Goal: Task Accomplishment & Management: Use online tool/utility

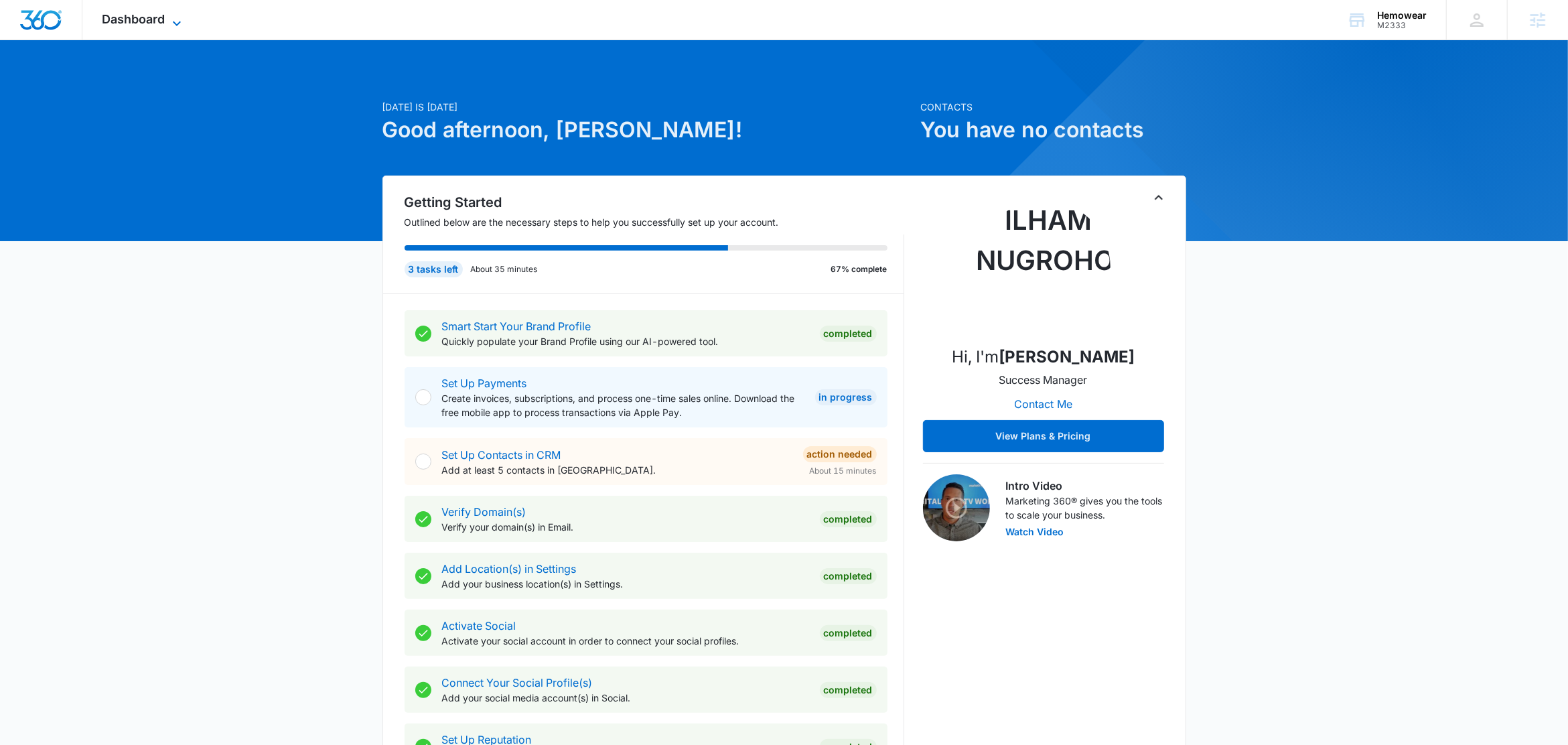
click at [177, 22] on icon at bounding box center [177, 24] width 16 height 16
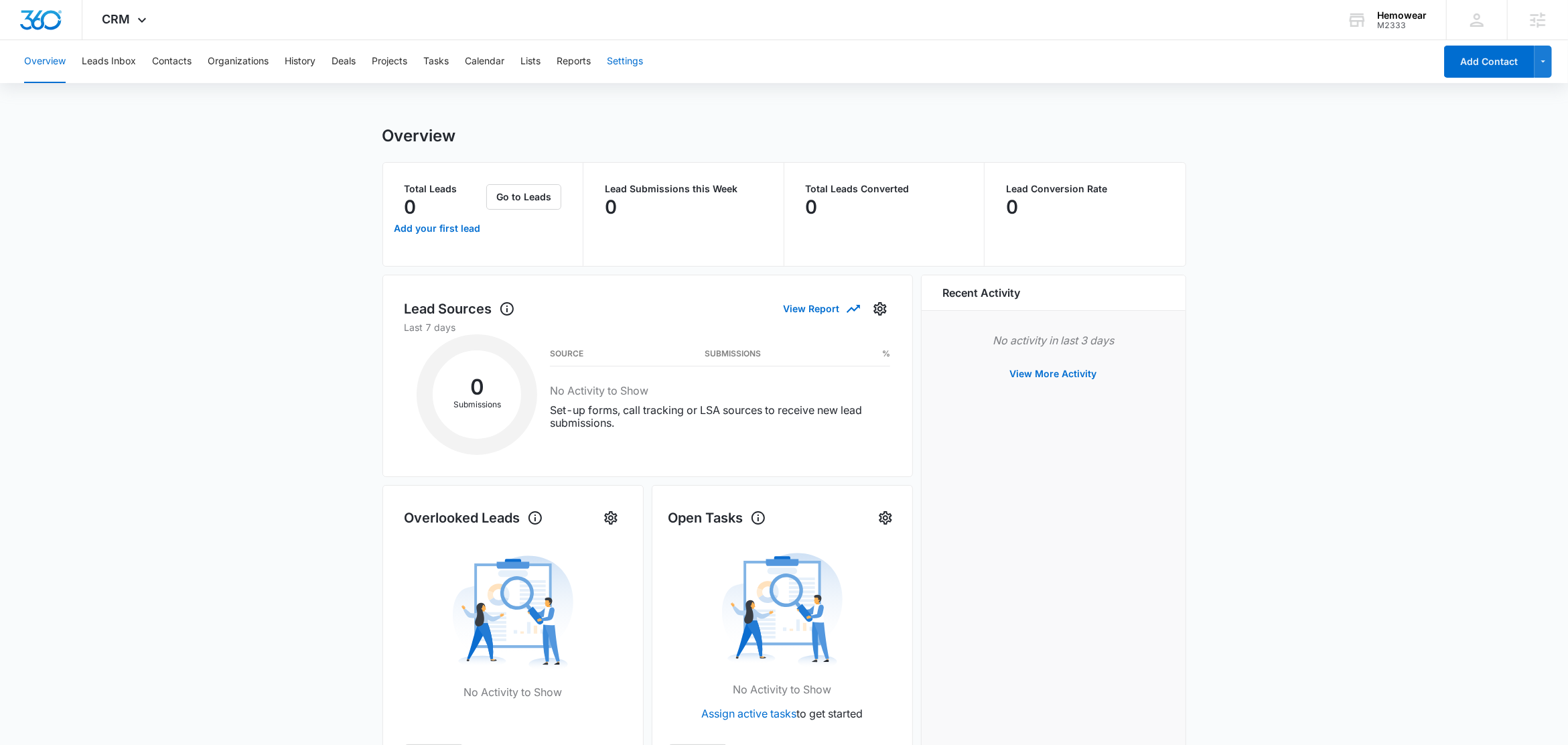
click at [638, 63] on button "Settings" at bounding box center [625, 62] width 36 height 43
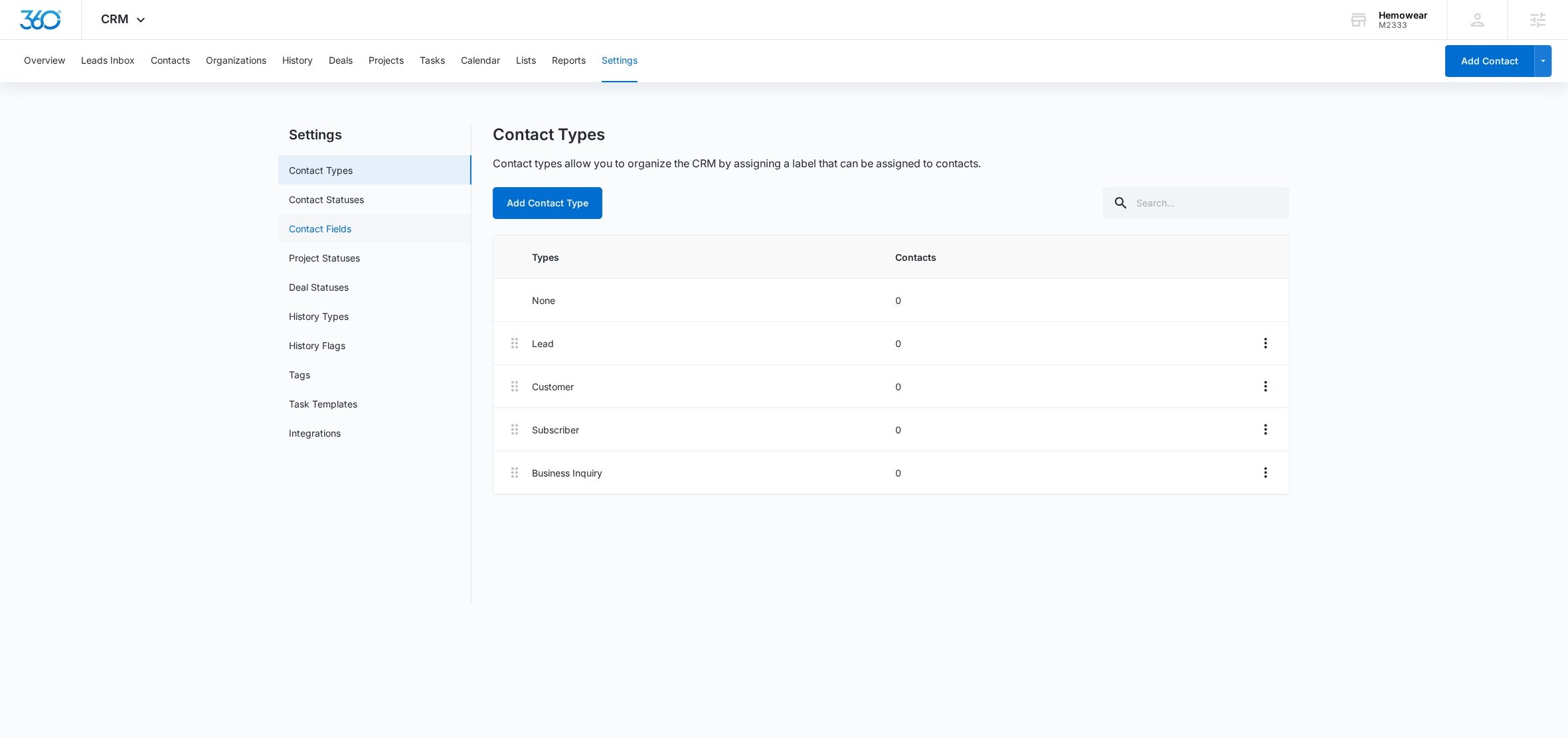
click at [344, 236] on link "Contact Fields" at bounding box center [320, 228] width 62 height 14
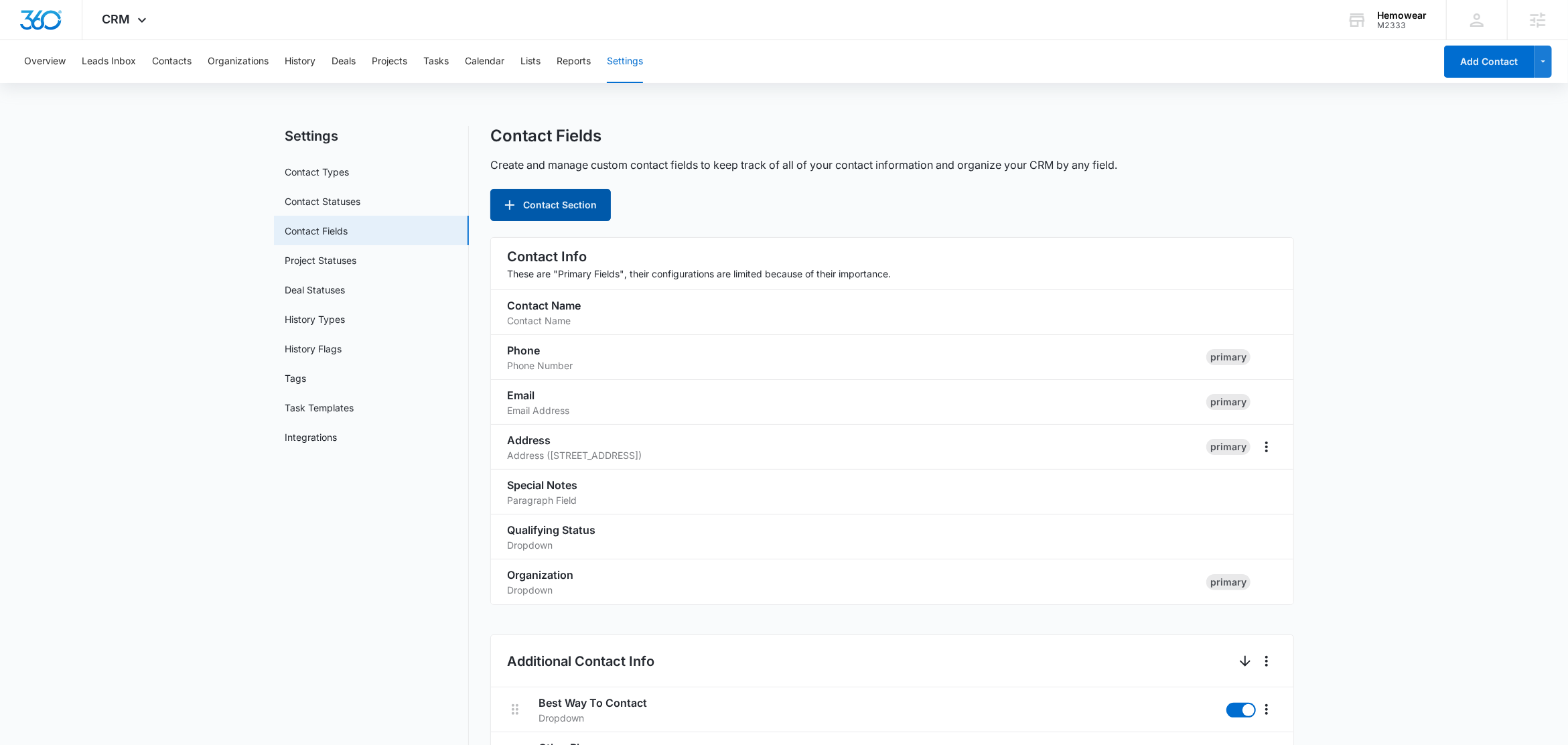
click at [566, 205] on button "Contact Section" at bounding box center [550, 205] width 121 height 32
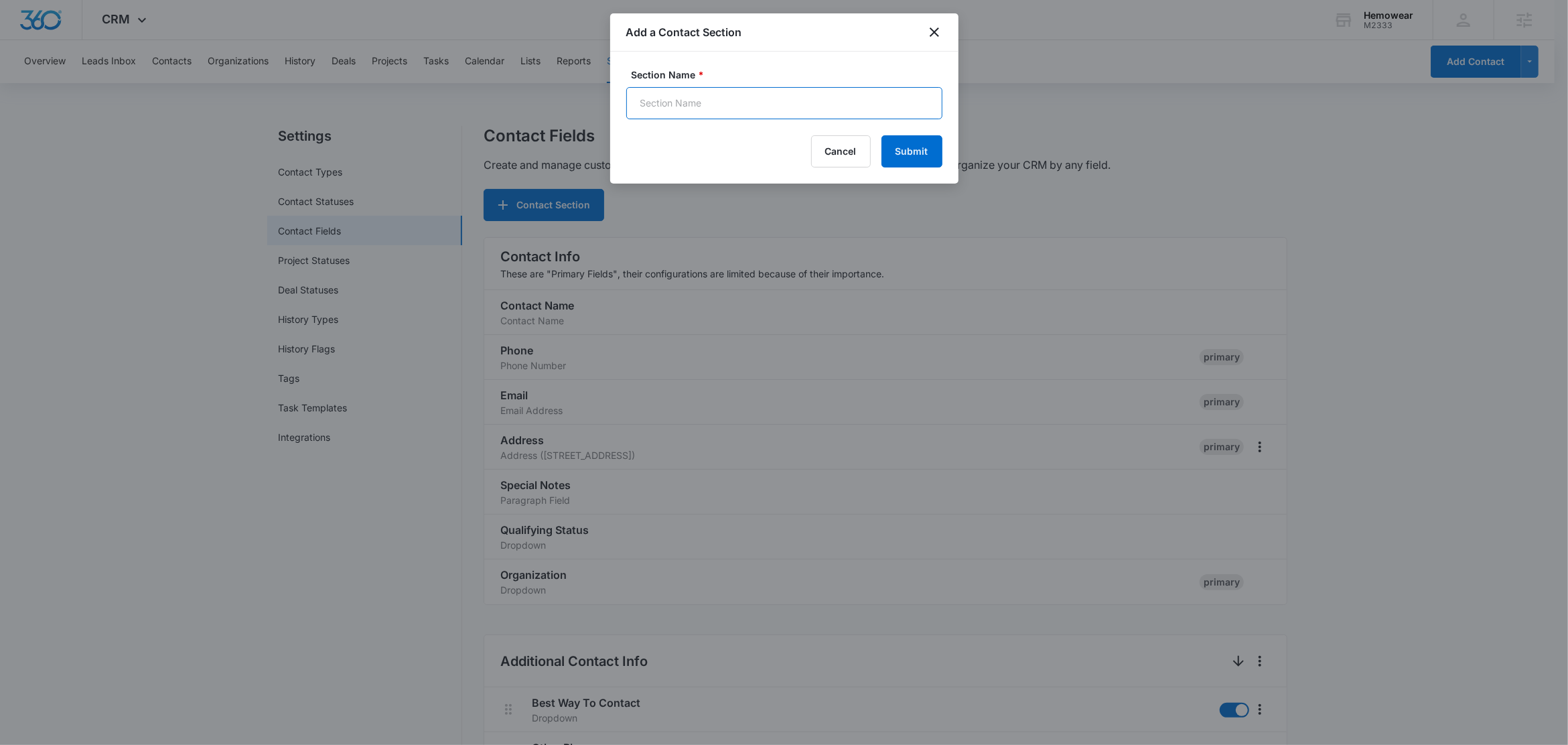
click at [726, 105] on input "Section Name *" at bounding box center [784, 103] width 316 height 32
type input "Order Information"
click at [925, 157] on button "Submit" at bounding box center [912, 151] width 61 height 32
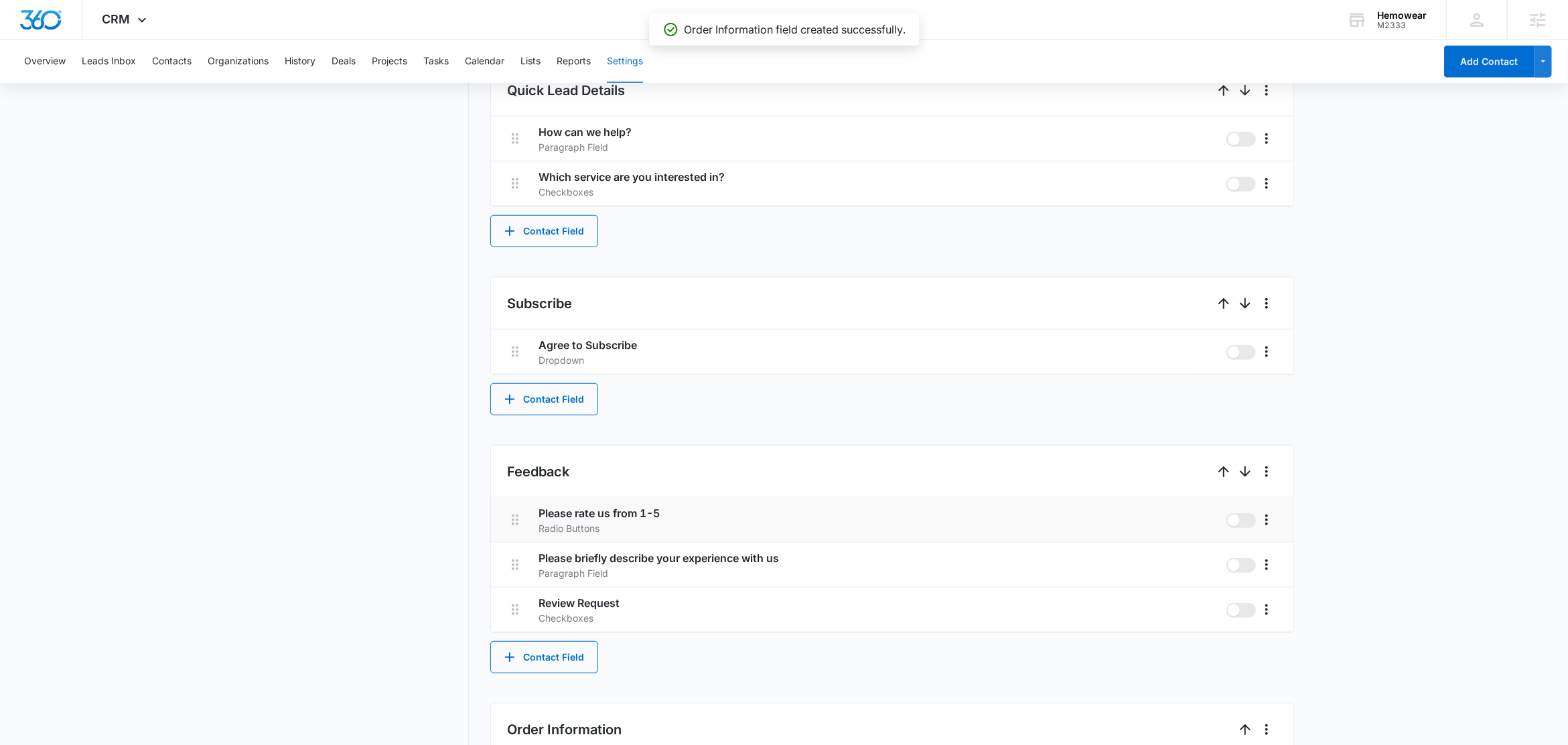
scroll to position [900, 0]
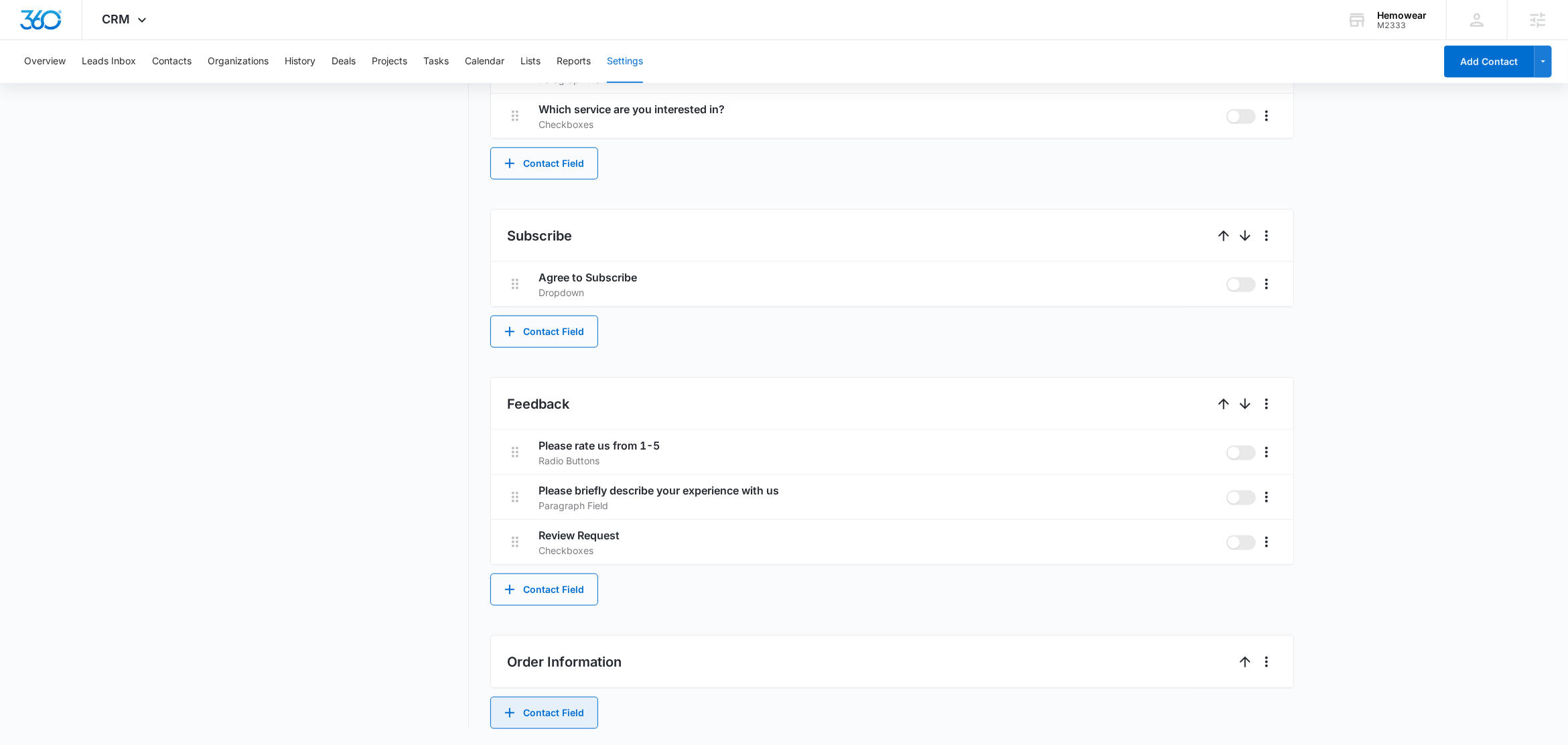
click at [551, 717] on button "Contact Field" at bounding box center [544, 713] width 108 height 32
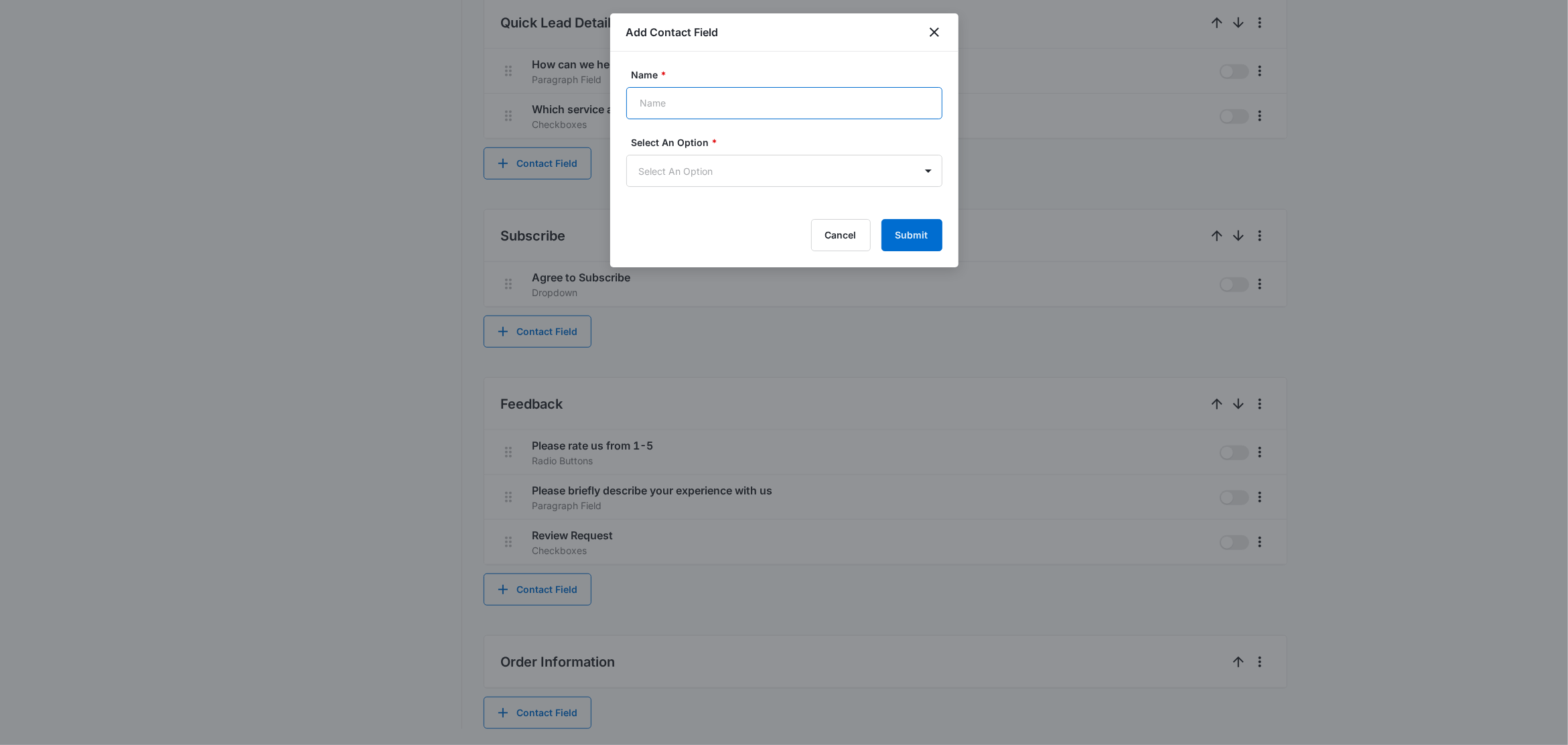
click at [708, 108] on input "Name *" at bounding box center [784, 103] width 316 height 32
type input "Order Number"
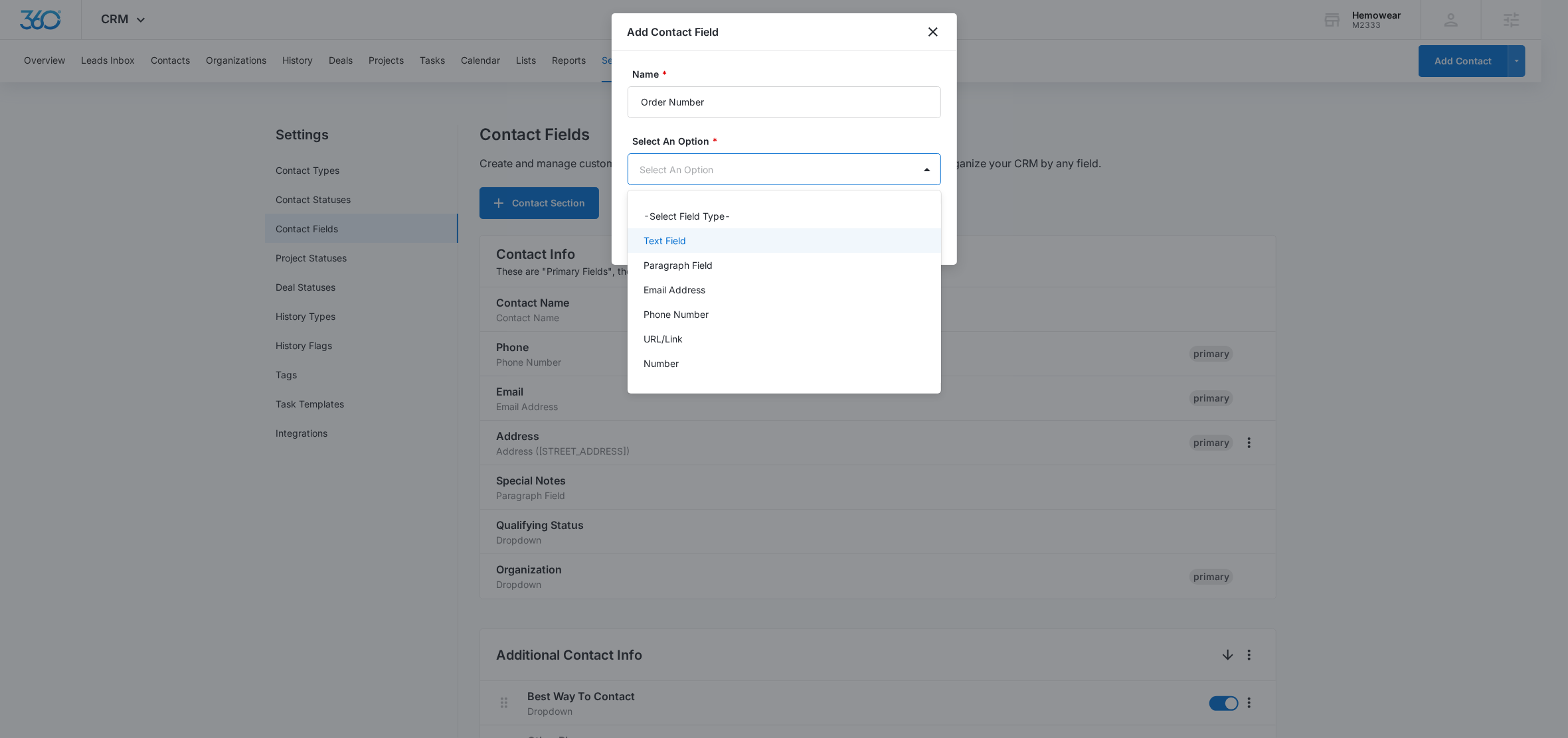
click at [674, 239] on p "Text Field" at bounding box center [665, 240] width 43 height 14
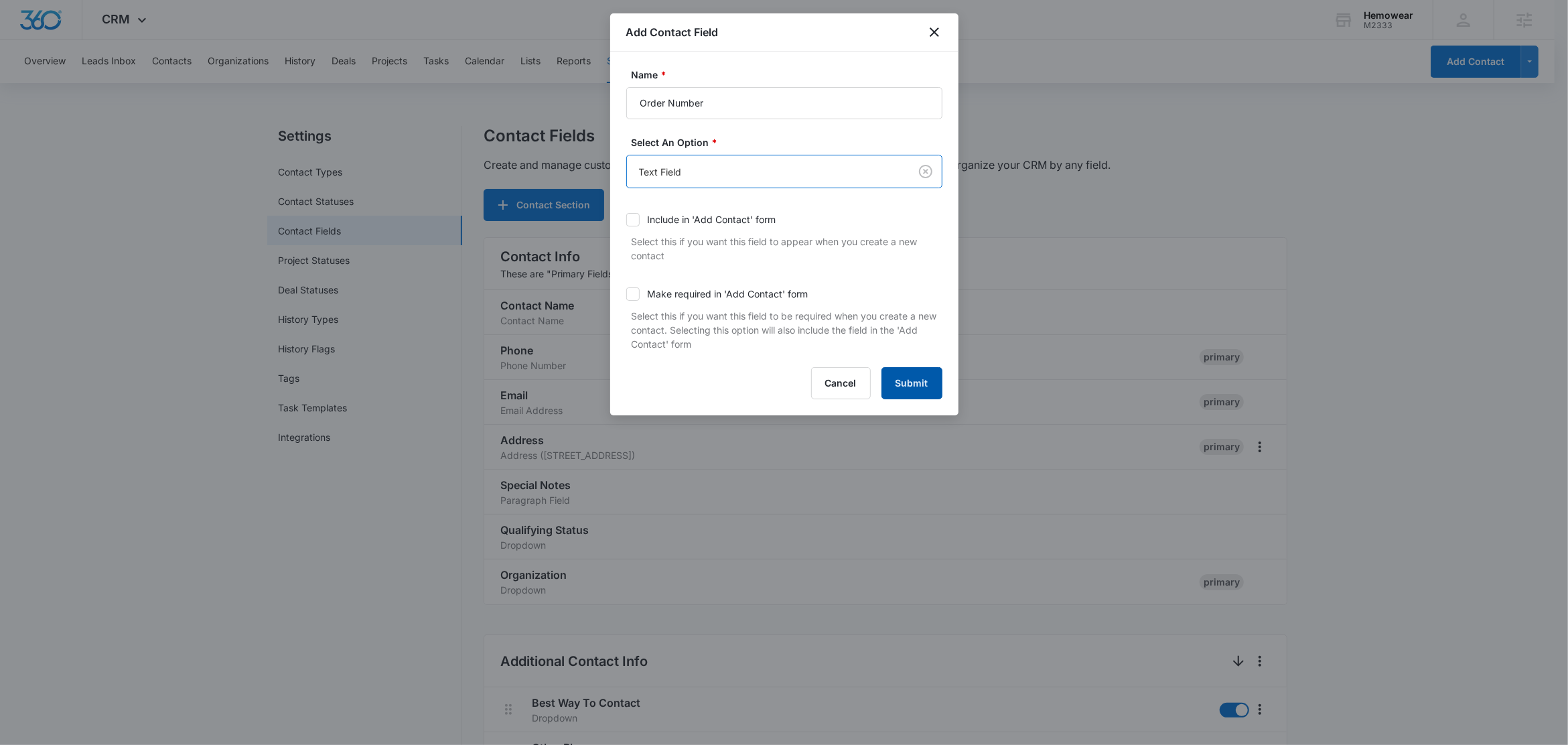
click at [925, 390] on button "Submit" at bounding box center [912, 384] width 61 height 32
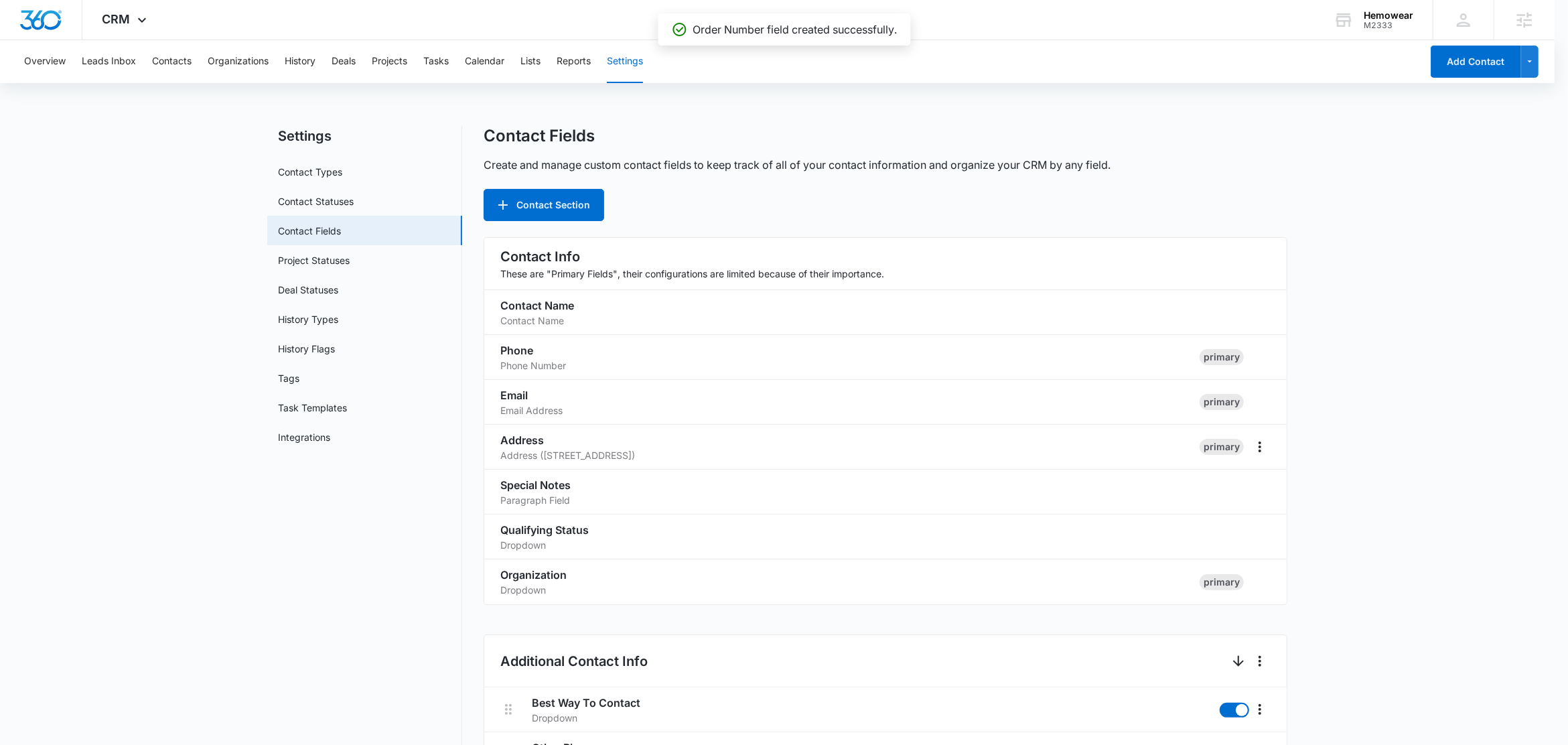
scroll to position [944, 0]
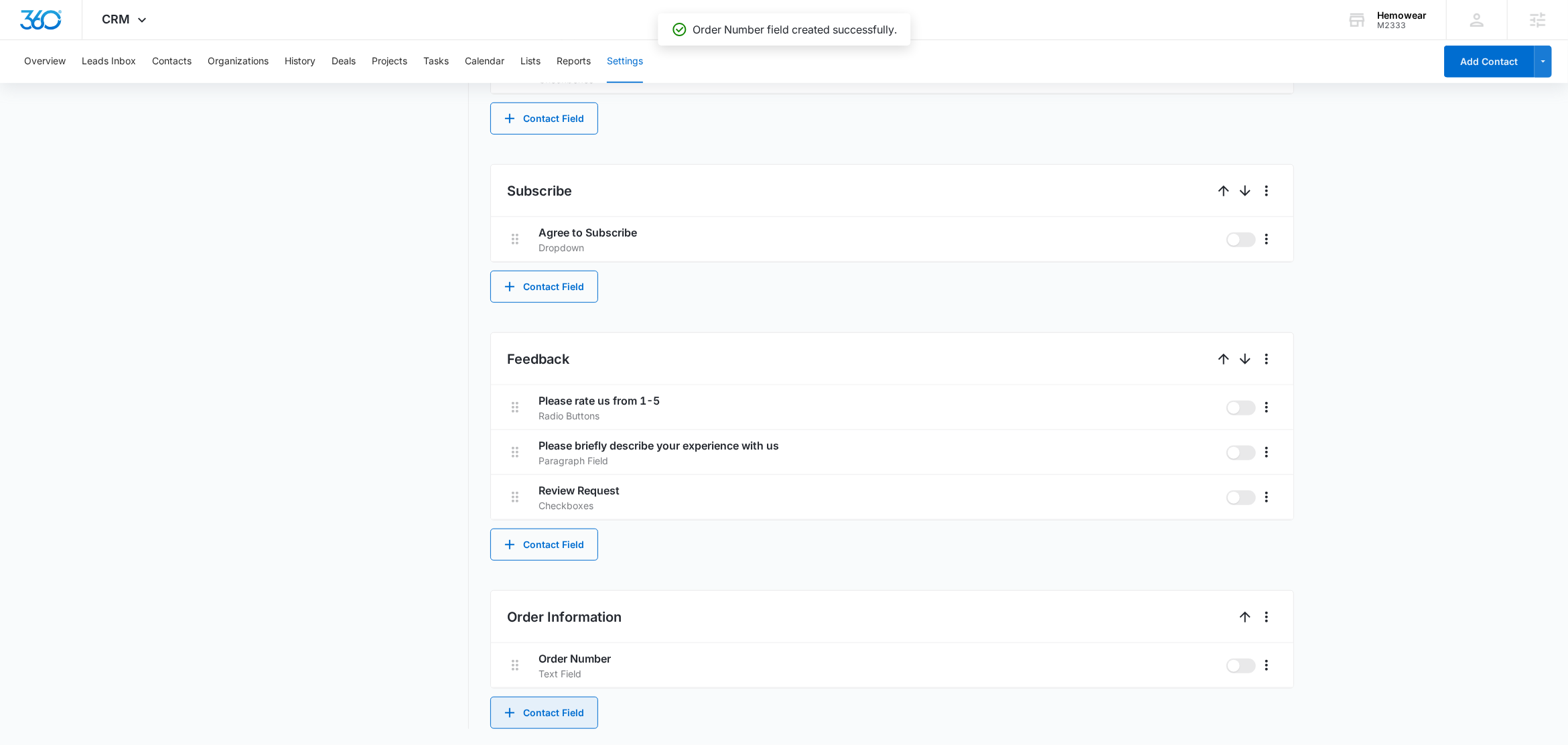
click at [541, 703] on button "Contact Field" at bounding box center [544, 713] width 108 height 32
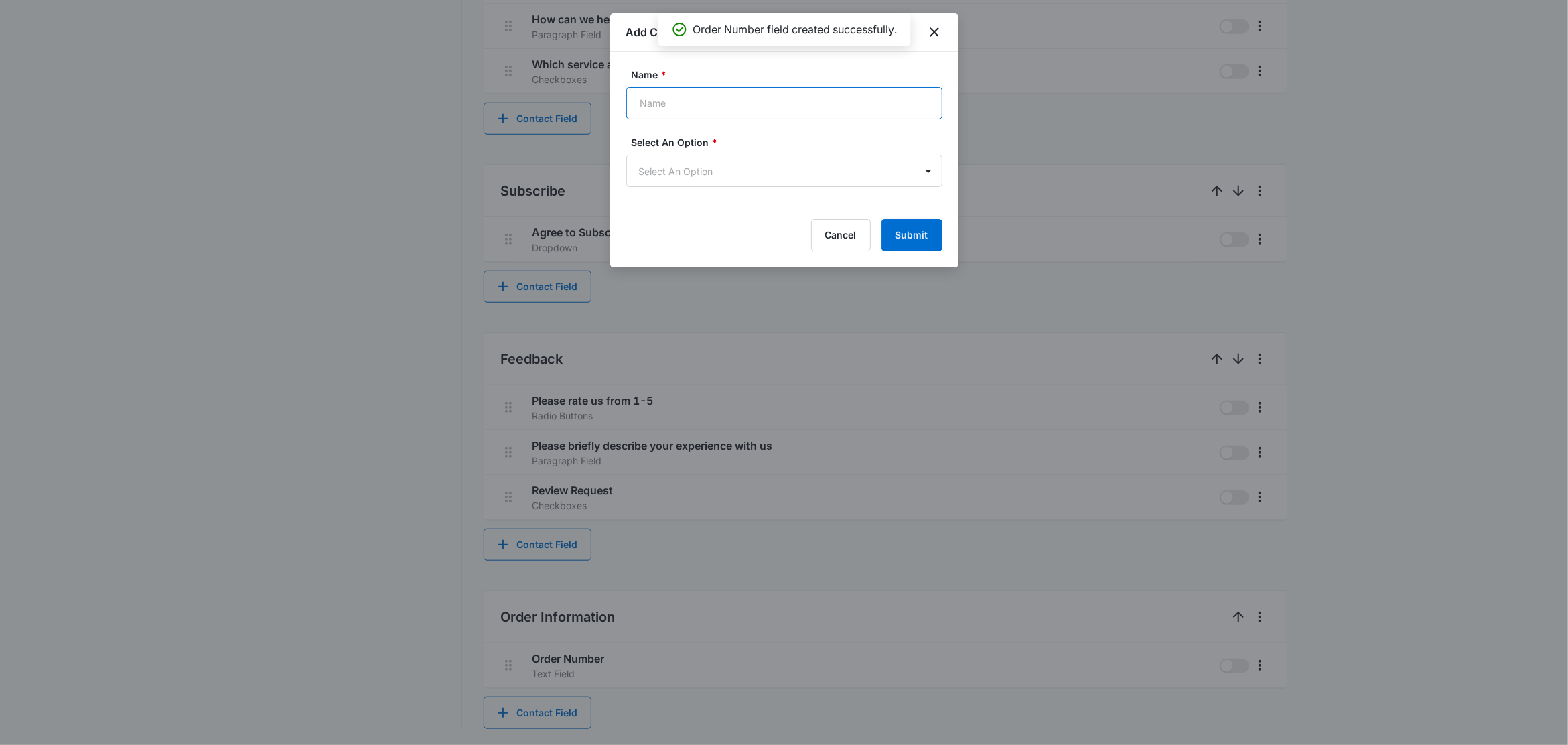
click at [669, 104] on input "Name *" at bounding box center [784, 103] width 316 height 32
type input "Order Date"
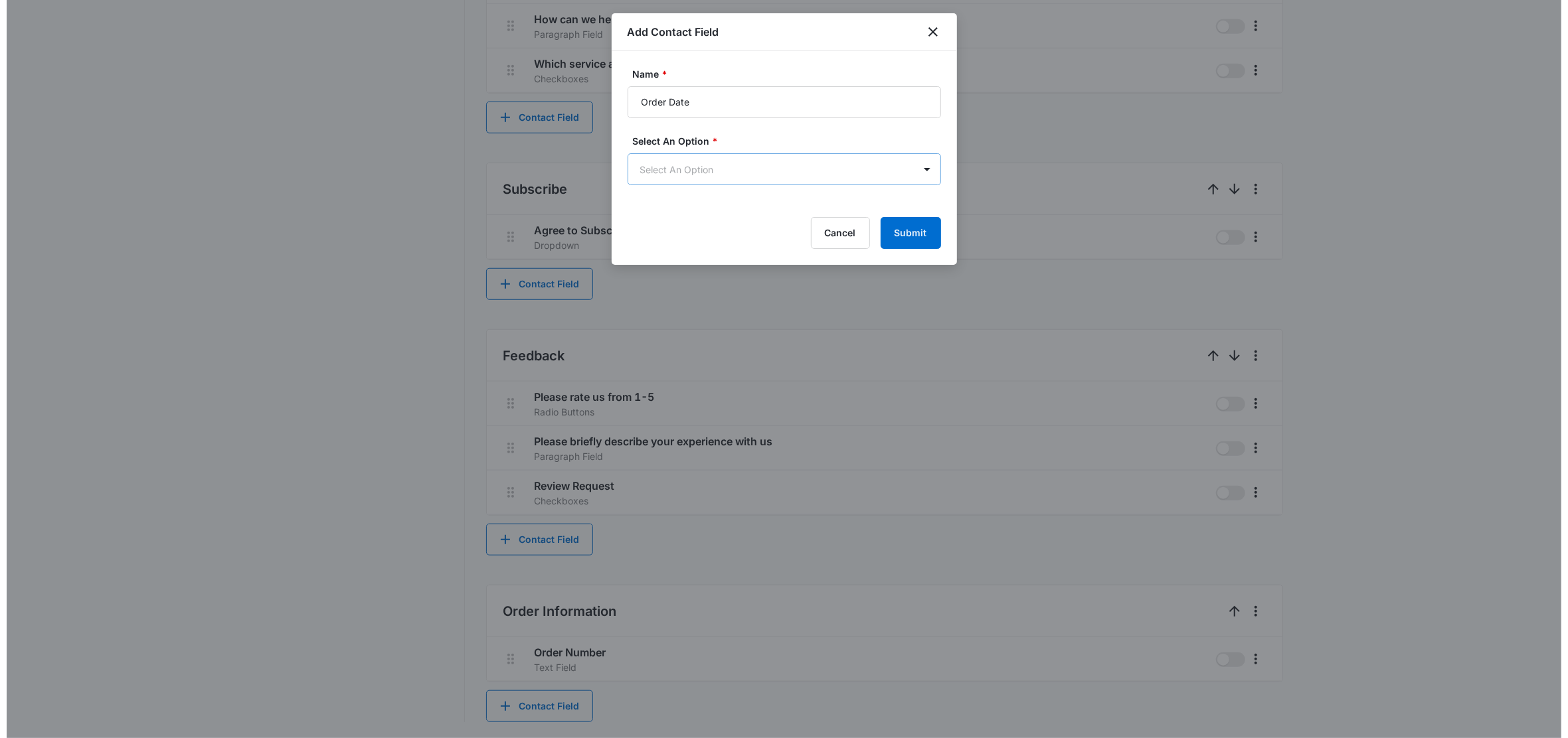
scroll to position [0, 0]
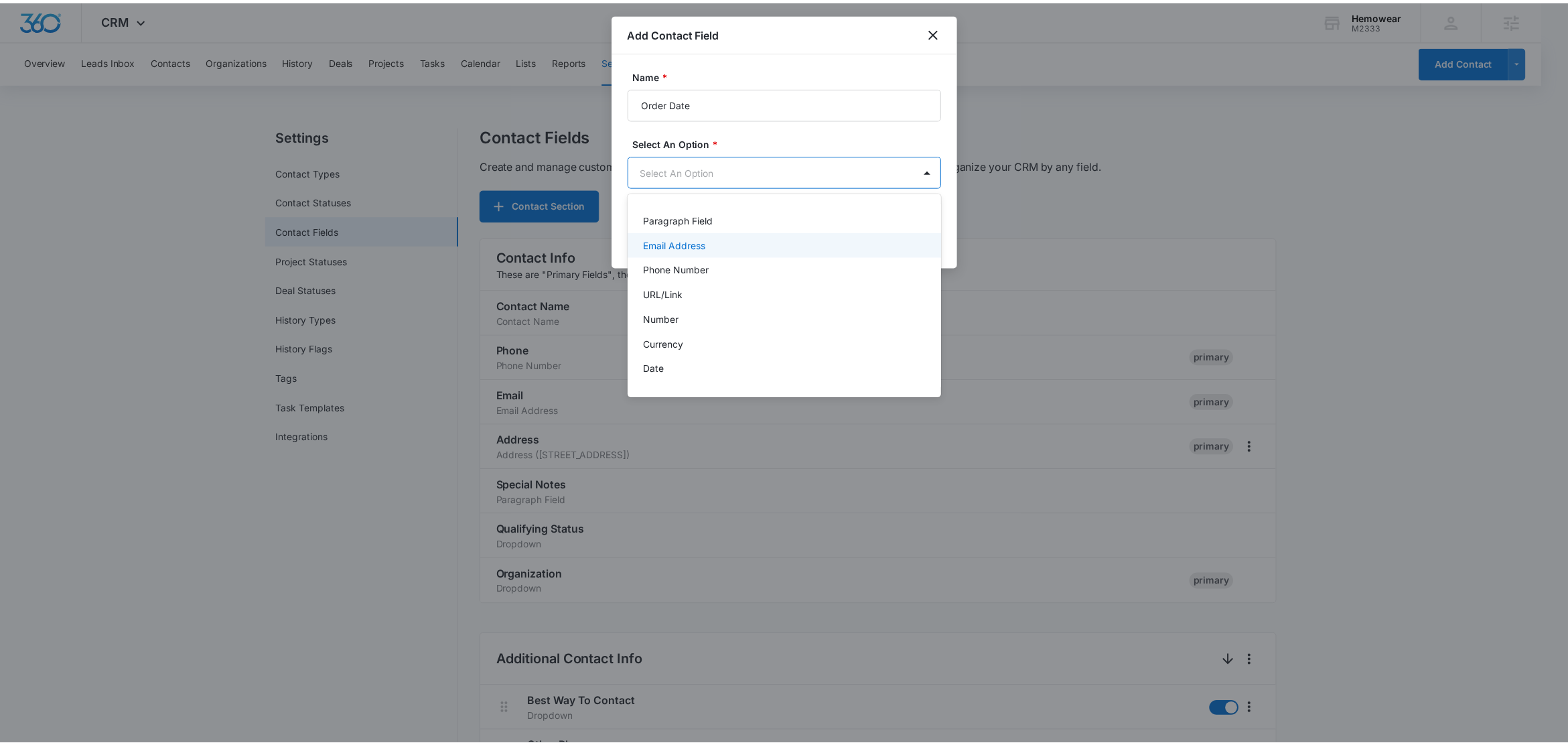
scroll to position [49, 0]
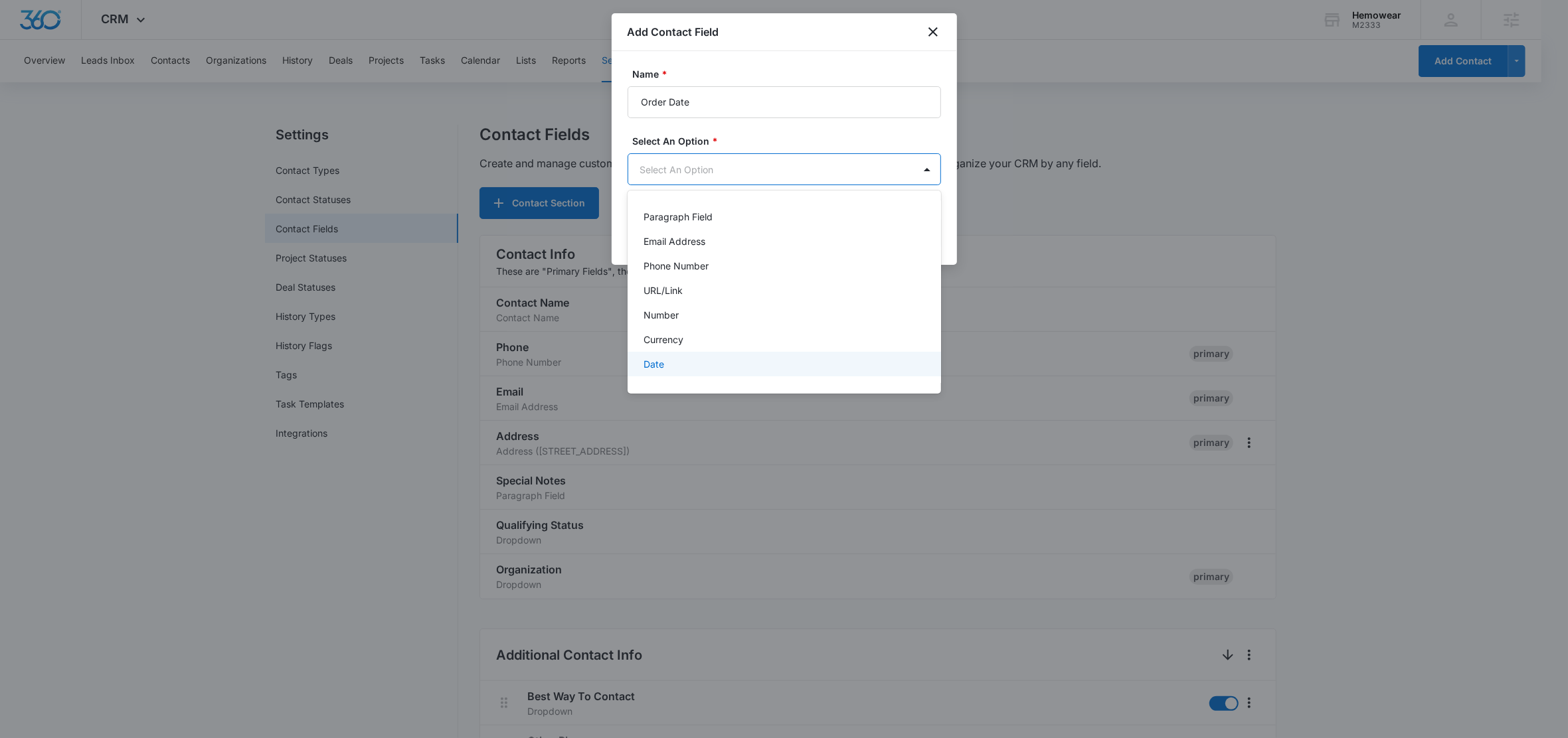
click at [663, 368] on p "Date" at bounding box center [653, 364] width 21 height 14
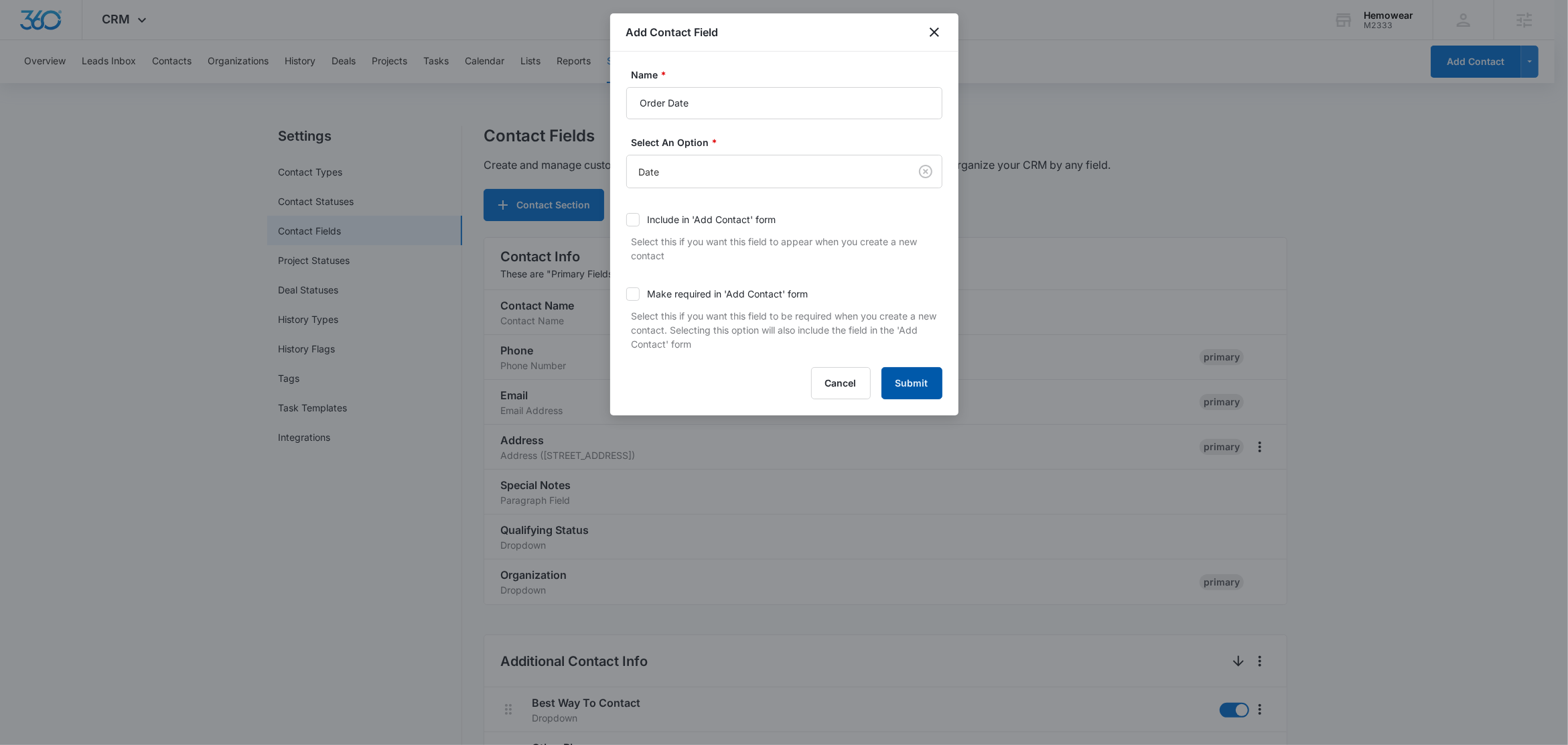
click at [912, 391] on button "Submit" at bounding box center [912, 384] width 61 height 32
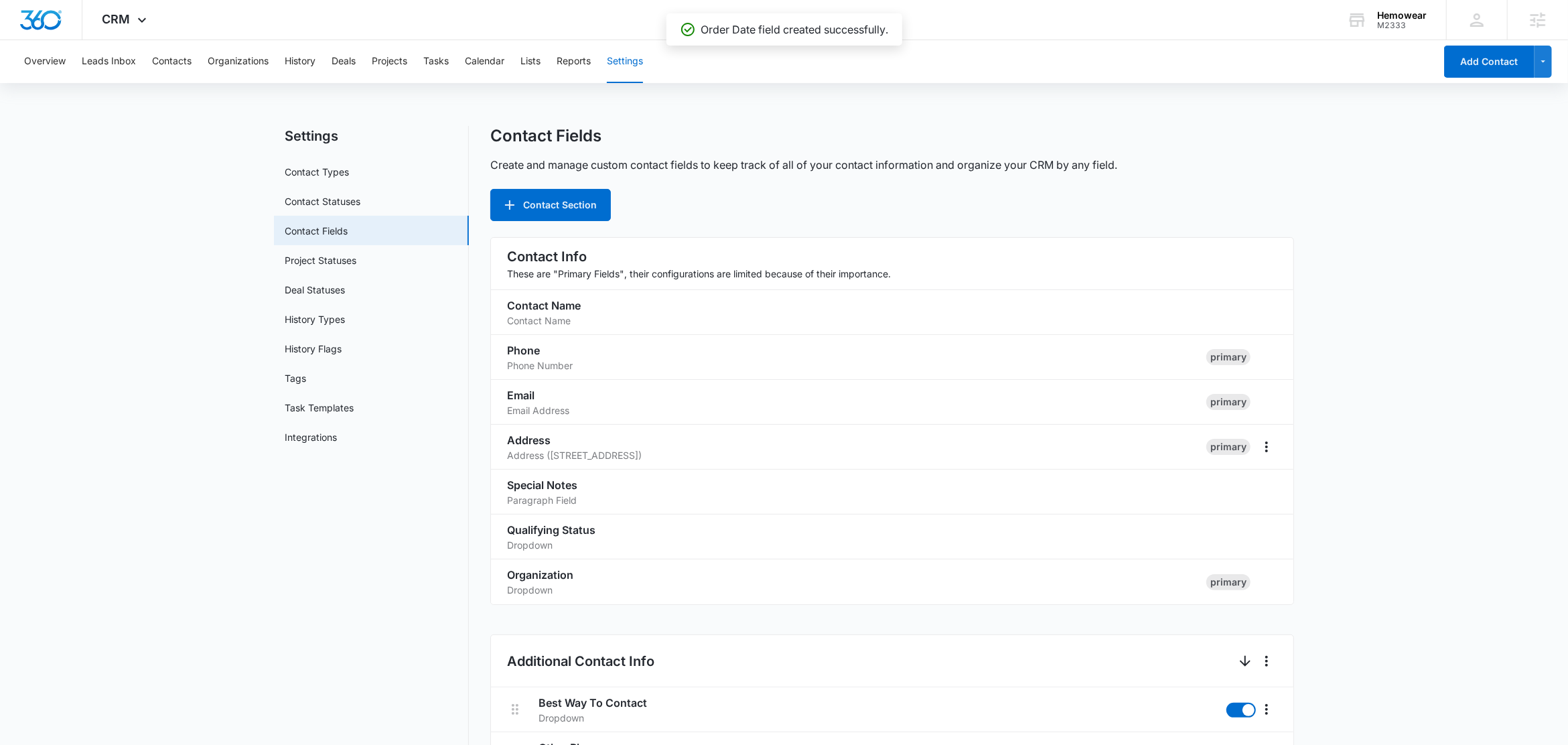
scroll to position [990, 0]
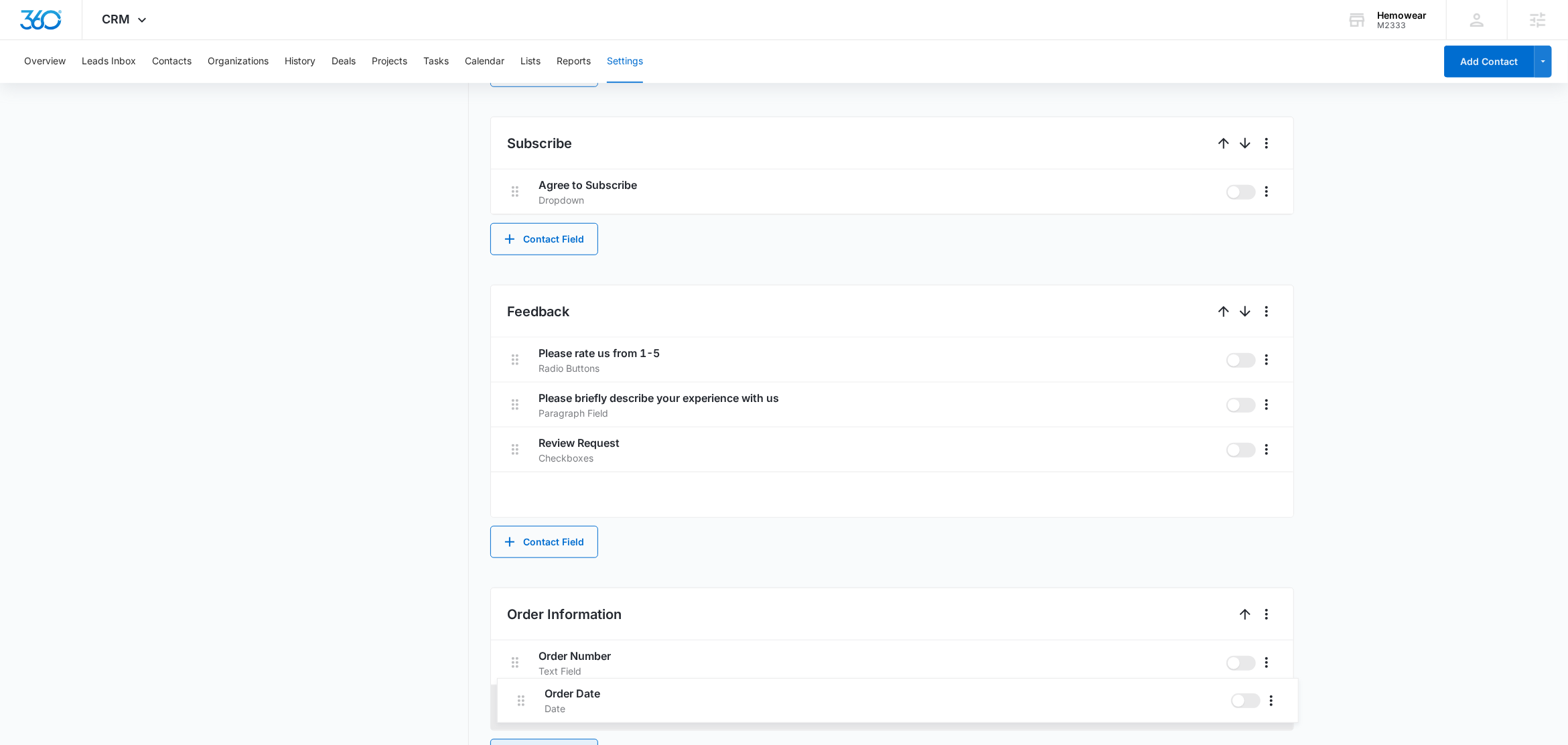
drag, startPoint x: 510, startPoint y: 497, endPoint x: 516, endPoint y: 705, distance: 208.1
click at [516, 705] on div "Contact Info These are "Primary Fields", their configurations are limited becau…" at bounding box center [892, 9] width 804 height 1523
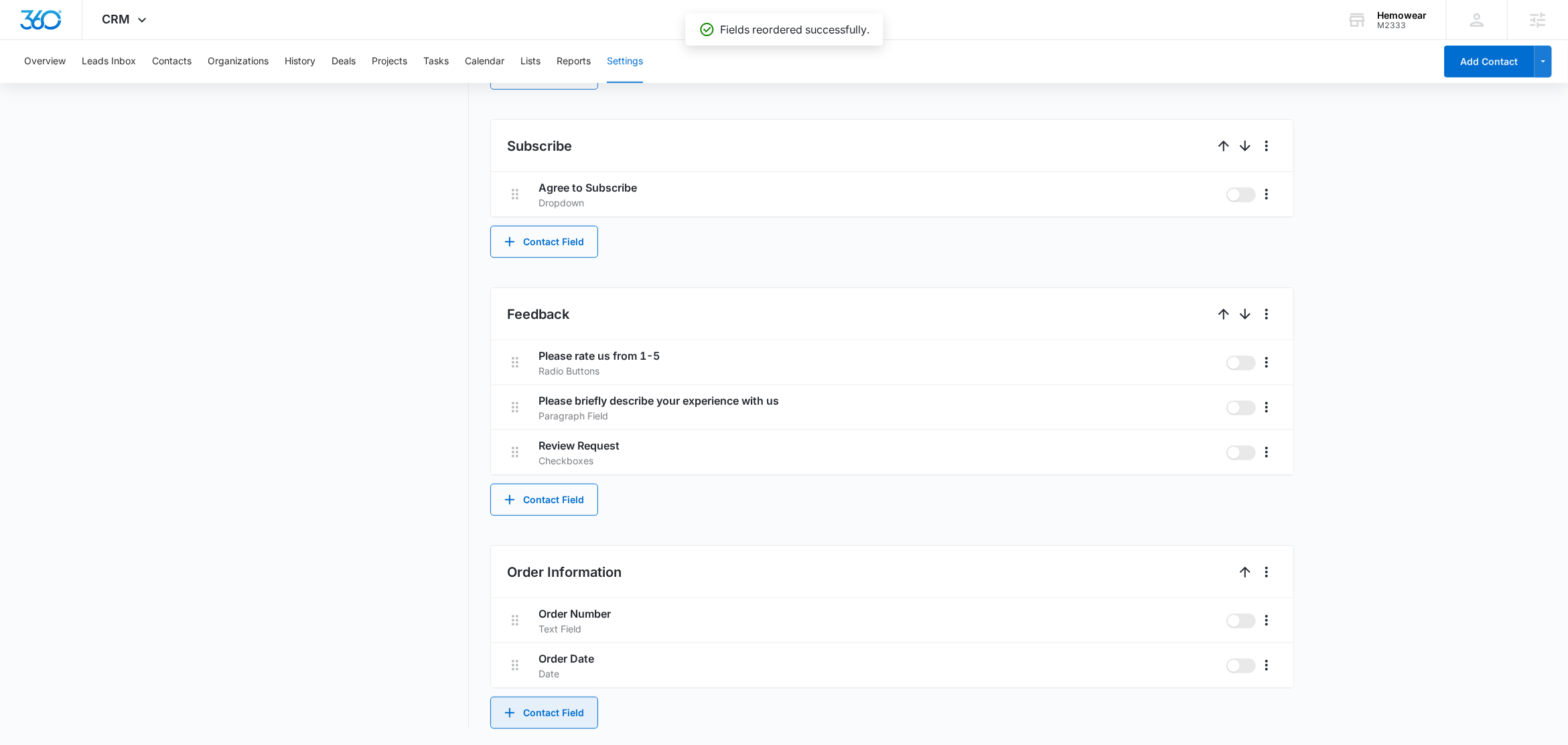
click at [559, 722] on button "Contact Field" at bounding box center [544, 713] width 108 height 32
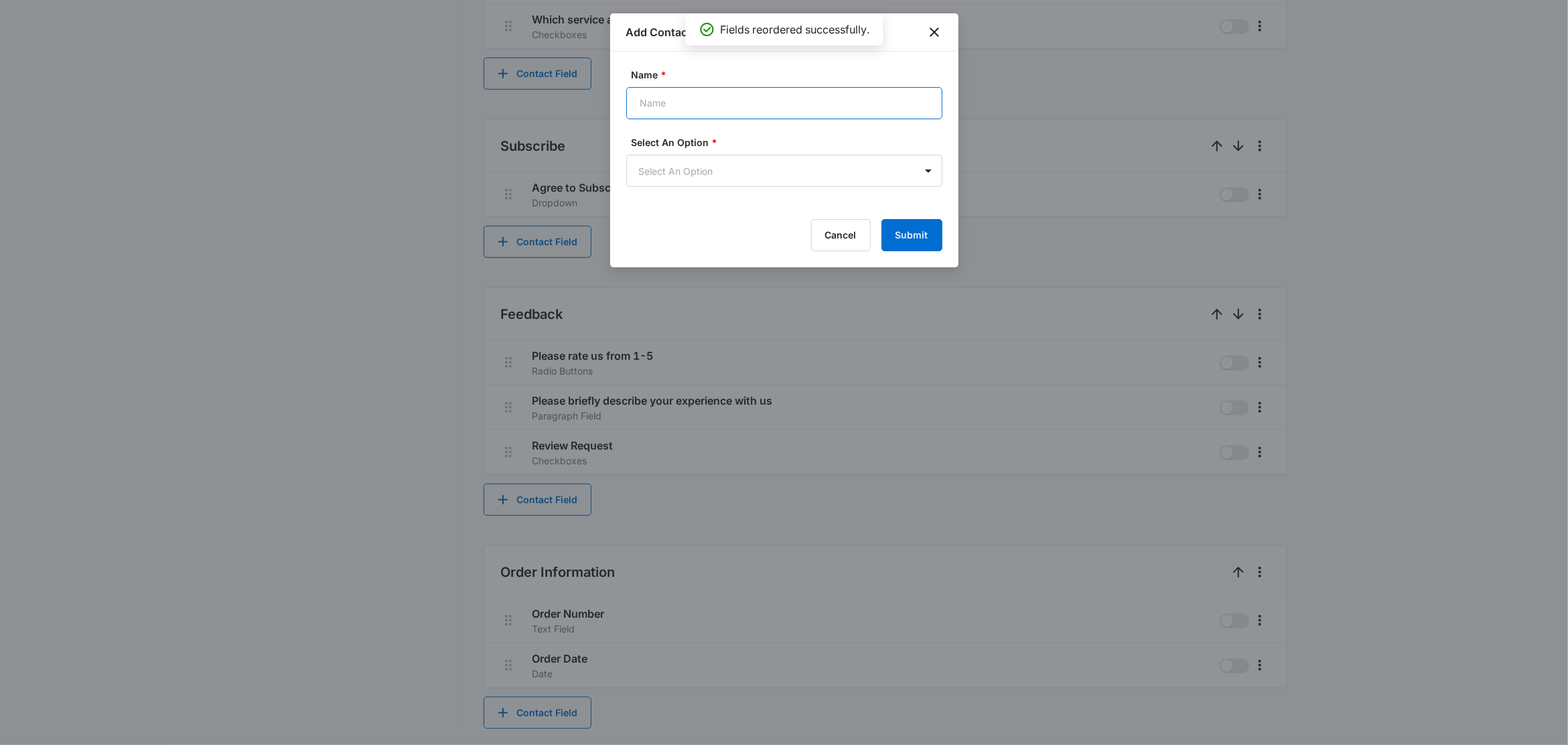
click at [669, 116] on input "Name *" at bounding box center [784, 103] width 316 height 32
type input "Total"
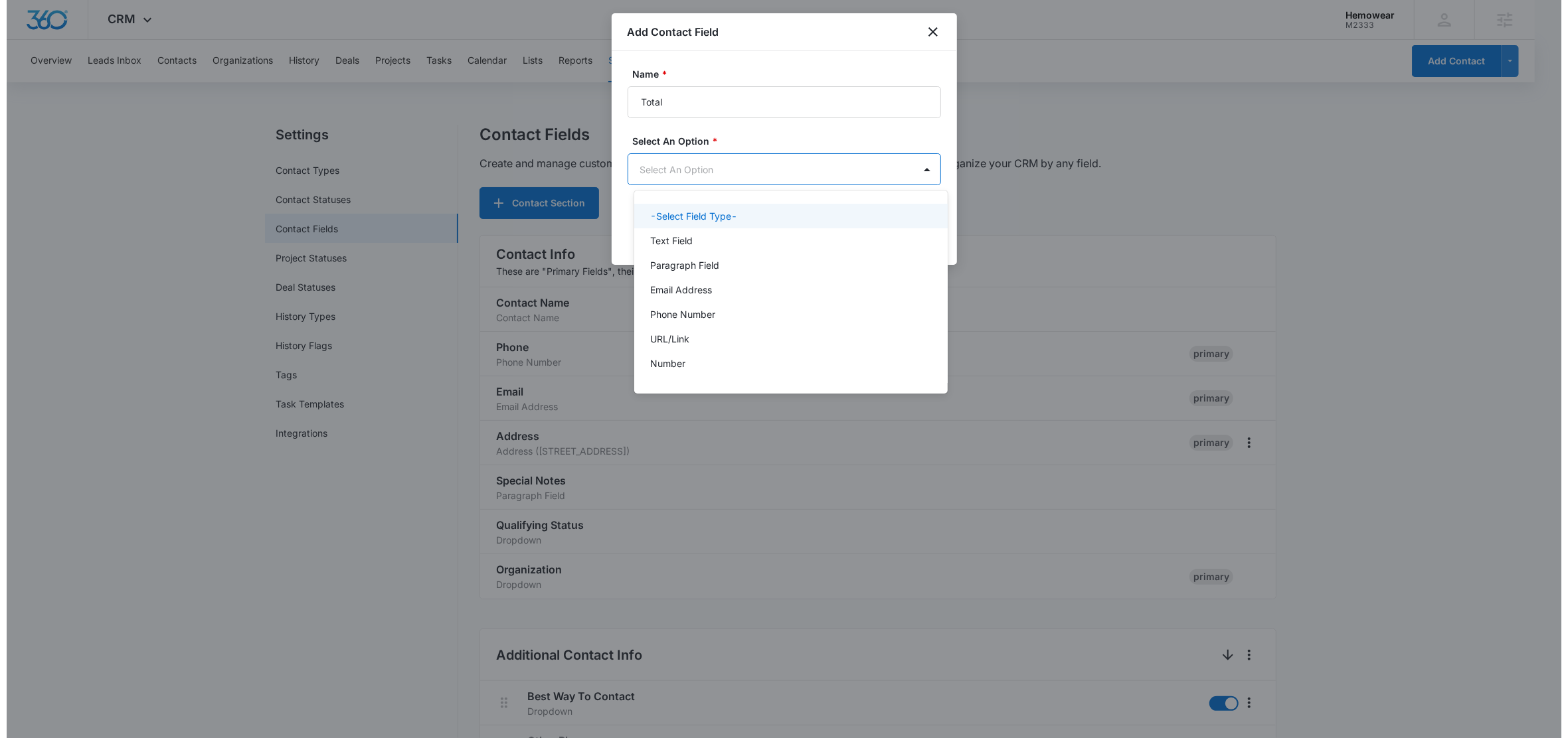
scroll to position [0, 0]
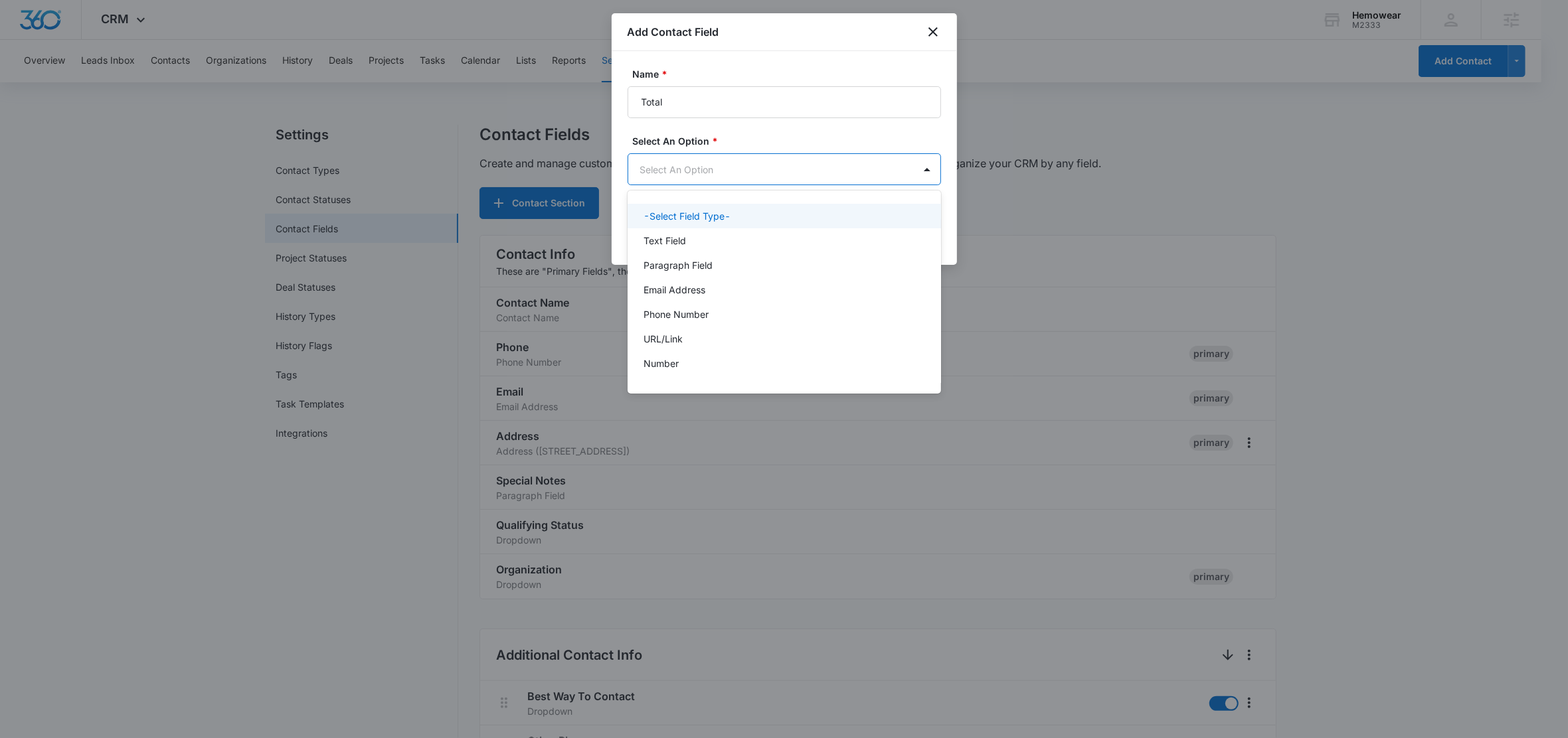
click at [681, 173] on body "CRM Apps Reputation Forms CRM Email Social Content Ads Intelligence Files Brand…" at bounding box center [784, 369] width 1568 height 738
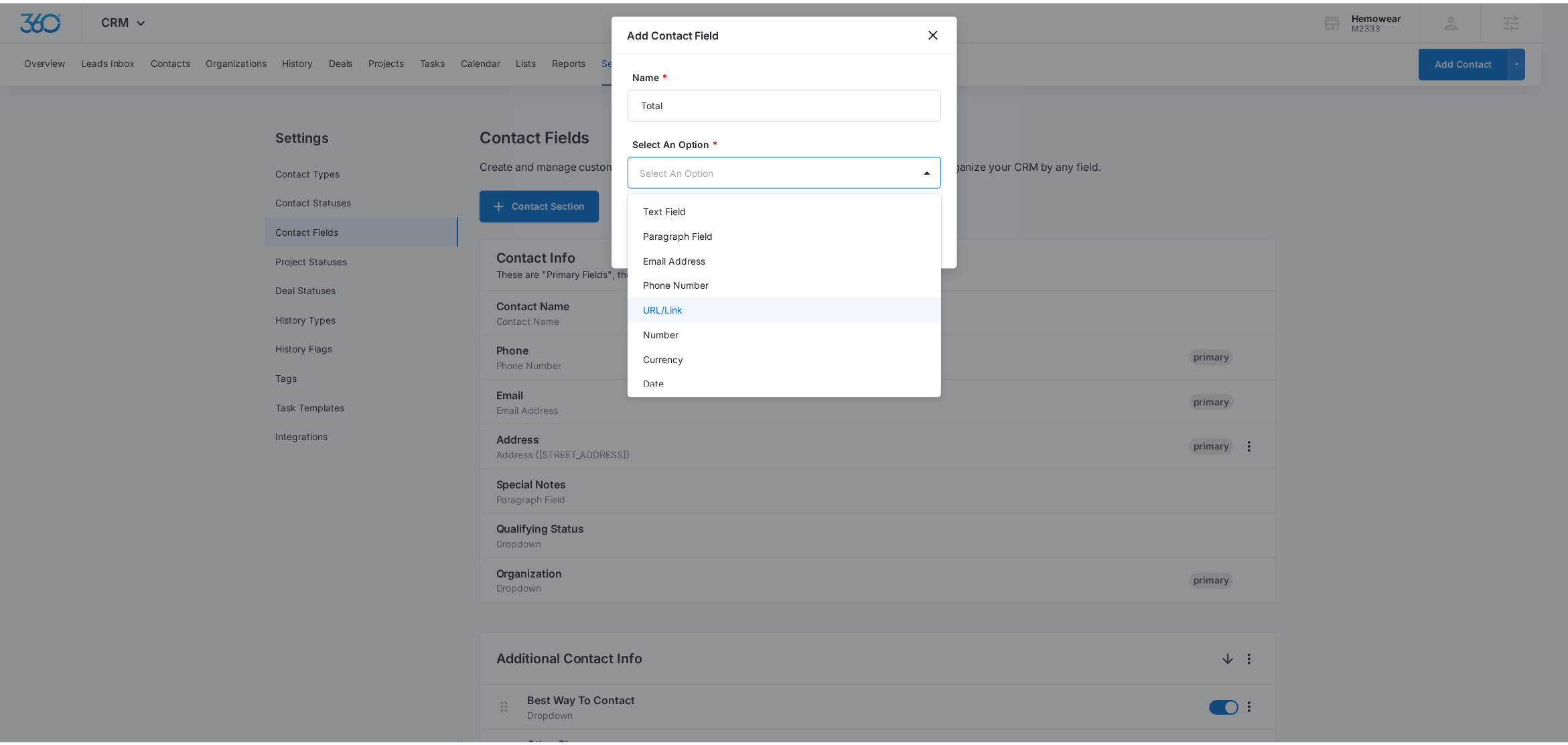
scroll to position [36, 0]
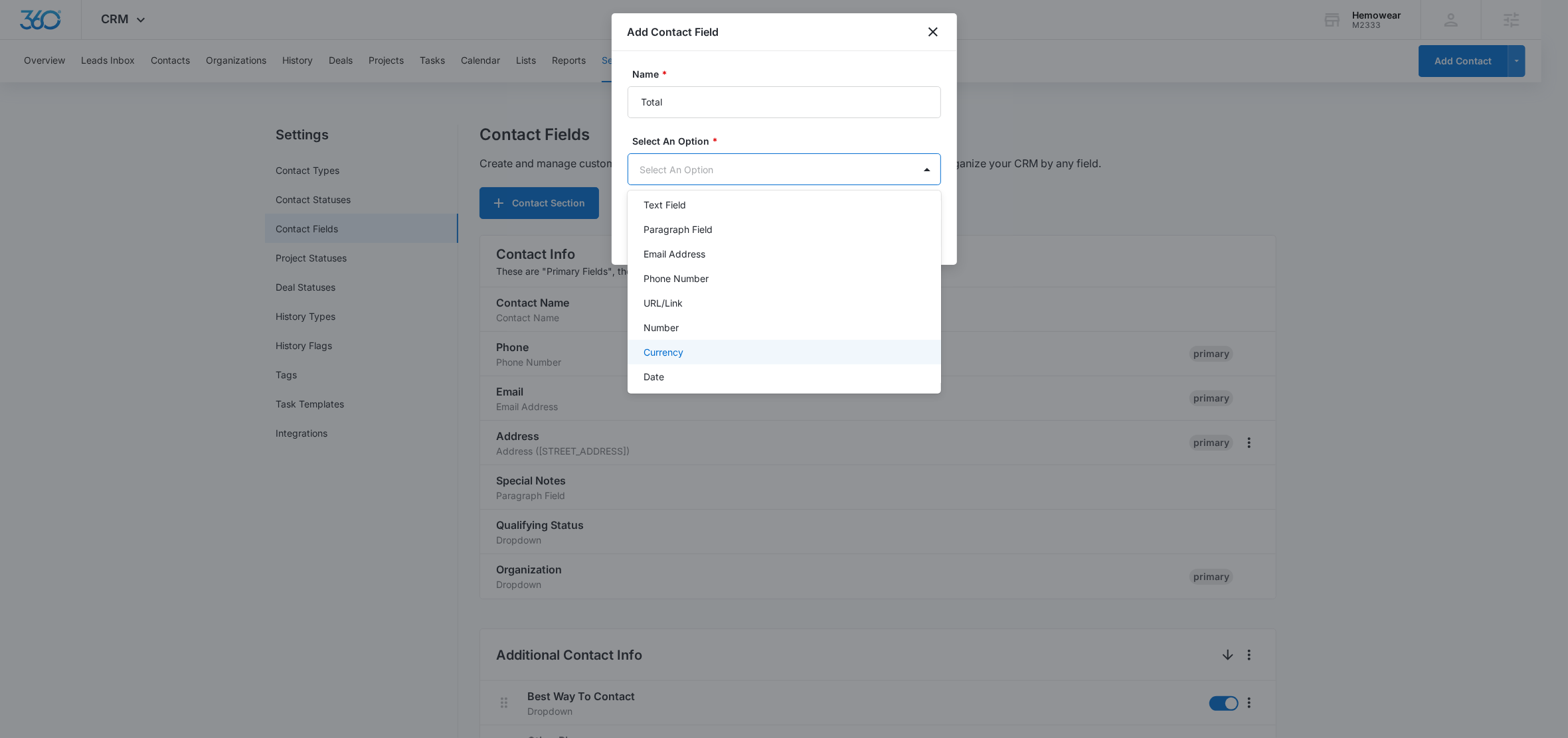
click at [681, 349] on p "Currency" at bounding box center [663, 352] width 40 height 14
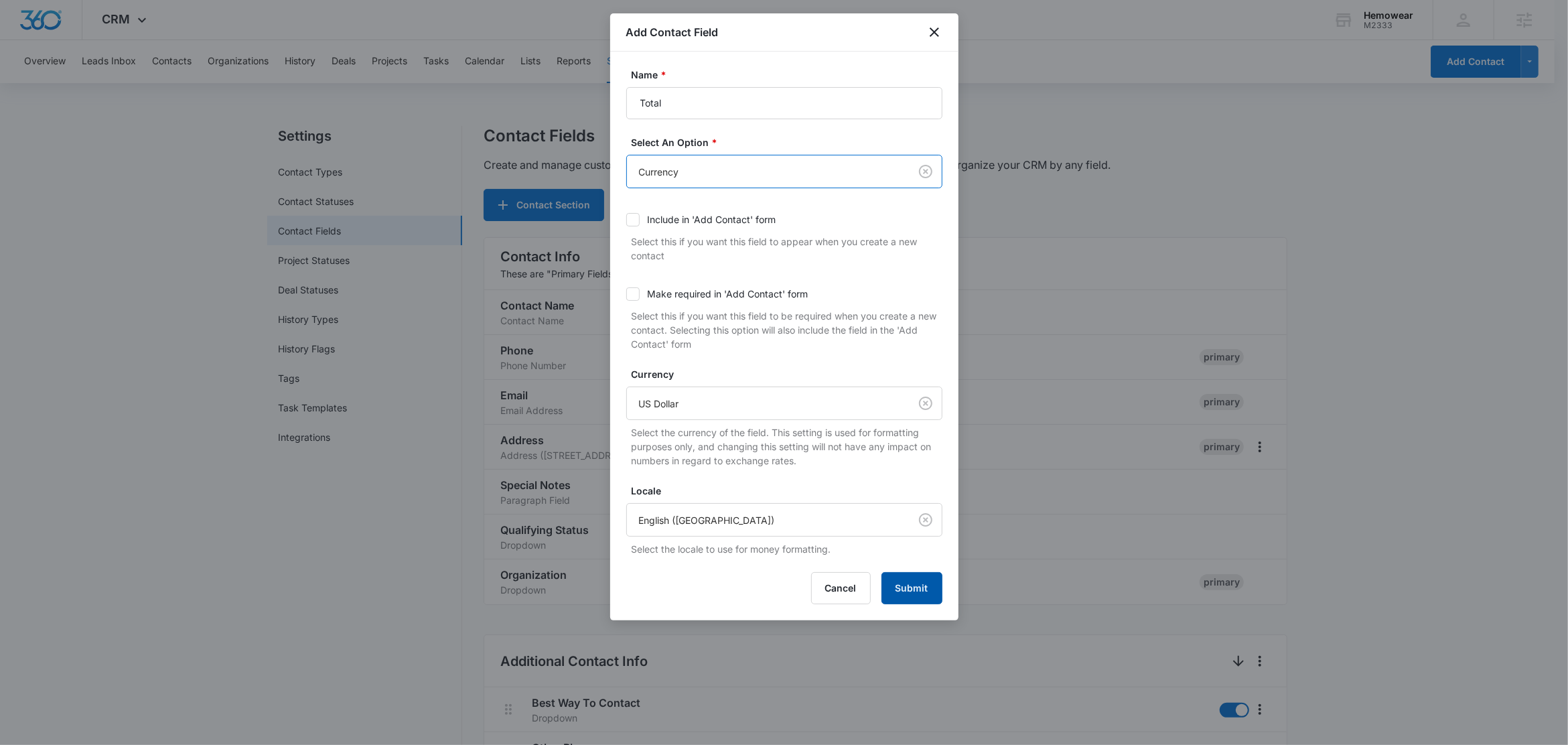
click at [909, 597] on button "Submit" at bounding box center [912, 588] width 61 height 32
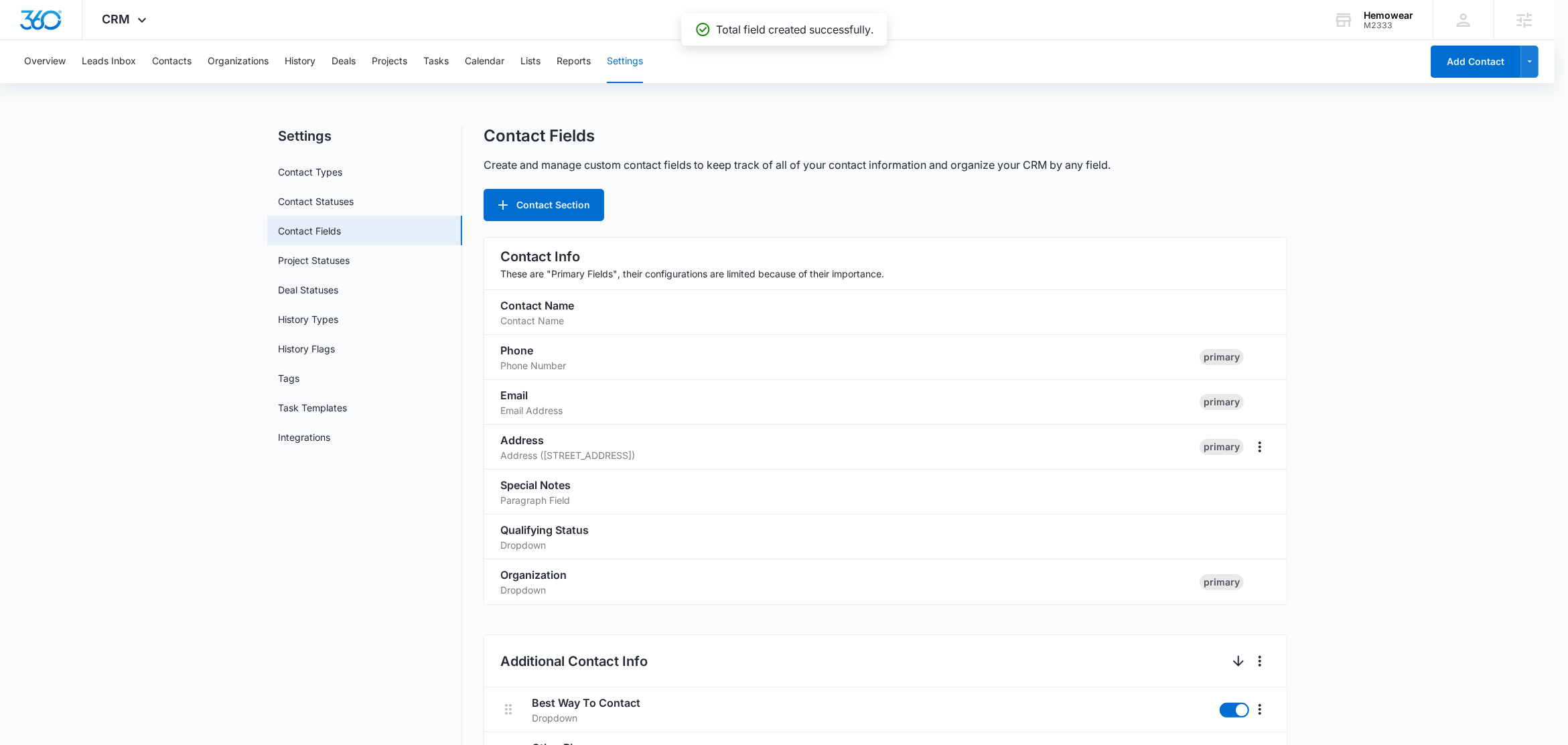
scroll to position [1033, 0]
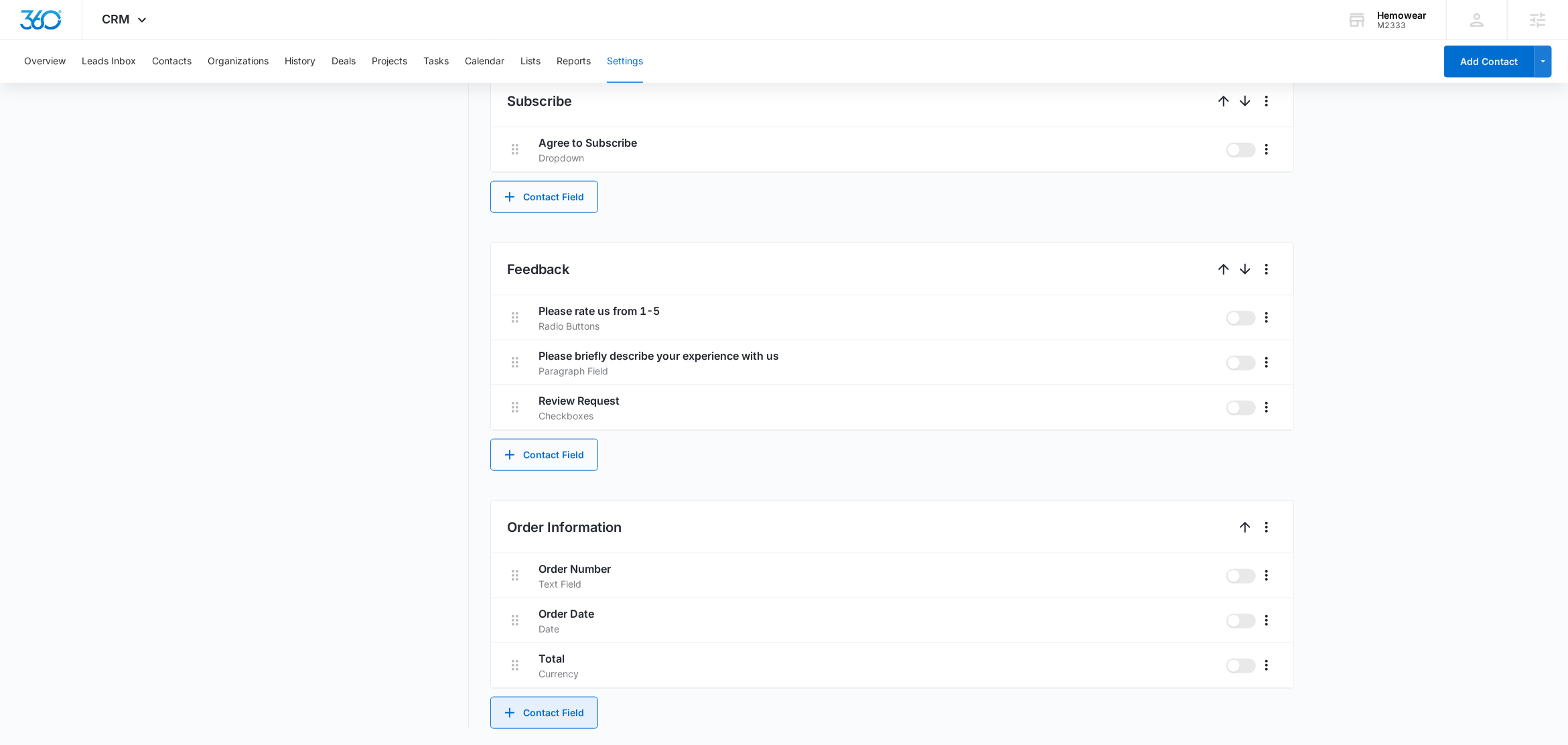
click at [568, 718] on button "Contact Field" at bounding box center [544, 713] width 108 height 32
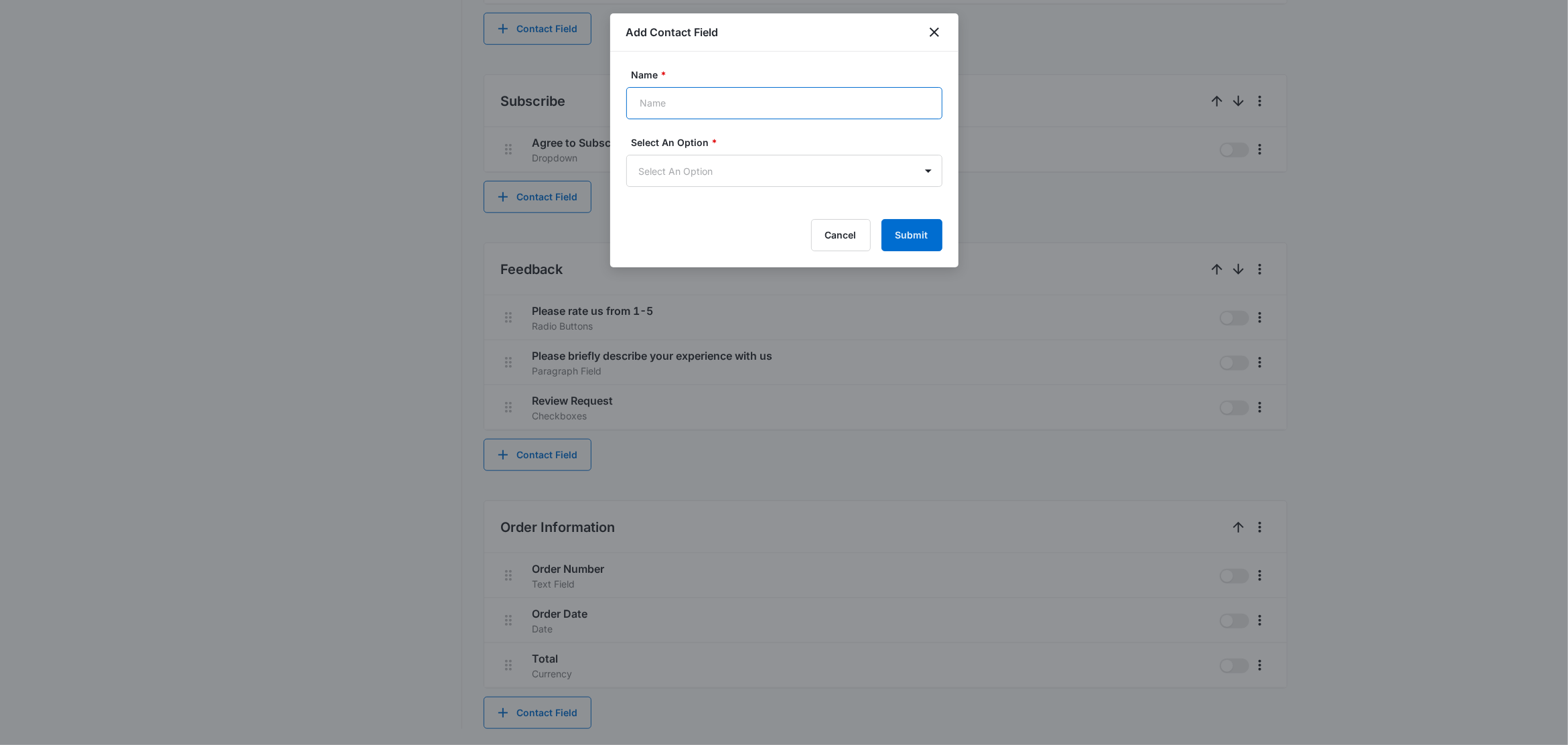
click at [663, 106] on input "Name *" at bounding box center [784, 103] width 316 height 32
type input "Product, Quantity, Price"
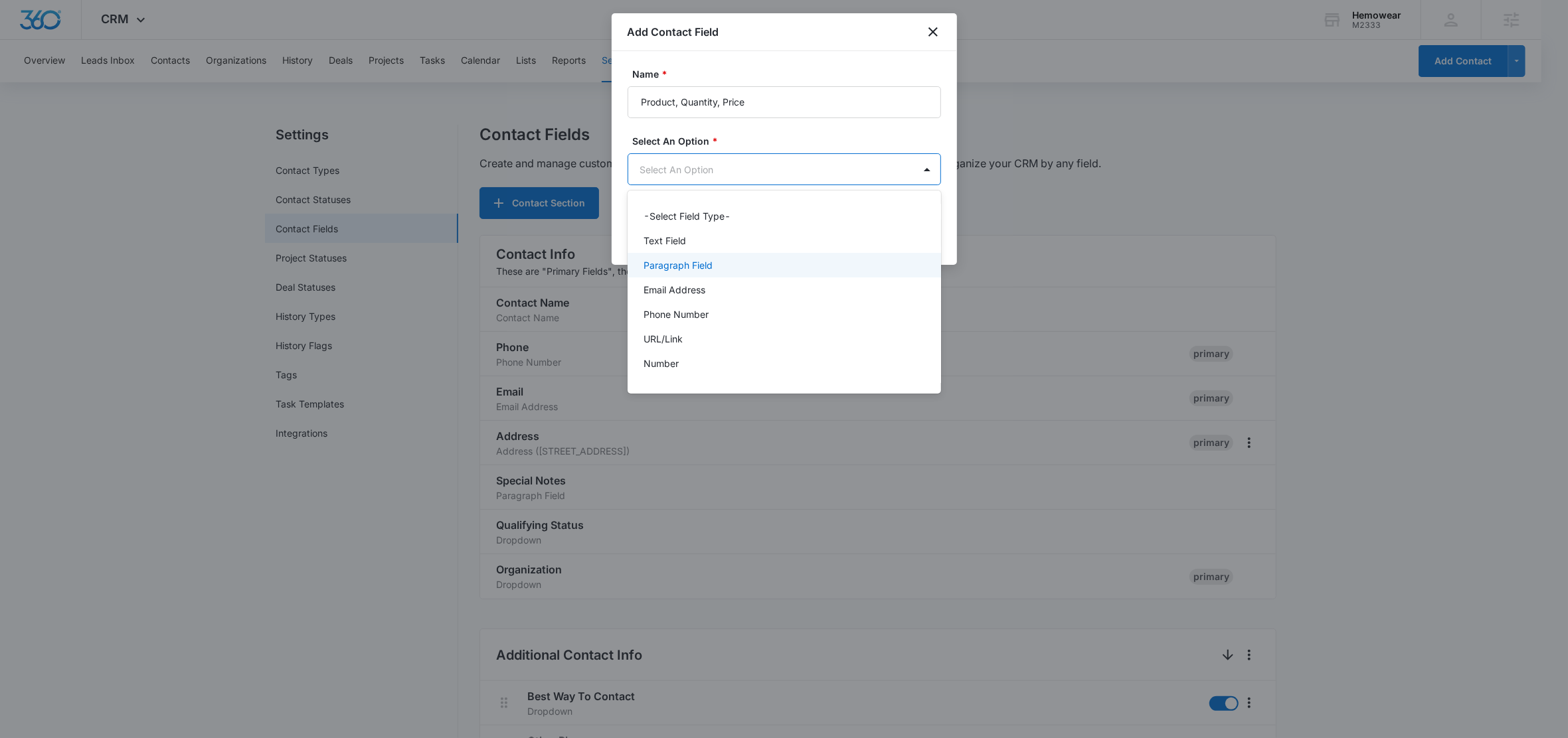
click at [699, 266] on p "Paragraph Field" at bounding box center [677, 265] width 69 height 14
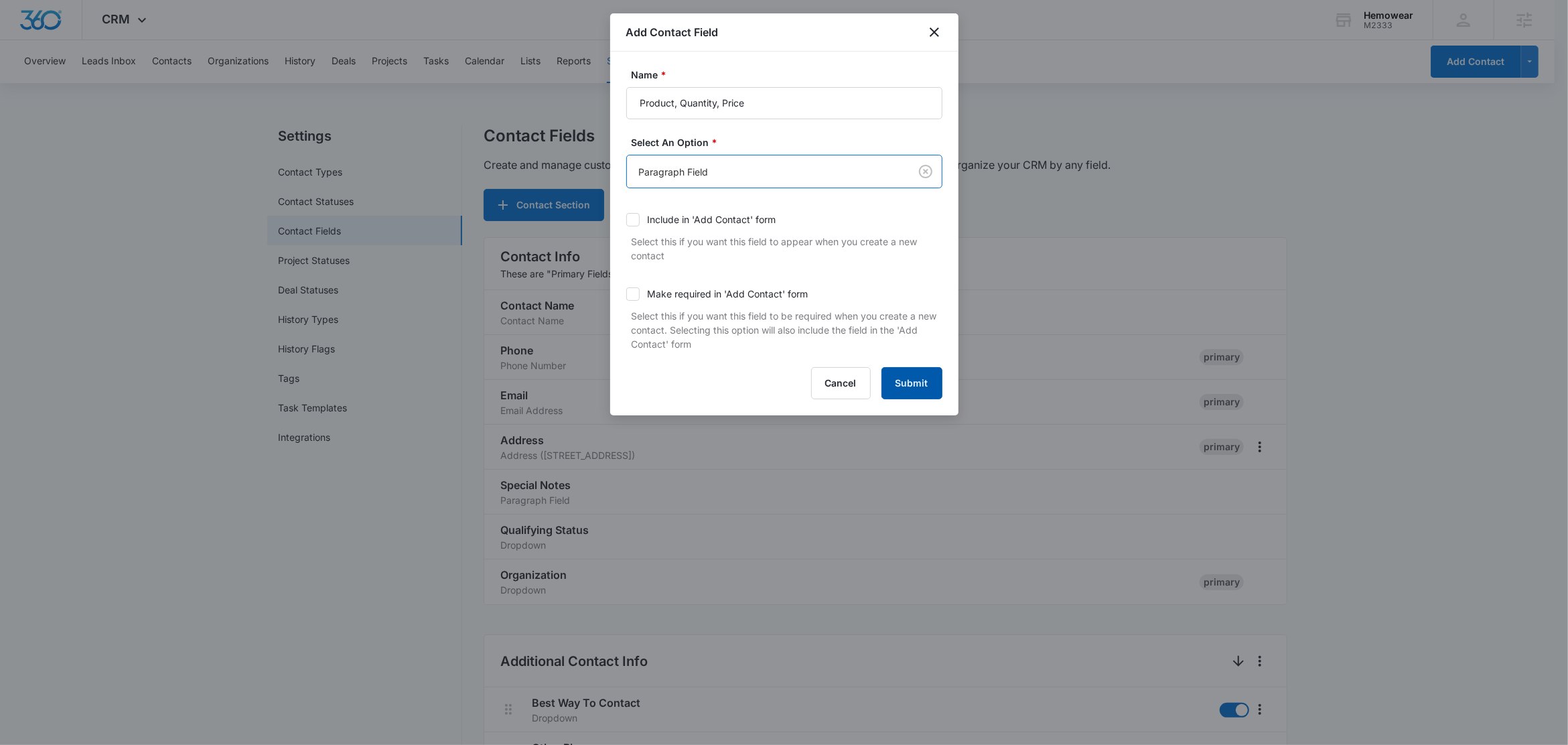
click at [921, 388] on button "Submit" at bounding box center [912, 384] width 61 height 32
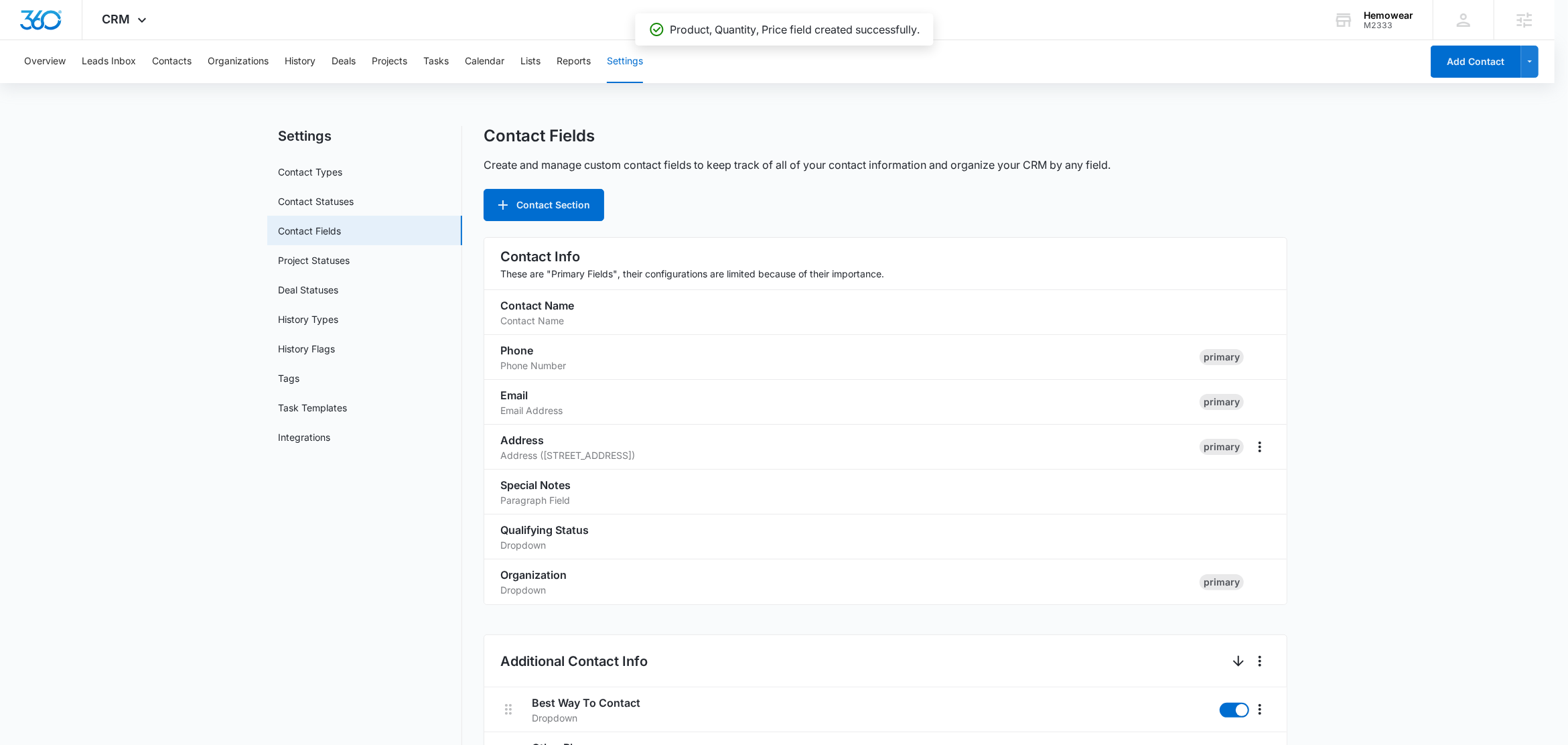
scroll to position [1079, 0]
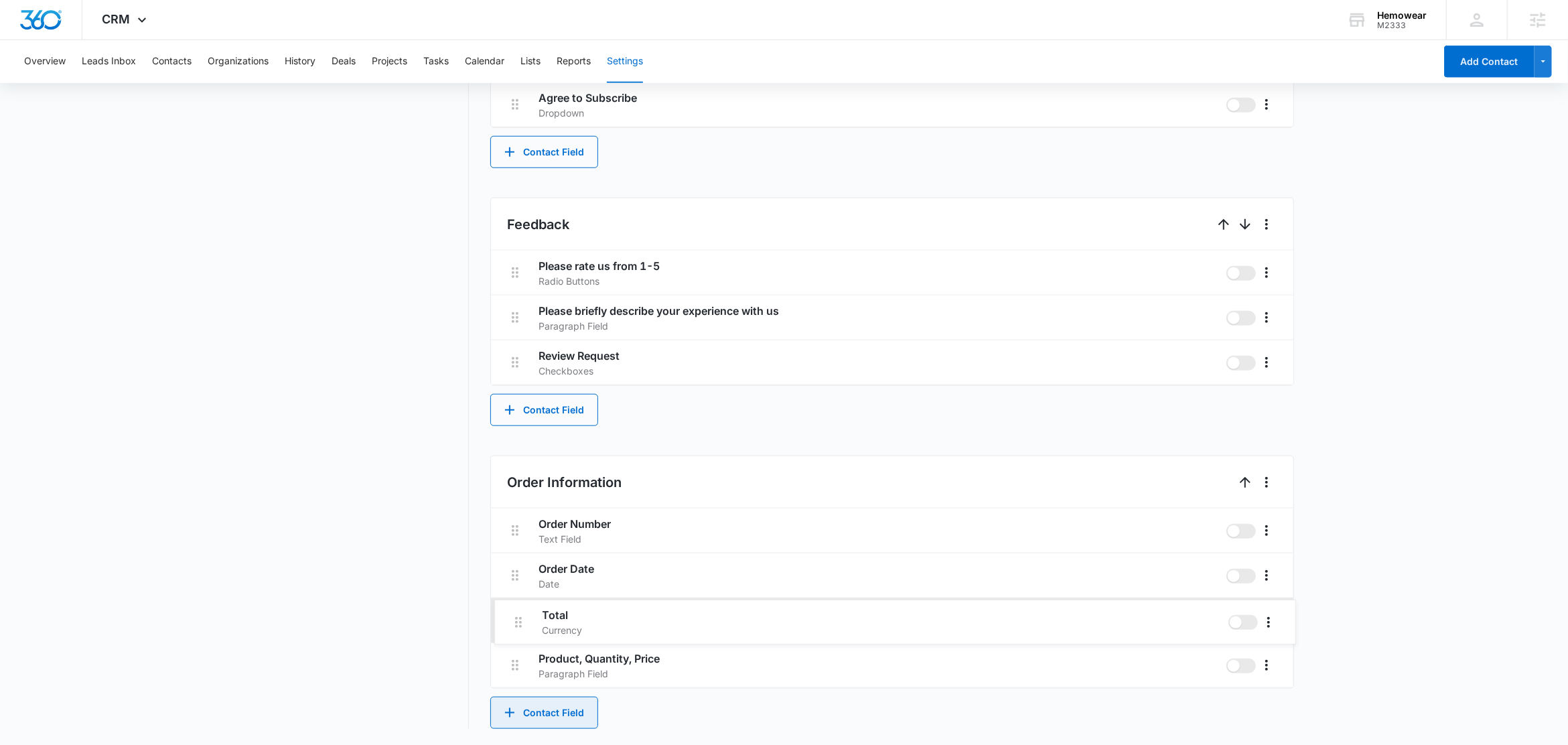
drag, startPoint x: 517, startPoint y: 659, endPoint x: 521, endPoint y: 607, distance: 52.2
click at [521, 607] on div "Order Number Text Field Order Date Date Product, Quantity, Price Paragraph Fiel…" at bounding box center [892, 598] width 803 height 180
click at [524, 709] on button "Contact Field" at bounding box center [544, 713] width 108 height 32
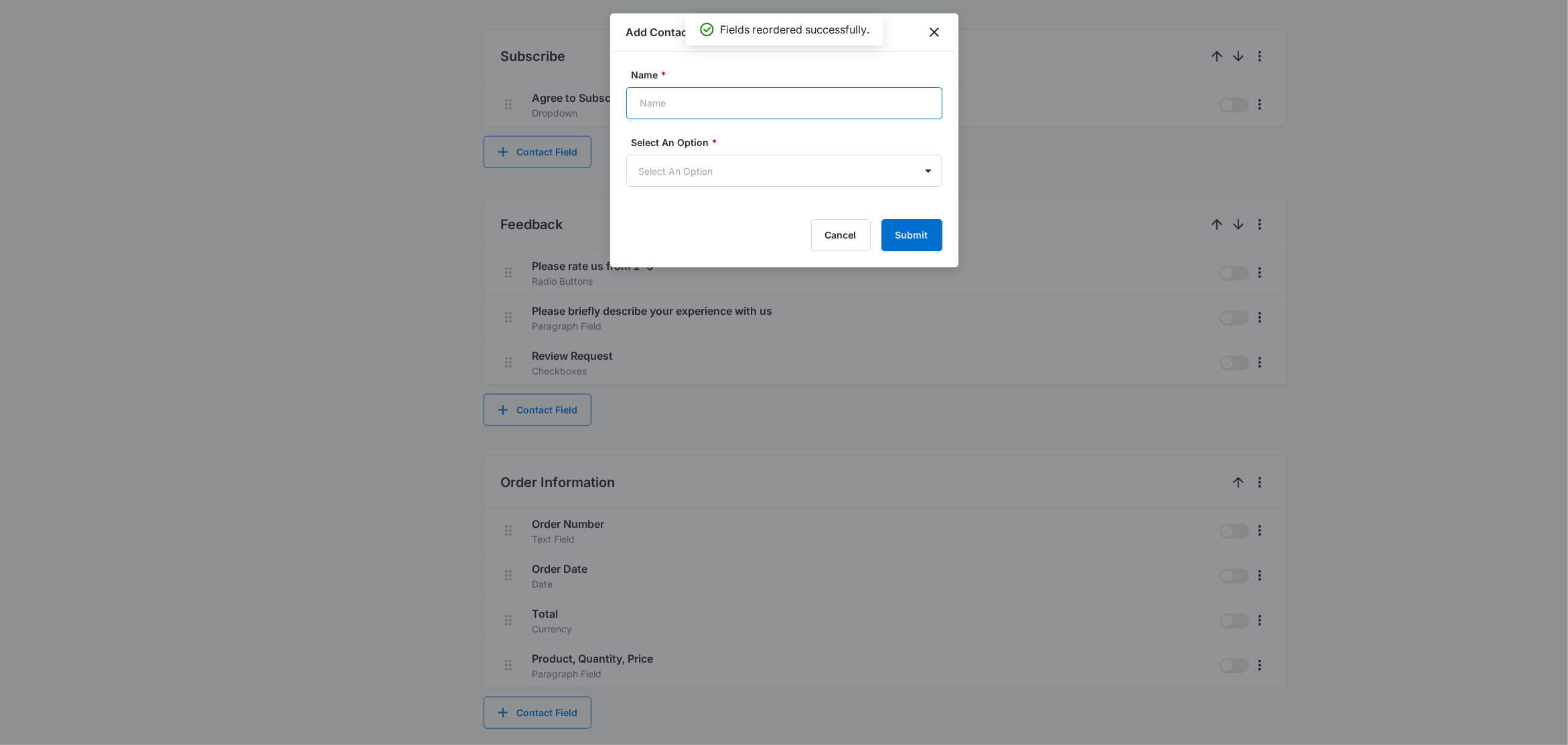
click at [689, 106] on input "Name *" at bounding box center [784, 103] width 316 height 32
type input "Shipping Address"
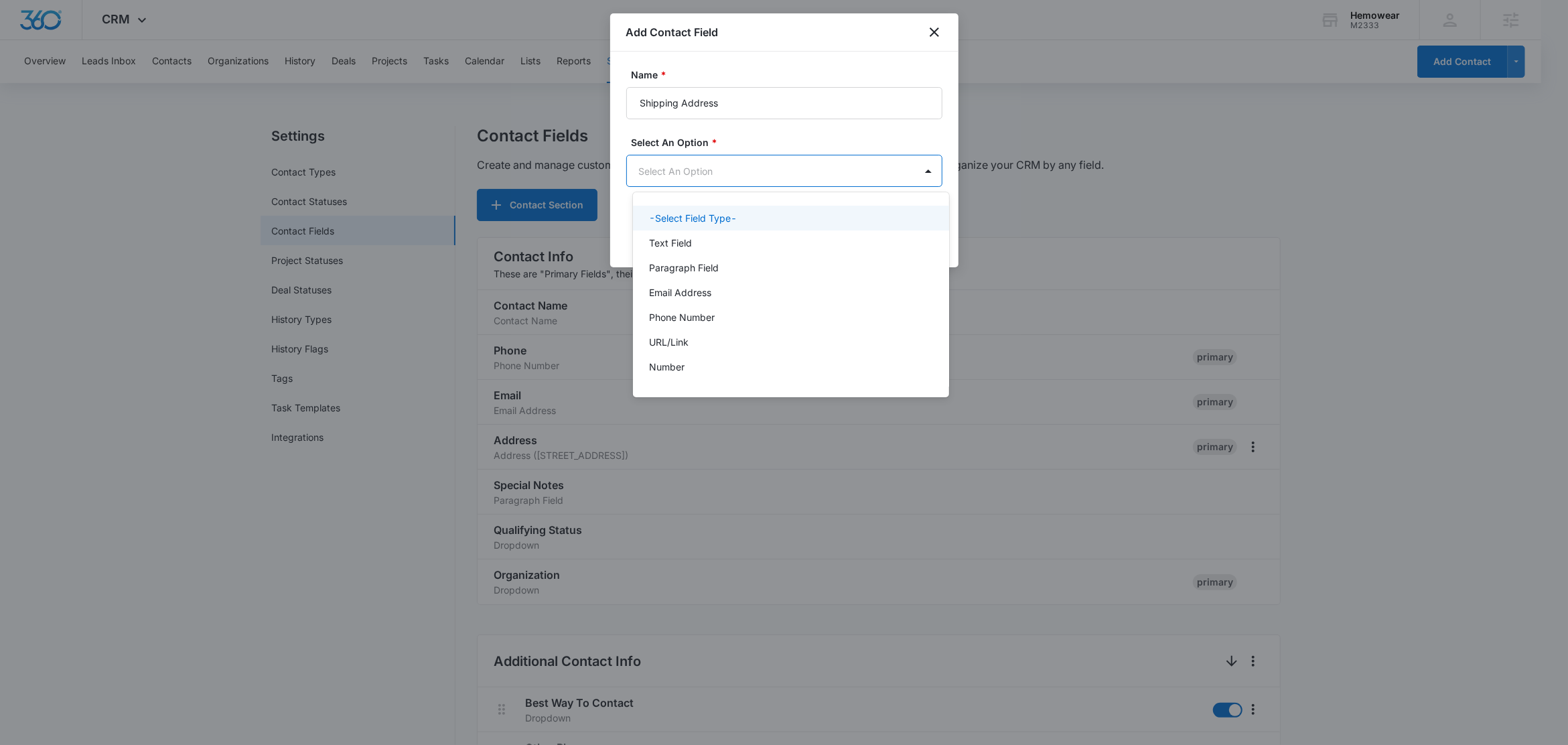
click at [711, 164] on body "CRM Apps Reputation Forms CRM Email Social Content Ads Intelligence Files Brand…" at bounding box center [784, 372] width 1568 height 745
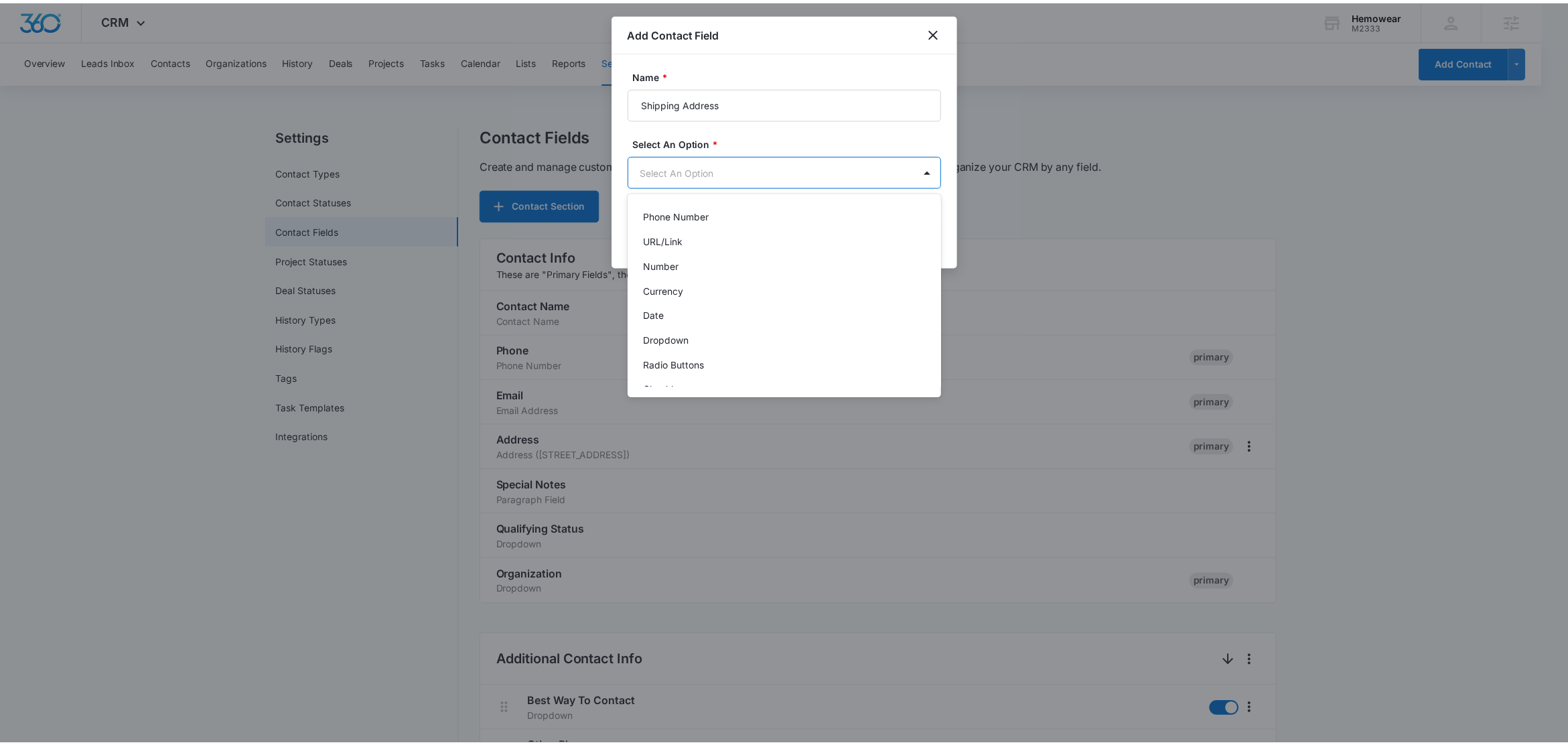
scroll to position [169, 0]
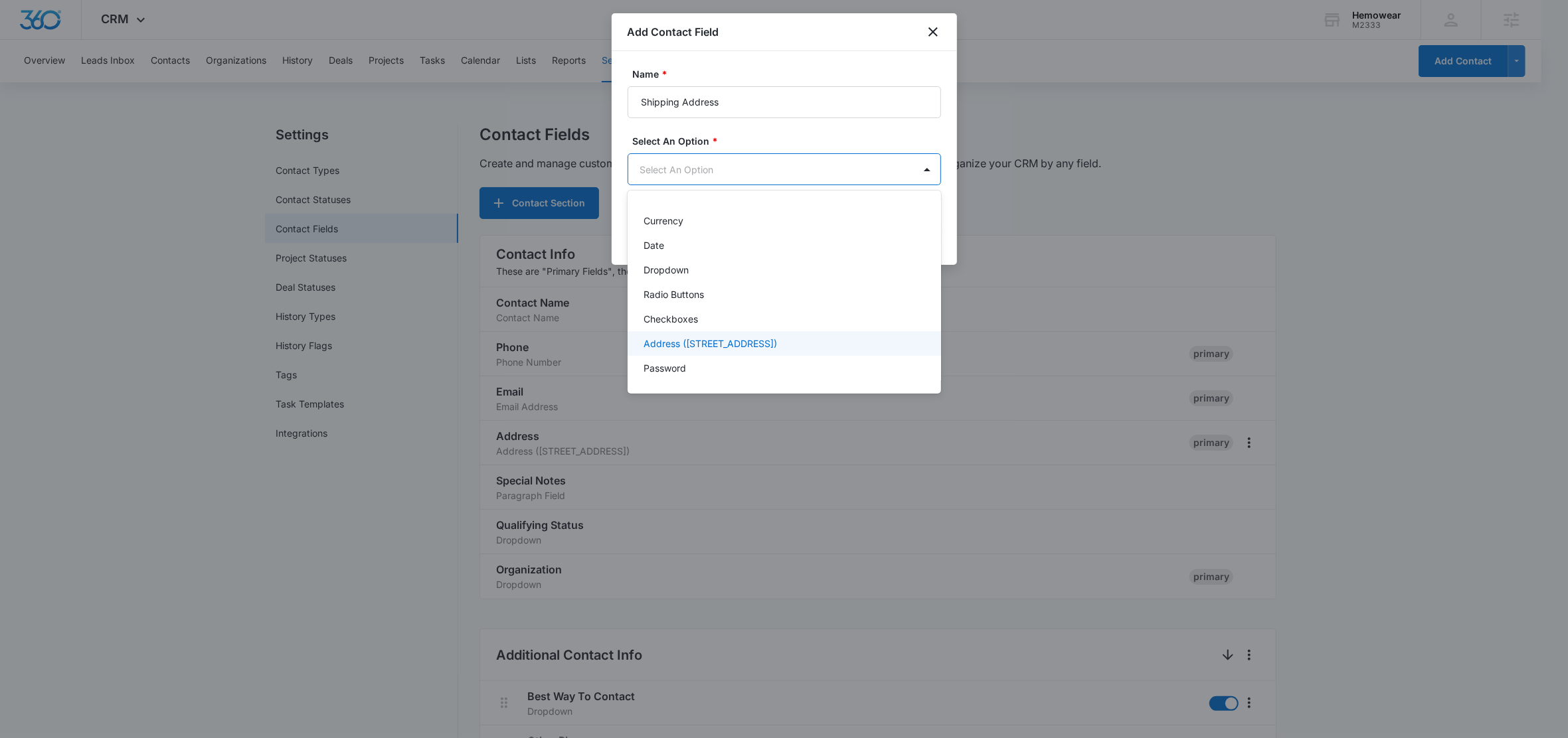
click at [695, 349] on p "Address (Street, Street 2, City, ST, Zip, Country)" at bounding box center [709, 343] width 133 height 14
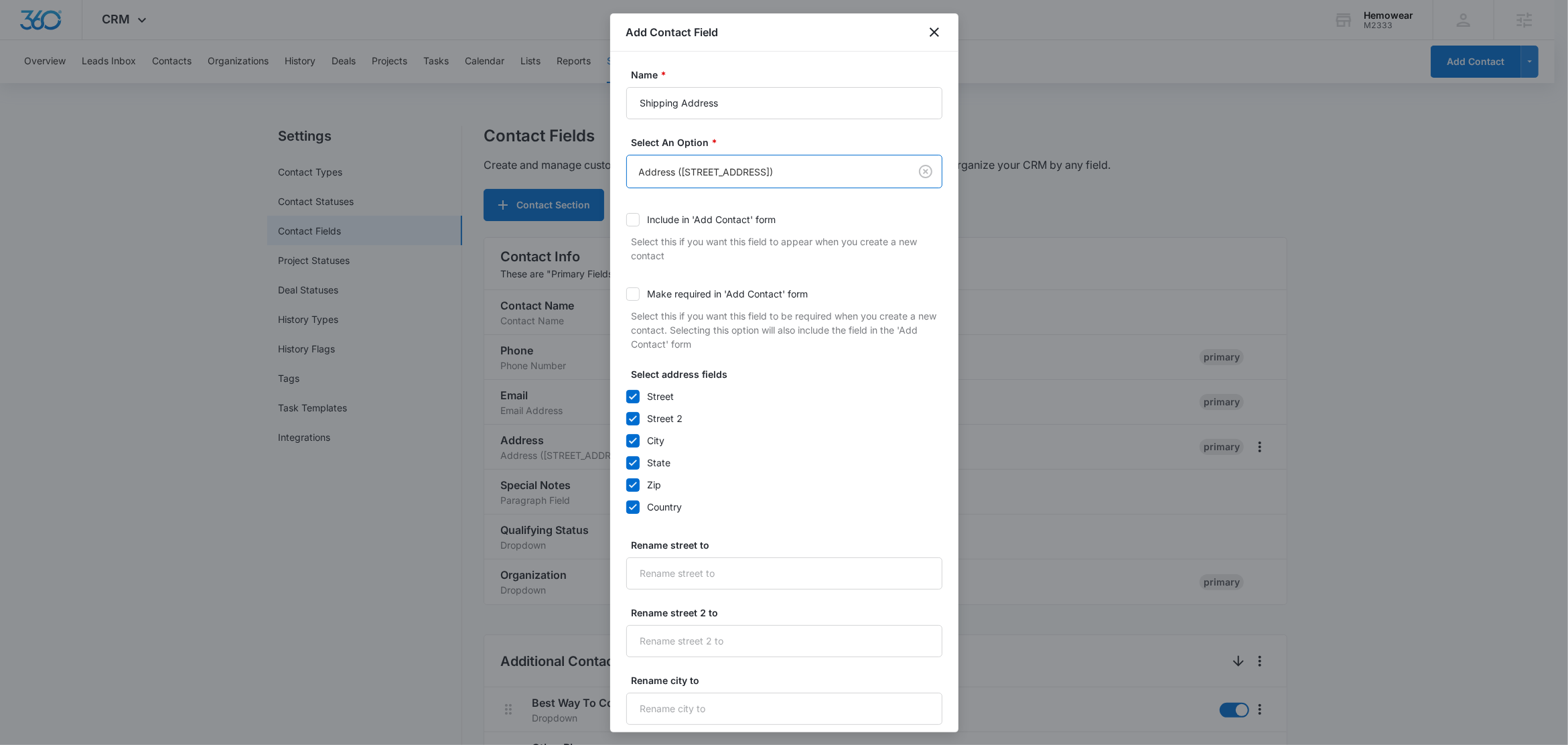
scroll to position [349, 0]
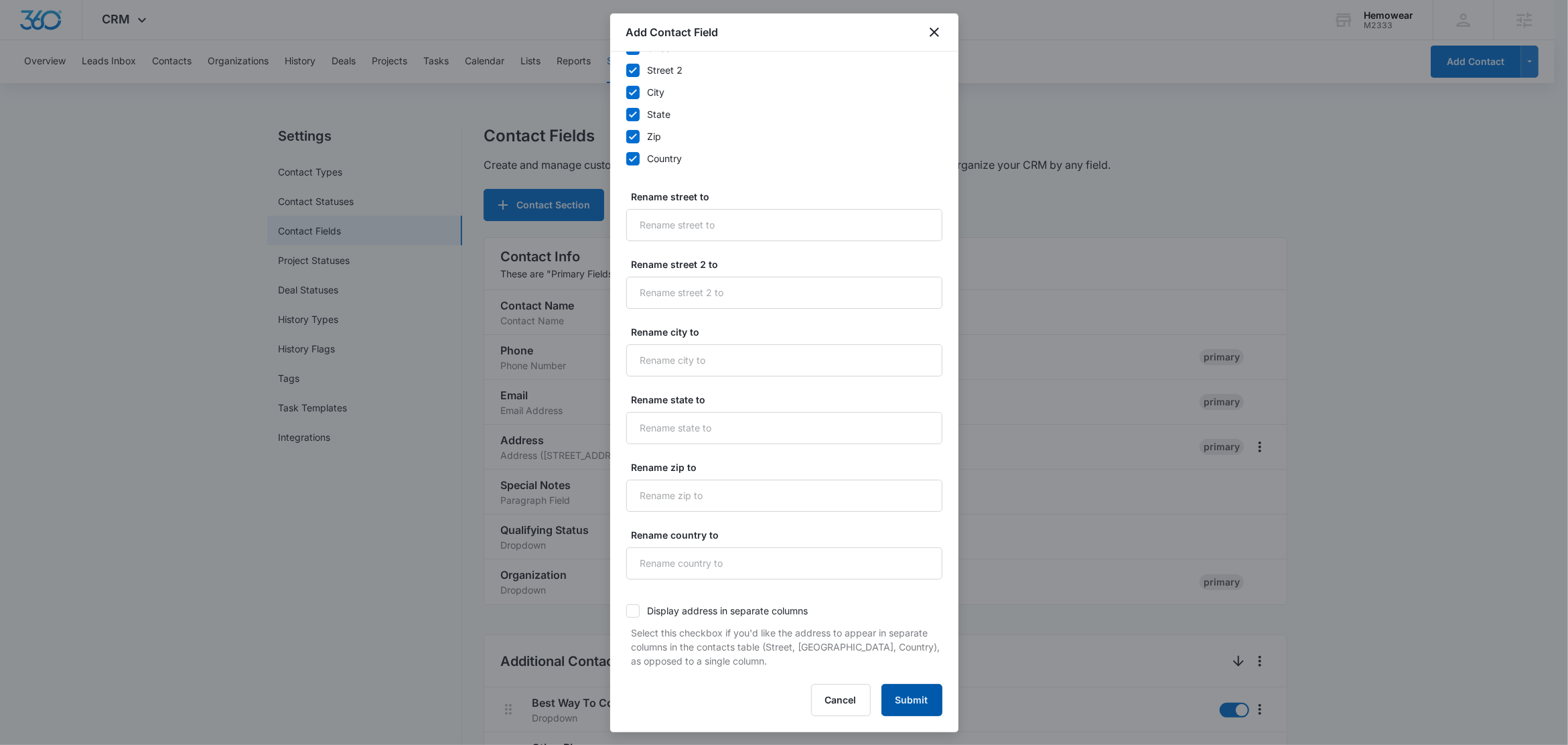
click at [906, 702] on button "Submit" at bounding box center [912, 700] width 61 height 32
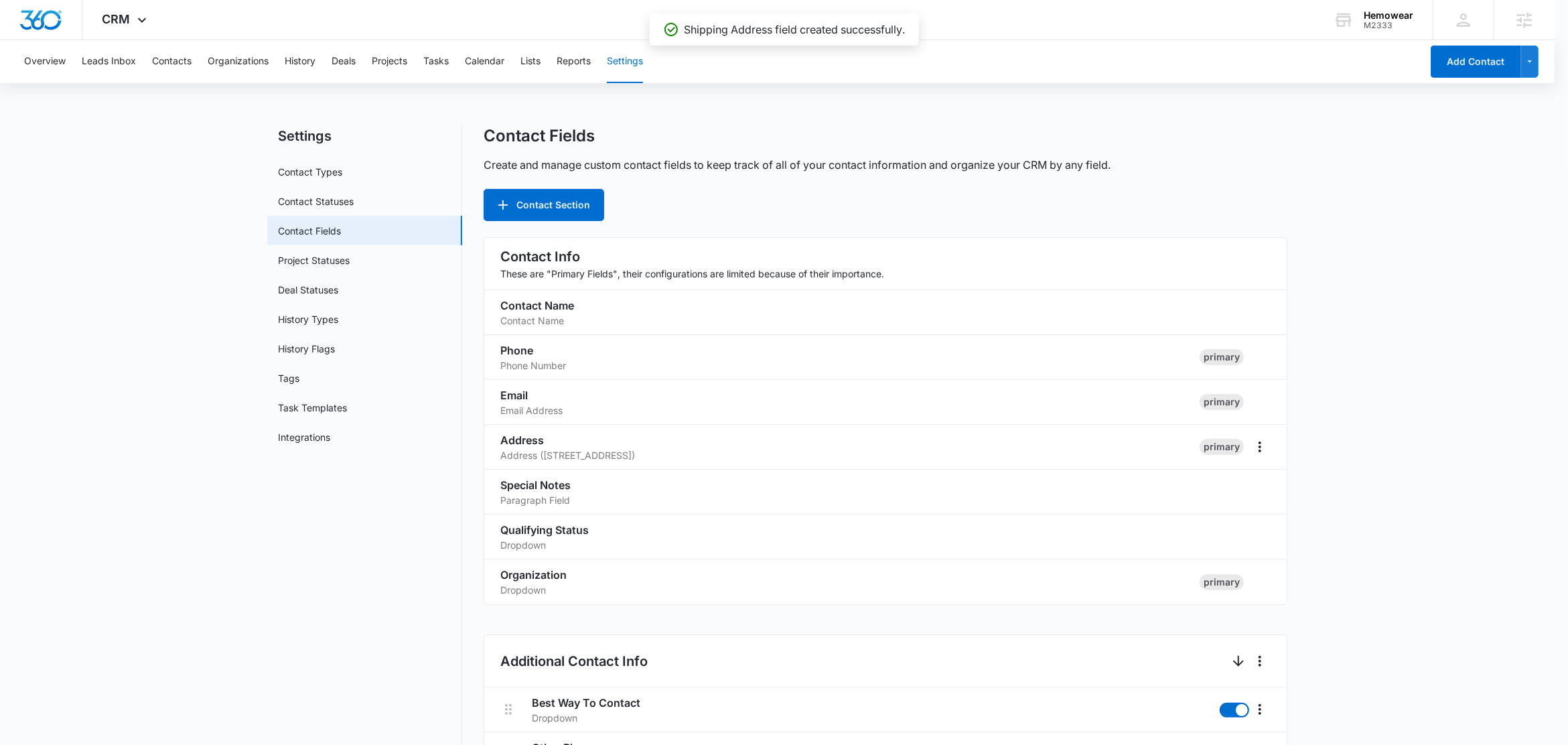
scroll to position [1124, 0]
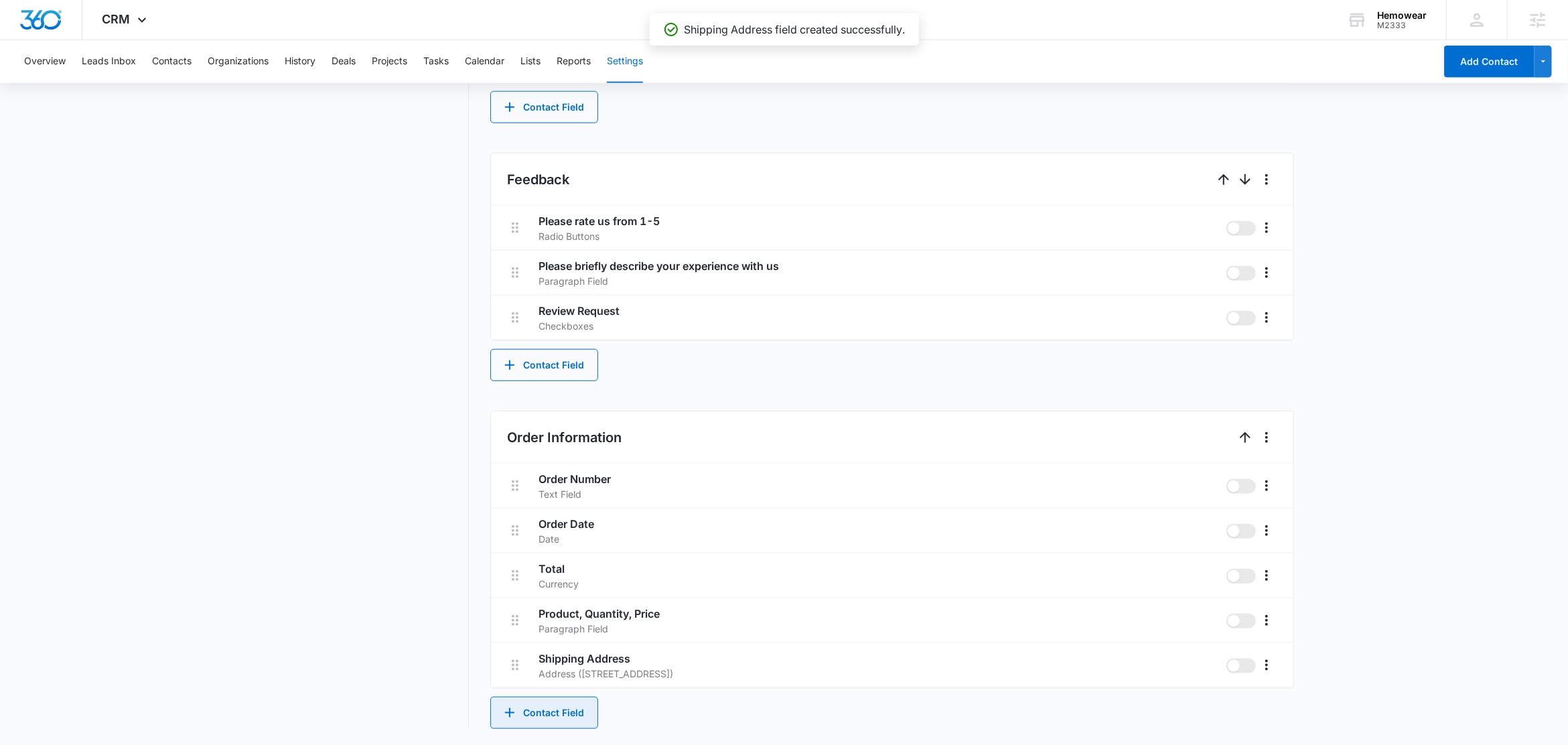
click at [559, 702] on button "Contact Field" at bounding box center [544, 713] width 108 height 32
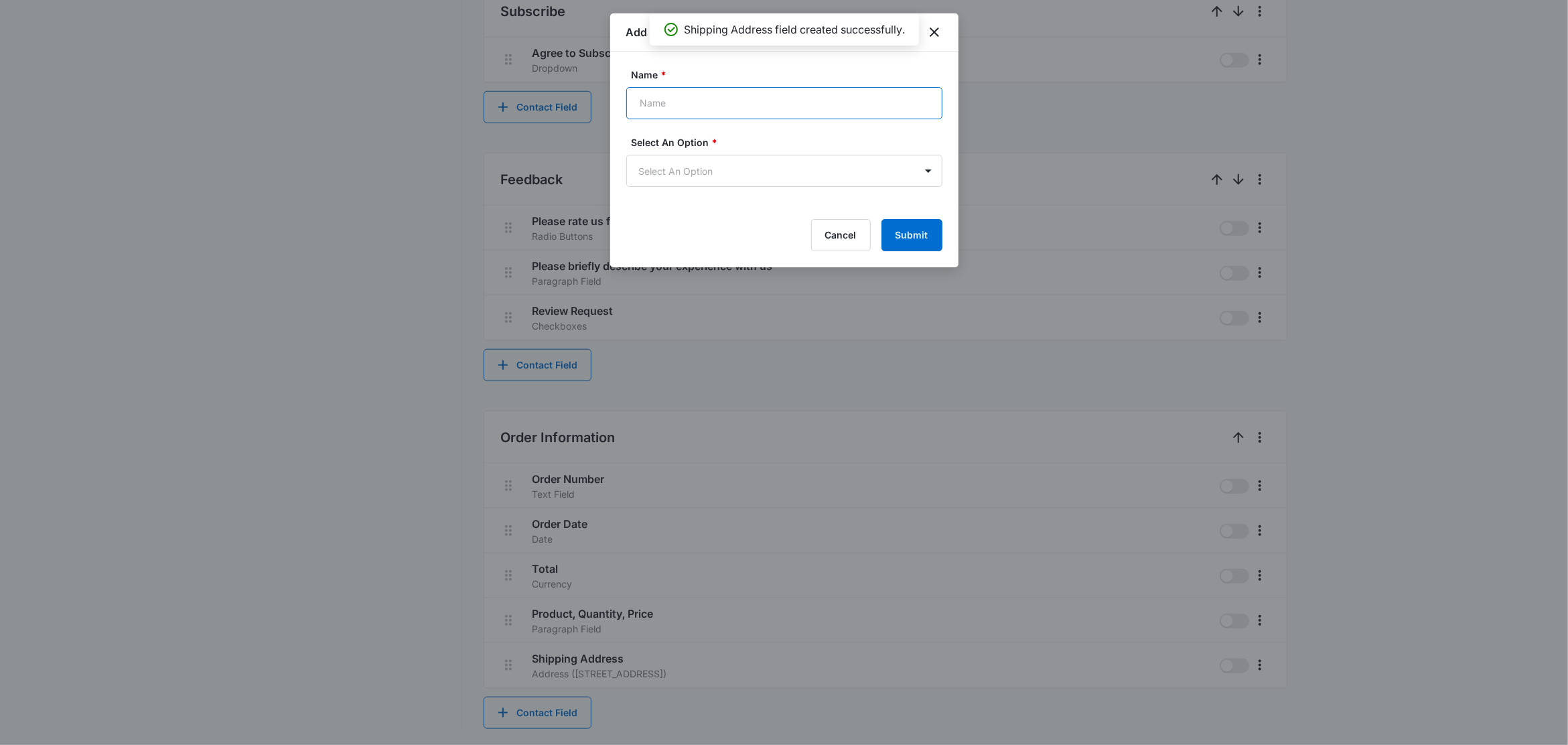
click at [695, 100] on input "Name *" at bounding box center [784, 103] width 316 height 32
type input "Billing Address"
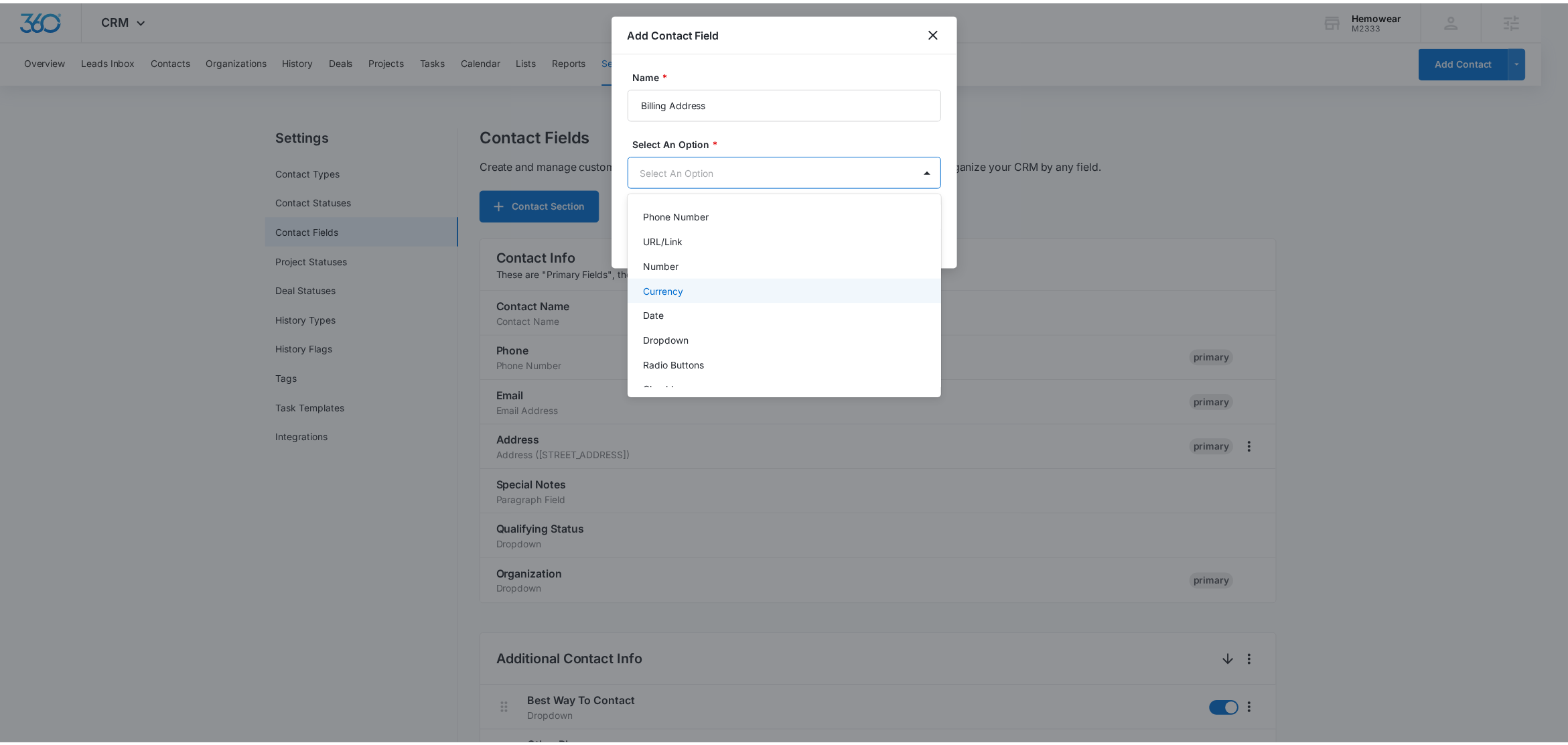
scroll to position [169, 0]
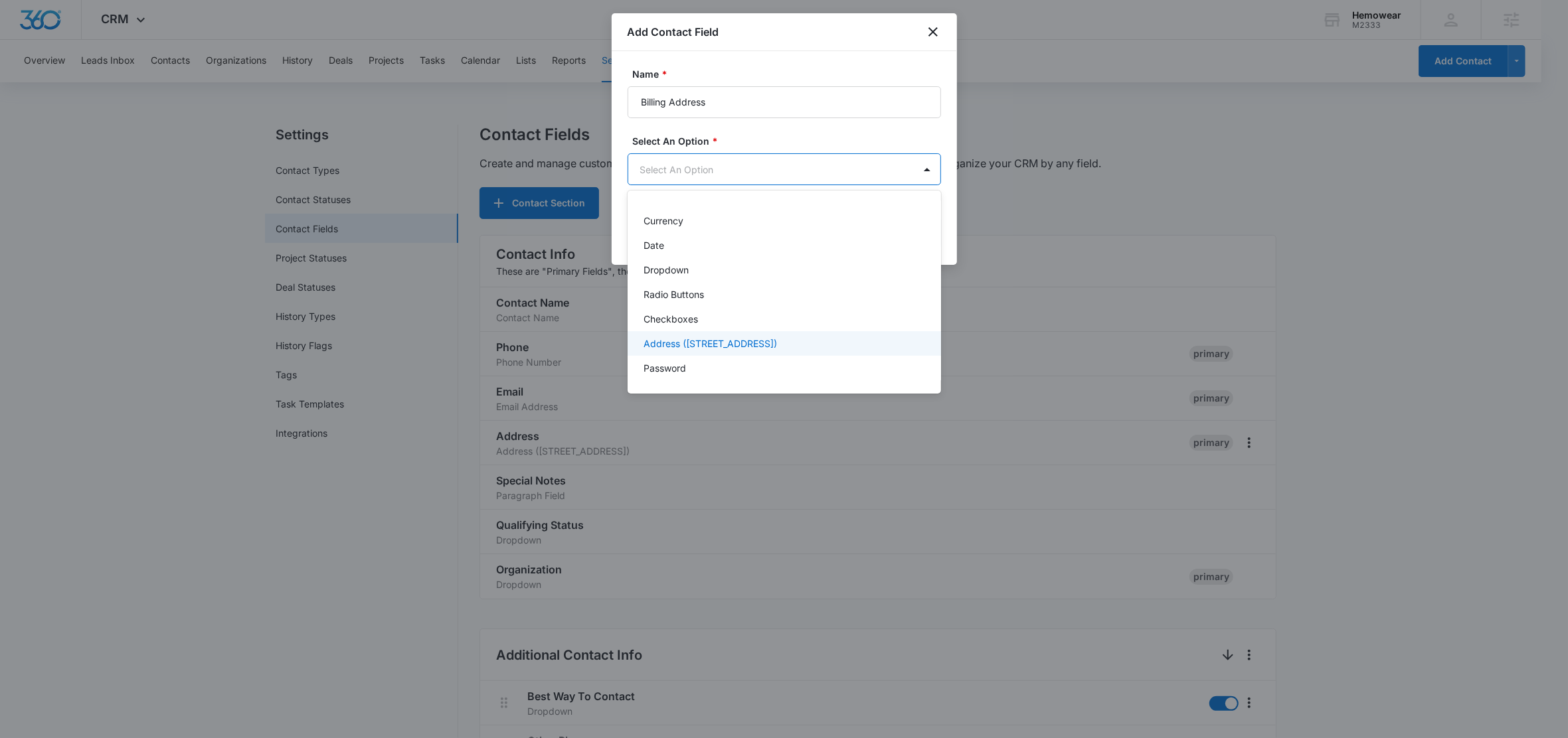
click at [721, 346] on p "Address (Street, Street 2, City, ST, Zip, Country)" at bounding box center [709, 343] width 133 height 14
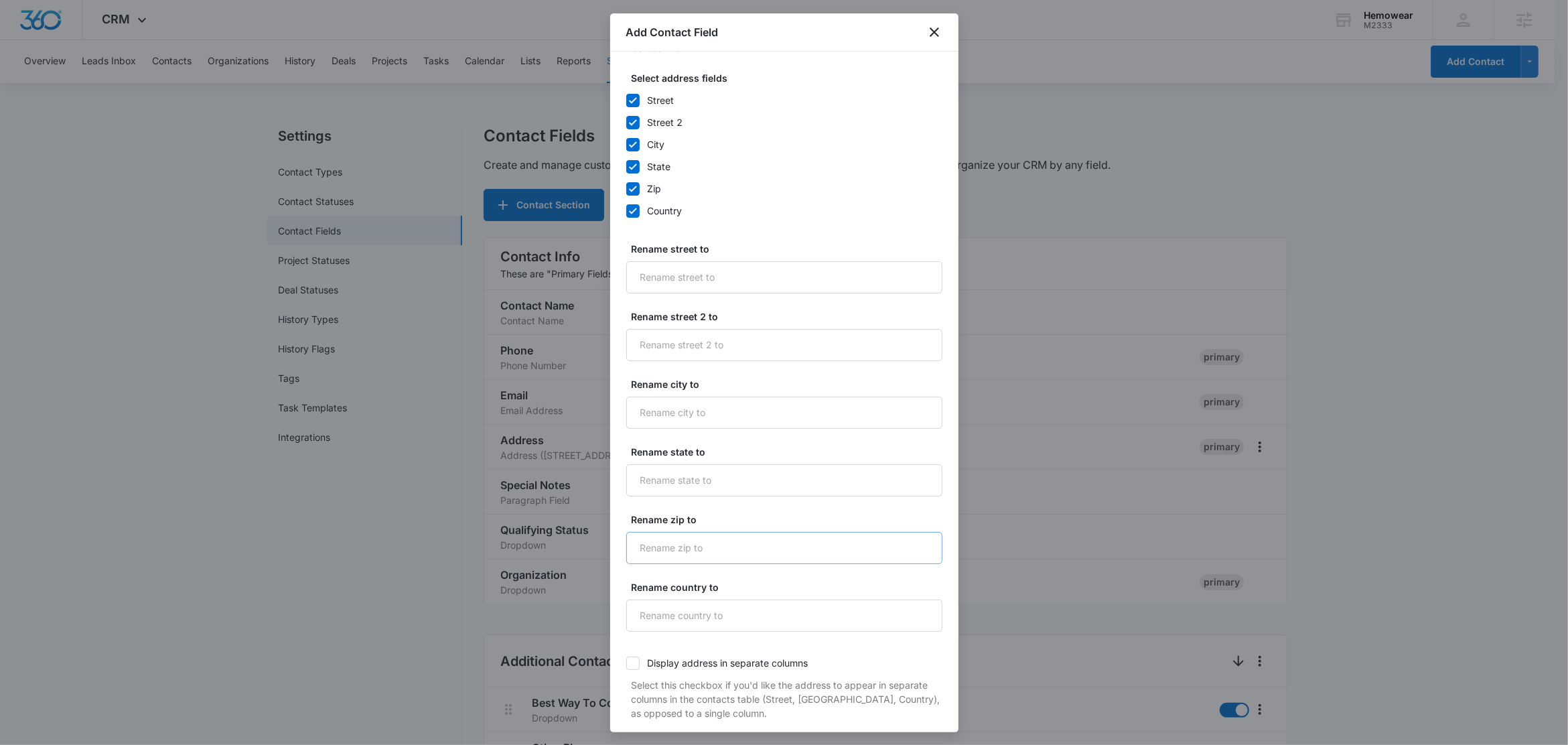
scroll to position [349, 0]
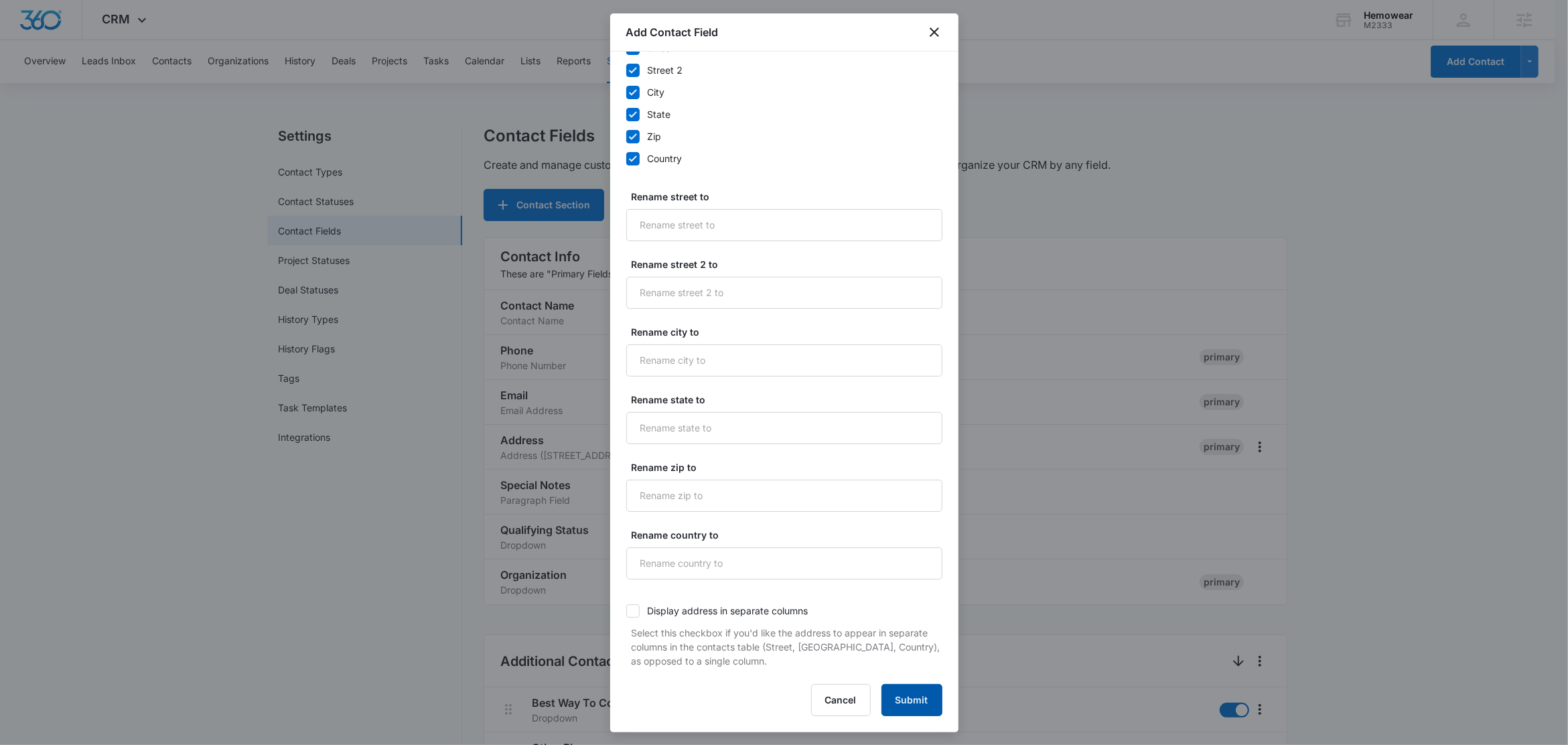
click at [912, 698] on button "Submit" at bounding box center [912, 700] width 61 height 32
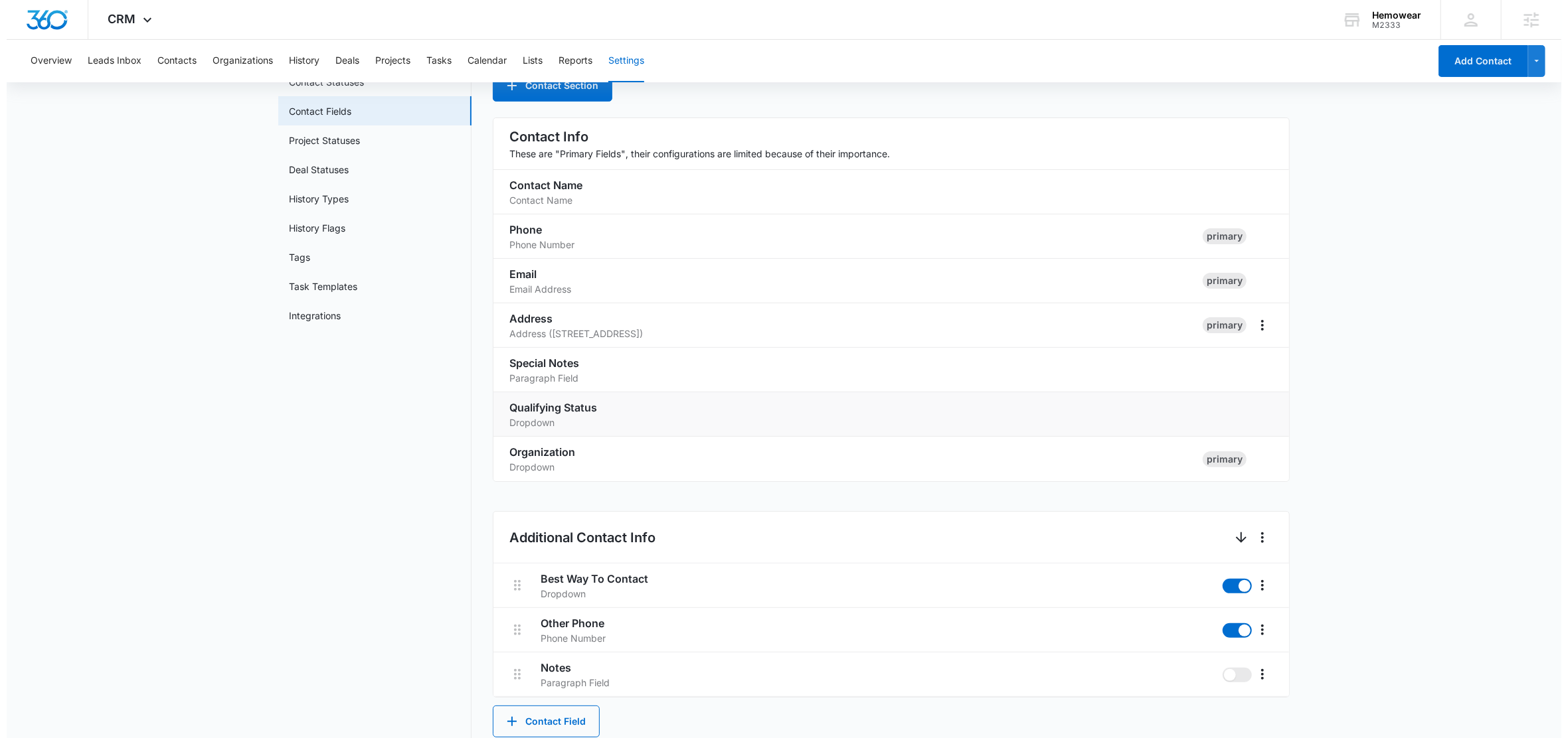
scroll to position [0, 0]
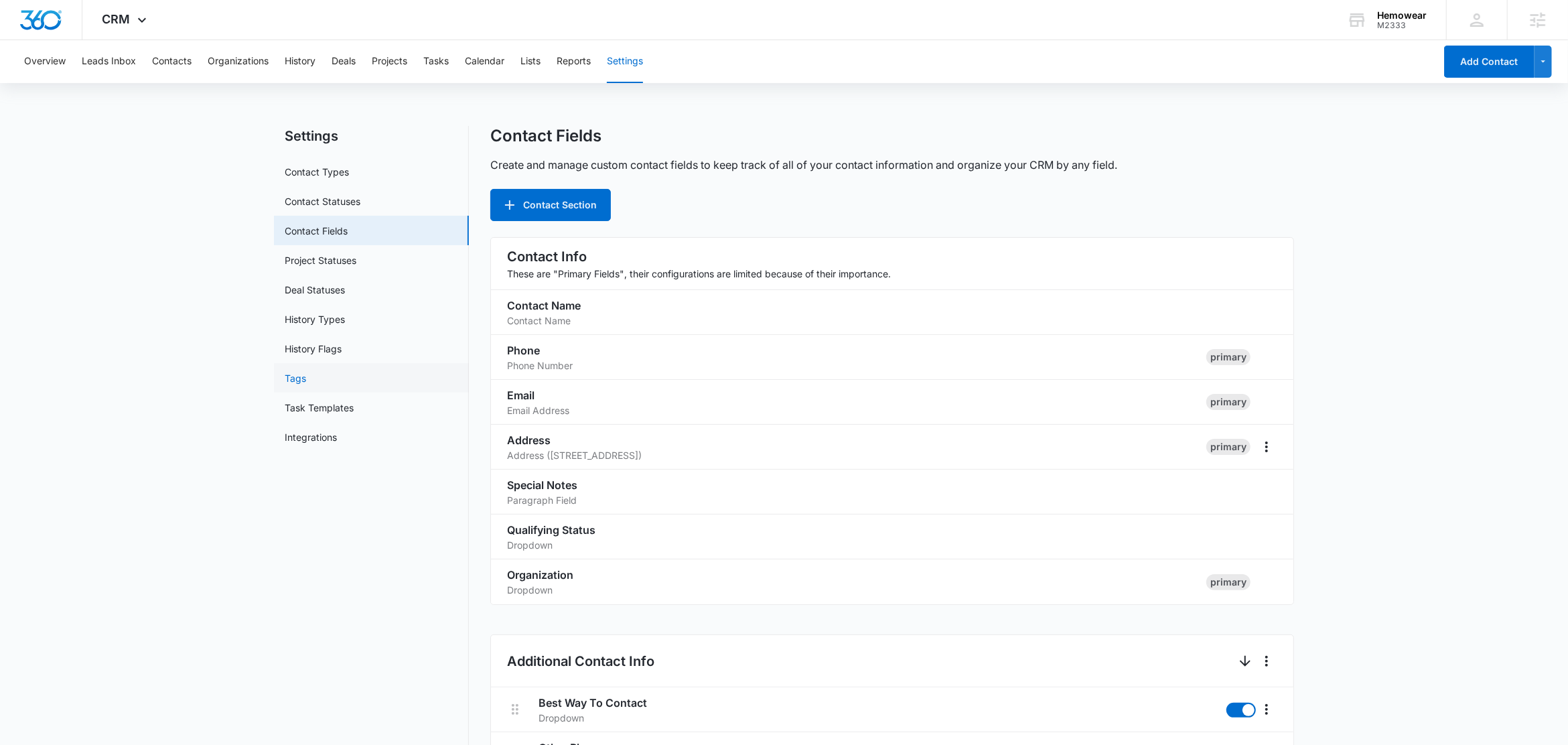
click at [306, 375] on link "Tags" at bounding box center [296, 378] width 22 height 14
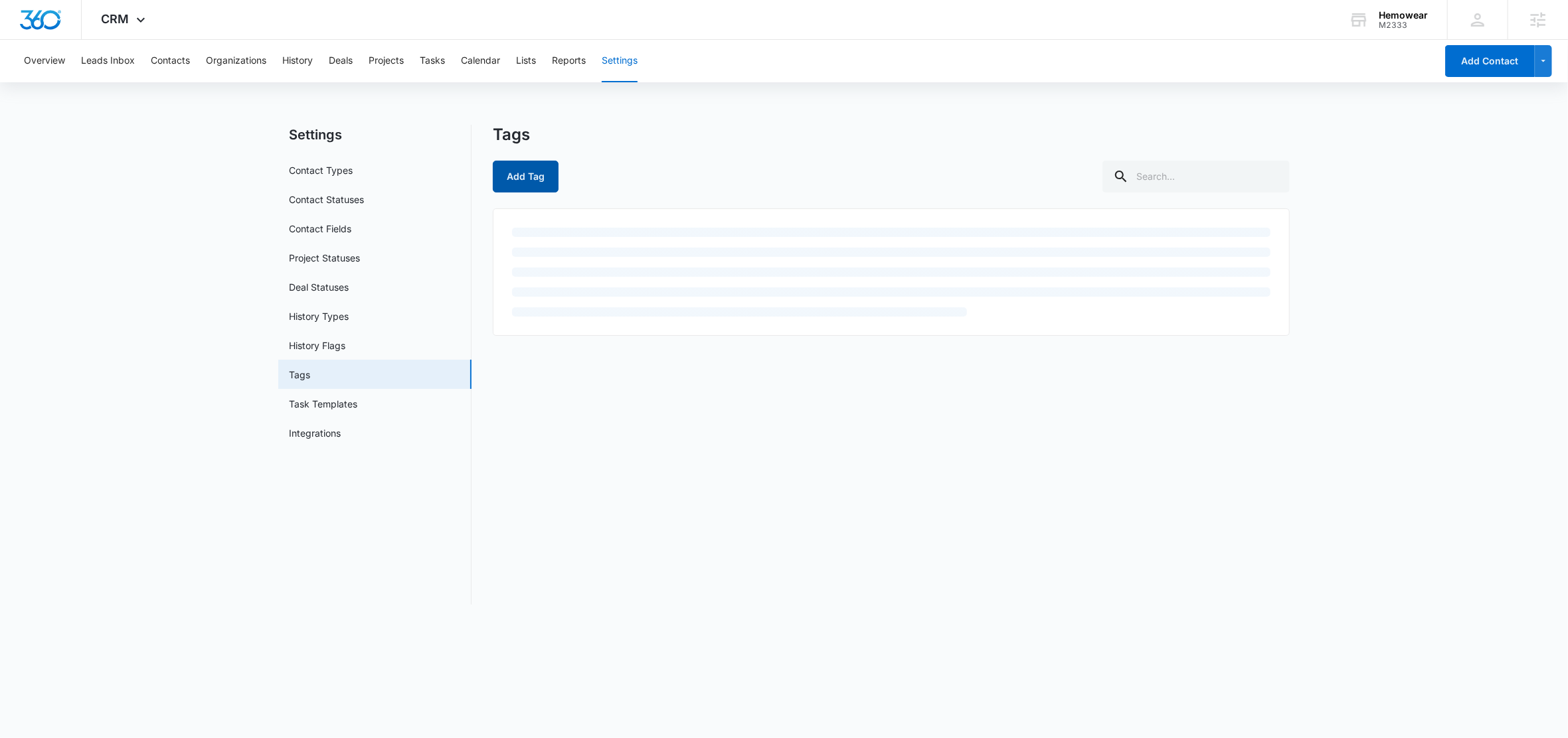
click at [526, 175] on button "Add Tag" at bounding box center [525, 177] width 66 height 32
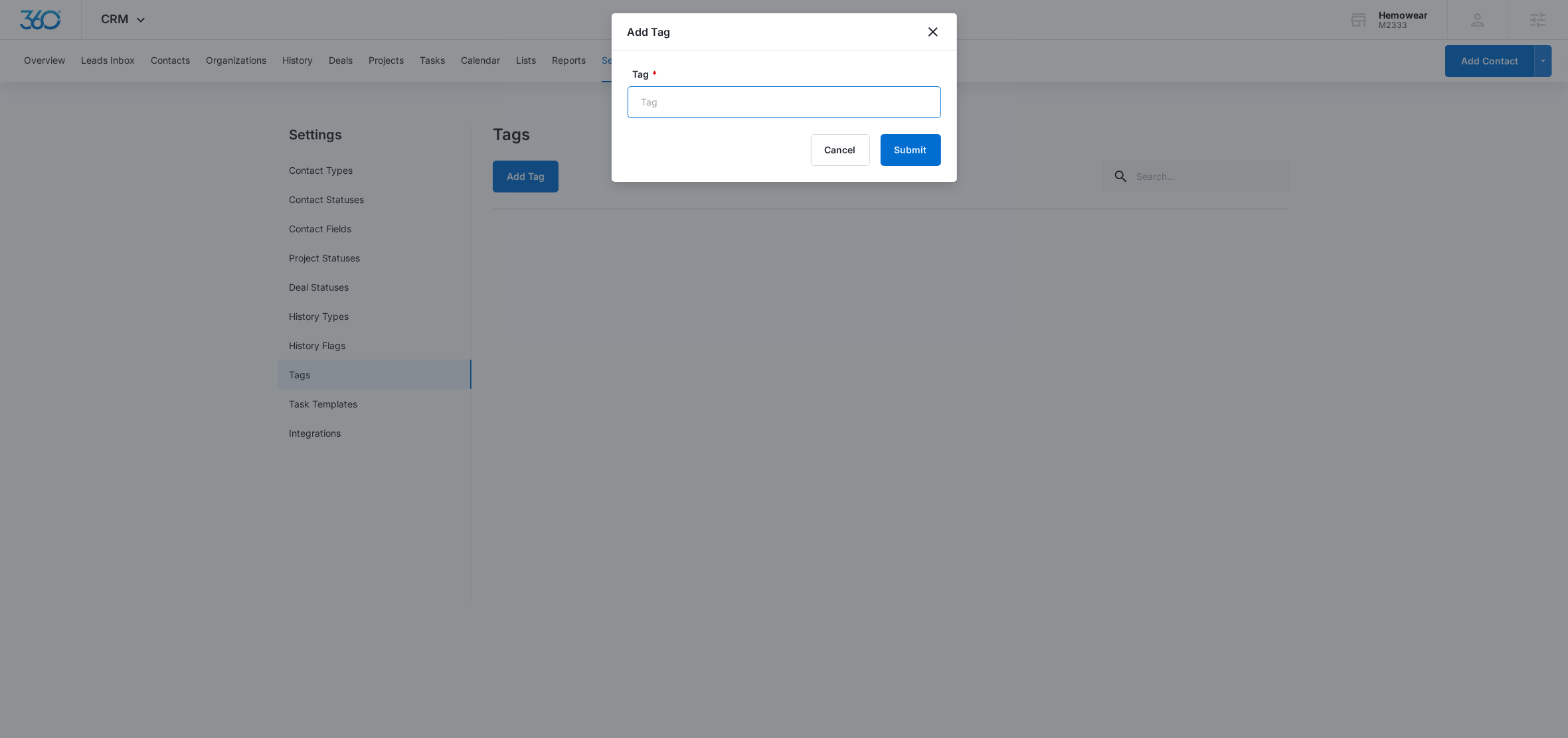
click at [683, 105] on input "Tag *" at bounding box center [784, 102] width 313 height 32
type input "Web Order"
click at [910, 161] on button "Submit" at bounding box center [911, 150] width 60 height 32
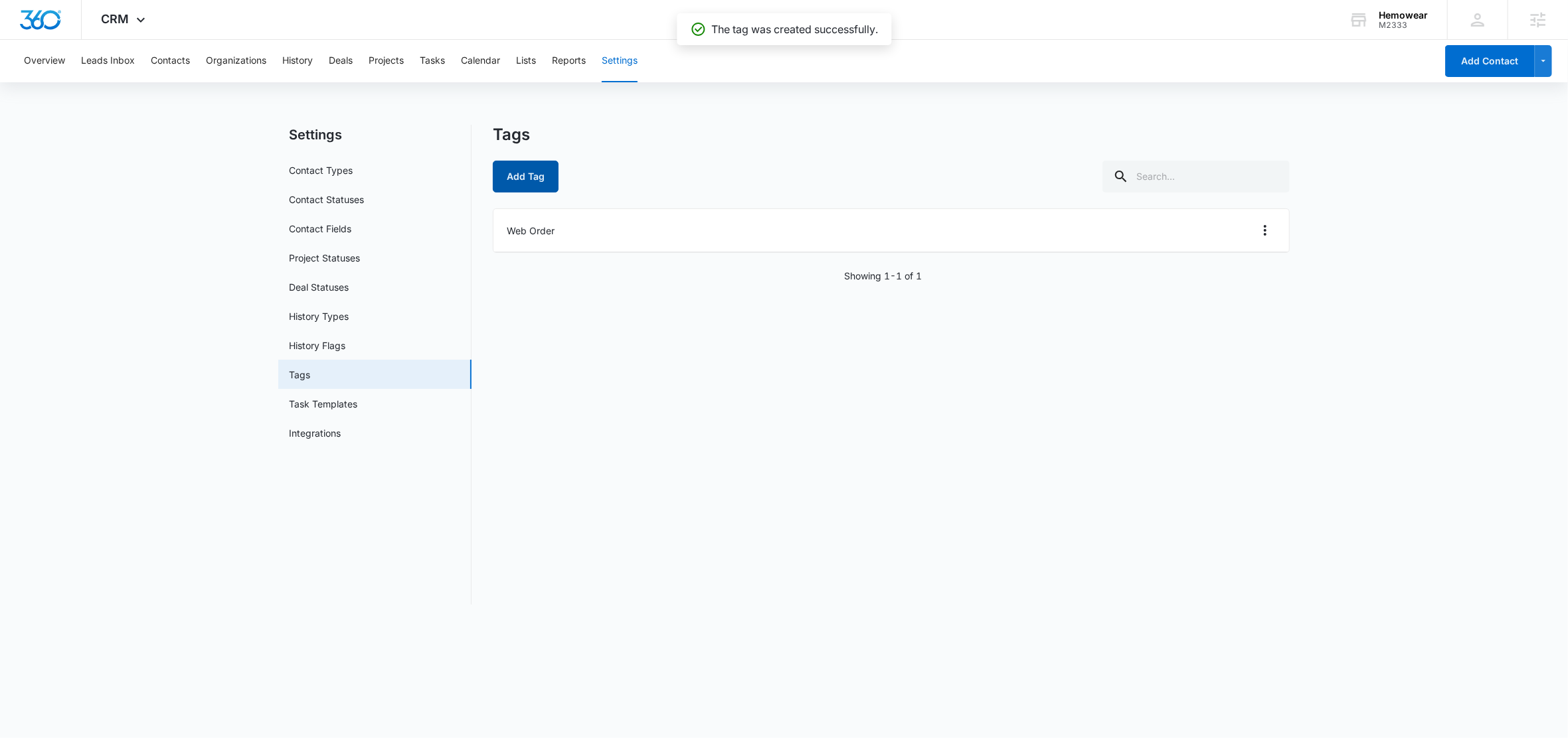
click at [531, 184] on button "Add Tag" at bounding box center [525, 177] width 66 height 32
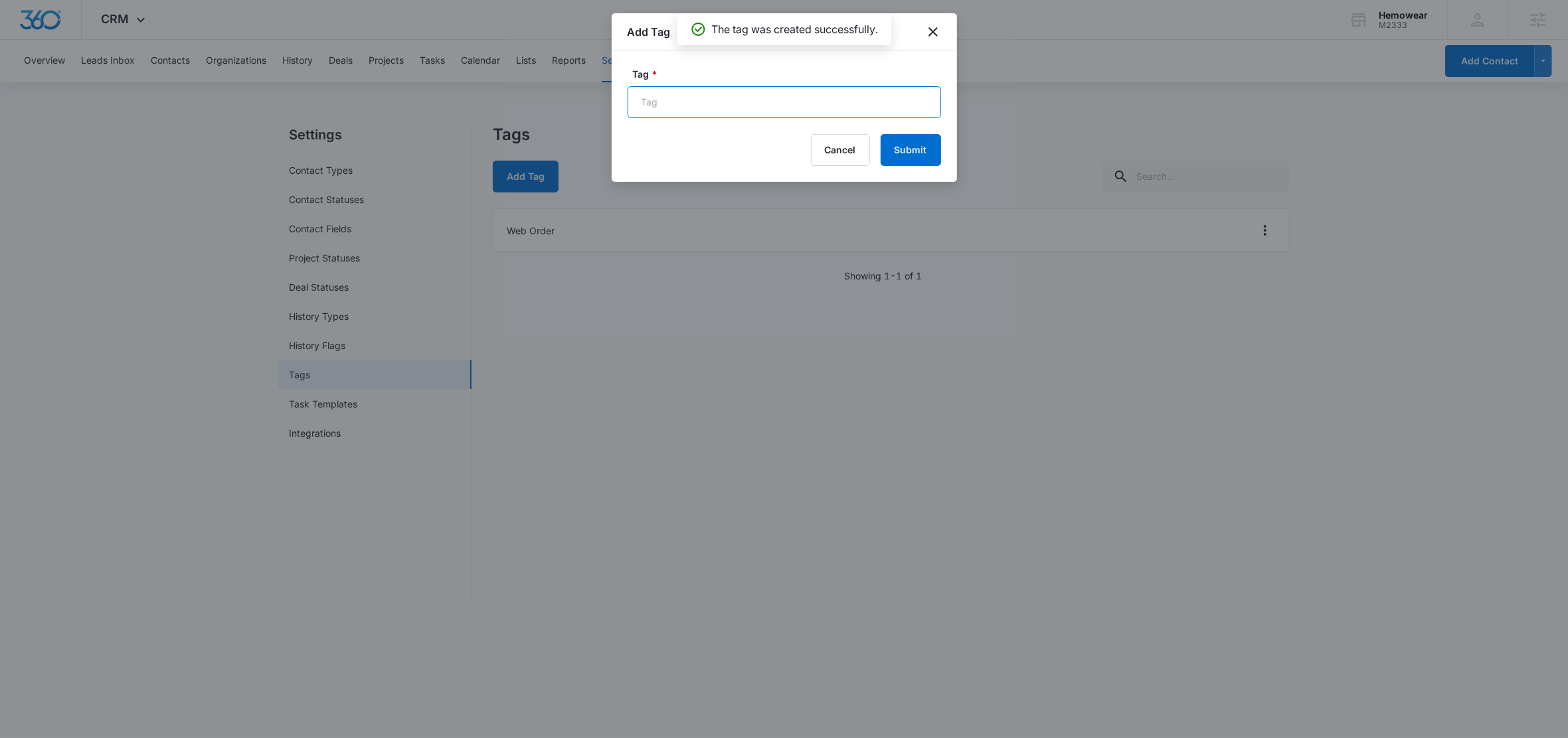
click at [659, 116] on input "Tag *" at bounding box center [784, 102] width 313 height 32
type input "Contact Form"
click at [924, 155] on button "Submit" at bounding box center [911, 150] width 60 height 32
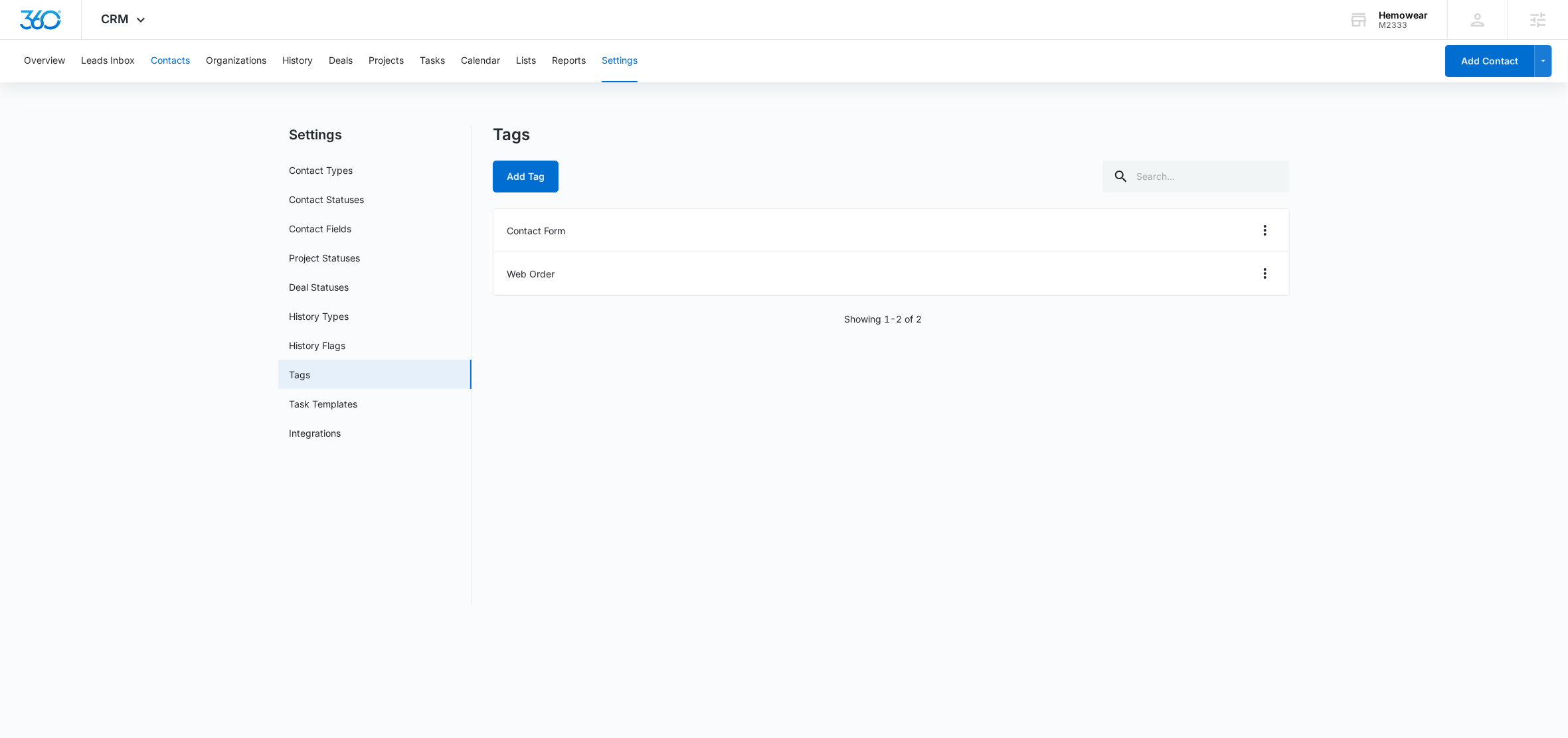
click at [183, 59] on button "Contacts" at bounding box center [170, 62] width 39 height 43
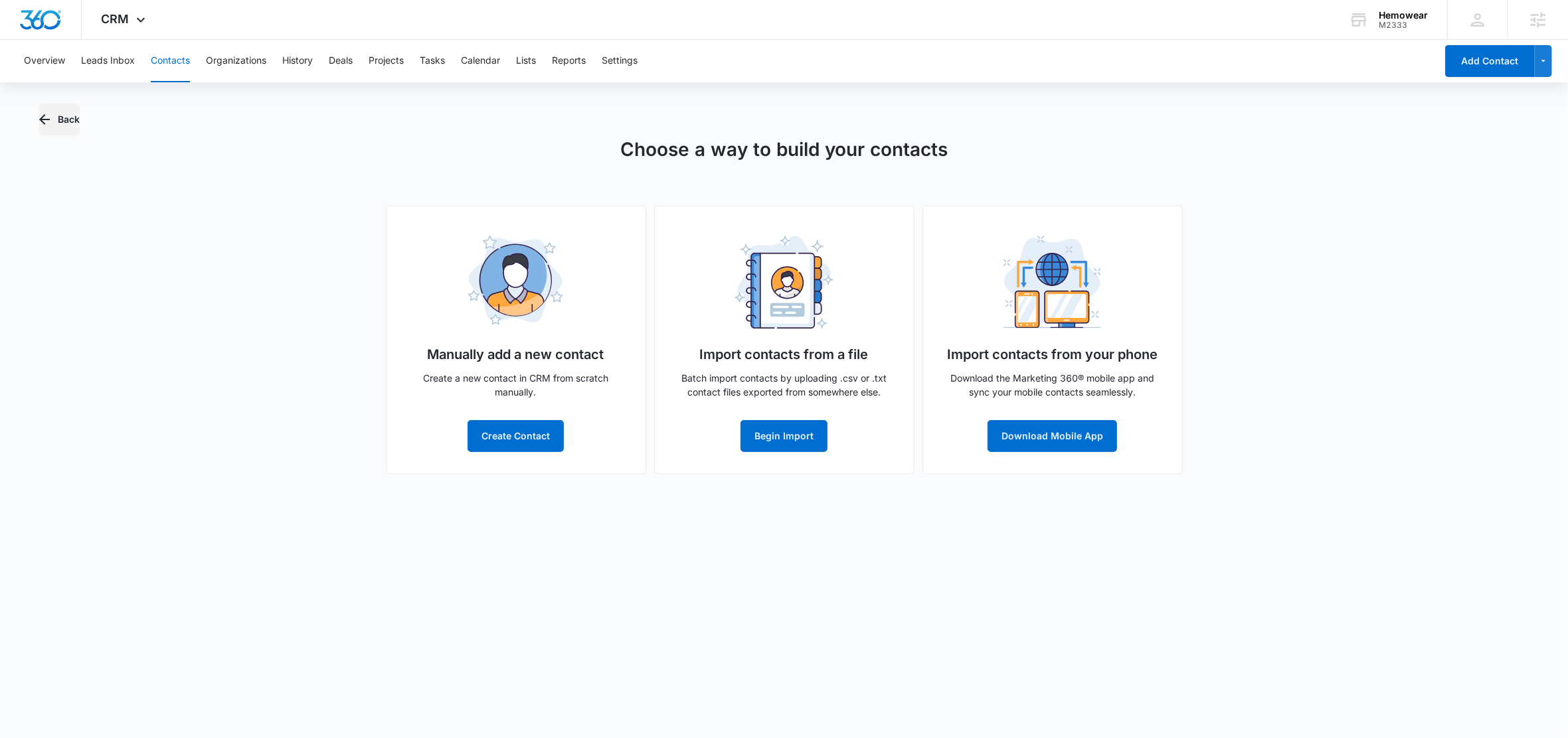
click at [66, 125] on button "Back" at bounding box center [60, 120] width 41 height 32
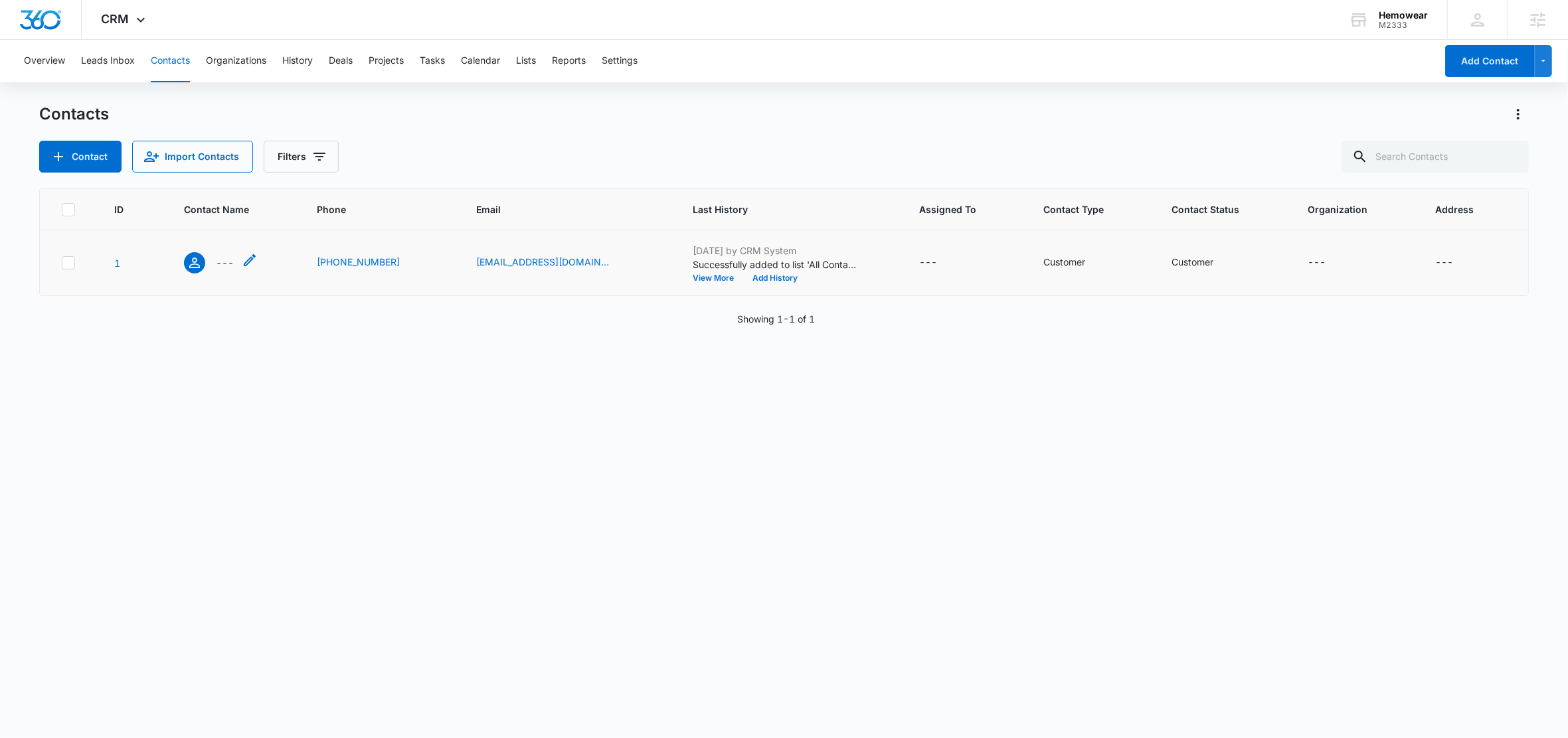
click at [228, 259] on p "---" at bounding box center [224, 262] width 18 height 14
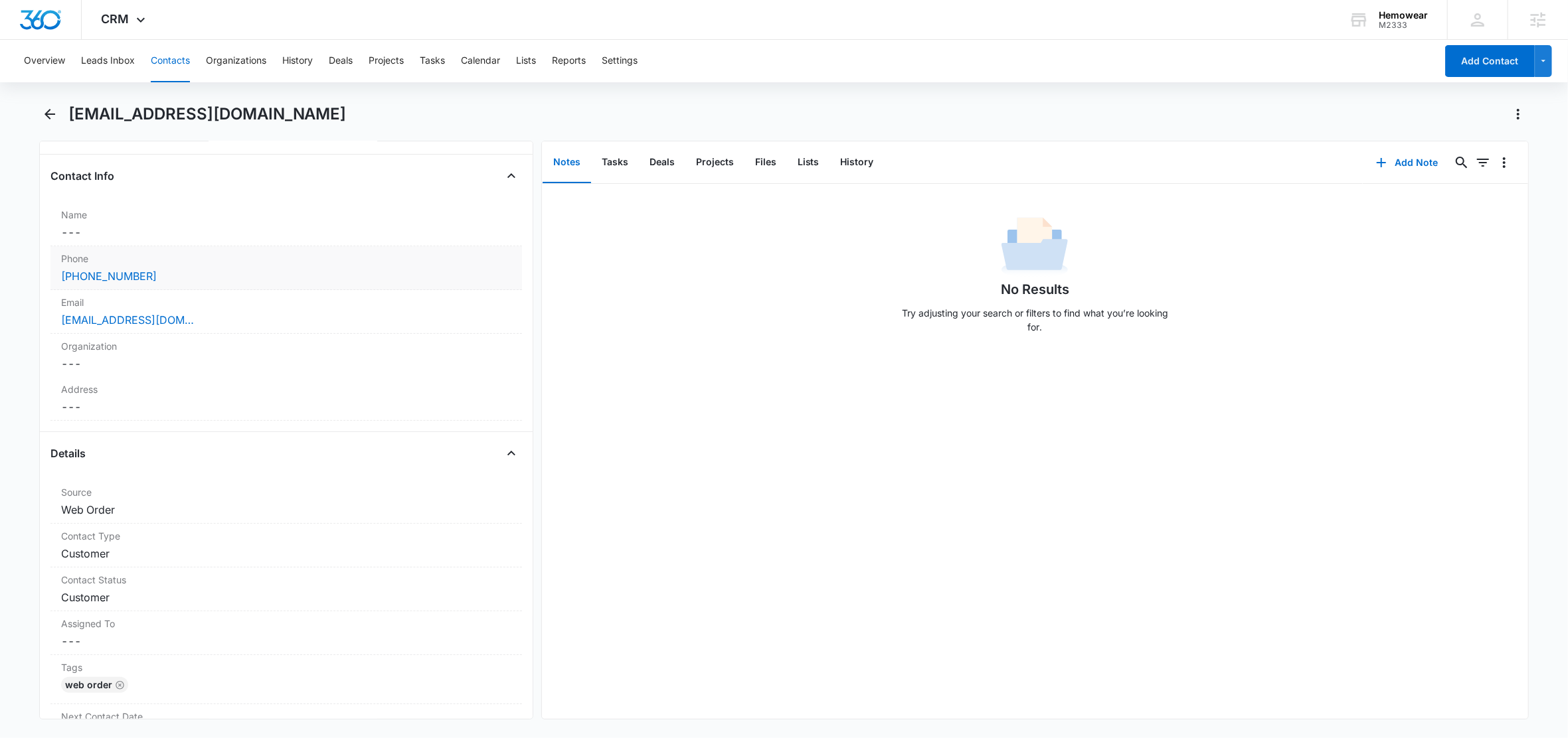
scroll to position [202, 0]
click at [794, 167] on button "Lists" at bounding box center [808, 163] width 43 height 41
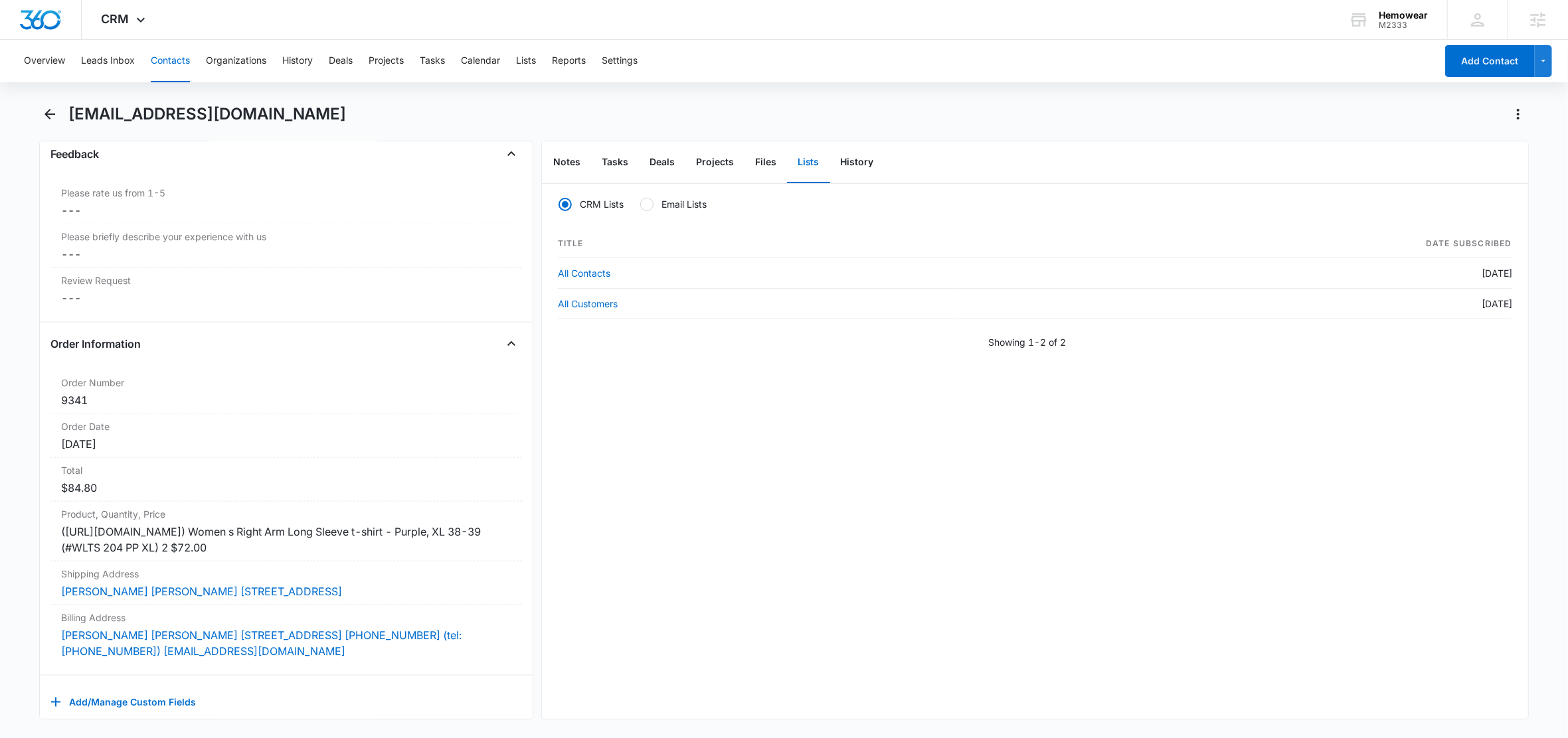
scroll to position [1528, 0]
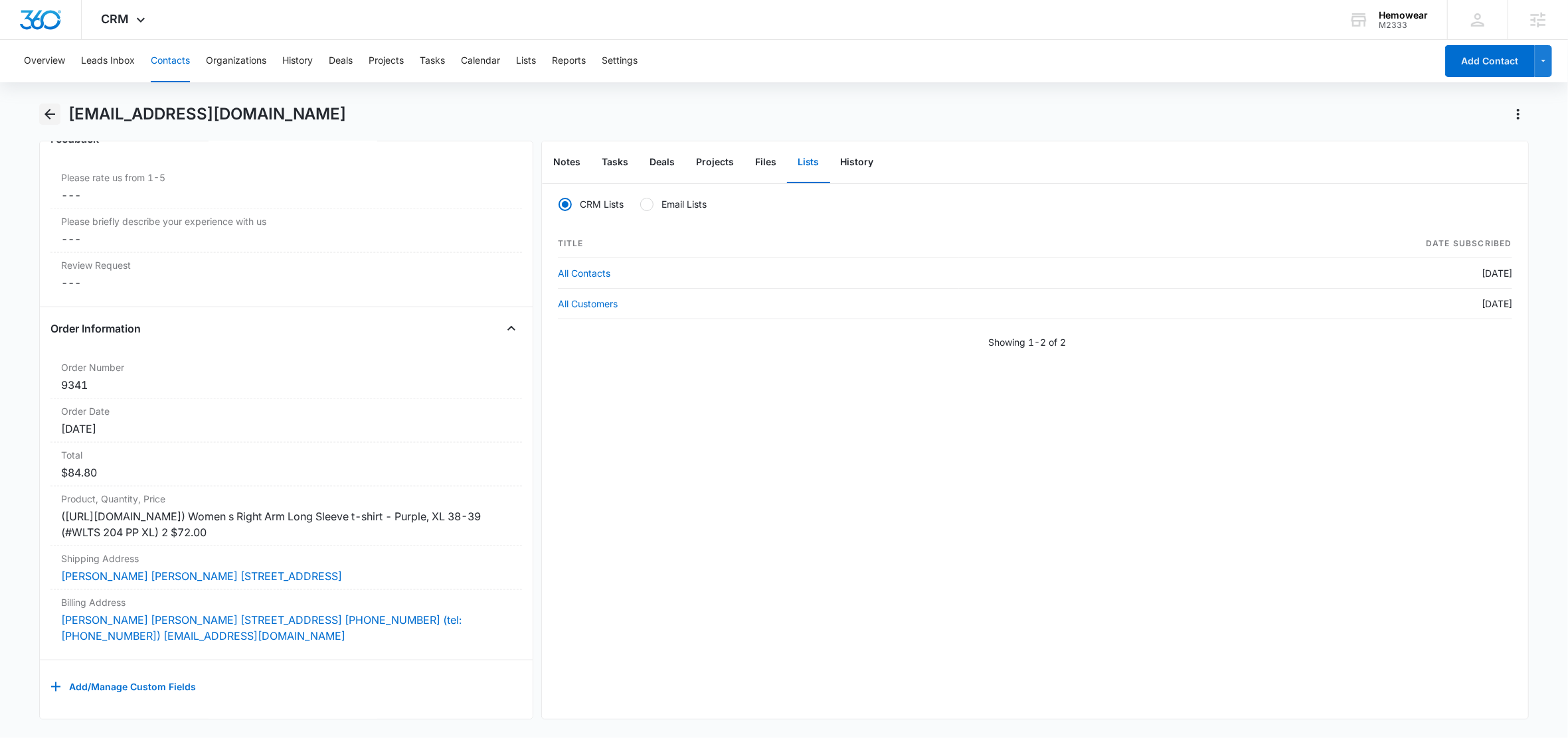
click at [51, 115] on icon "Back" at bounding box center [50, 114] width 16 height 16
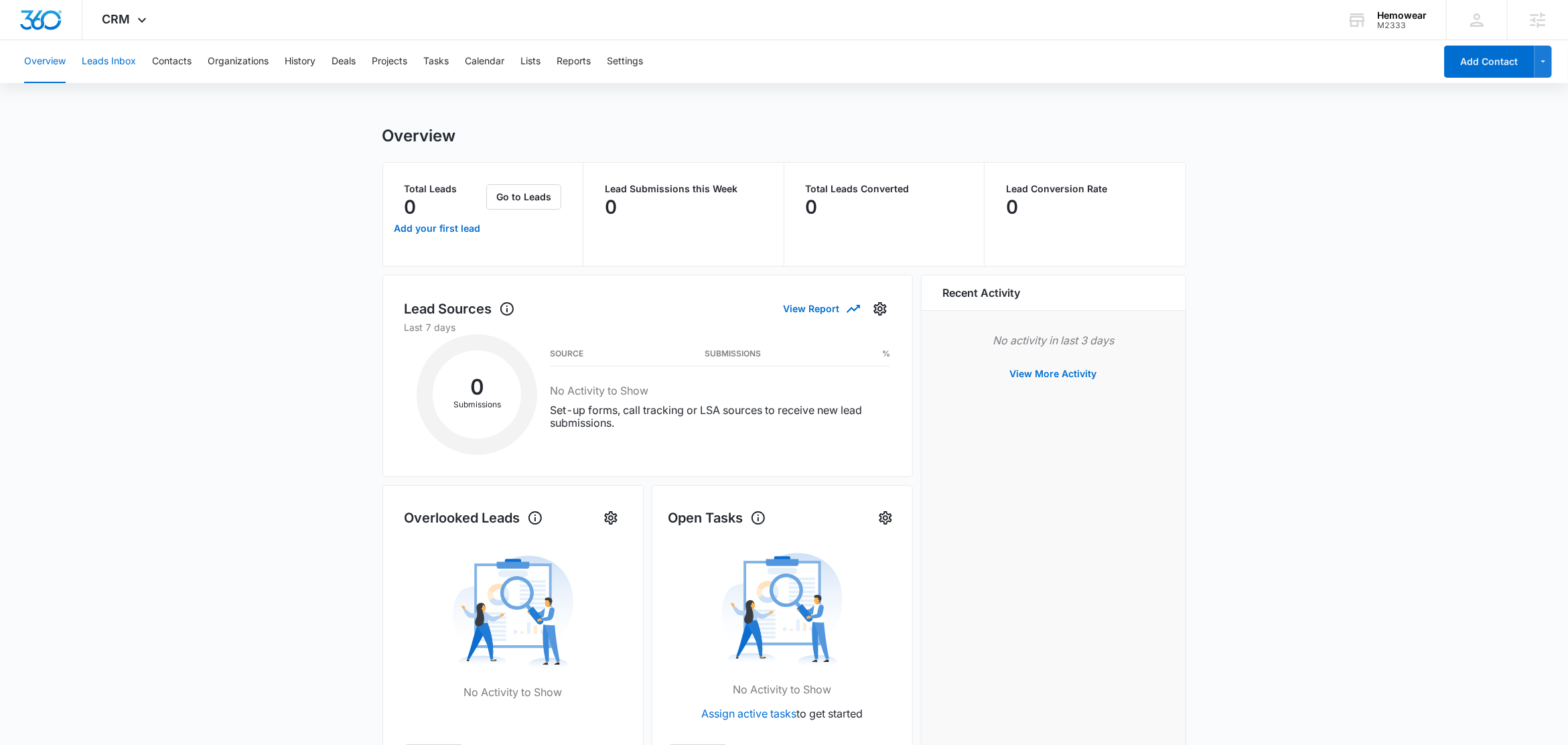
click at [128, 60] on button "Leads Inbox" at bounding box center [109, 62] width 54 height 43
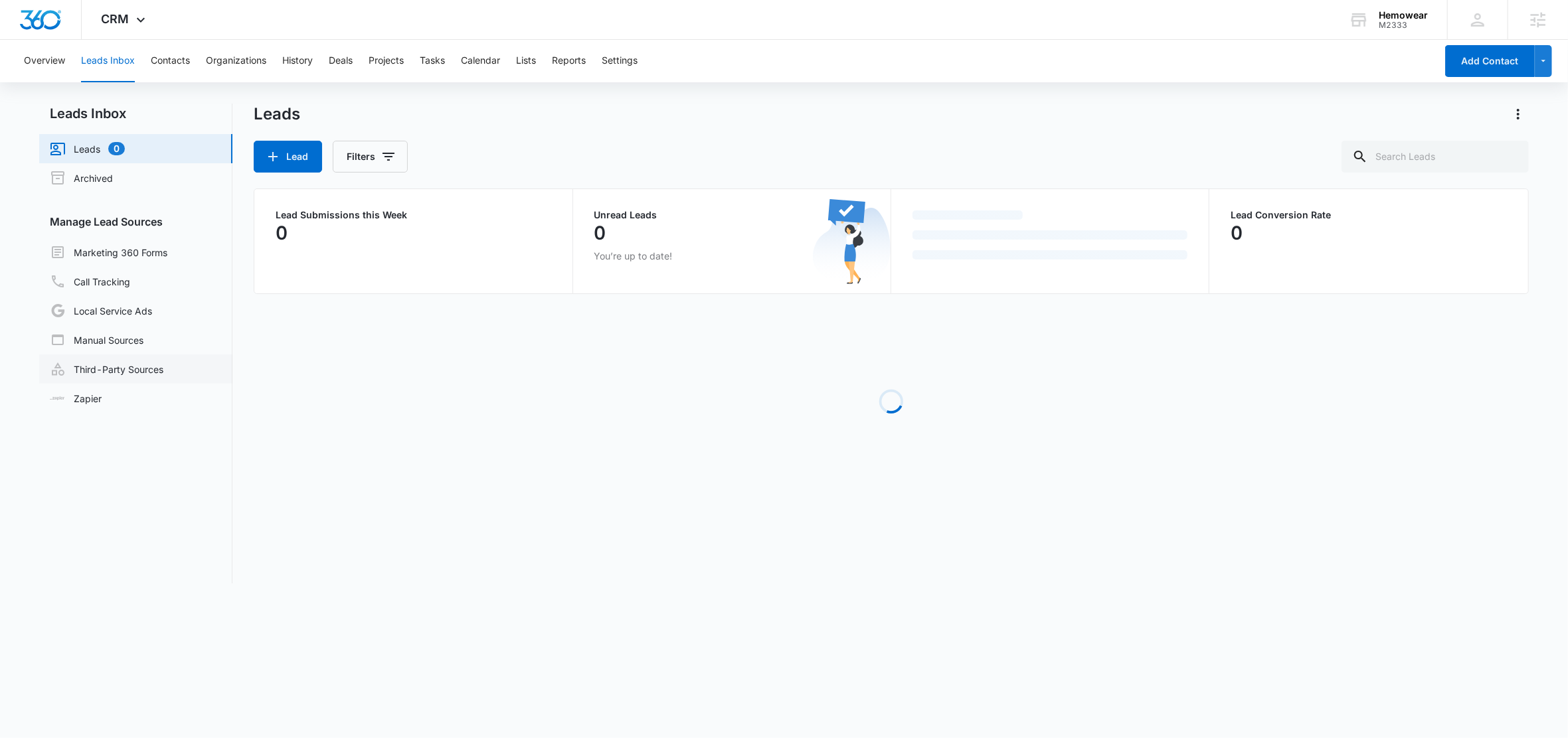
click at [104, 361] on link "Third-Party Sources" at bounding box center [106, 369] width 114 height 16
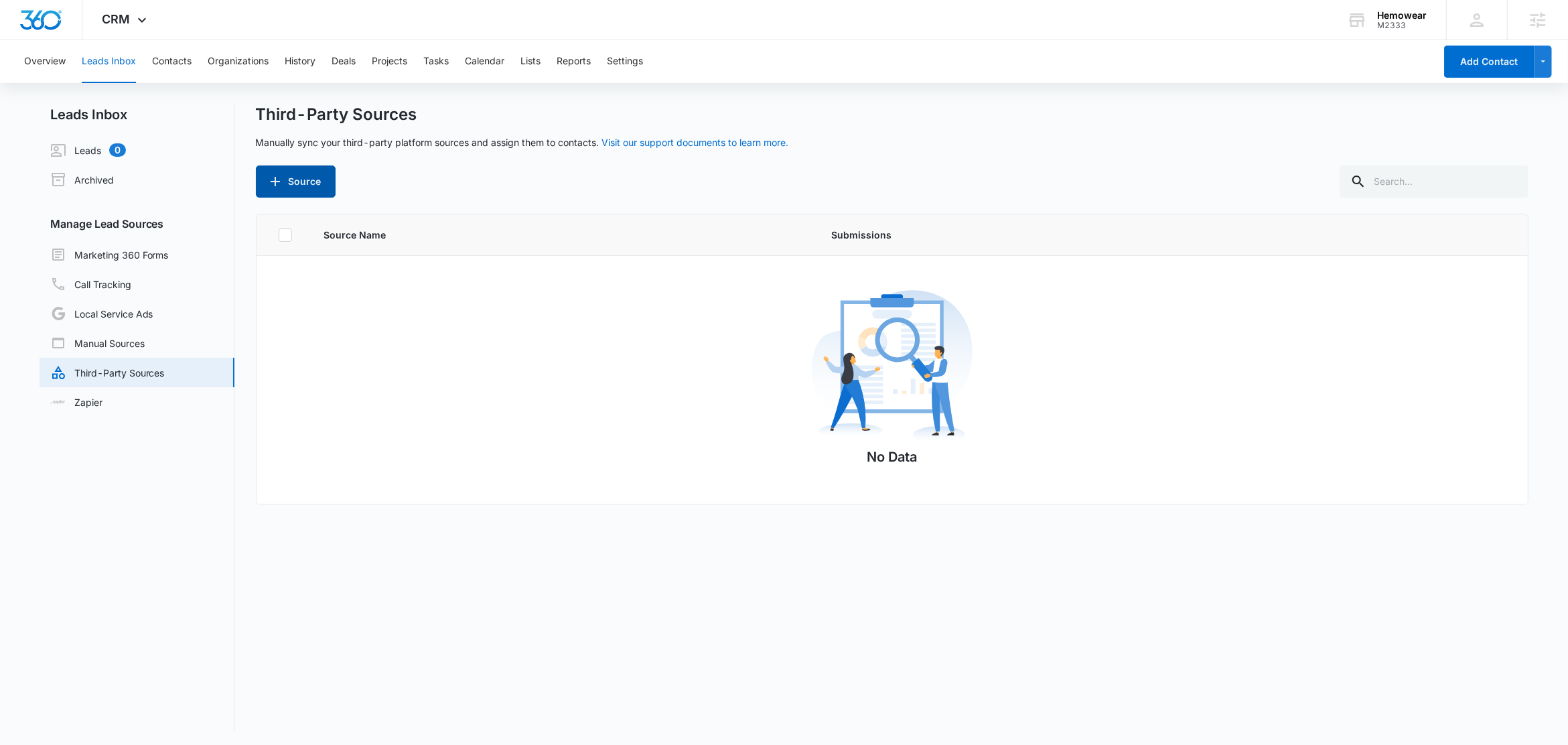
click at [304, 188] on button "Source" at bounding box center [296, 182] width 80 height 32
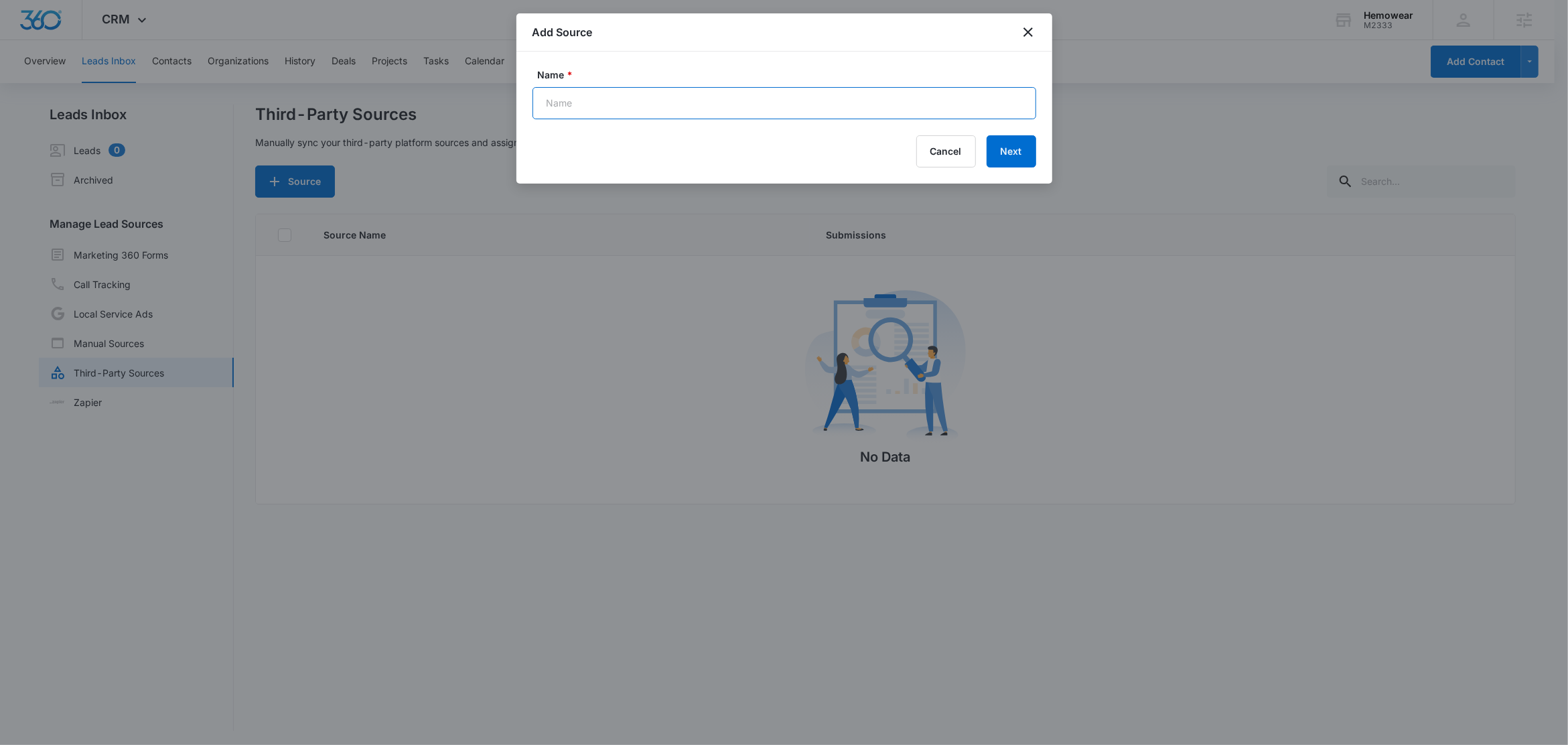
click at [620, 98] on input "Name *" at bounding box center [784, 103] width 504 height 32
type input "Web Order"
click at [1013, 145] on button "Next" at bounding box center [1011, 151] width 49 height 32
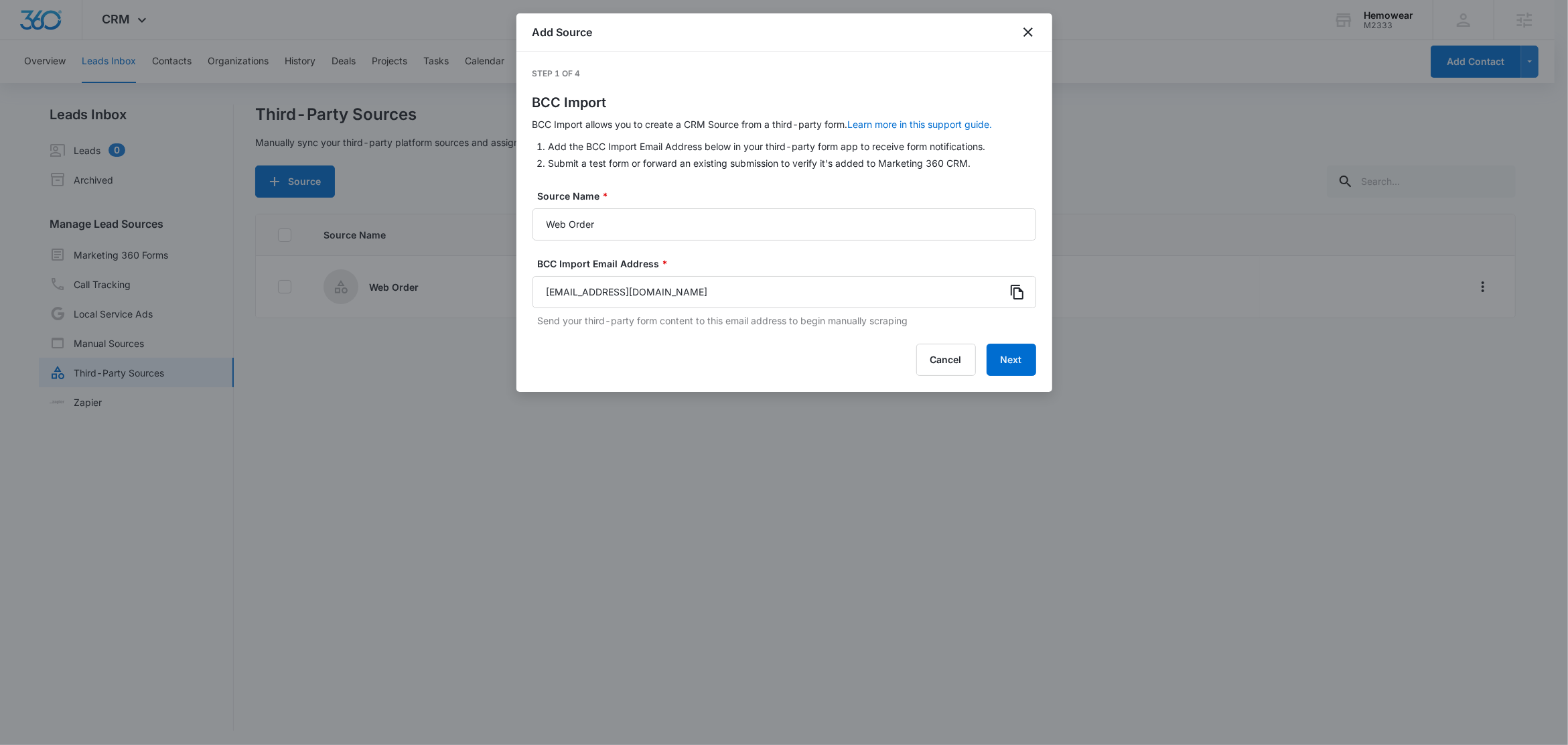
click at [1012, 290] on icon at bounding box center [1017, 292] width 13 height 15
click at [1025, 26] on icon "close" at bounding box center [1028, 32] width 16 height 16
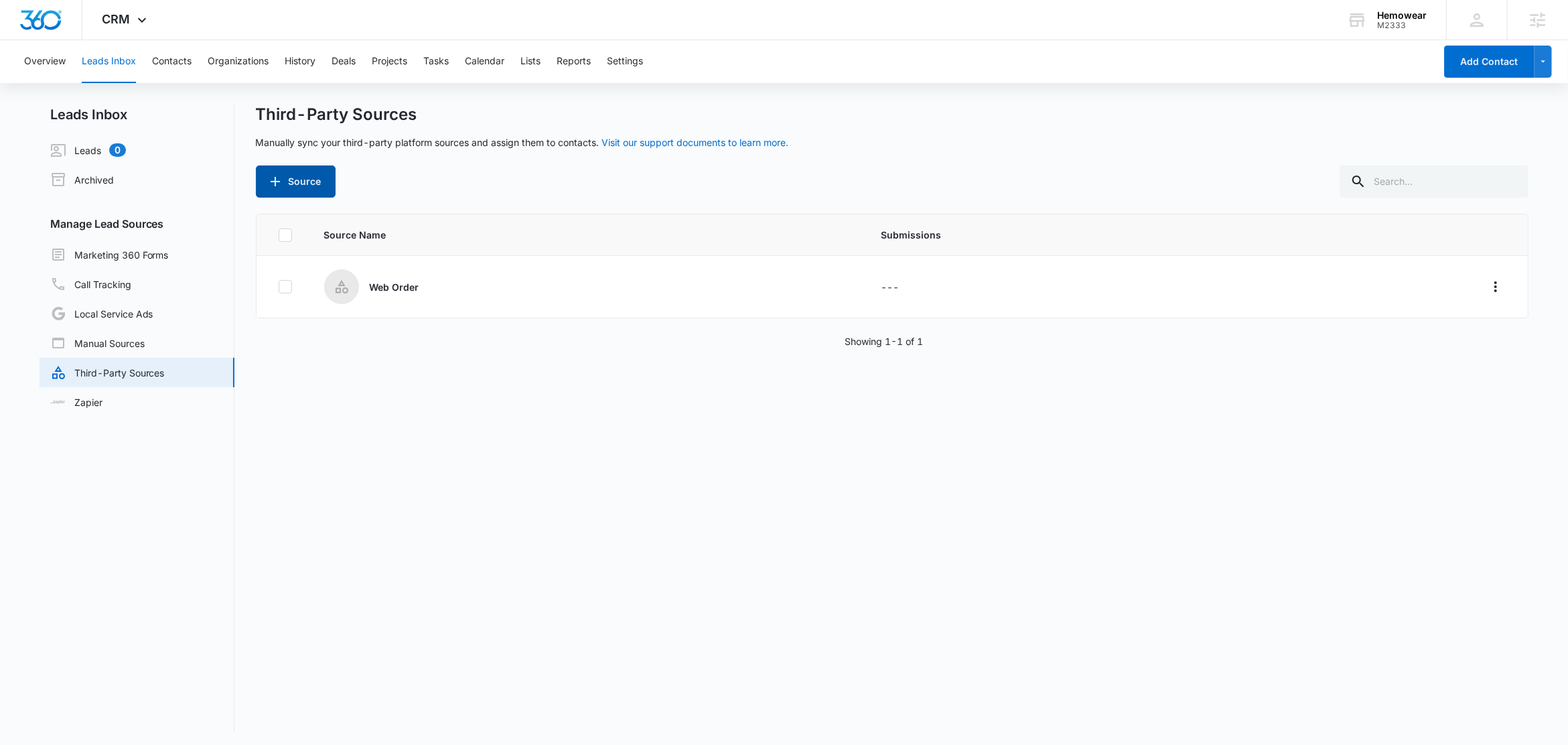
click at [319, 177] on button "Source" at bounding box center [296, 182] width 80 height 32
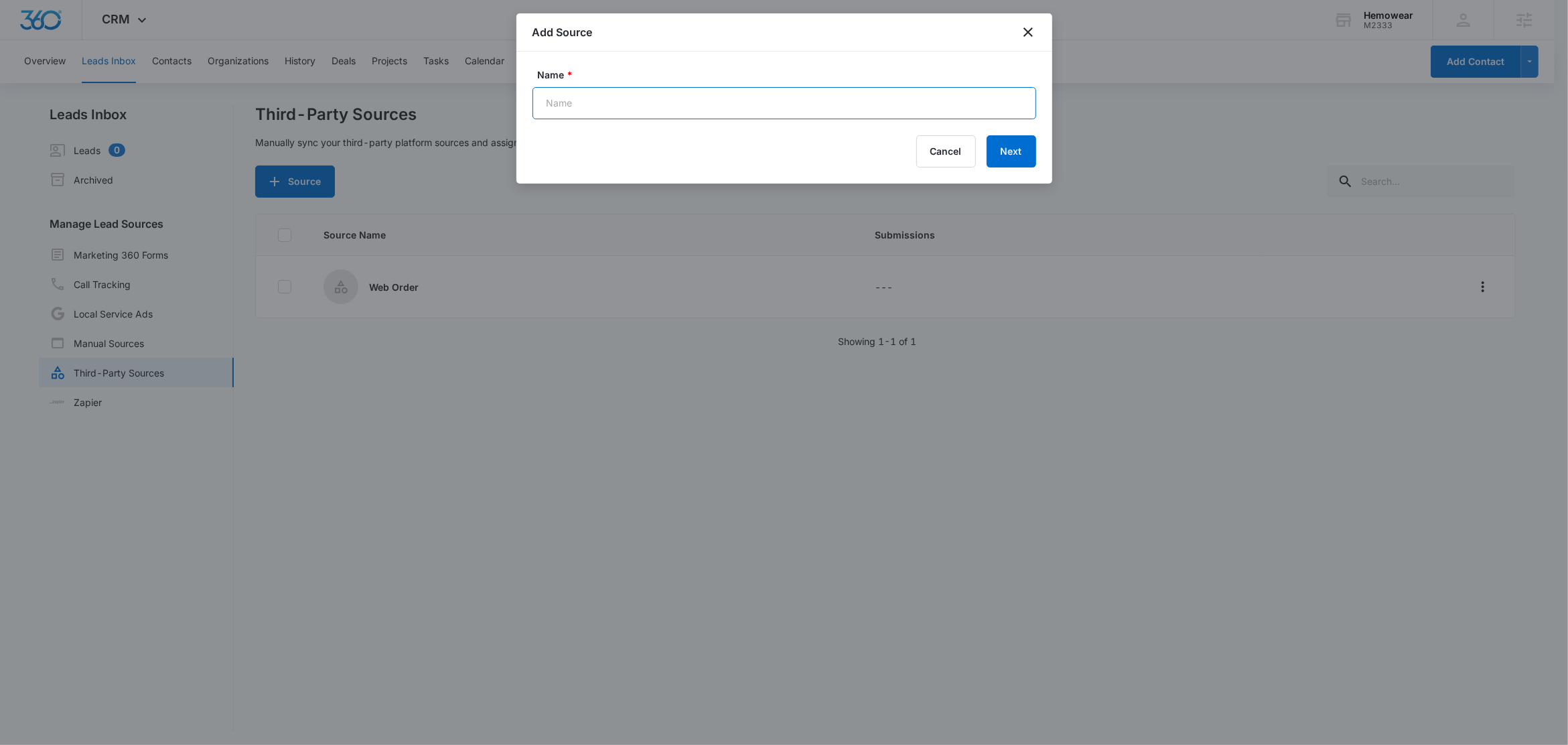
click at [635, 116] on input "Name *" at bounding box center [784, 103] width 504 height 32
type input "Web - Contact Form"
click at [1012, 157] on button "Next" at bounding box center [1011, 151] width 49 height 32
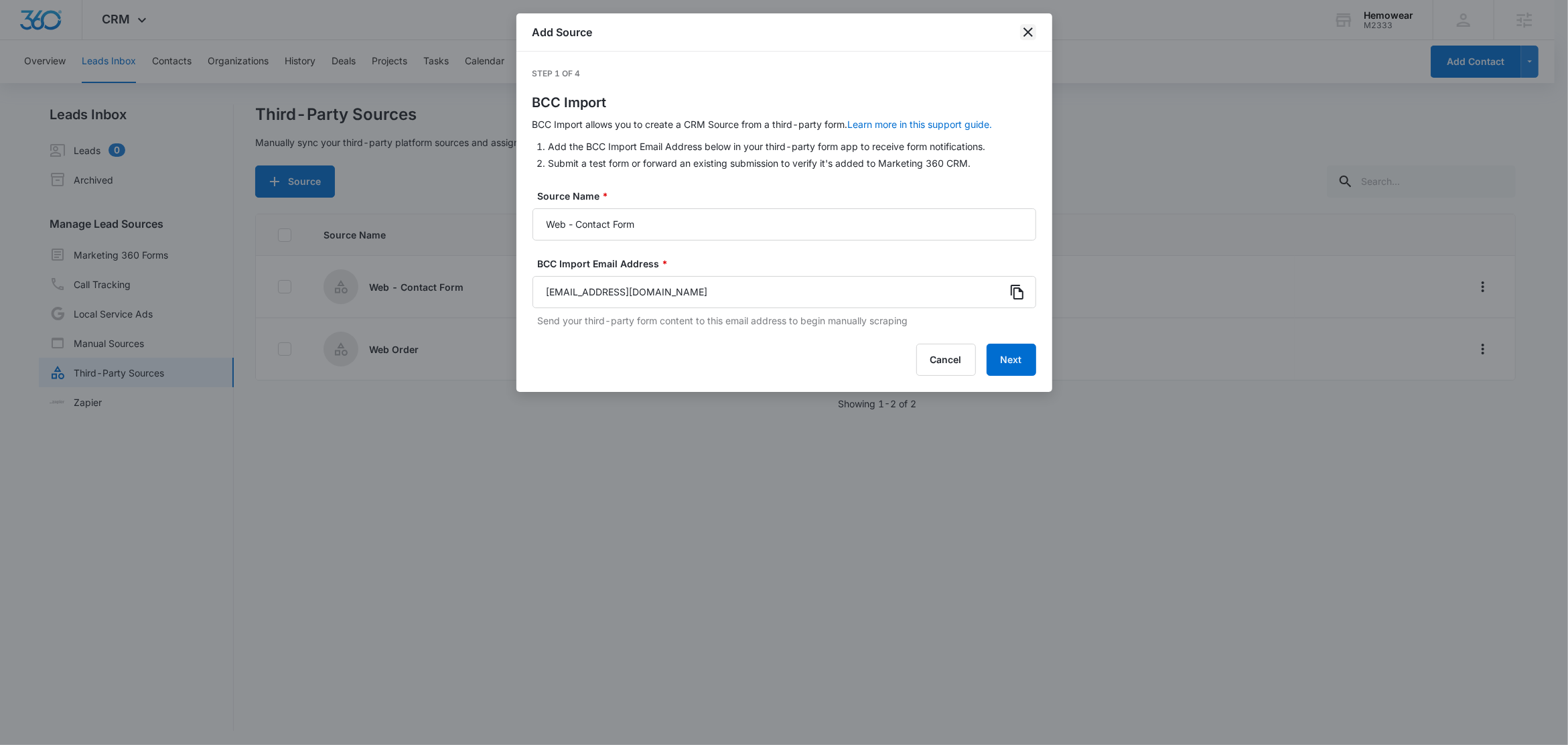
click at [1035, 27] on icon "close" at bounding box center [1028, 32] width 16 height 16
click at [1035, 27] on div "Add Source" at bounding box center [784, 32] width 536 height 38
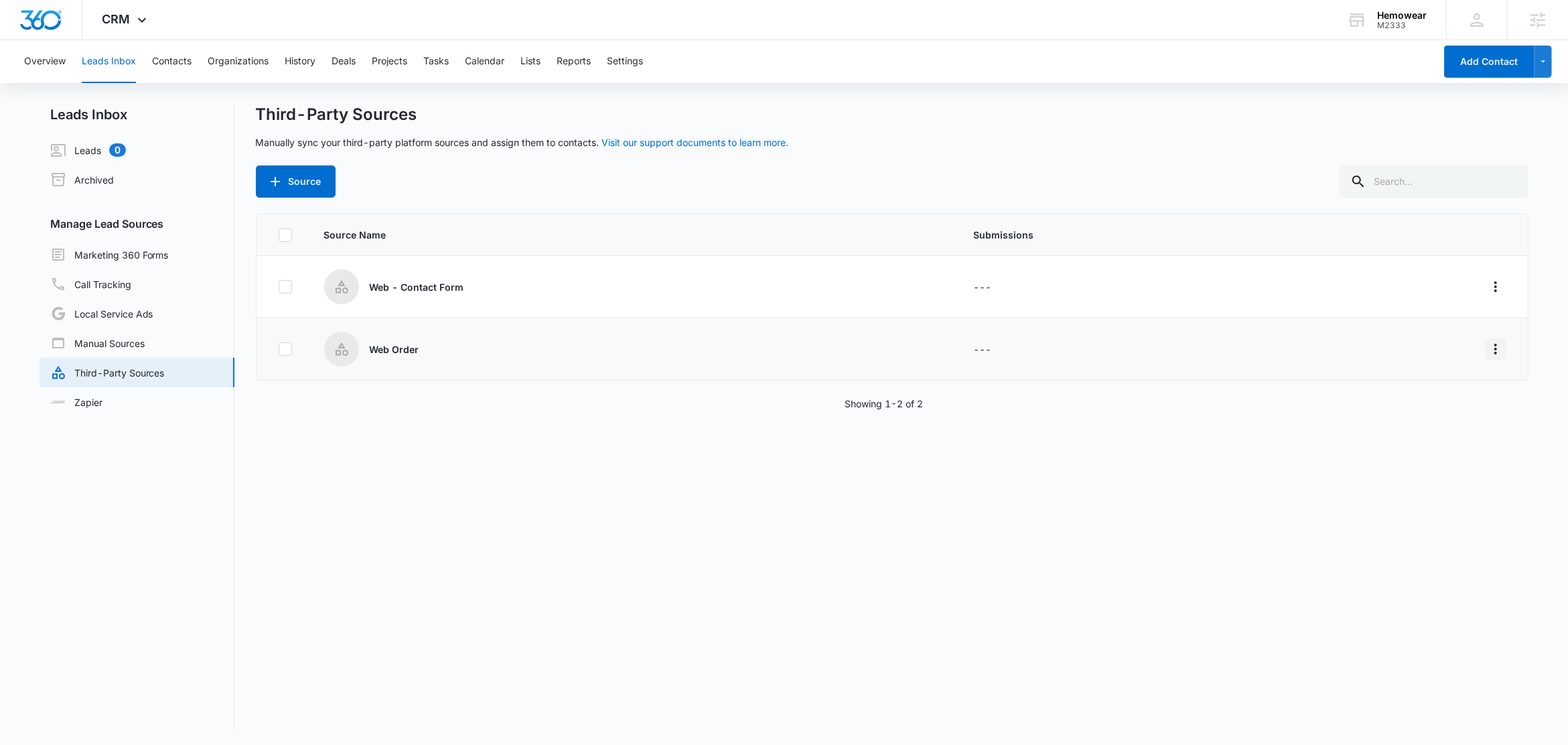
click at [1488, 345] on icon "Overflow Menu" at bounding box center [1496, 349] width 16 height 16
click at [1409, 410] on div "Edit" at bounding box center [1422, 407] width 76 height 9
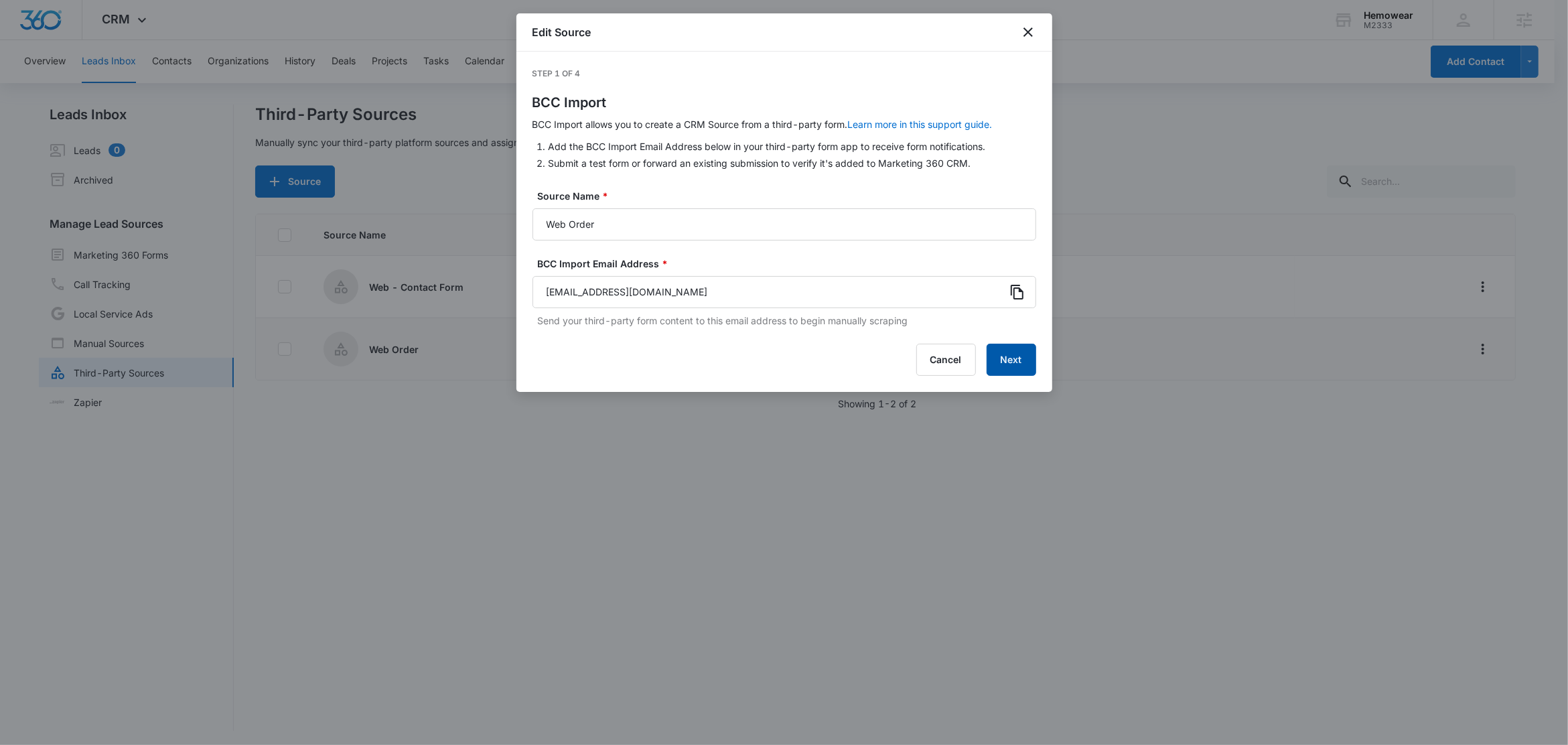
click at [1018, 369] on button "Next" at bounding box center [1011, 360] width 49 height 32
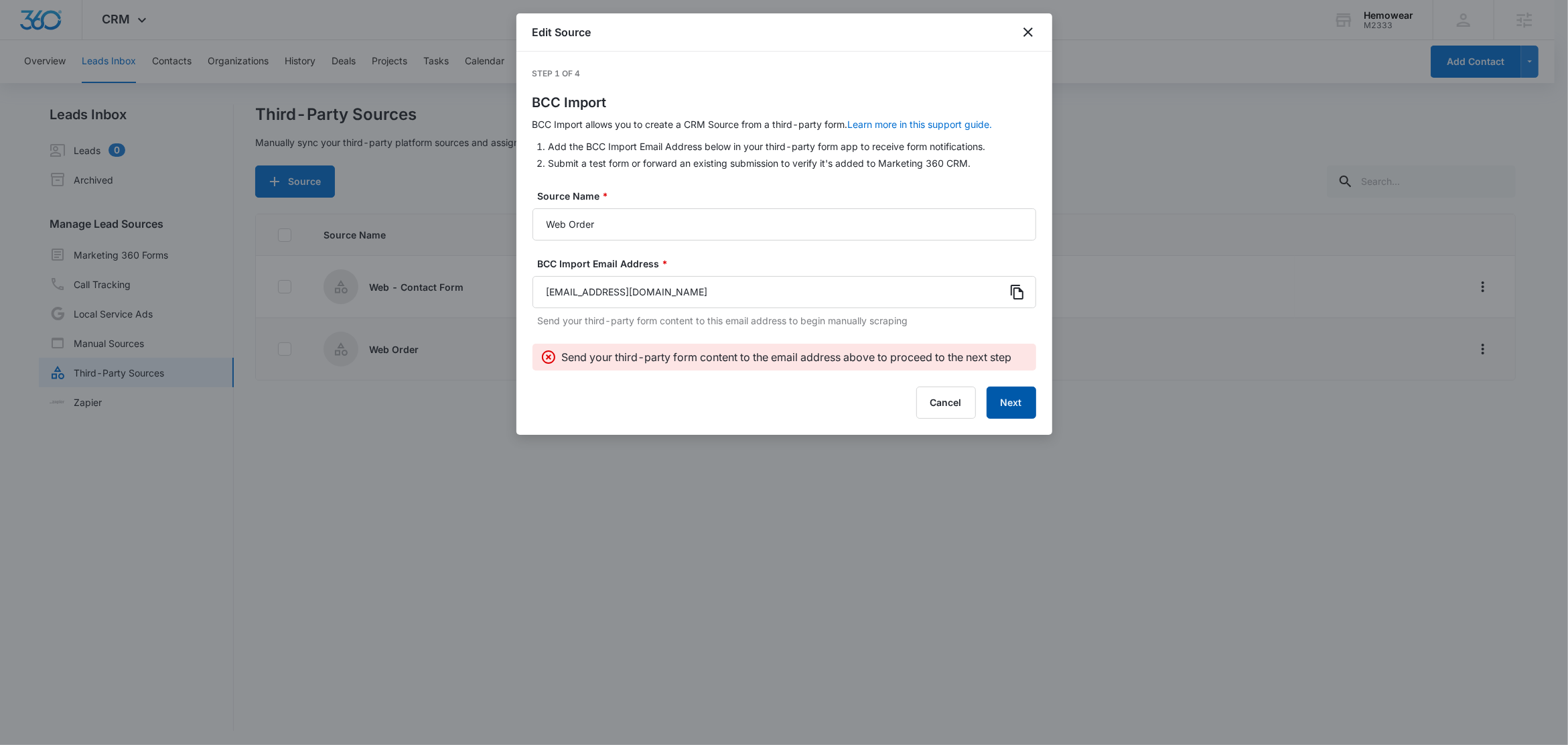
click at [1001, 407] on button "Next" at bounding box center [1011, 403] width 49 height 32
click at [1019, 292] on icon at bounding box center [1017, 292] width 13 height 15
click at [1024, 32] on icon "close" at bounding box center [1028, 32] width 16 height 16
click at [1024, 32] on div "Edit Source" at bounding box center [784, 32] width 536 height 38
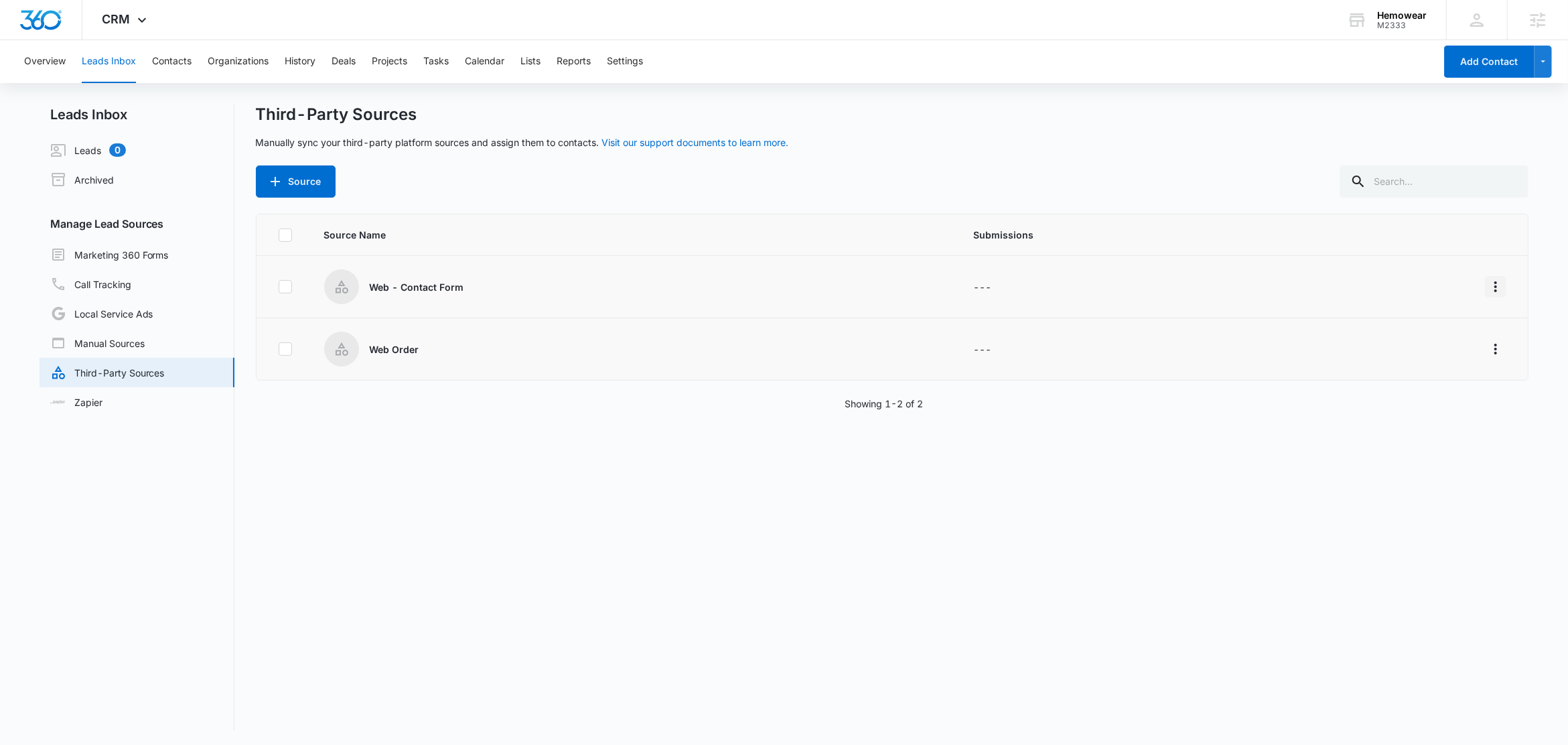
click at [1492, 285] on button "Overflow Menu" at bounding box center [1496, 287] width 22 height 22
click at [1405, 348] on div "Edit" at bounding box center [1422, 344] width 76 height 9
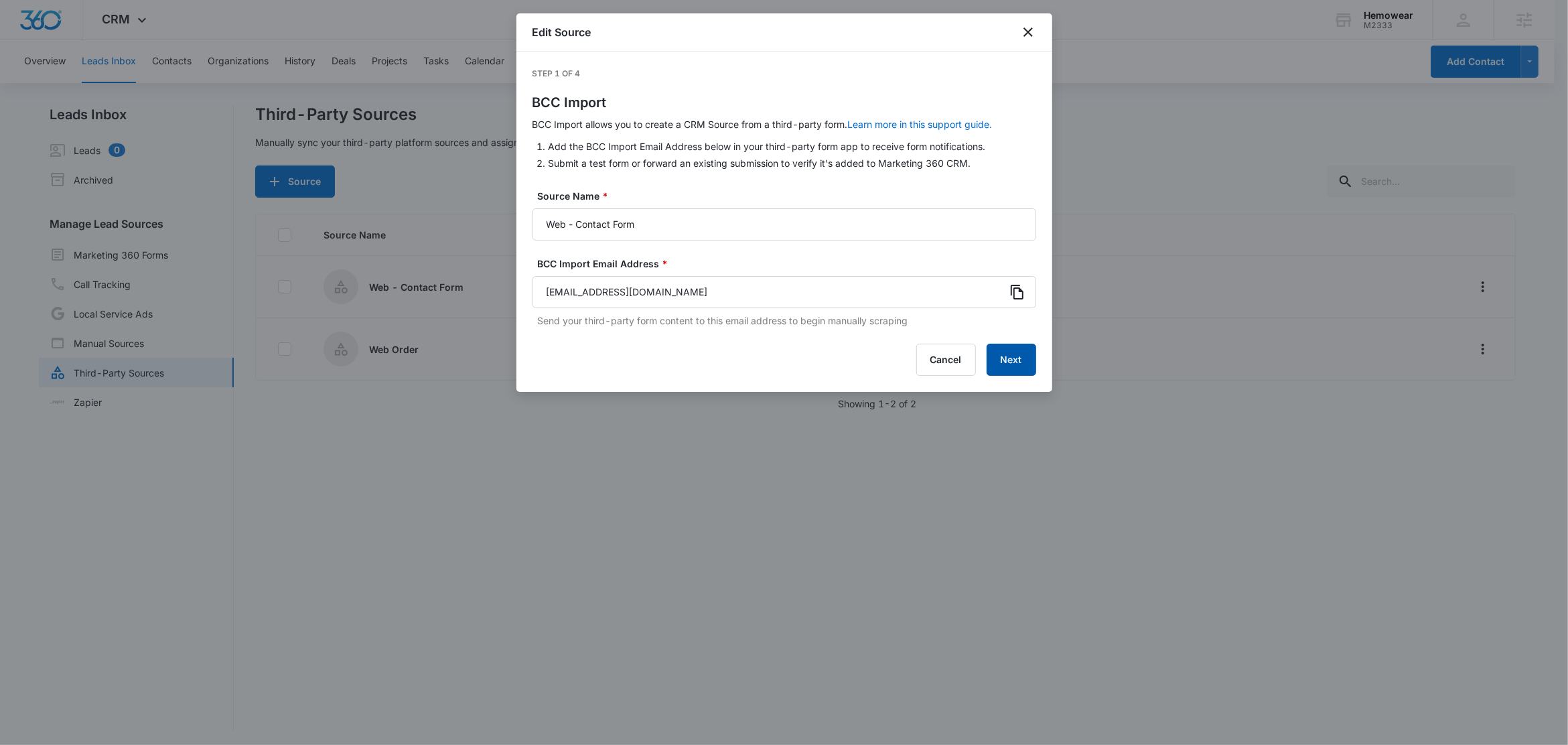
click at [987, 357] on button "Next" at bounding box center [1011, 360] width 49 height 32
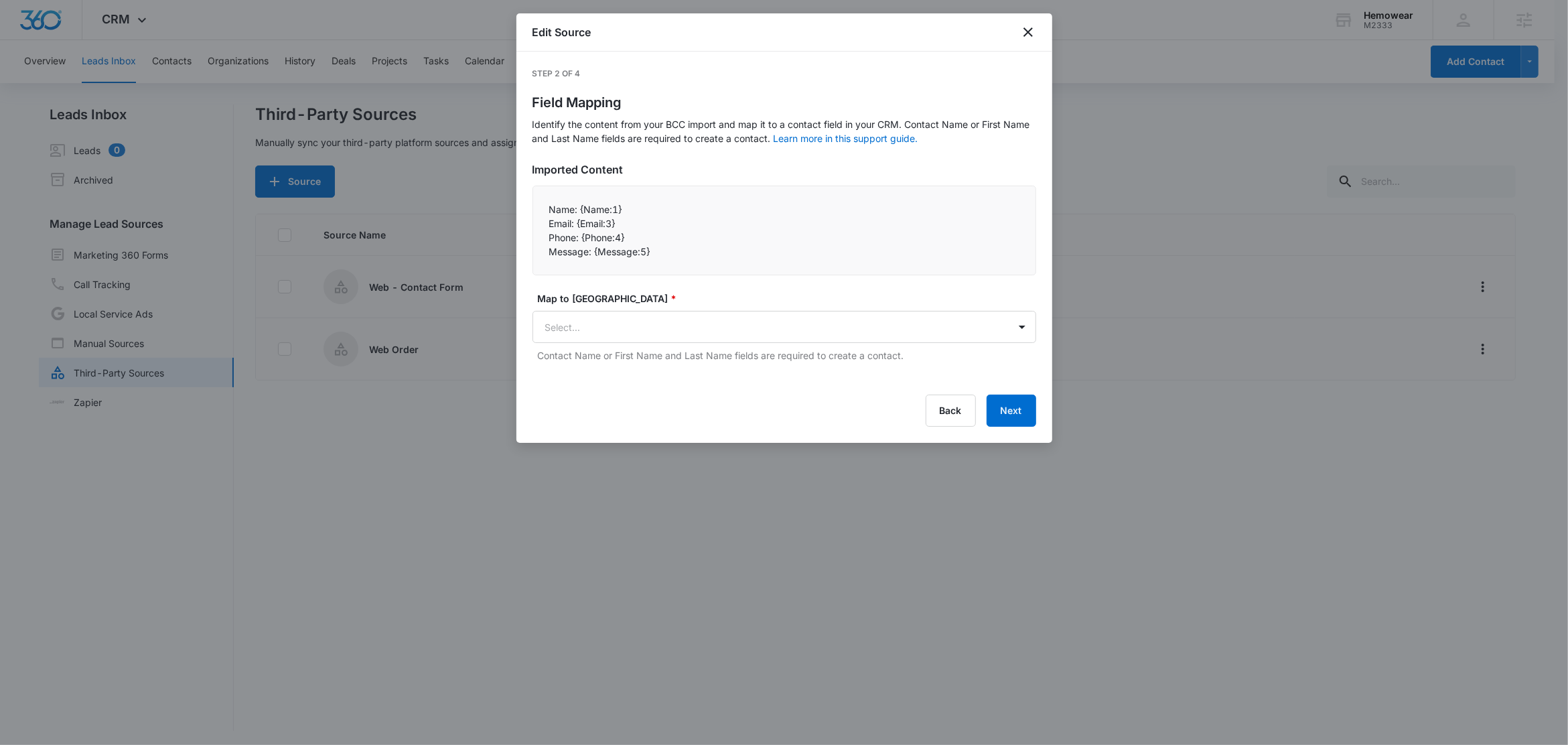
click at [583, 210] on p "Name: {Name:1}" at bounding box center [784, 209] width 470 height 14
drag, startPoint x: 579, startPoint y: 209, endPoint x: 533, endPoint y: 209, distance: 46.0
click at [533, 209] on div "Name: {Name:1}  Email: {Email:3}  Phone: {Phone:4}  Message: {Message:5}" at bounding box center [784, 230] width 504 height 90
copy p "Name:"
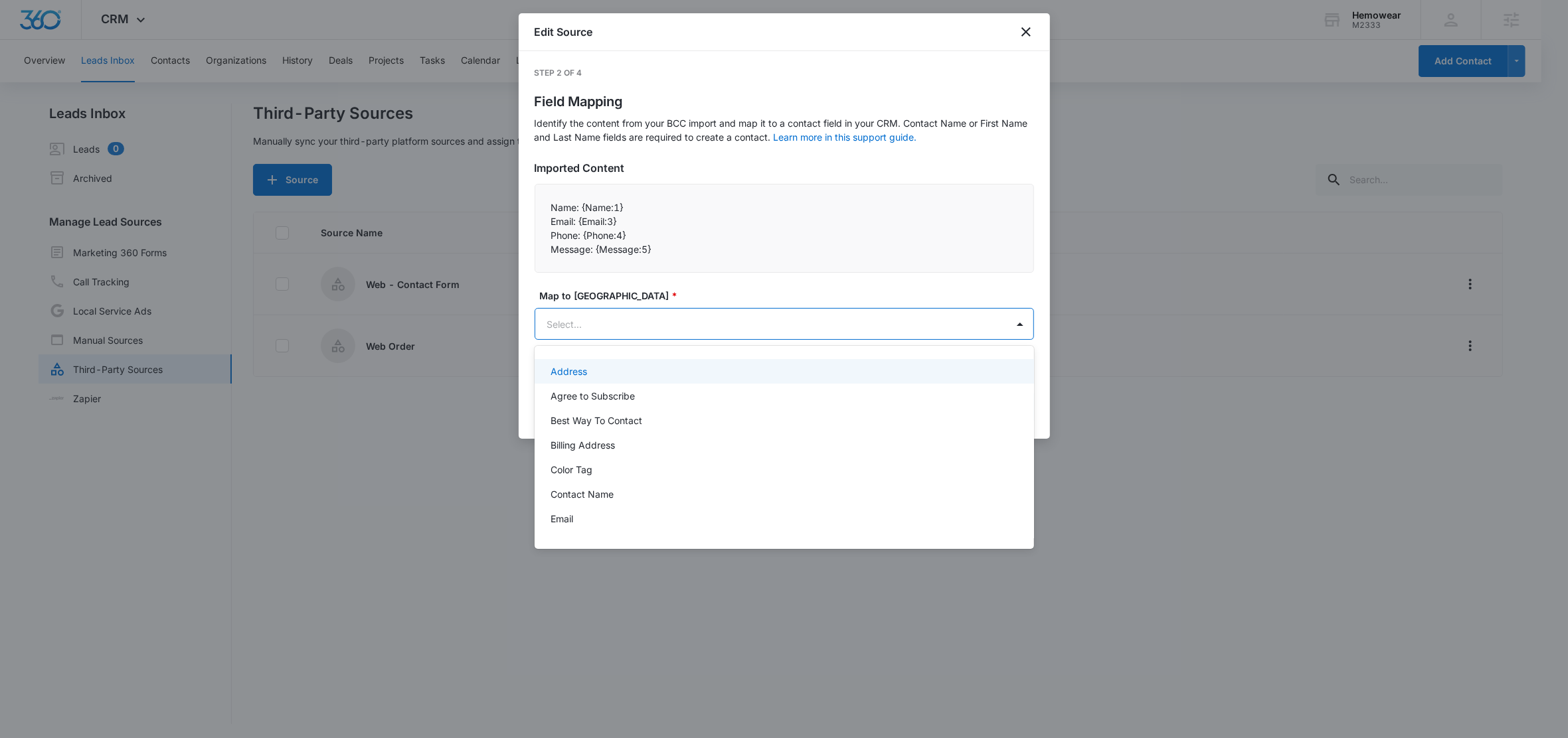
click at [612, 324] on body "CRM Apps Reputation Forms CRM Email Social Content Ads Intelligence Files Brand…" at bounding box center [784, 369] width 1568 height 738
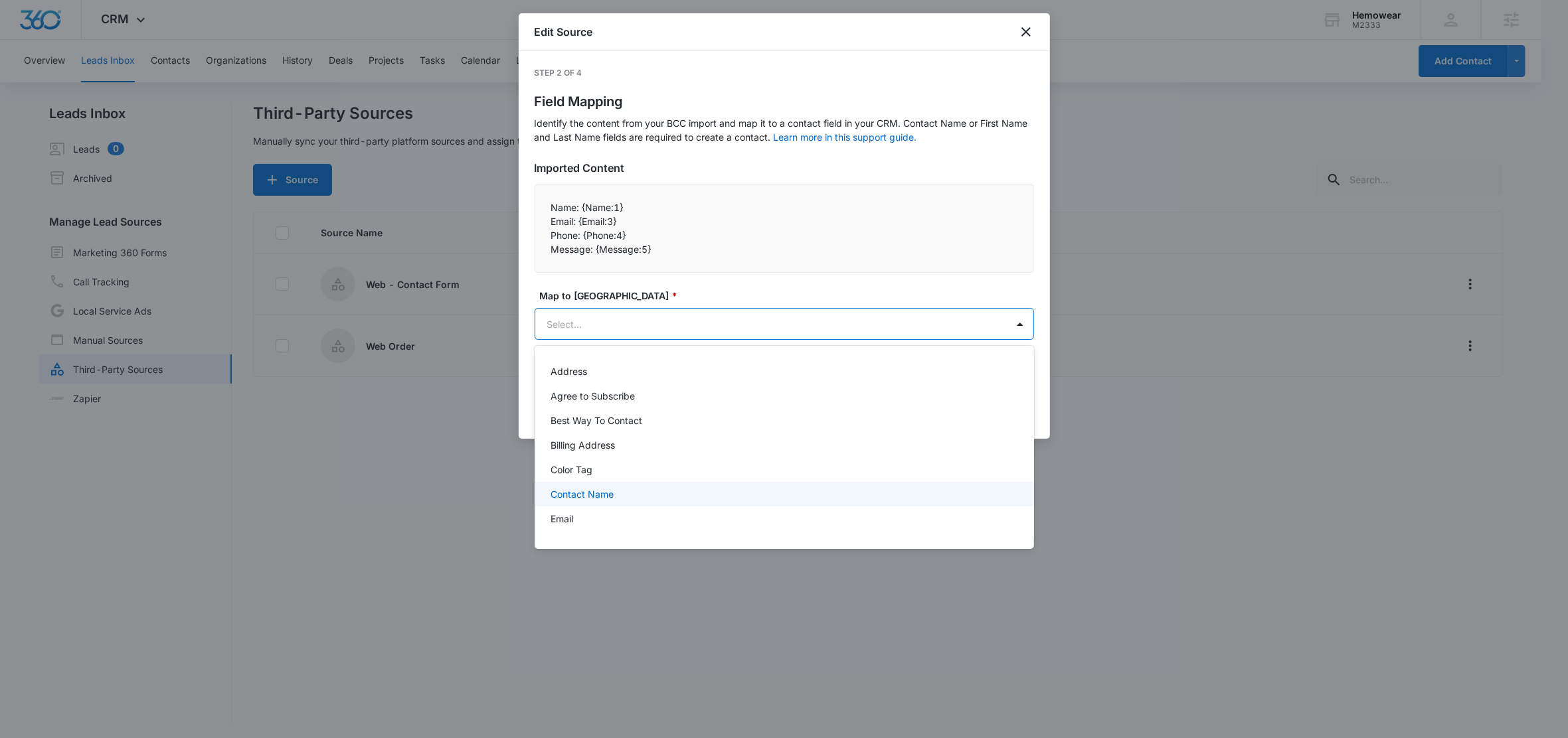
click at [572, 490] on p "Contact Name" at bounding box center [582, 494] width 63 height 14
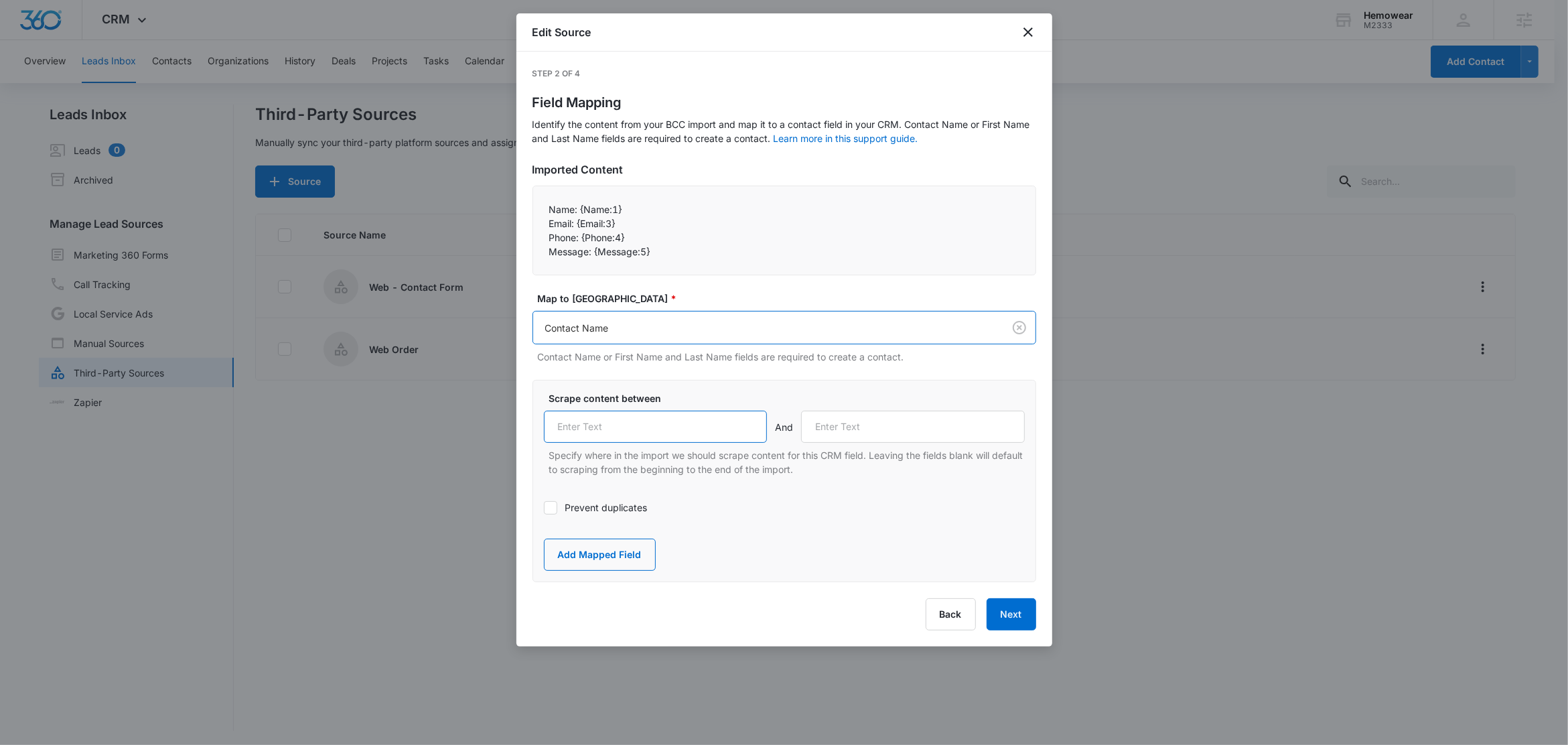
click at [647, 436] on input "text" at bounding box center [655, 427] width 223 height 32
paste input "Name:"
type input "Name:"
drag, startPoint x: 575, startPoint y: 224, endPoint x: 537, endPoint y: 220, distance: 38.2
click at [537, 220] on div "Name: {Name:1}  Email: {Email:3}  Phone: {Phone:4}  Message: {Message:5}" at bounding box center [784, 230] width 504 height 90
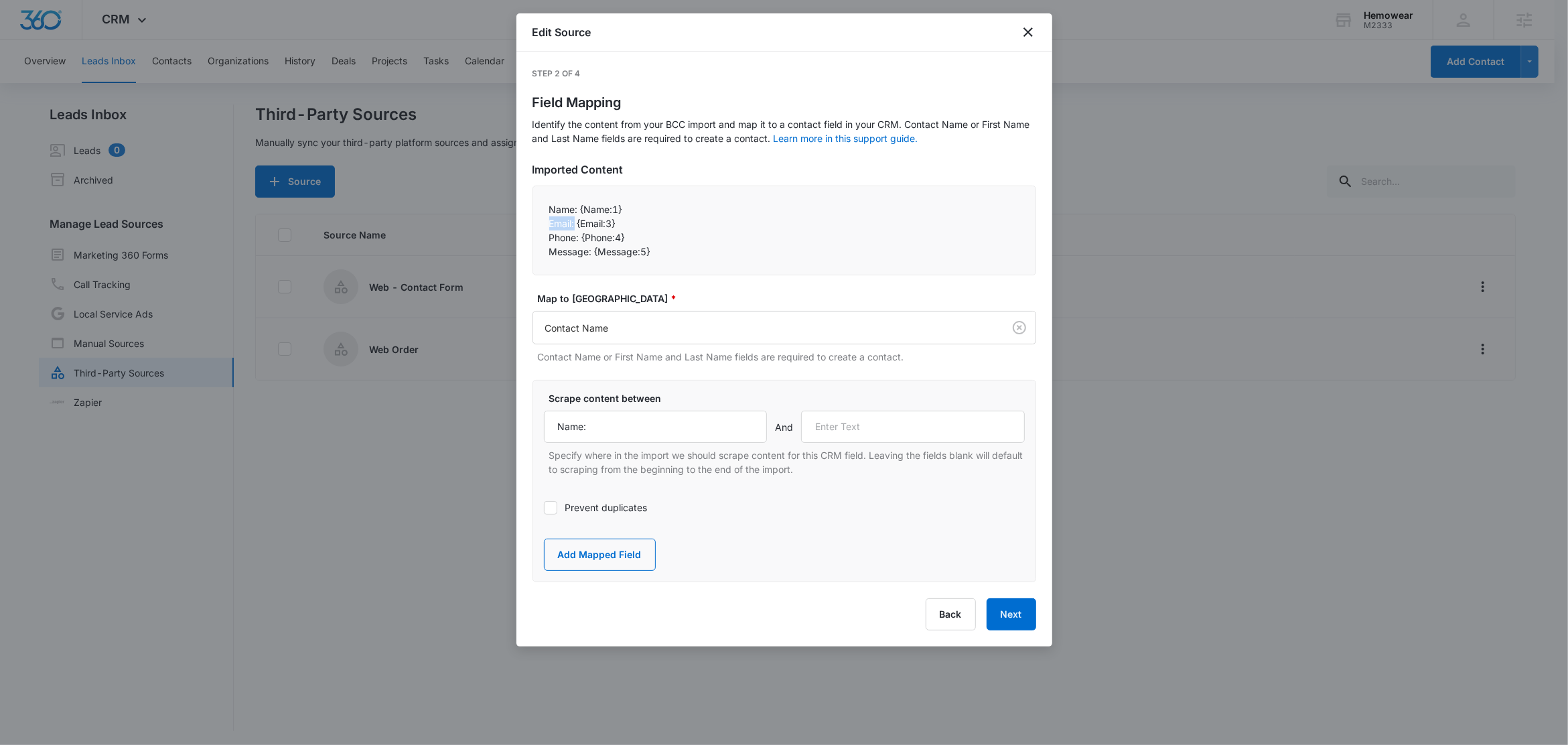
copy p "Email:"
drag, startPoint x: 895, startPoint y: 436, endPoint x: 894, endPoint y: 426, distance: 10.0
click at [895, 435] on input "text" at bounding box center [913, 427] width 223 height 32
paste input "Email:"
type input "Email:"
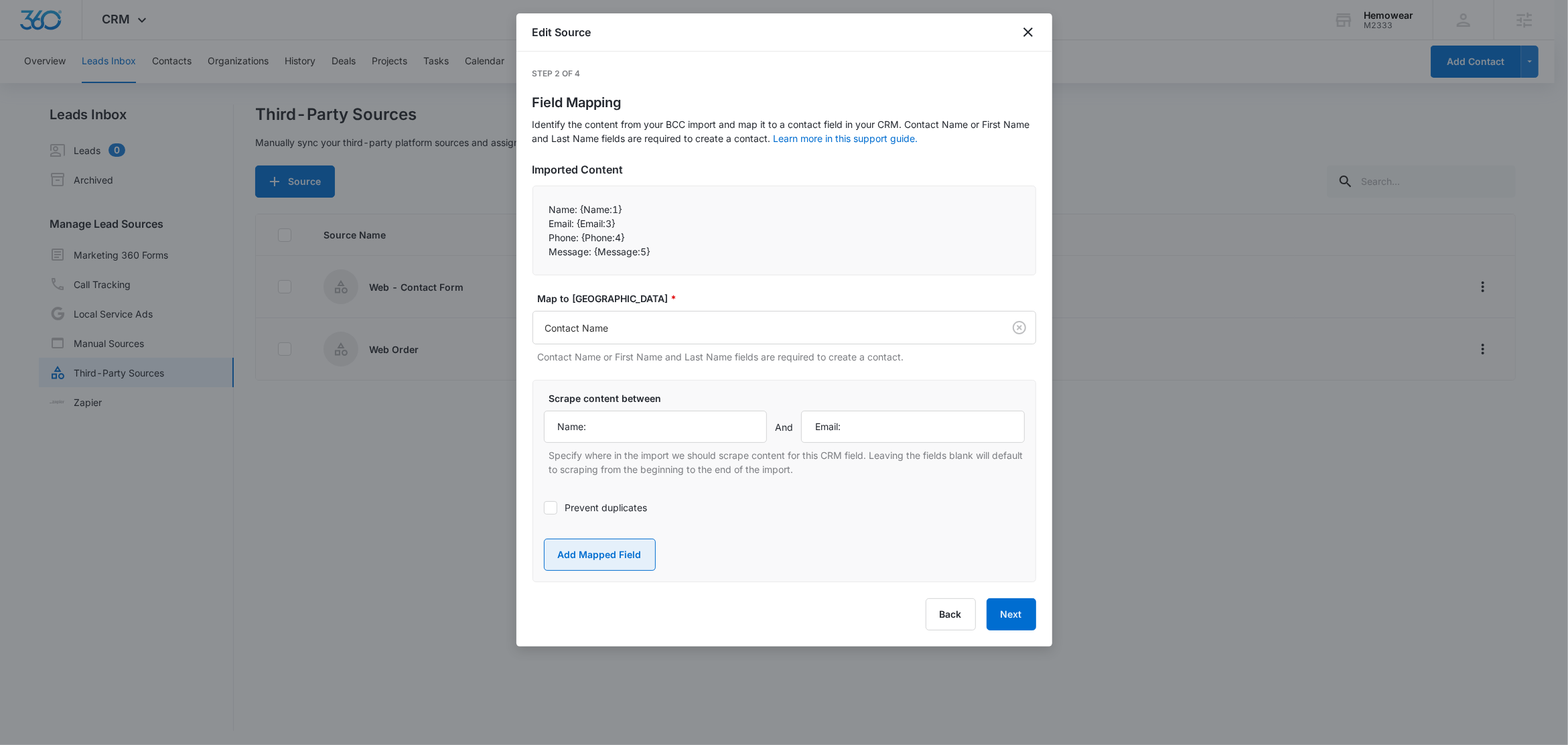
drag, startPoint x: 613, startPoint y: 560, endPoint x: 617, endPoint y: 548, distance: 12.6
click at [614, 560] on button "Add Mapped Field" at bounding box center [600, 555] width 112 height 32
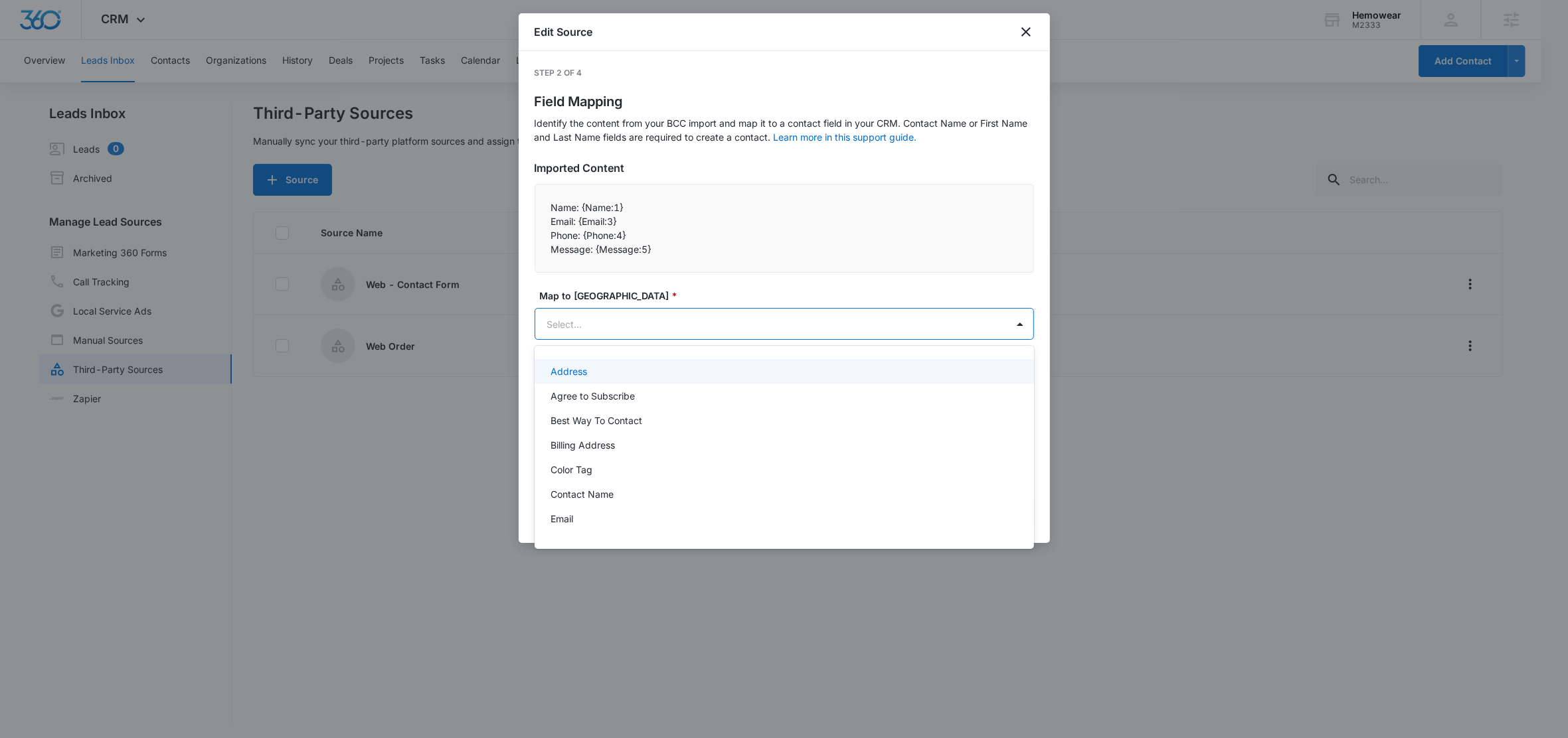
click at [593, 322] on body "CRM Apps Reputation Forms CRM Email Social Content Ads Intelligence Files Brand…" at bounding box center [784, 369] width 1568 height 738
type input "em"
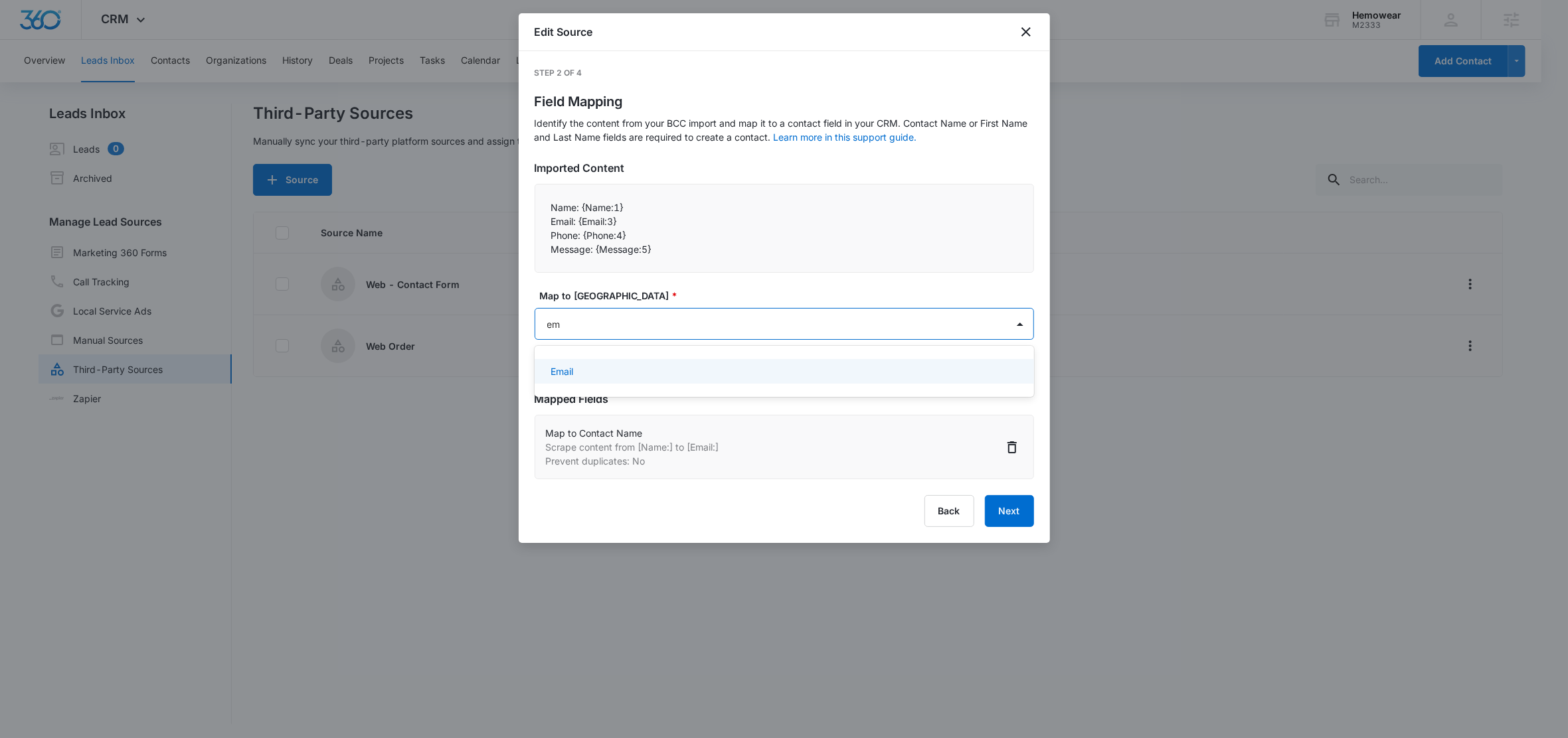
click at [576, 370] on div "Email" at bounding box center [783, 371] width 465 height 14
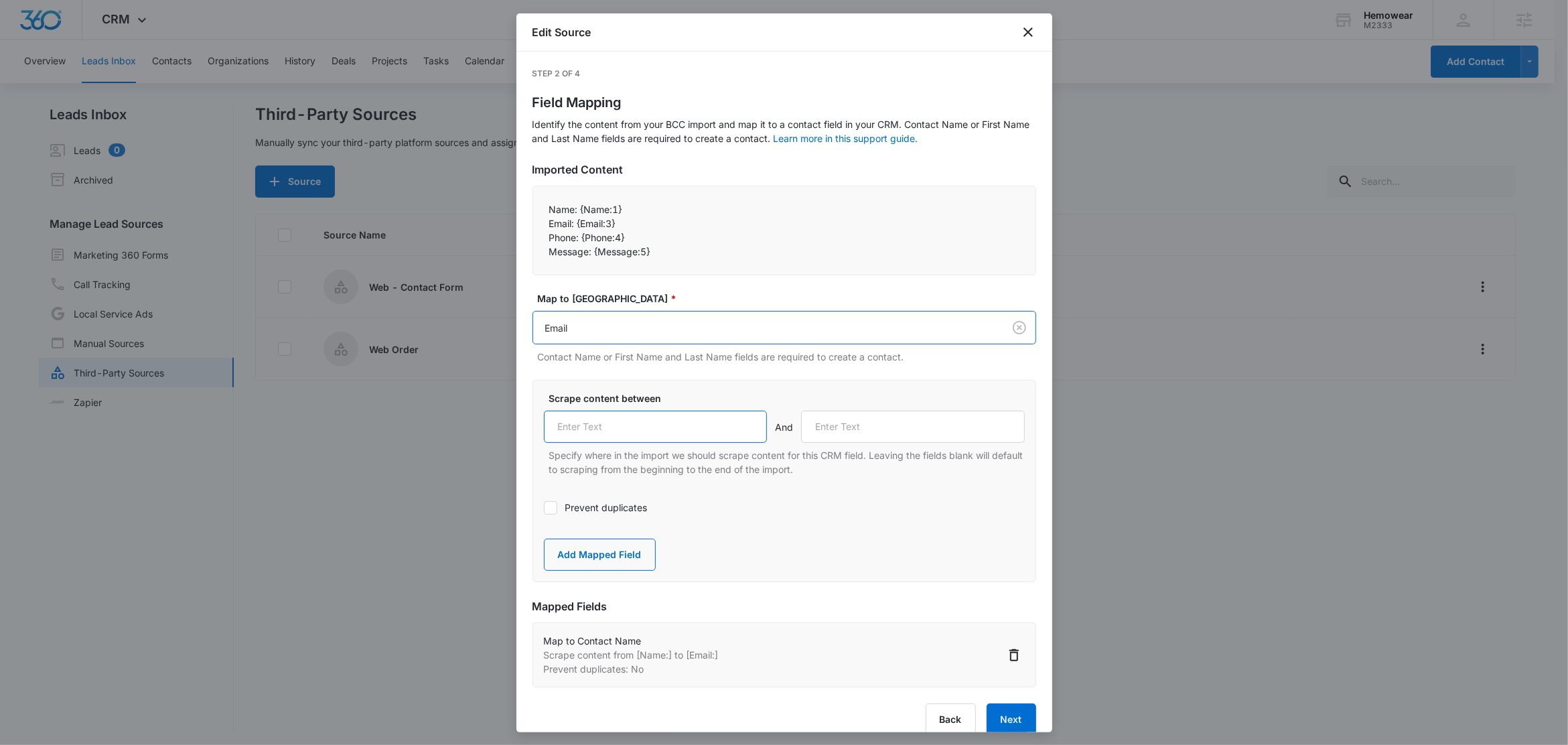
click at [630, 440] on input "text" at bounding box center [655, 427] width 223 height 32
paste input "Email:"
type input "Email:"
drag, startPoint x: 578, startPoint y: 237, endPoint x: 531, endPoint y: 238, distance: 47.0
click at [531, 238] on div "Step 2 of 4 Field Mapping Identify the content from your BCC import and map it …" at bounding box center [784, 392] width 536 height 681
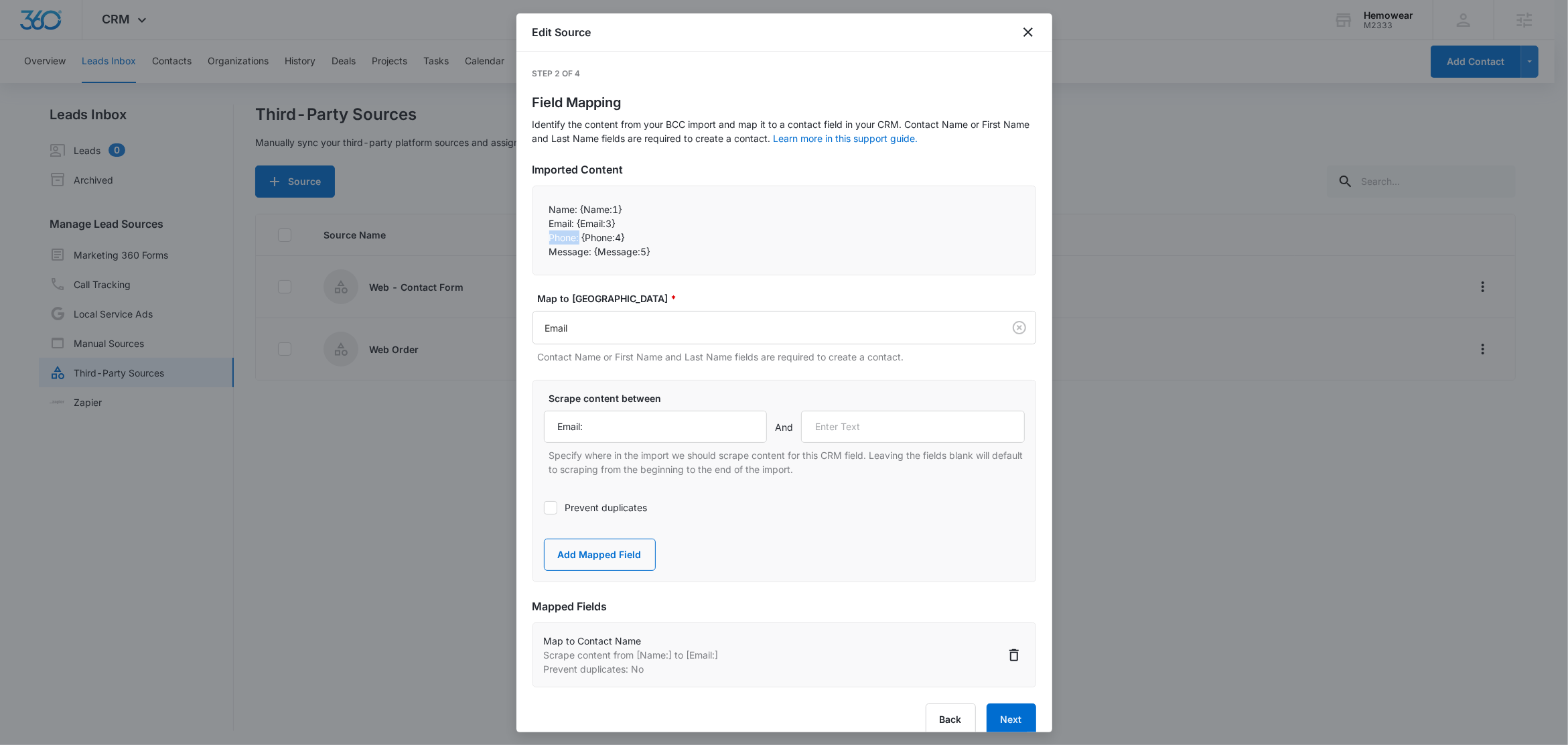
copy p "Phone:"
drag, startPoint x: 578, startPoint y: 509, endPoint x: 592, endPoint y: 505, distance: 14.6
click at [579, 509] on label "Prevent duplicates" at bounding box center [784, 507] width 481 height 14
click at [544, 508] on input "Prevent duplicates" at bounding box center [544, 508] width 0 height 0
click at [835, 440] on input "text" at bounding box center [913, 427] width 223 height 32
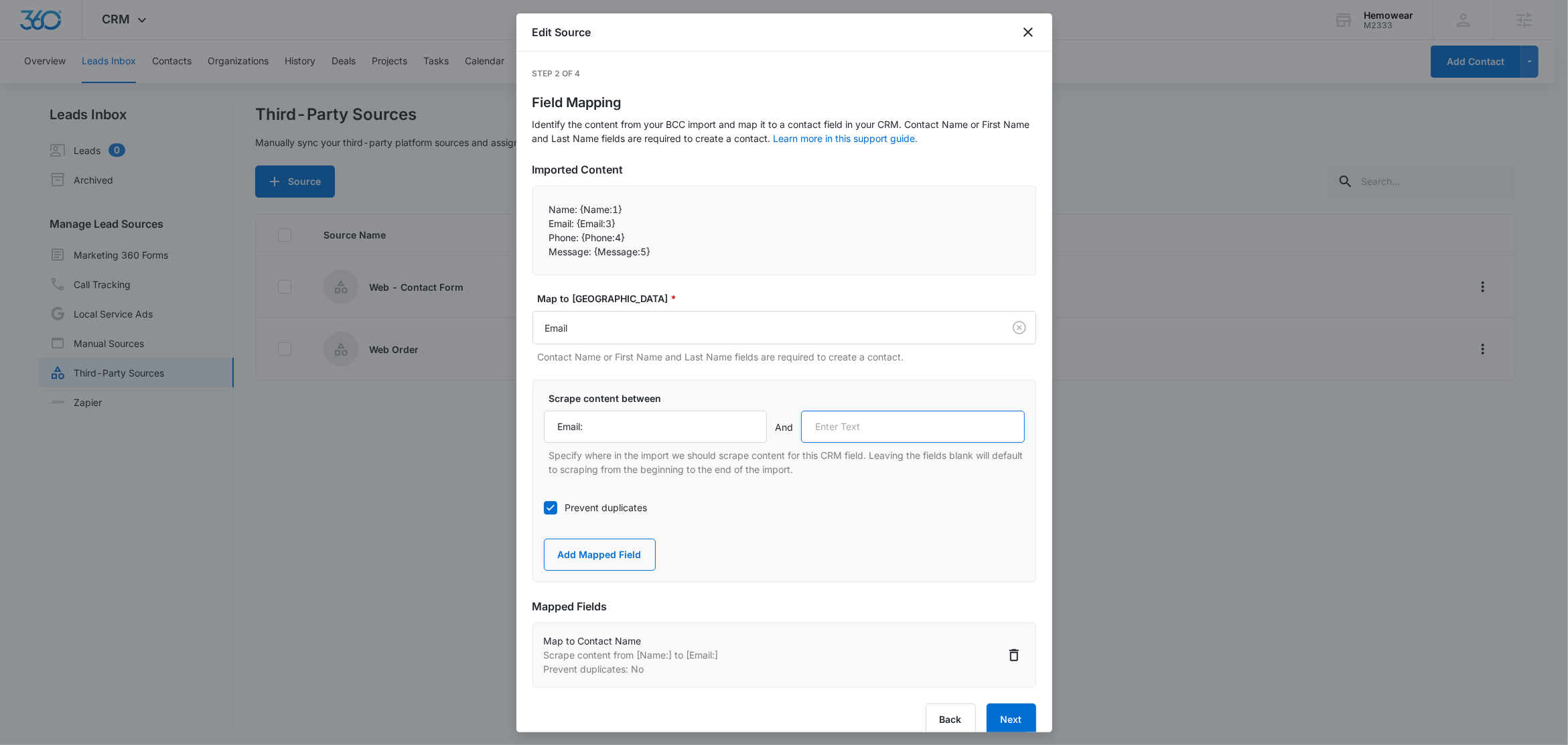
paste input "Phone:"
type input "Phone:"
click at [611, 553] on button "Add Mapped Field" at bounding box center [600, 555] width 112 height 32
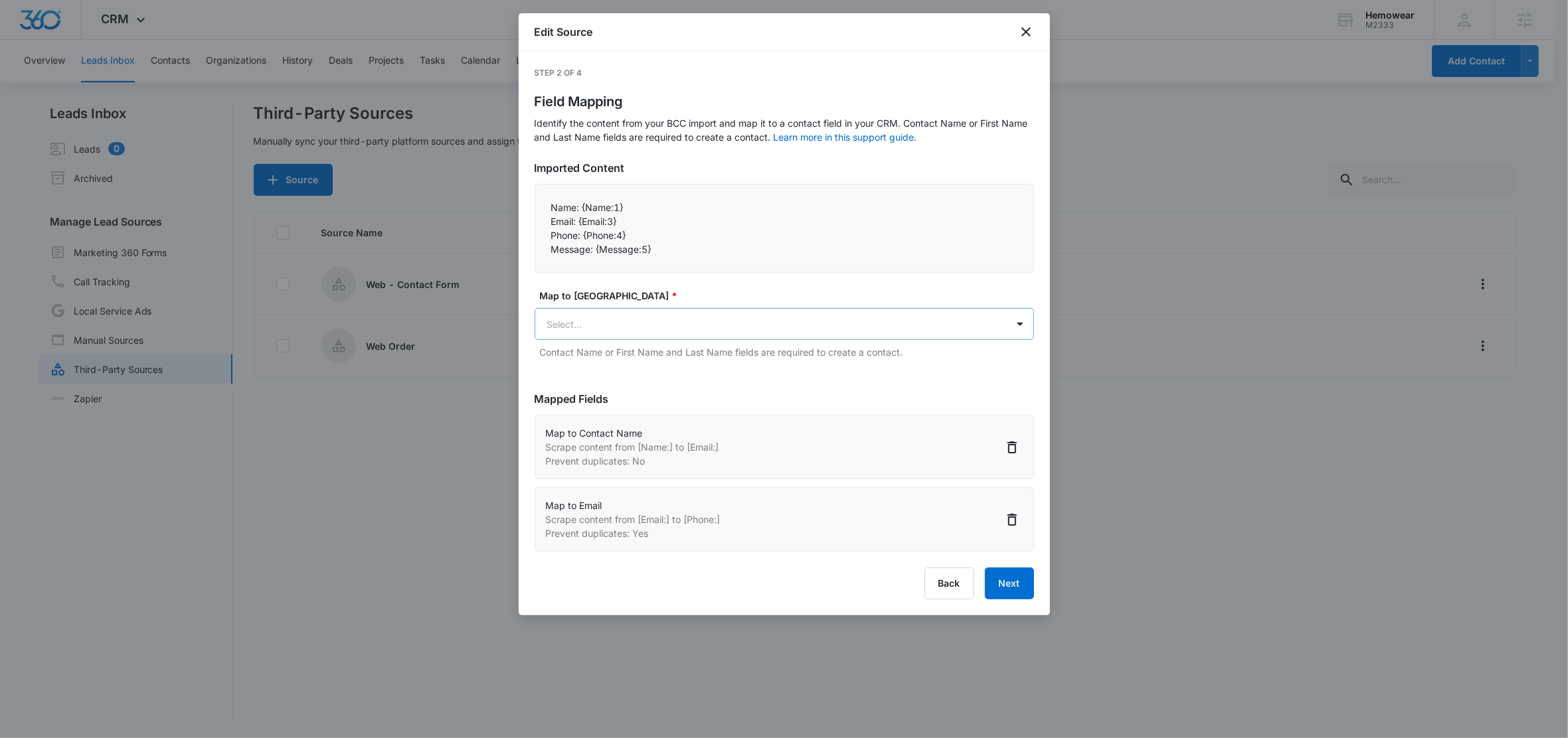
click at [614, 322] on body "CRM Apps Reputation Forms CRM Email Social Content Ads Intelligence Files Brand…" at bounding box center [784, 370] width 1568 height 740
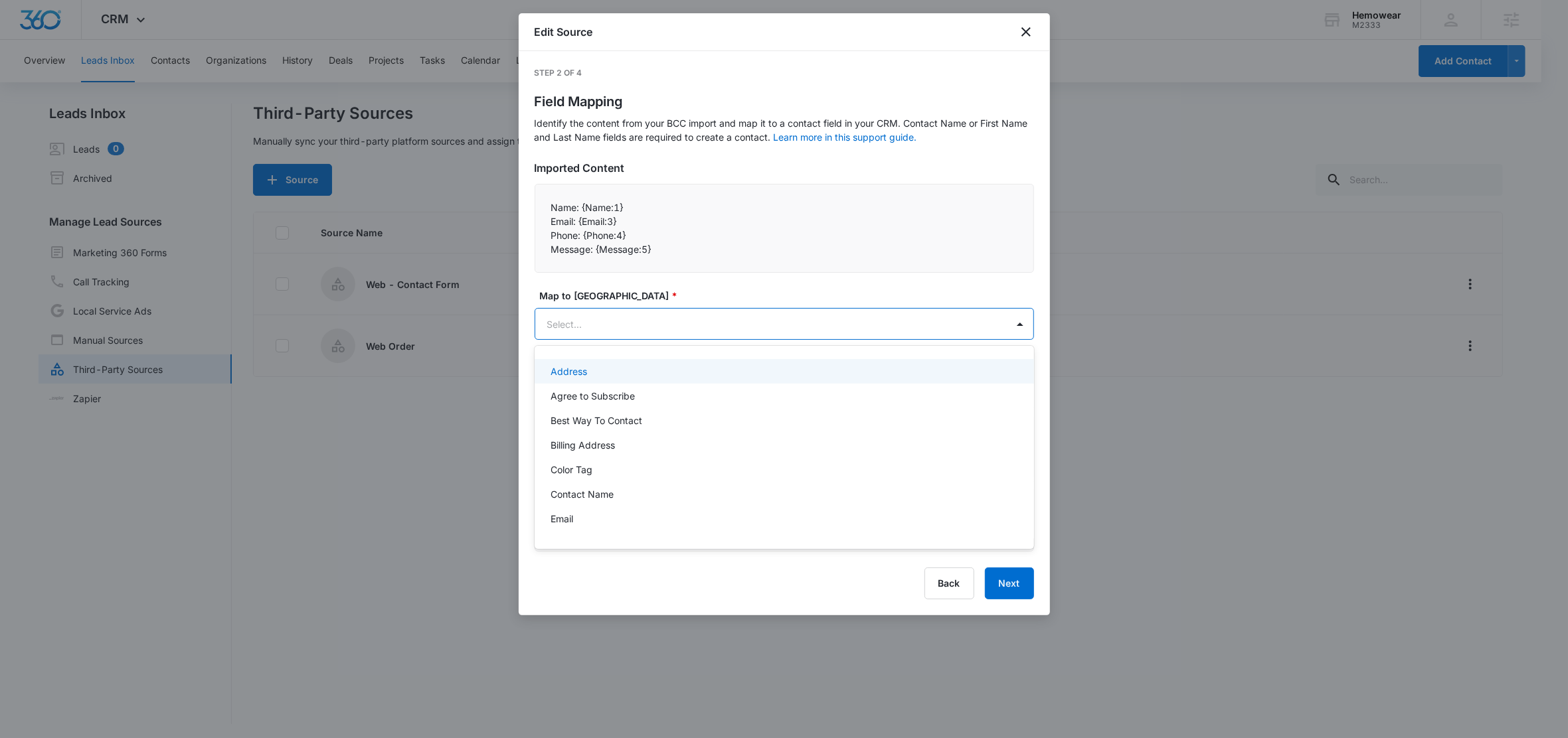
paste input "Phone:"
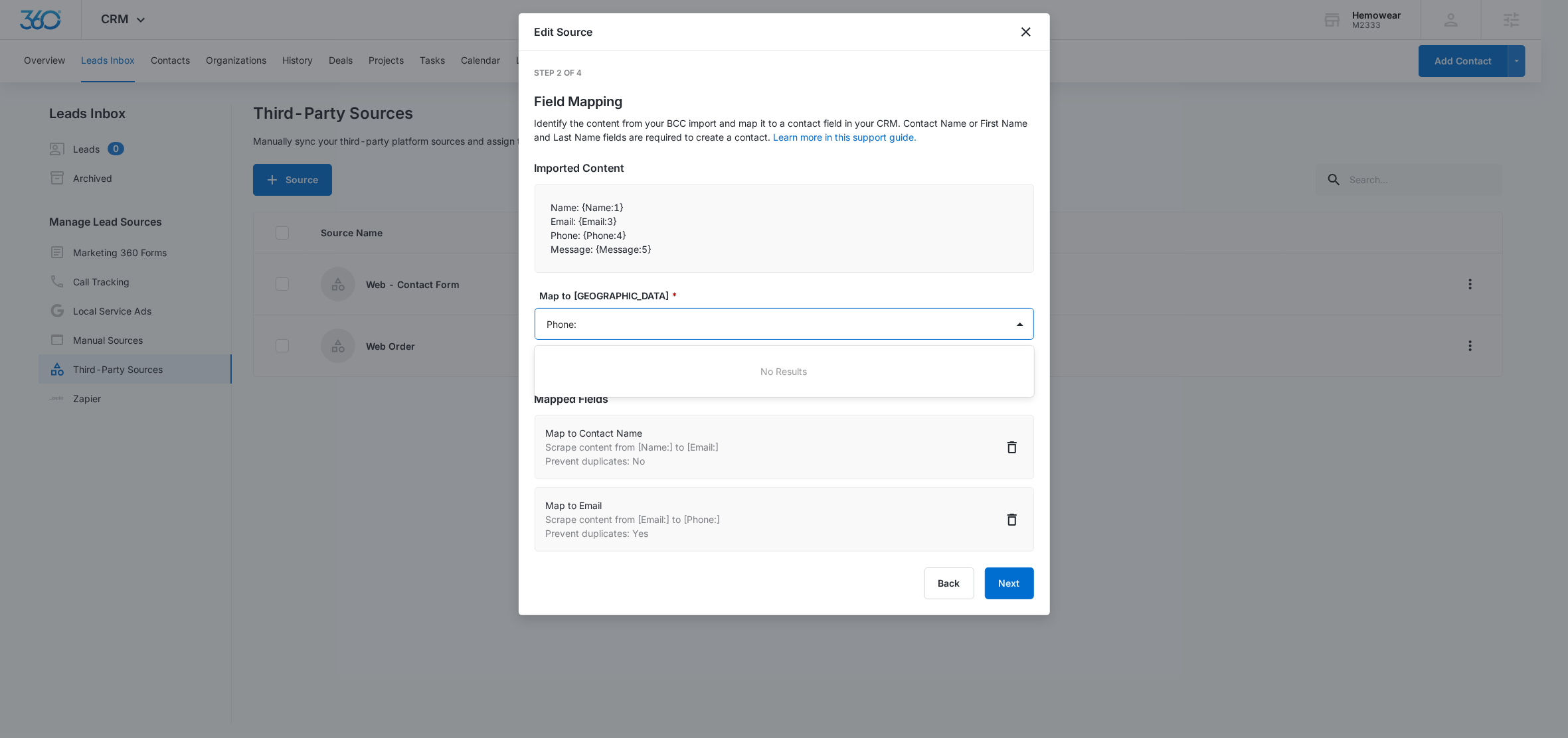
type input "Phone"
click at [573, 393] on p "Phone" at bounding box center [564, 395] width 27 height 14
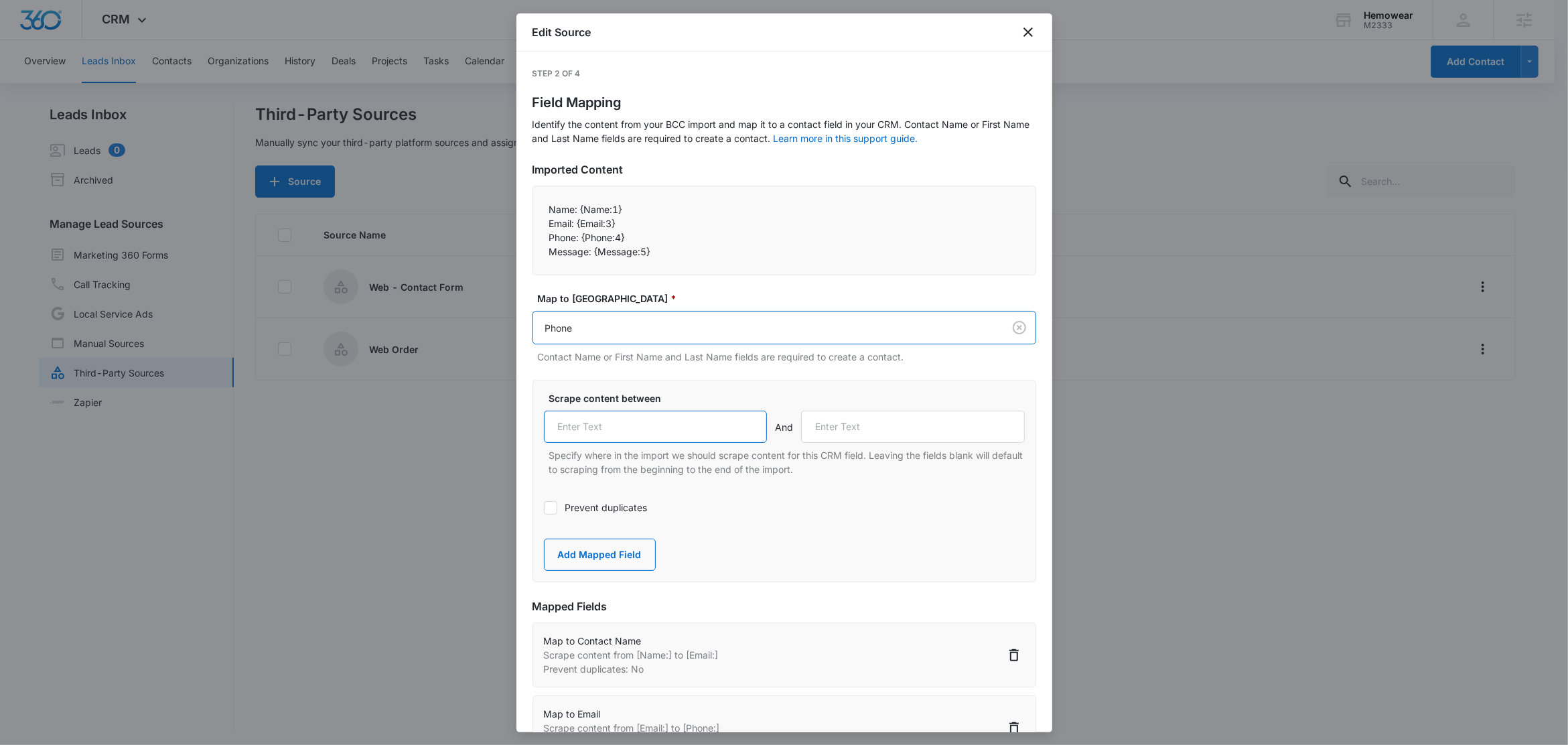
click at [641, 429] on input "text" at bounding box center [655, 427] width 223 height 32
paste input "Phone:"
type input "Phone:"
drag, startPoint x: 592, startPoint y: 251, endPoint x: 532, endPoint y: 251, distance: 60.0
click at [533, 251] on div "Name: {Name:1}  Email: {Email:3}  Phone: {Phone:4}  Message: {Message:5}" at bounding box center [784, 230] width 504 height 90
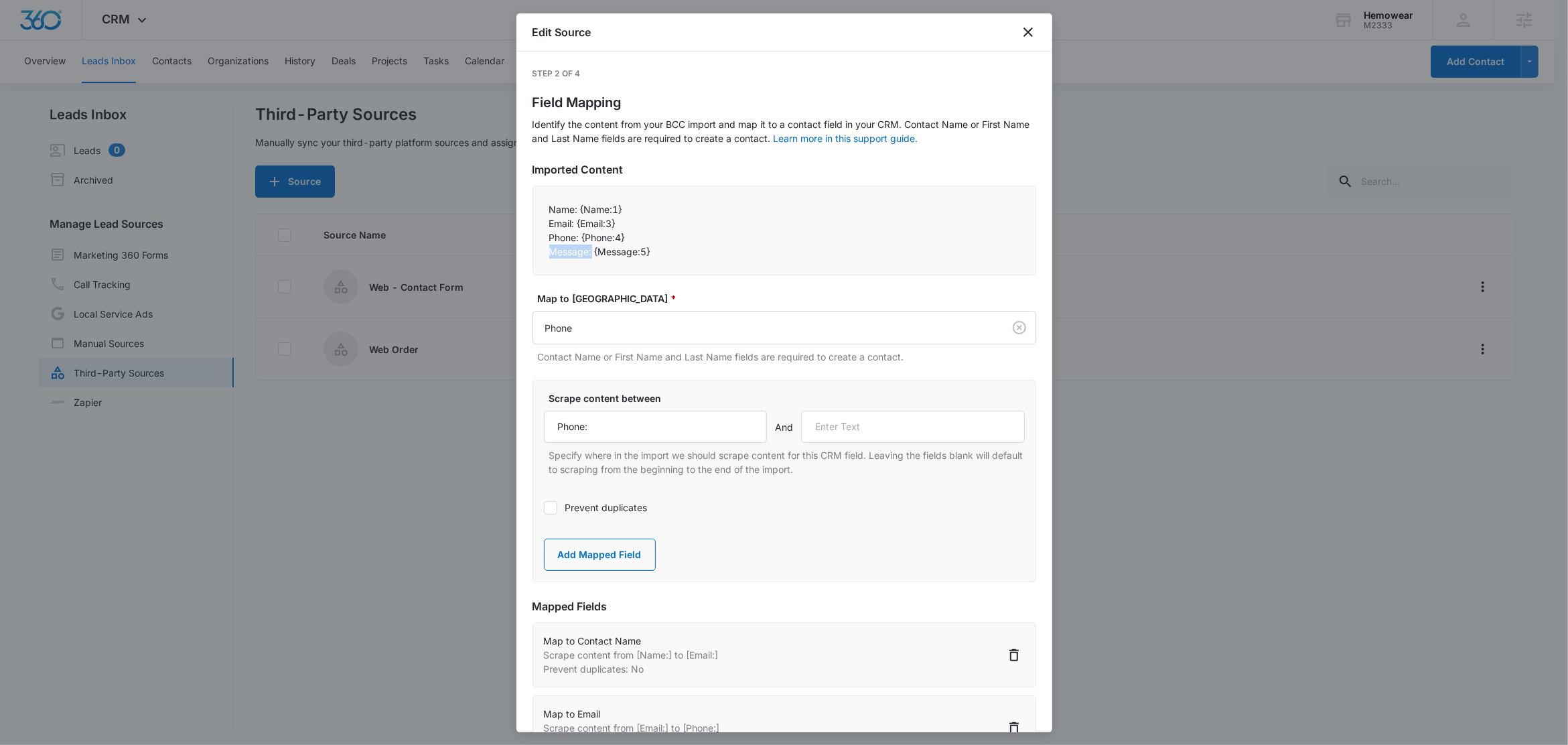
copy p "Message:"
click at [879, 438] on input "text" at bounding box center [913, 427] width 223 height 32
paste input "Message:"
type input "Message:"
click at [616, 556] on button "Add Mapped Field" at bounding box center [600, 555] width 112 height 32
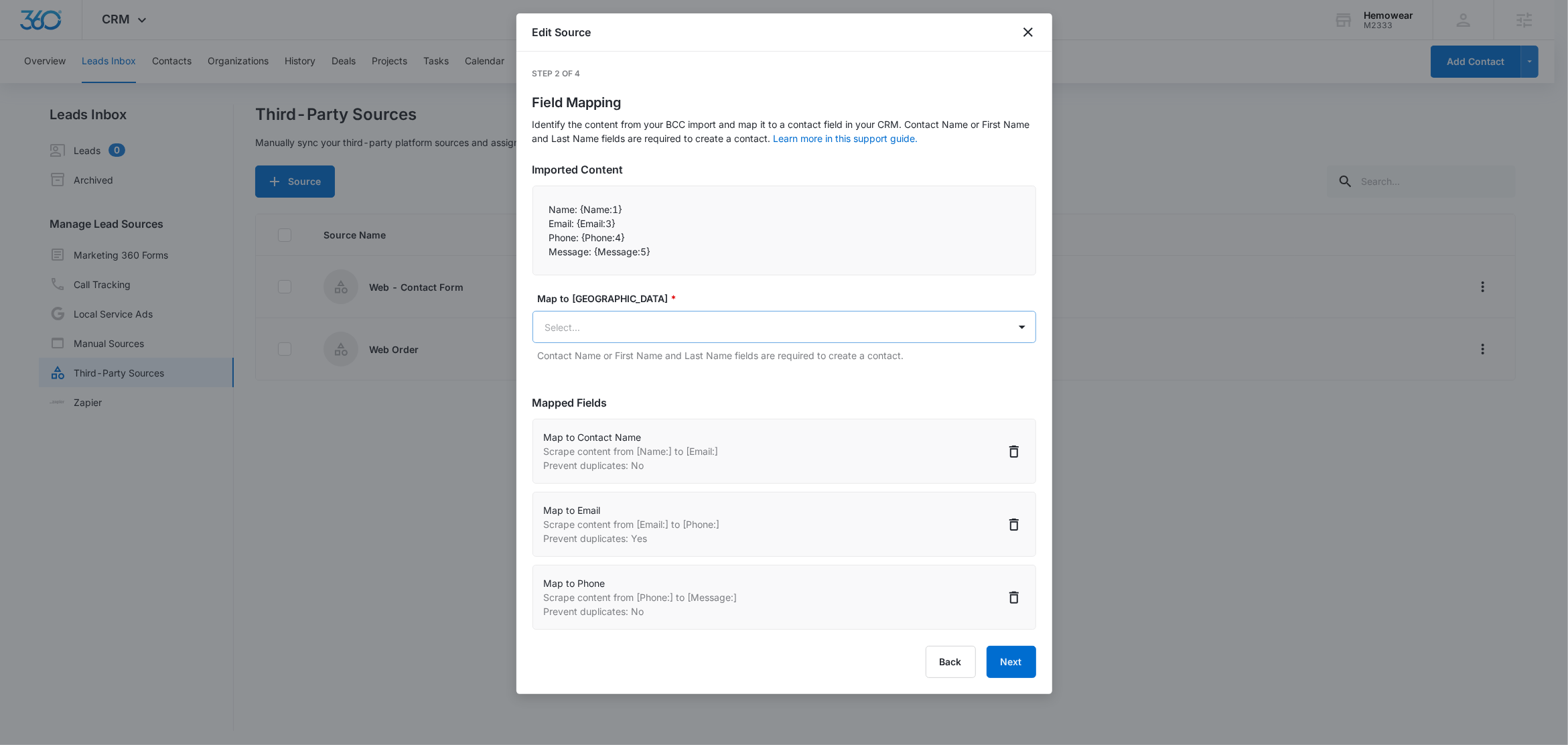
click at [610, 338] on body "CRM Apps Reputation Forms CRM Email Social Content Ads Intelligence Files Brand…" at bounding box center [784, 374] width 1568 height 747
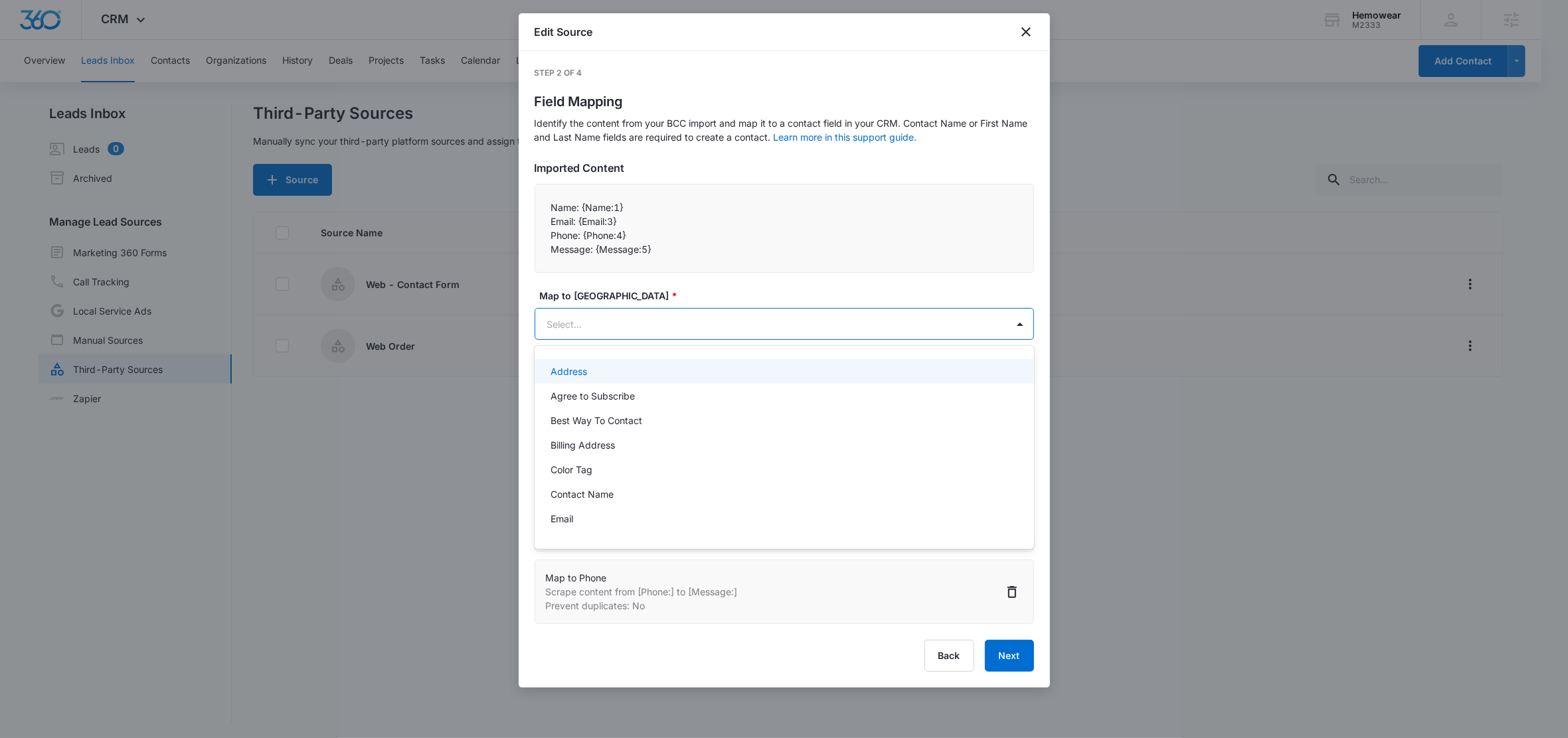
type input "h"
click at [628, 373] on p "How can we help?" at bounding box center [590, 371] width 79 height 14
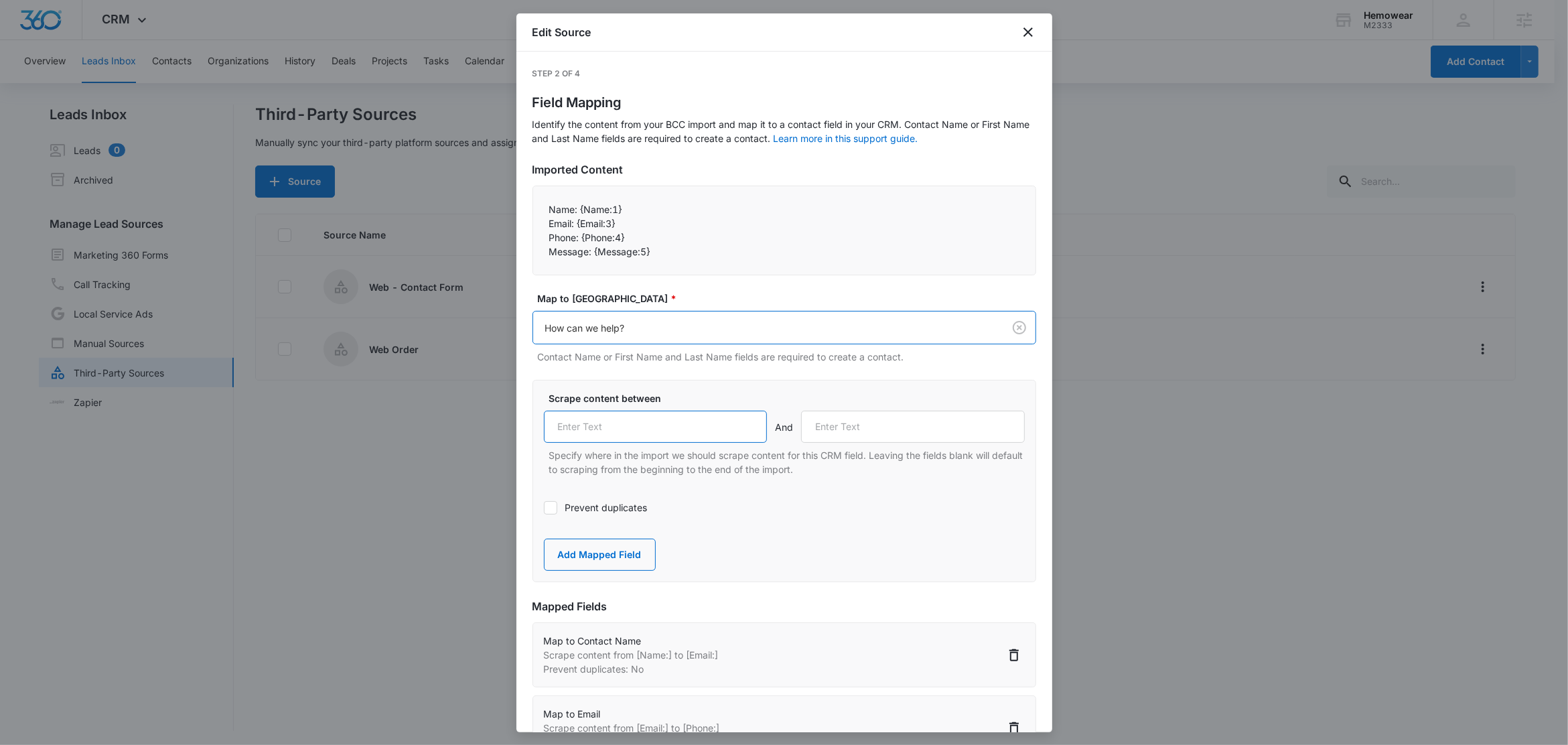
click at [691, 438] on input "text" at bounding box center [655, 427] width 223 height 32
paste input "Message:"
type input "Message:"
click at [832, 518] on div "Prevent duplicates" at bounding box center [784, 507] width 481 height 30
click at [612, 555] on button "Add Mapped Field" at bounding box center [600, 555] width 112 height 32
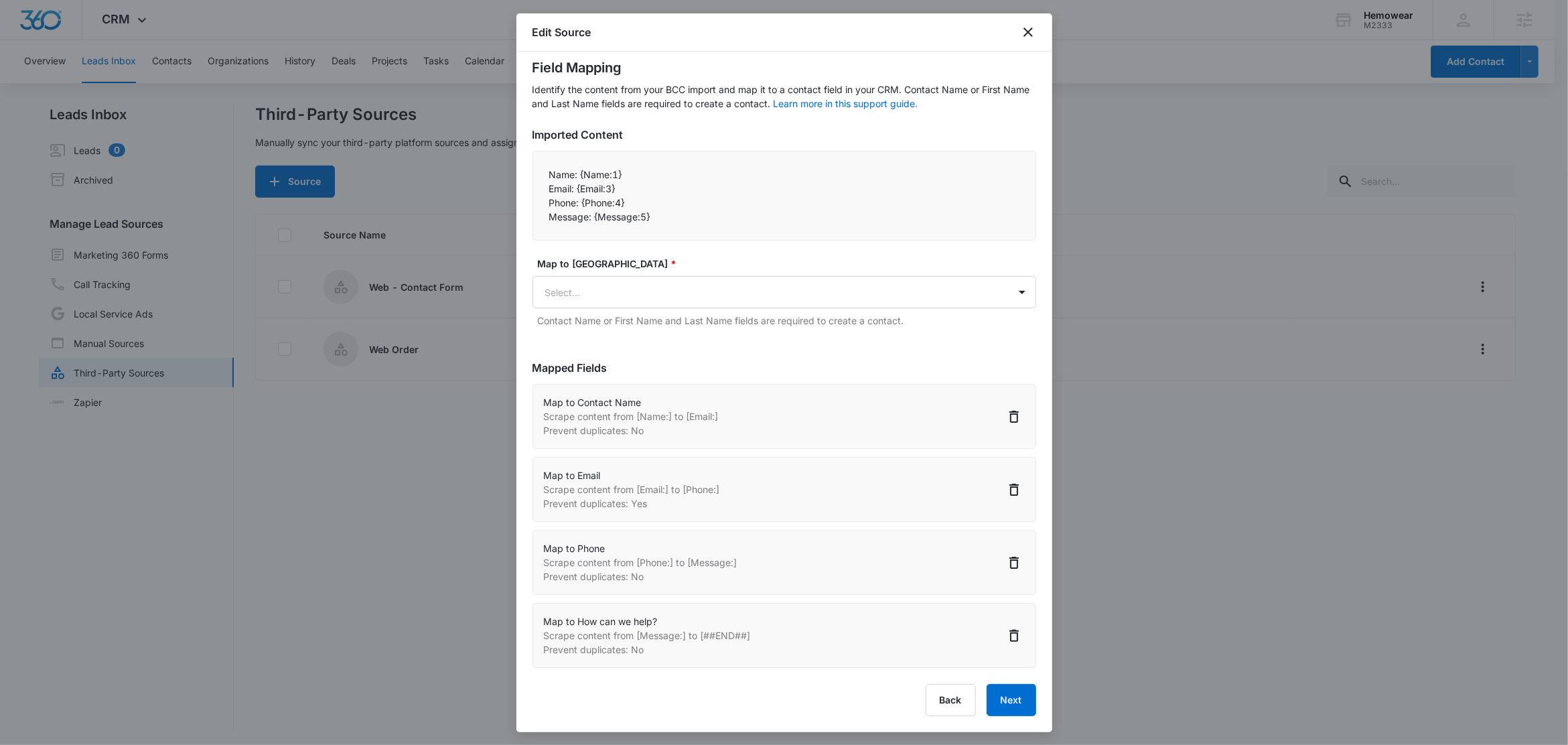
scroll to position [1, 0]
click at [992, 705] on button "Next" at bounding box center [1011, 700] width 49 height 32
select select "77"
select select "185"
select select "184"
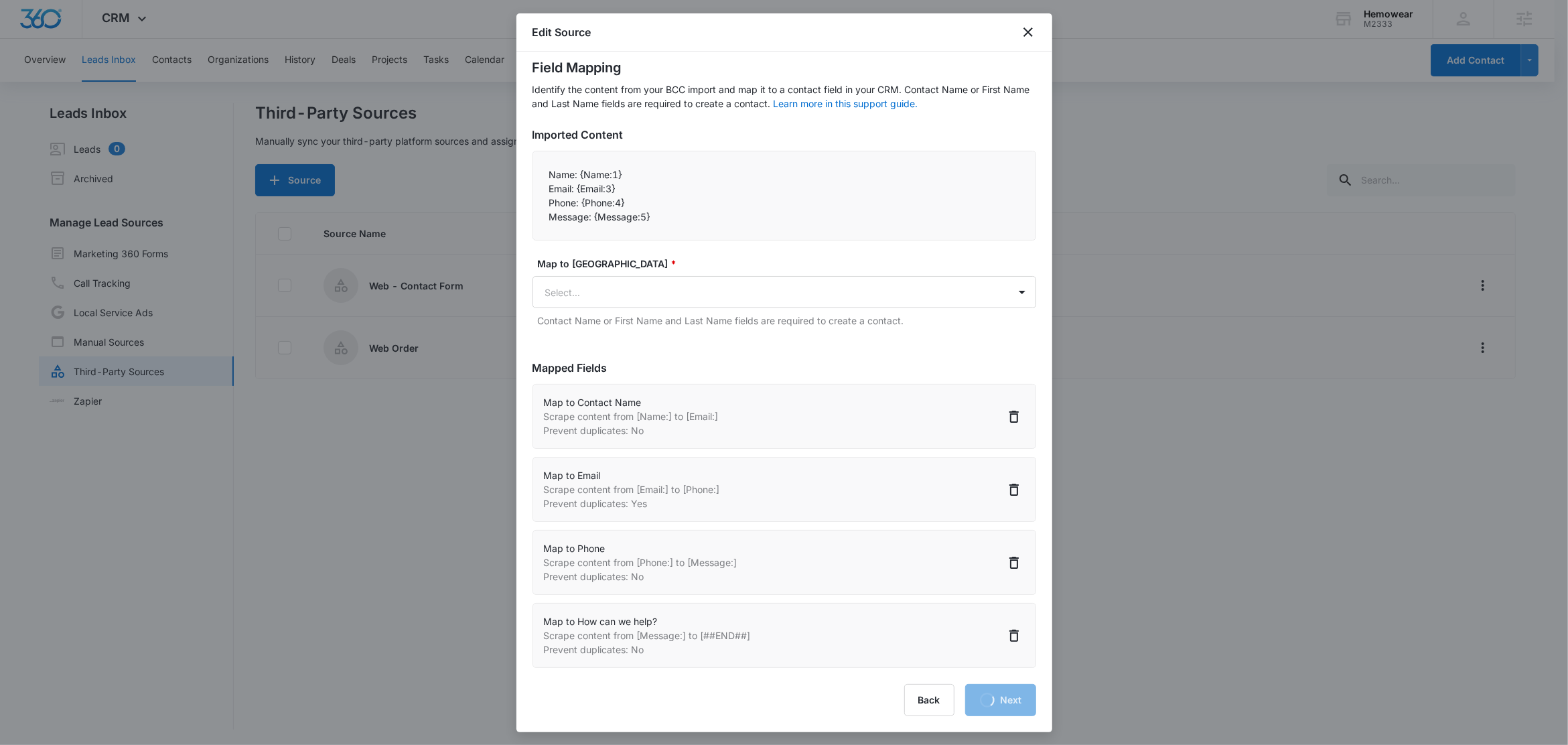
select select "349"
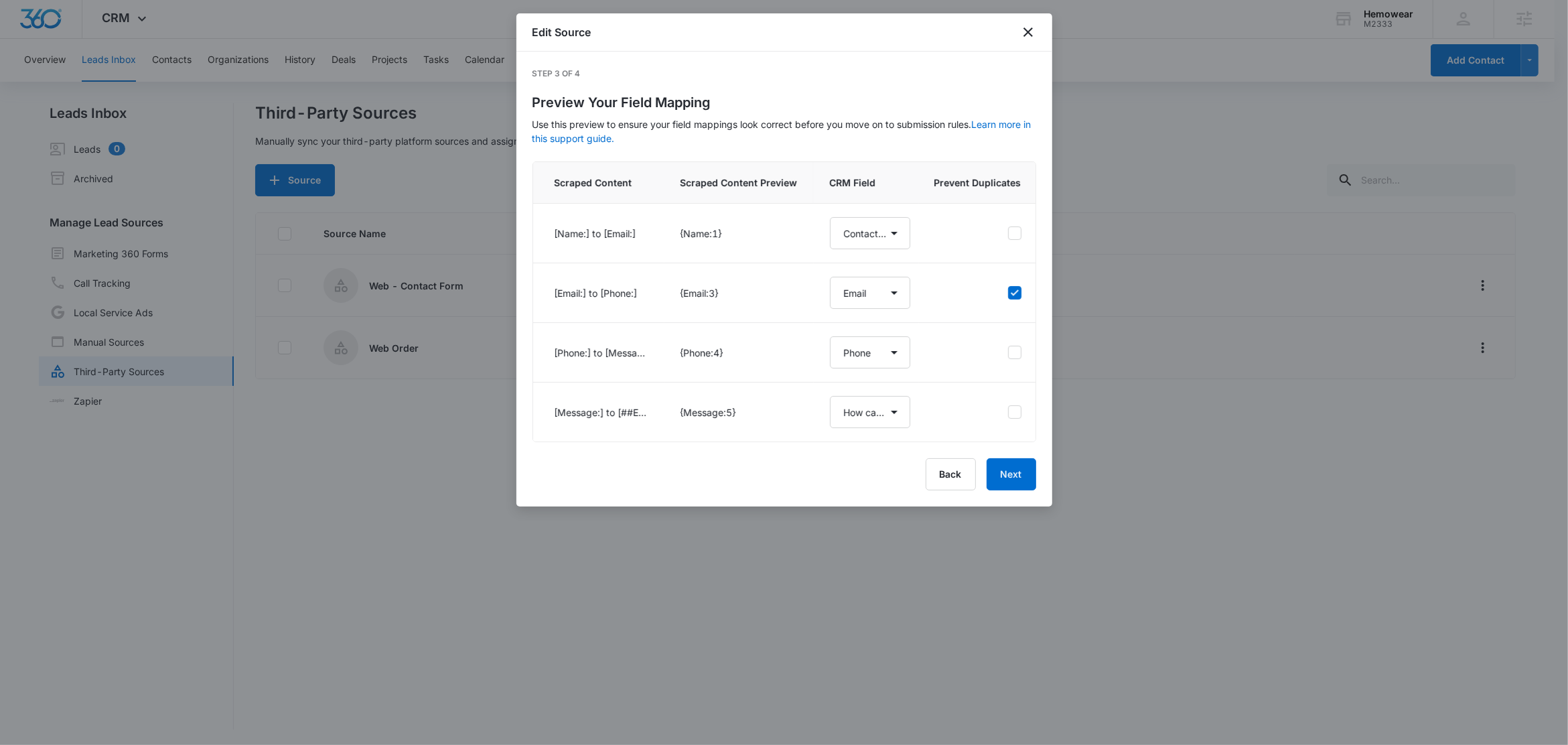
scroll to position [0, 0]
click at [1019, 490] on button "Next" at bounding box center [1011, 475] width 49 height 32
select select "77"
select select "185"
select select "184"
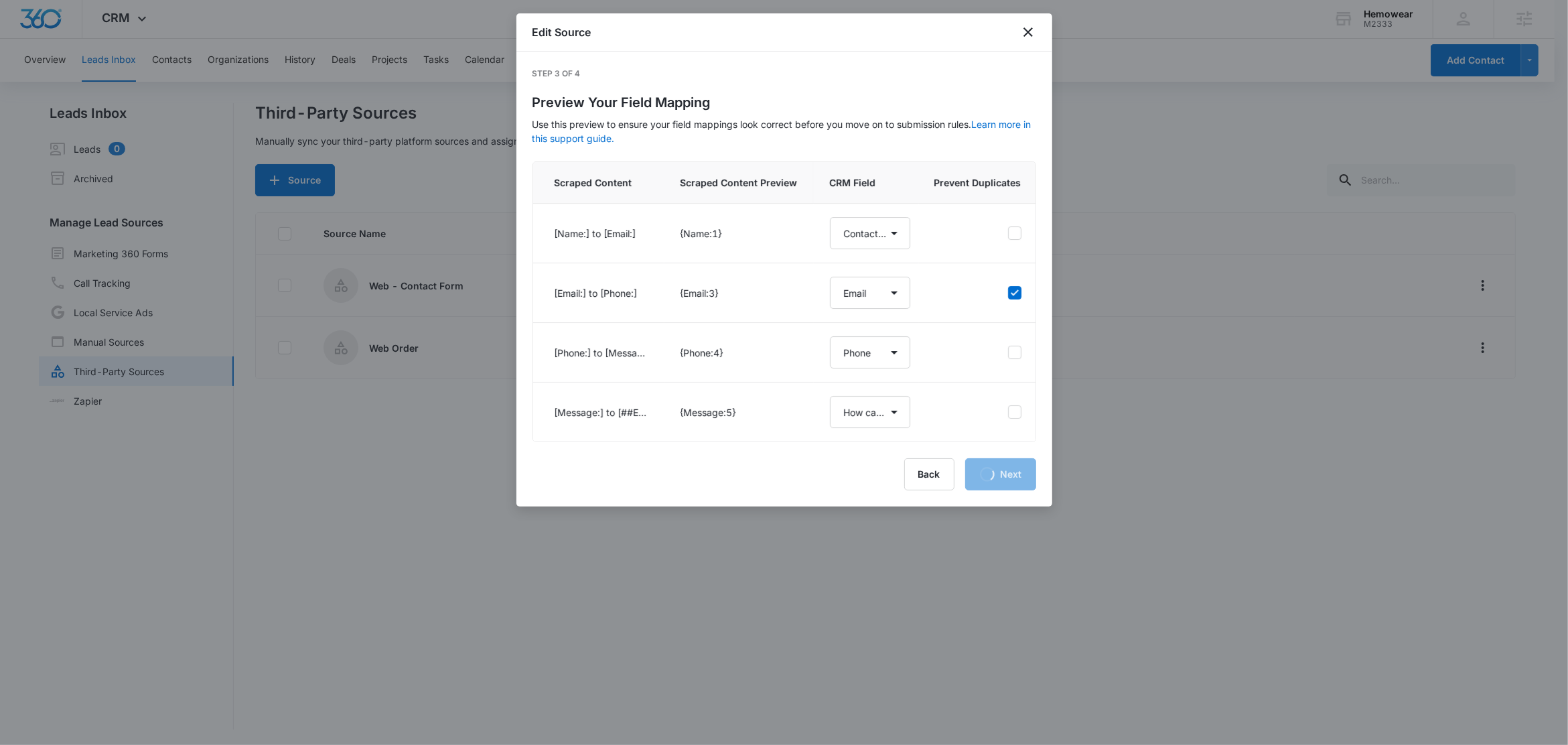
select select "349"
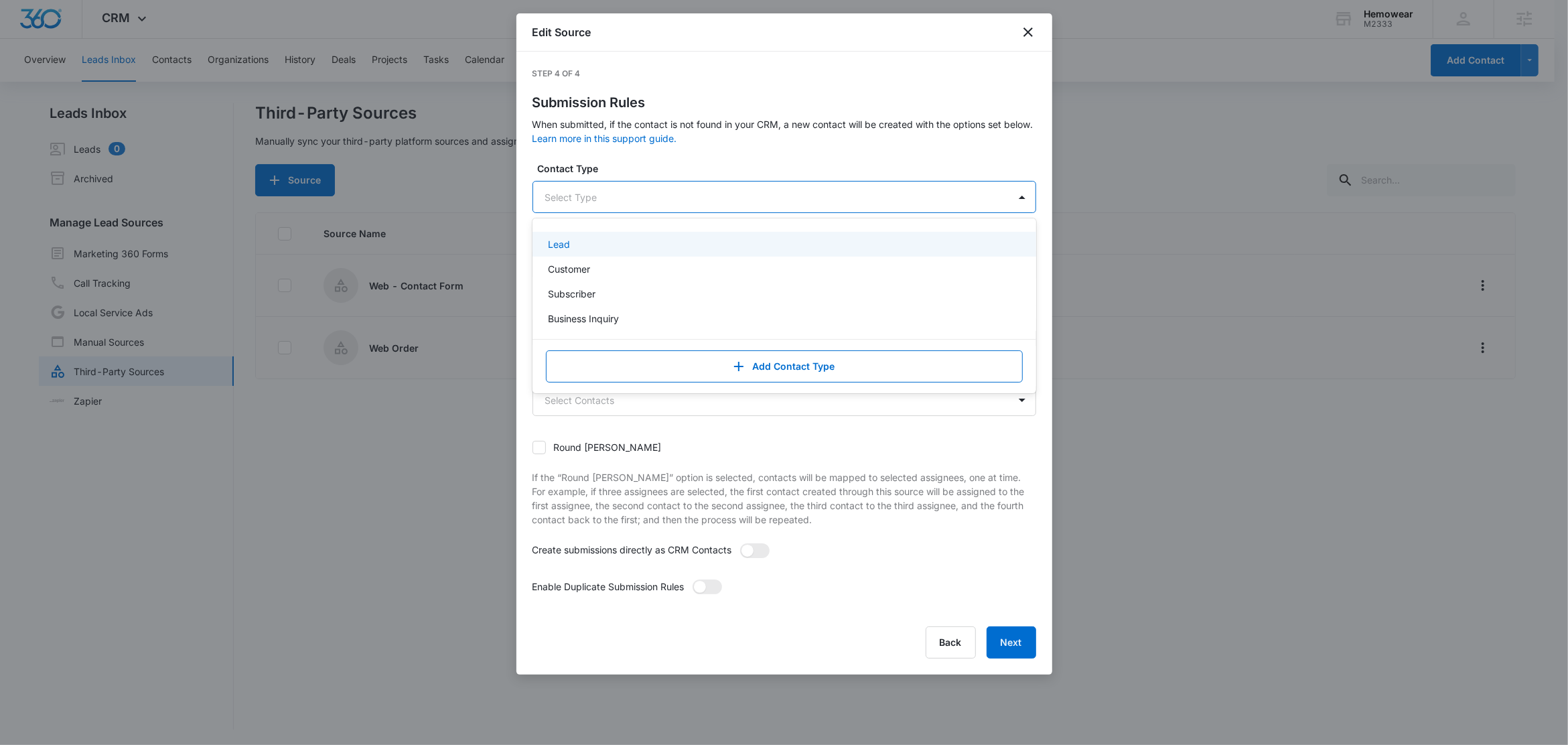
click at [608, 200] on div at bounding box center [768, 197] width 446 height 17
click at [572, 268] on p "Customer" at bounding box center [570, 269] width 43 height 14
click at [628, 174] on label "Contact Type" at bounding box center [790, 168] width 504 height 14
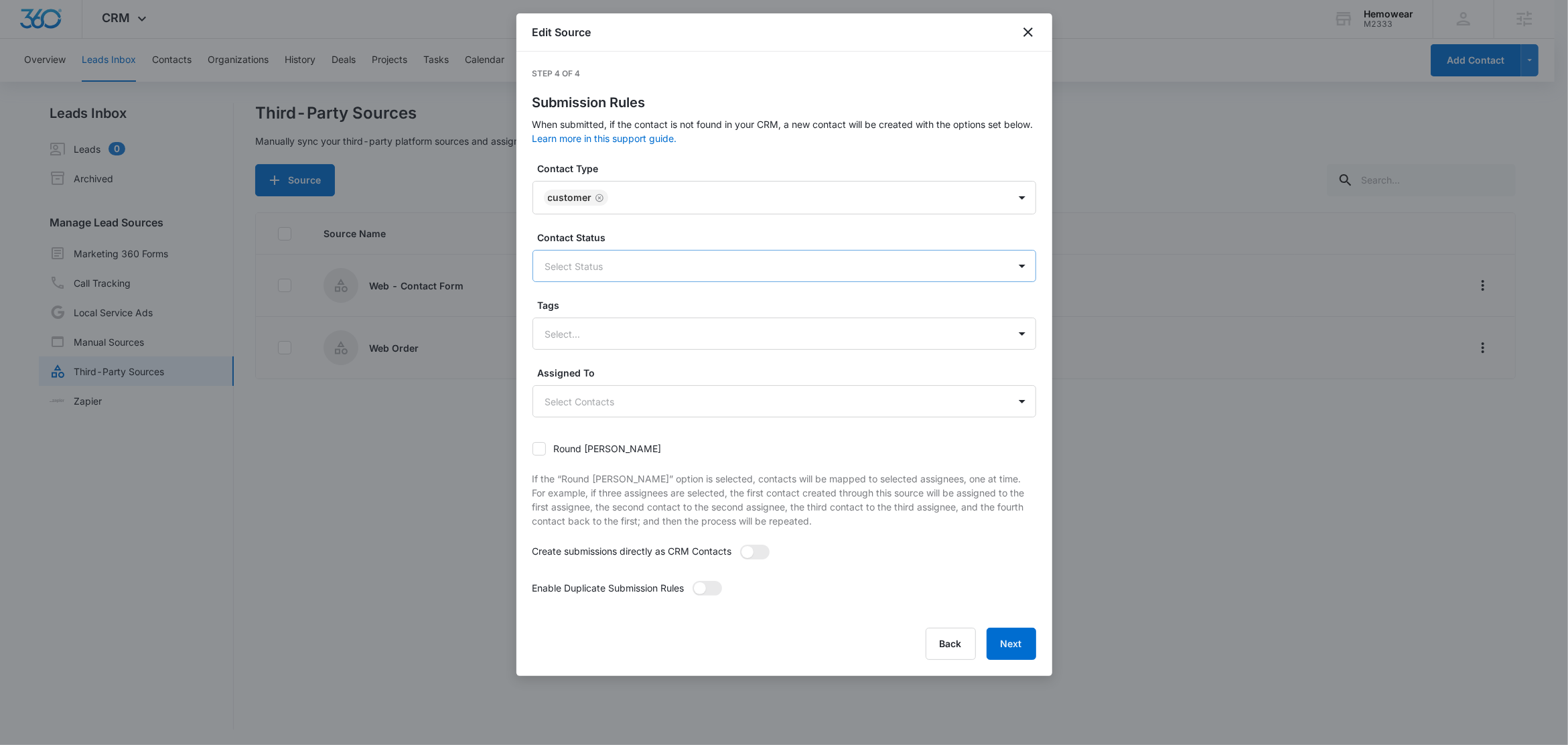
click at [589, 261] on div at bounding box center [768, 266] width 446 height 17
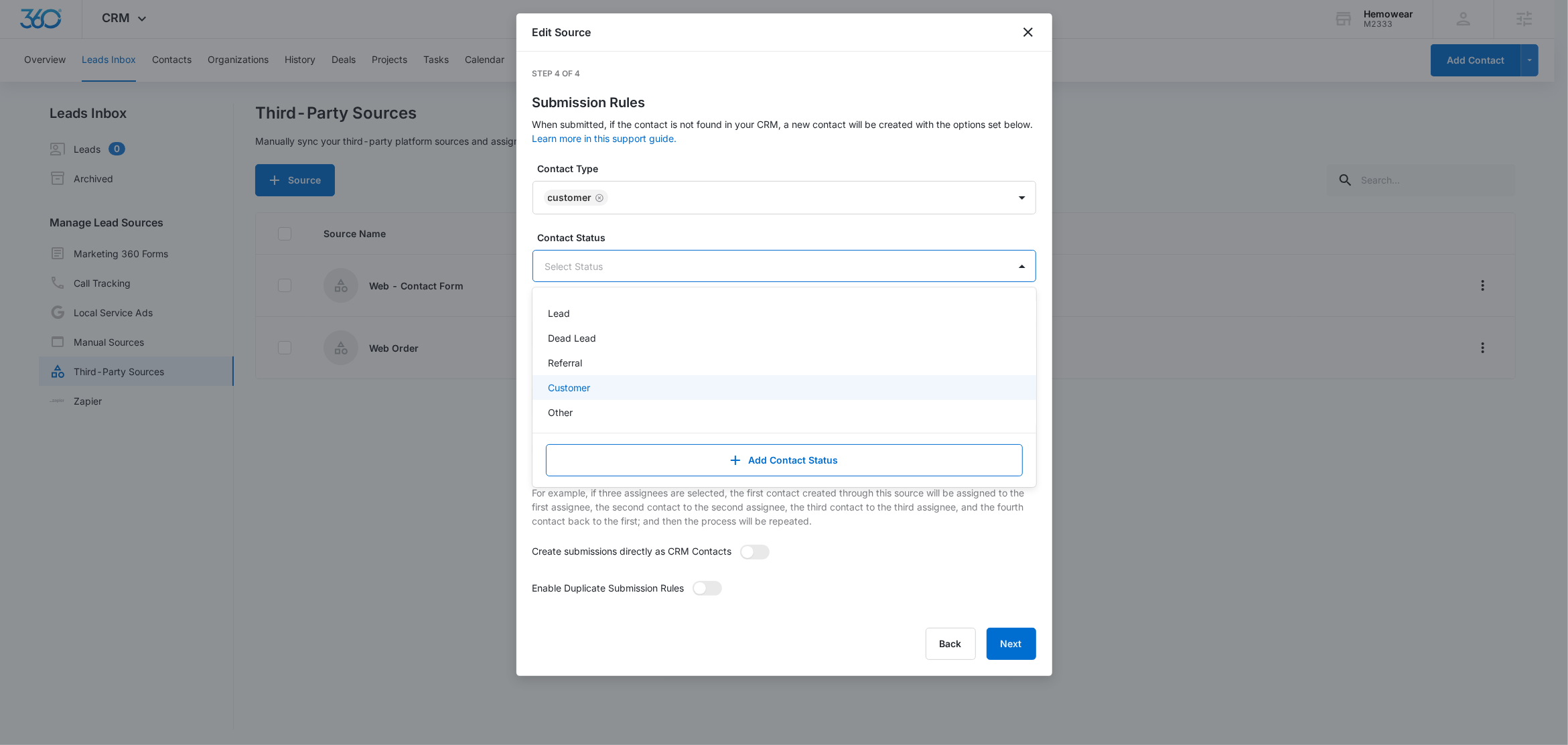
click at [576, 386] on p "Customer" at bounding box center [570, 388] width 43 height 14
click at [626, 238] on label "Contact Status" at bounding box center [790, 237] width 504 height 14
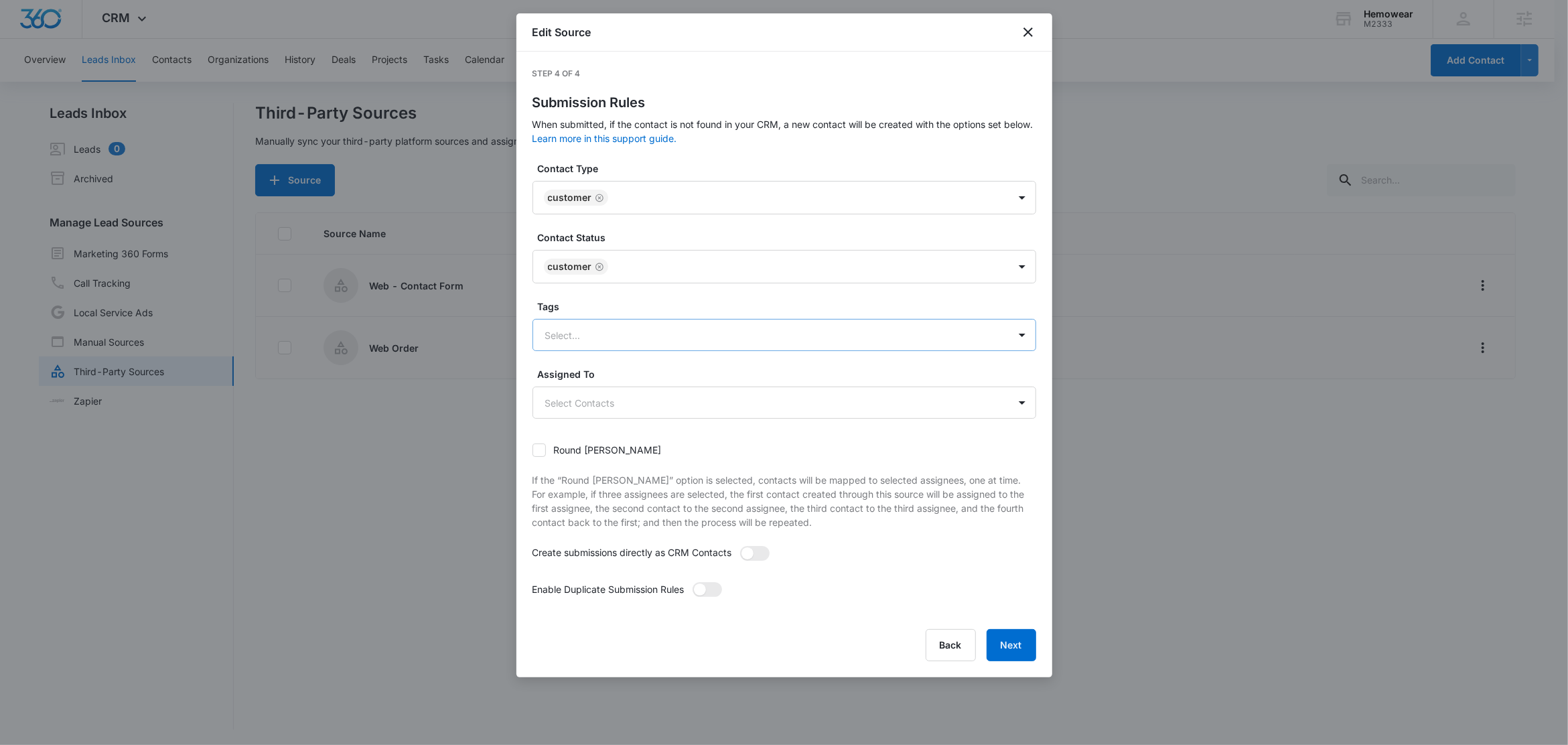
click at [595, 336] on div at bounding box center [768, 335] width 446 height 17
click at [600, 195] on icon "Remove Customer" at bounding box center [599, 198] width 9 height 10
click at [597, 264] on icon "Remove Customer" at bounding box center [599, 265] width 9 height 10
click at [598, 202] on div at bounding box center [768, 197] width 446 height 17
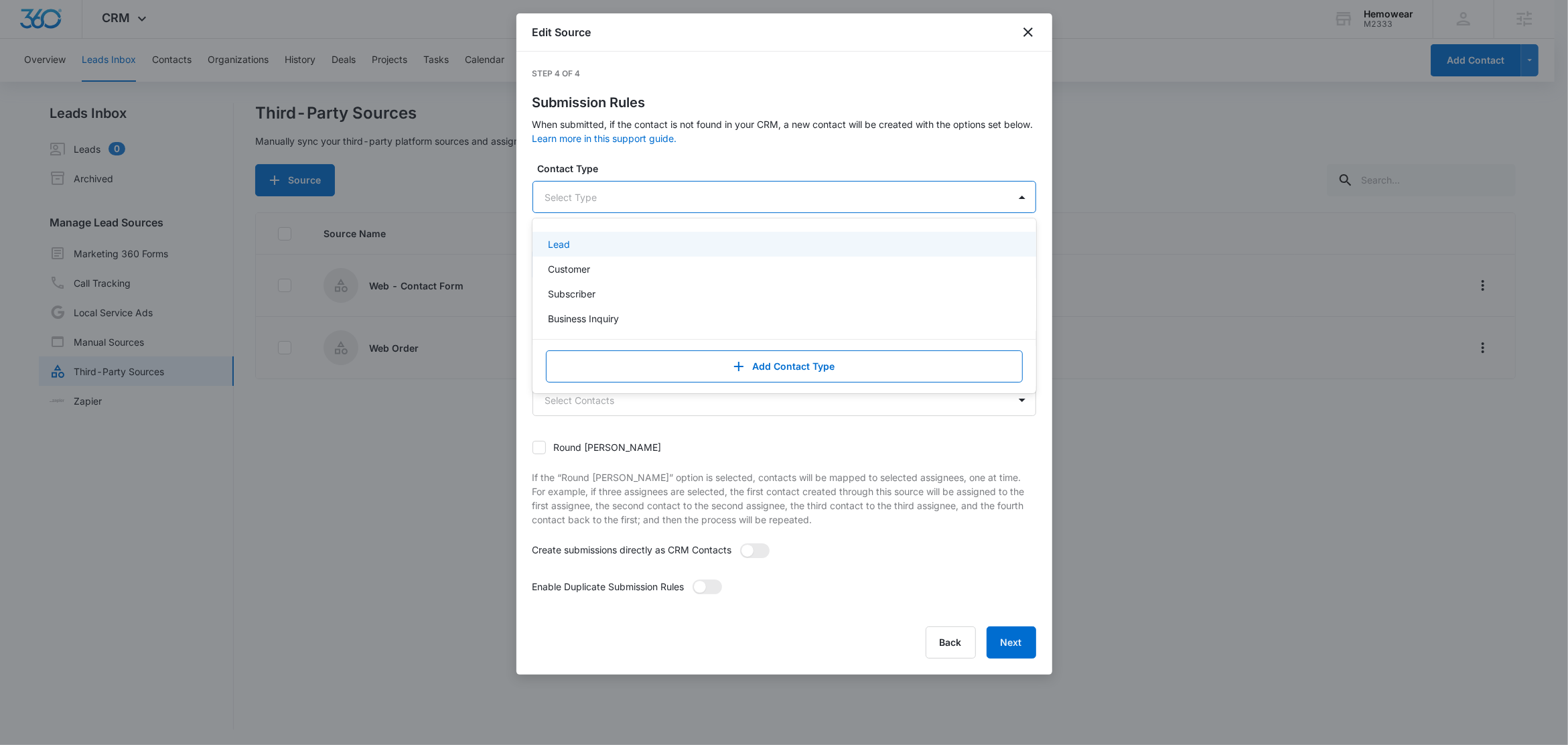
click at [595, 246] on div "Lead" at bounding box center [783, 244] width 469 height 14
click at [647, 173] on label "Contact Type" at bounding box center [790, 168] width 504 height 14
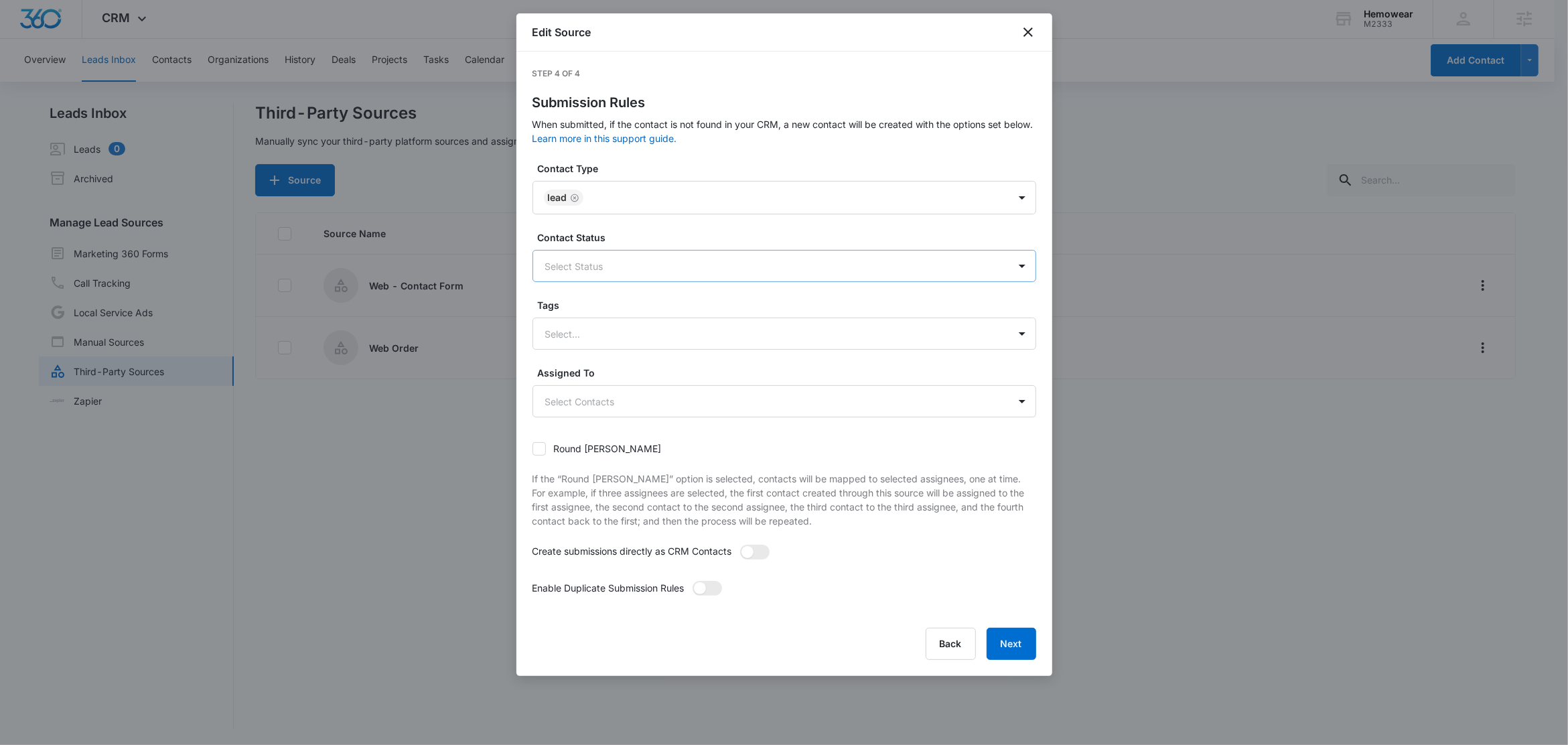
click at [595, 272] on div at bounding box center [768, 266] width 446 height 17
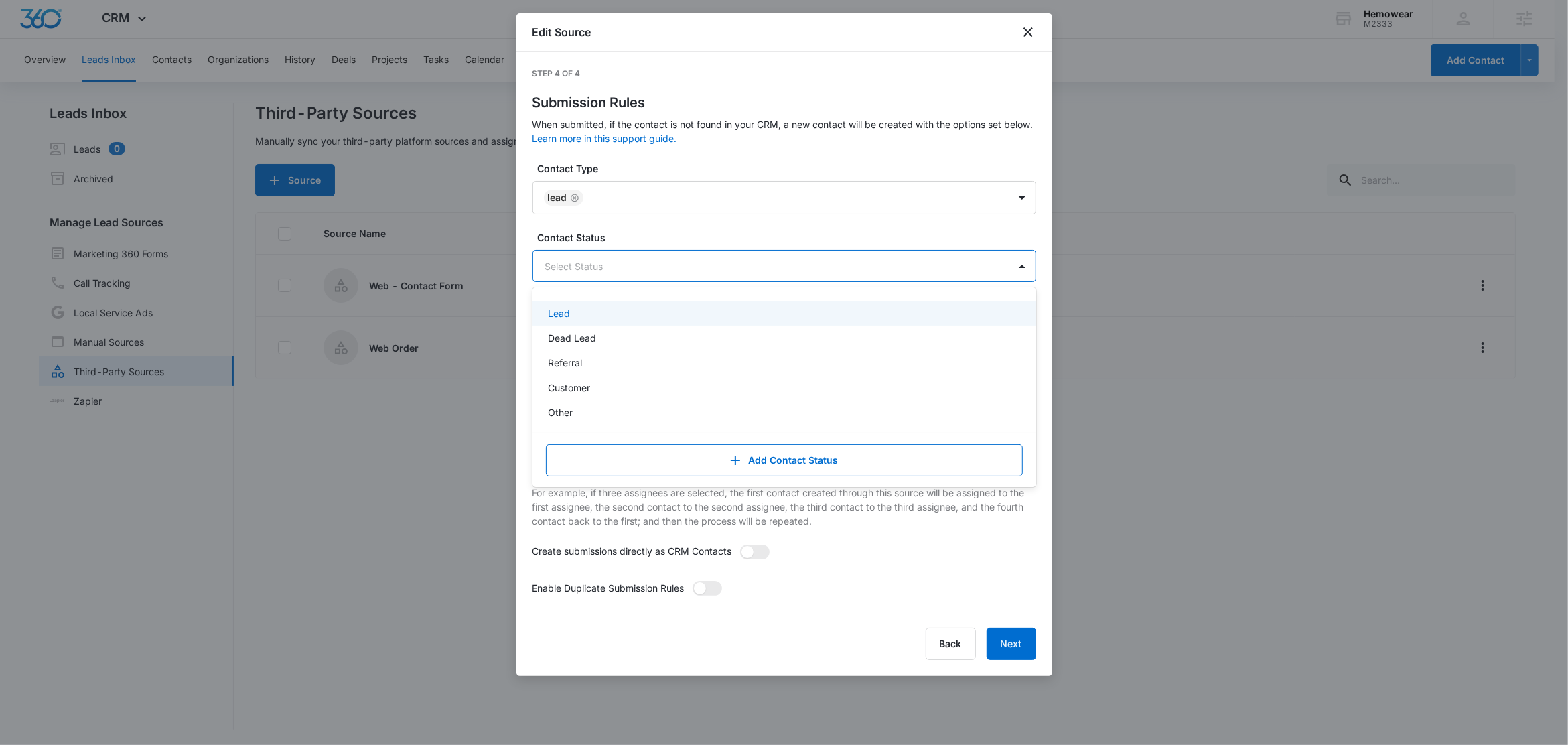
click at [574, 311] on div "Lead" at bounding box center [783, 313] width 469 height 14
click at [634, 226] on div "Contact Type Lead Contact Status option Lead, selected. Lead selected, 1 of 5. …" at bounding box center [784, 387] width 504 height 452
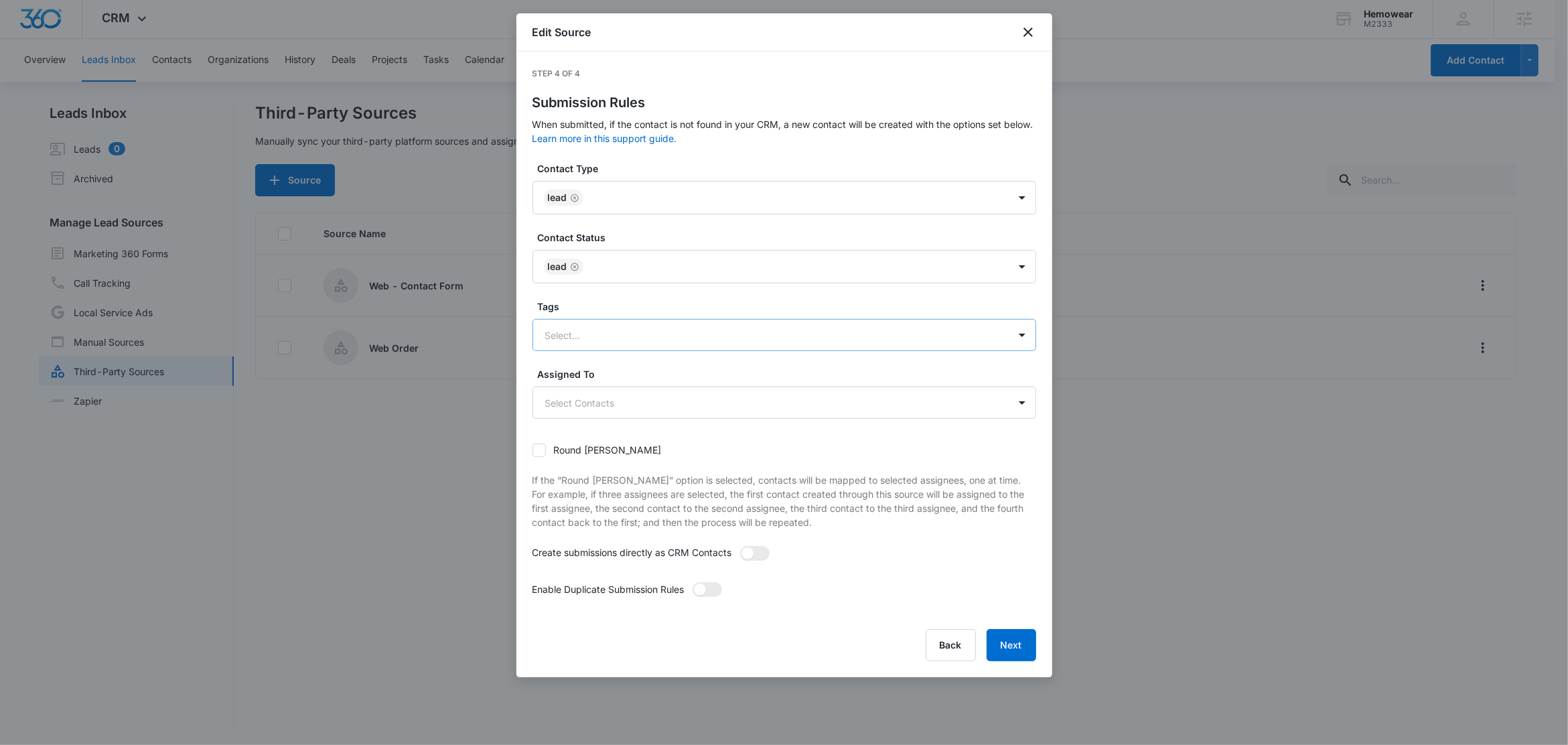
click at [580, 332] on div at bounding box center [768, 335] width 446 height 17
type input "c"
click at [589, 386] on p "Contact Form" at bounding box center [578, 382] width 59 height 14
click at [584, 301] on label "Tags" at bounding box center [790, 307] width 504 height 14
drag, startPoint x: 749, startPoint y: 552, endPoint x: 733, endPoint y: 582, distance: 34.0
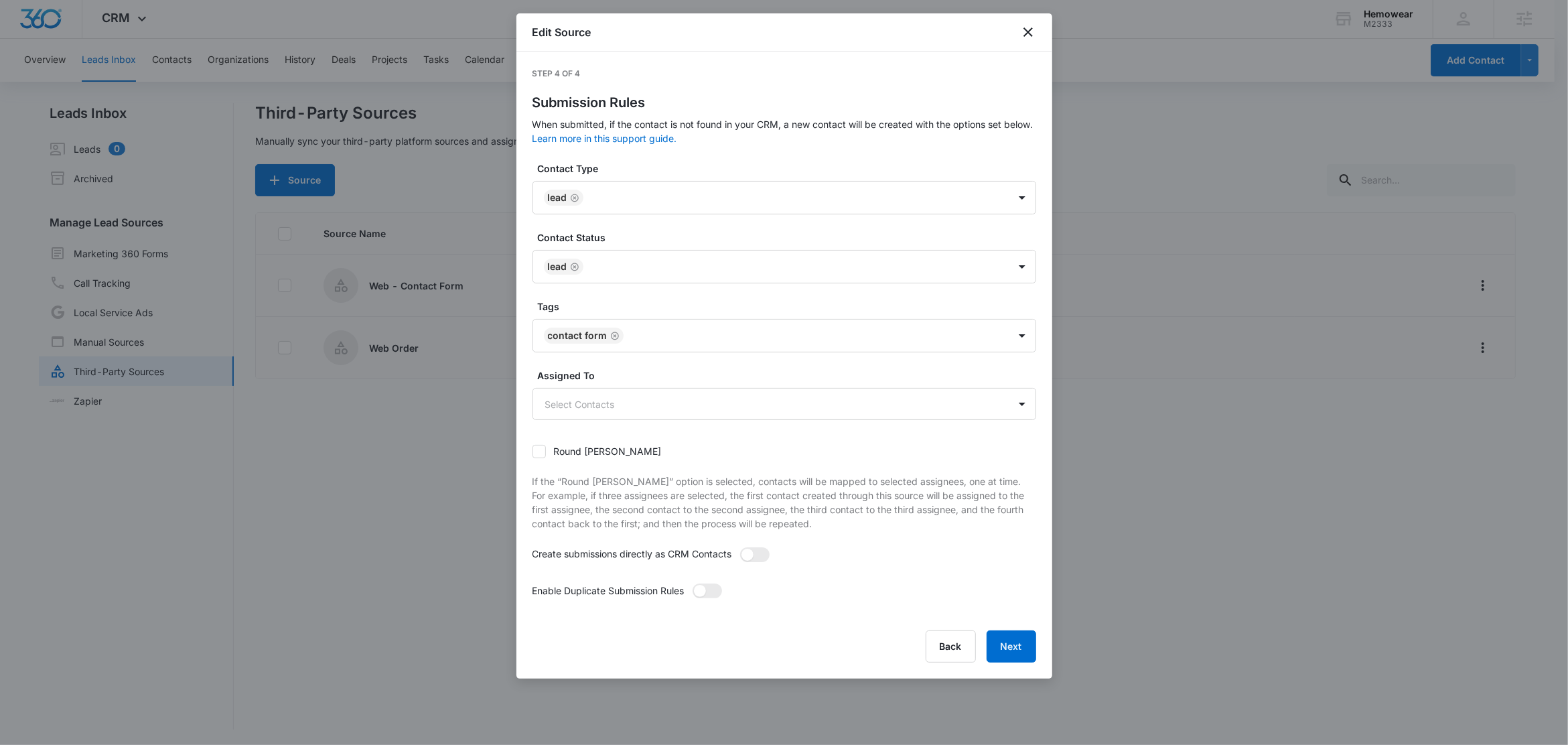
click at [749, 553] on span at bounding box center [747, 555] width 12 height 12
click at [749, 553] on input "checkbox" at bounding box center [744, 552] width 9 height 9
checkbox input "true"
click at [706, 593] on span at bounding box center [700, 591] width 12 height 12
click at [701, 592] on input "checkbox" at bounding box center [697, 588] width 9 height 9
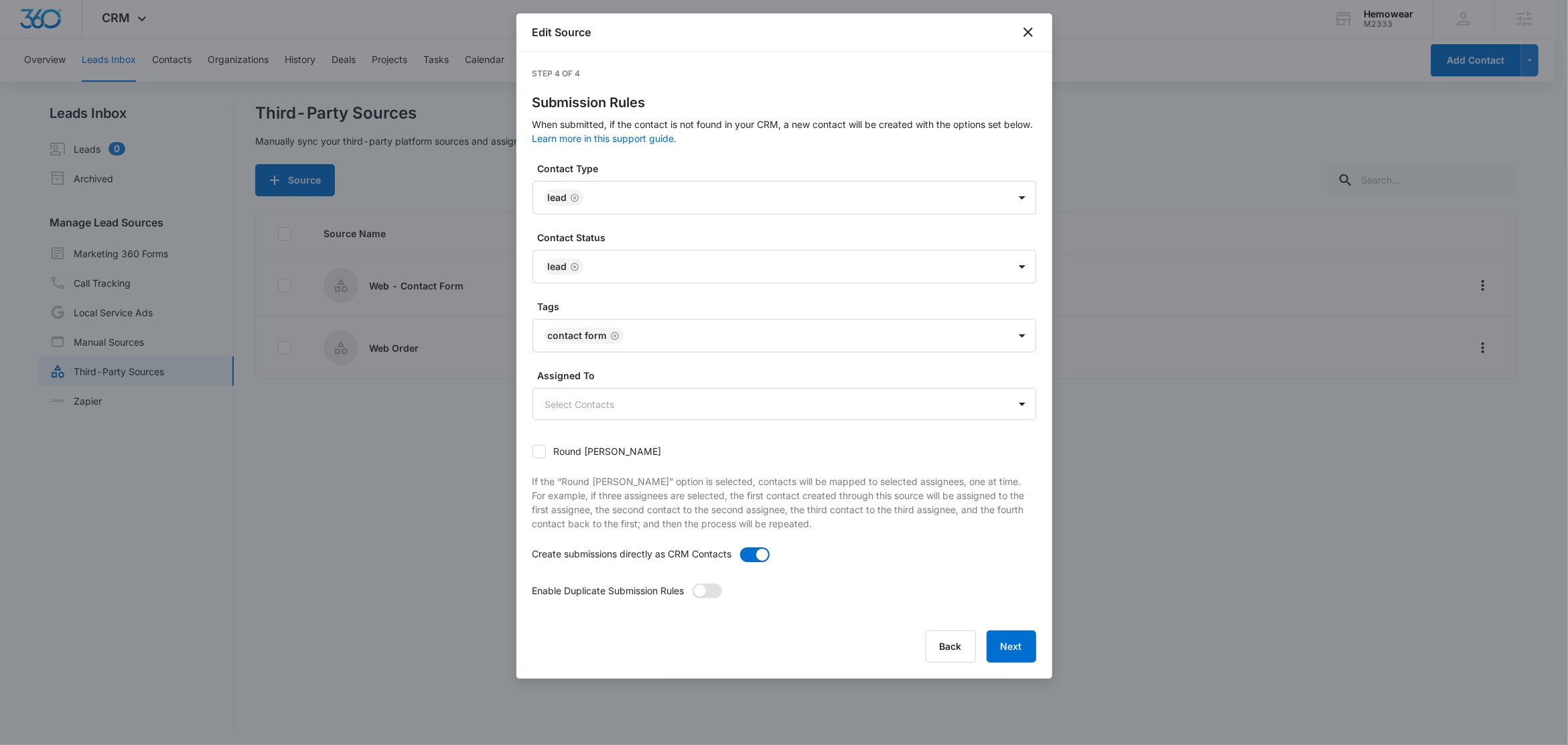
checkbox input "true"
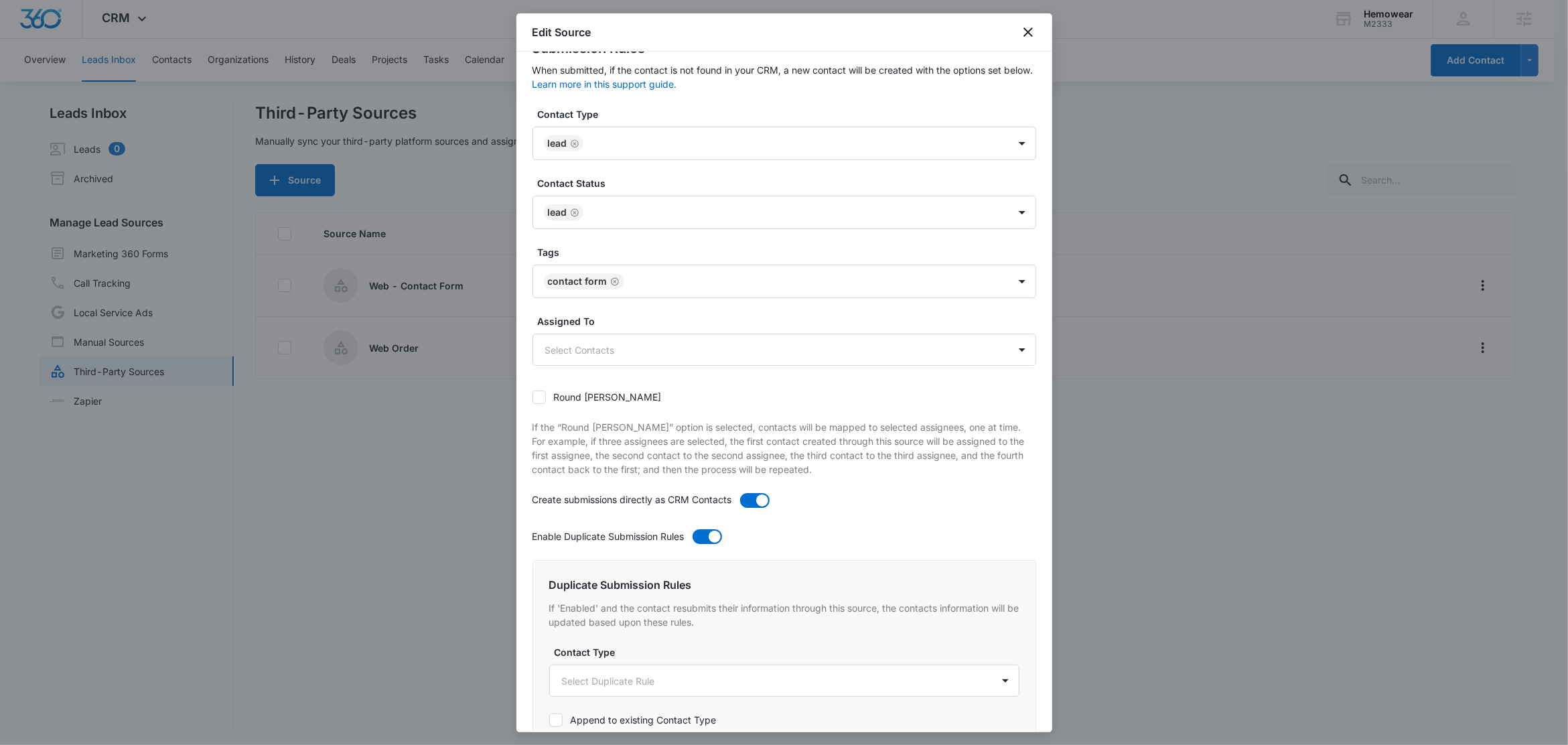
scroll to position [503, 0]
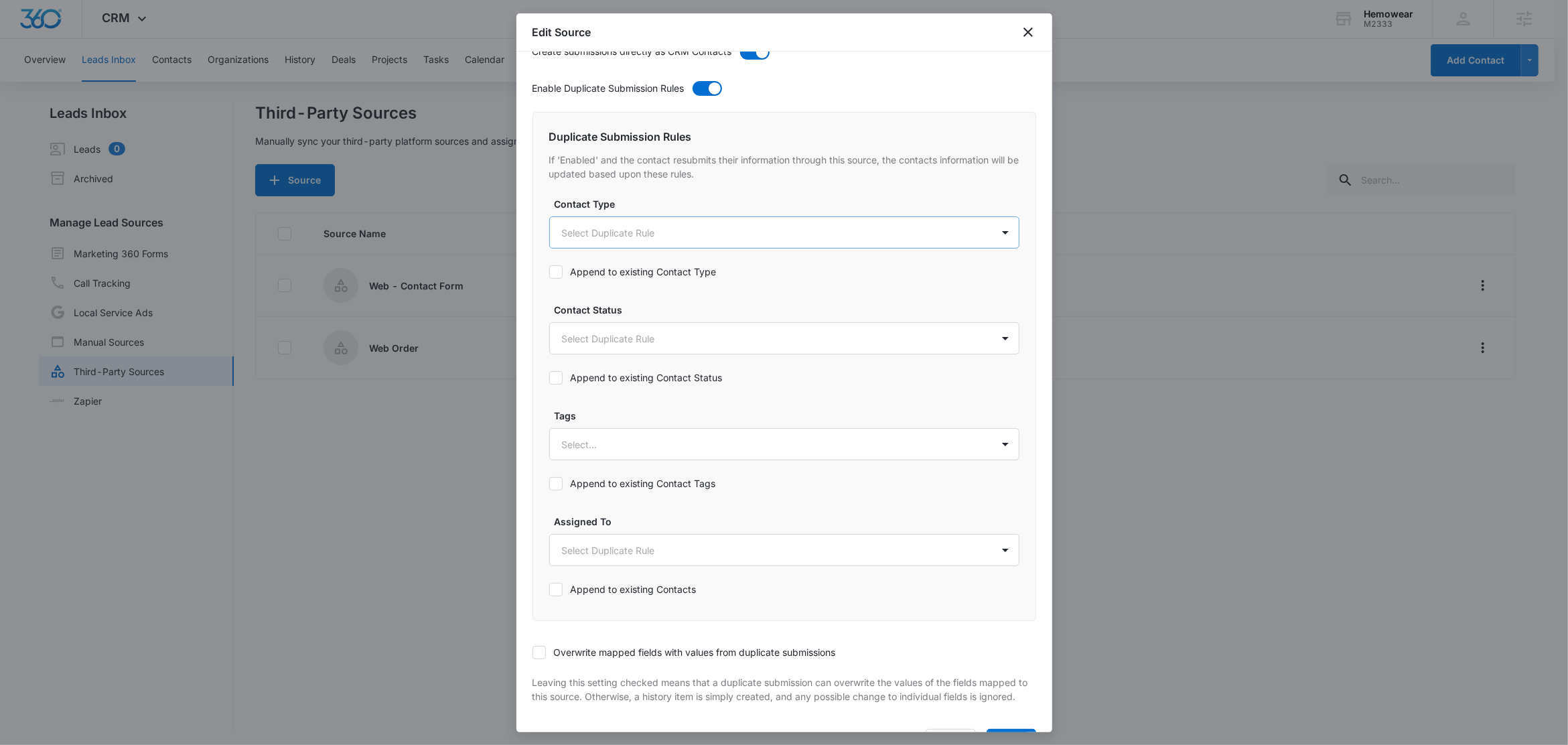
click at [589, 234] on body "CRM Apps Reputation Forms CRM Email Social Content Ads Intelligence Files Brand…" at bounding box center [784, 372] width 1568 height 747
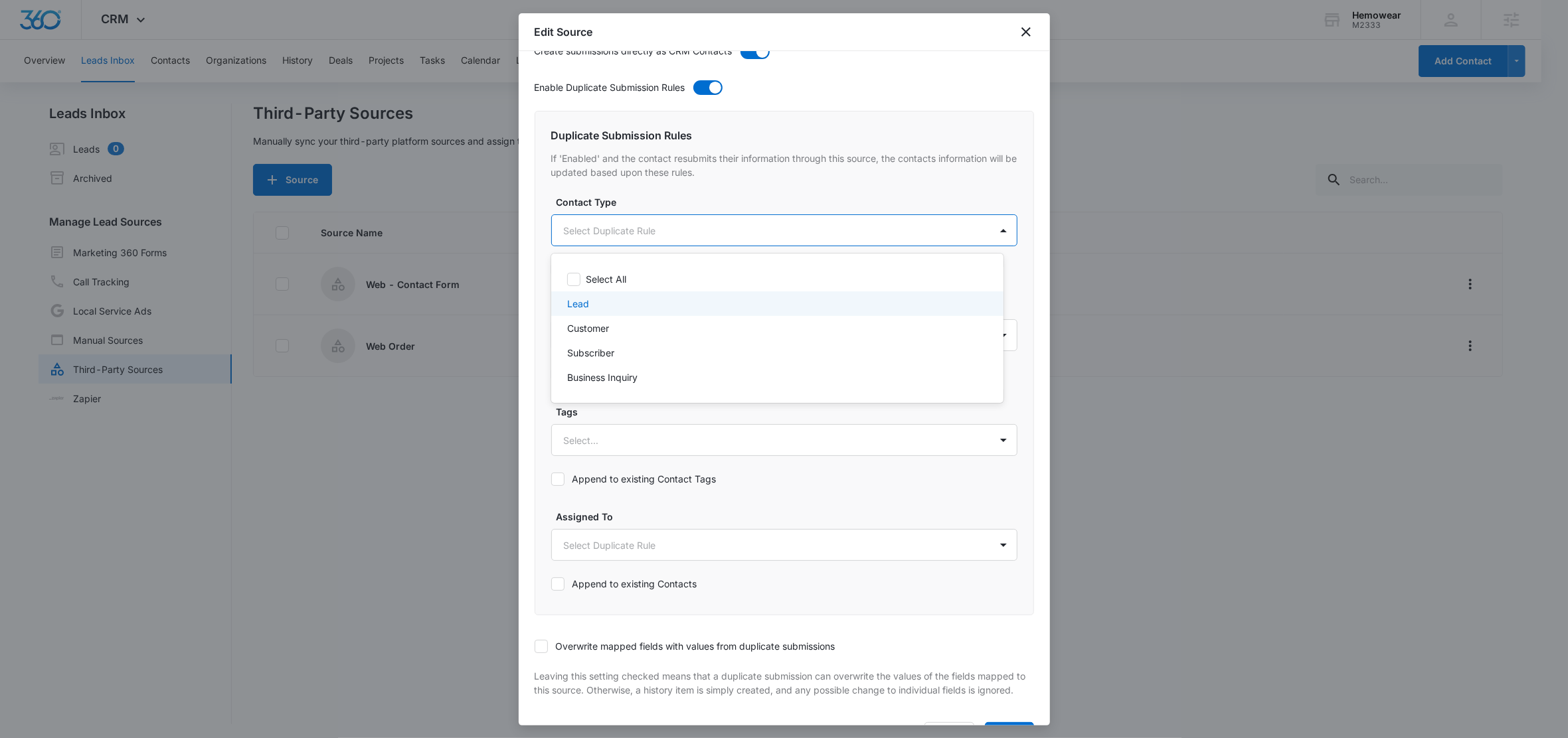
click at [598, 298] on div "Lead" at bounding box center [776, 304] width 418 height 14
click at [652, 213] on div at bounding box center [784, 369] width 1568 height 738
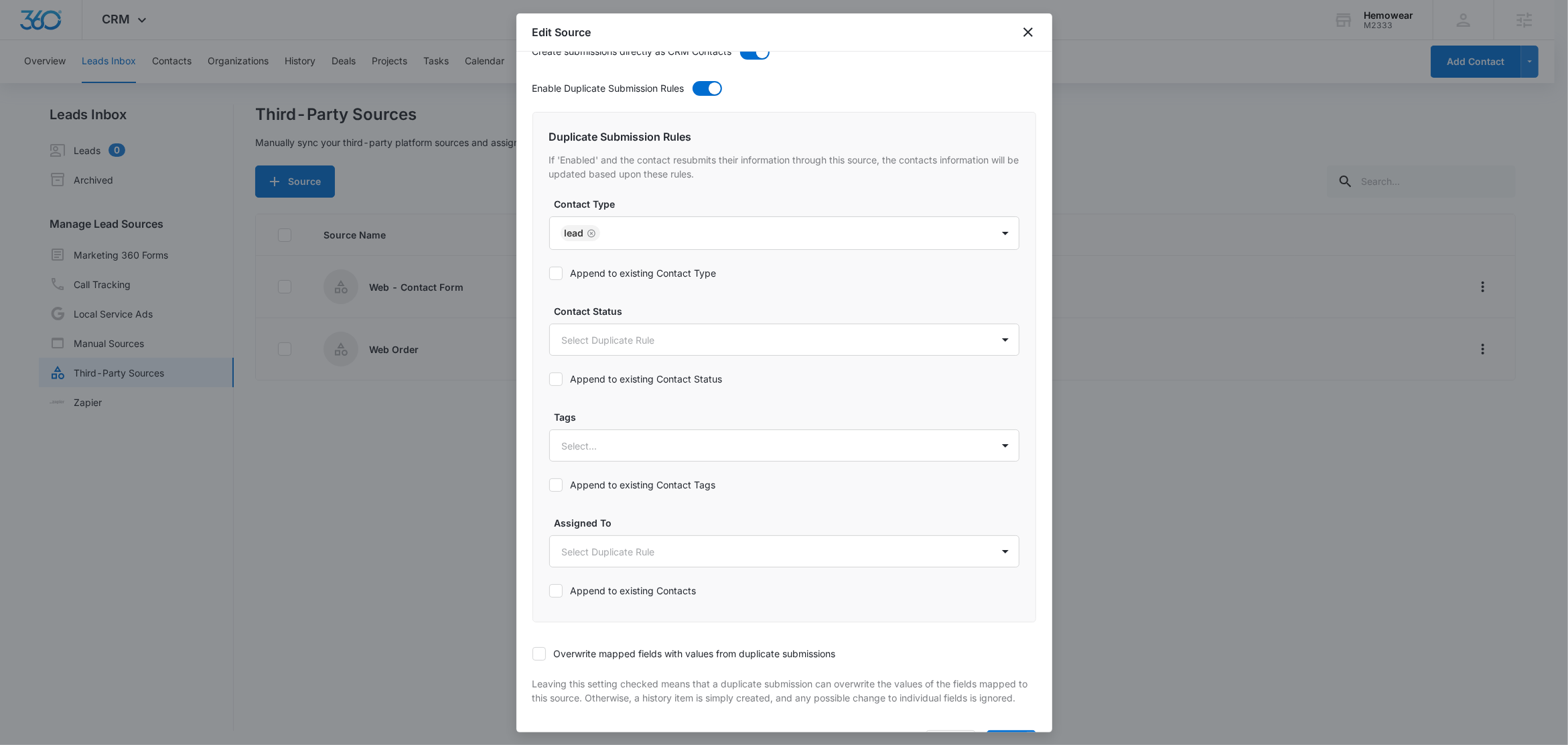
click at [620, 280] on label "Append to existing Contact Type" at bounding box center [633, 273] width 167 height 14
click at [549, 274] on input "Append to existing Contact Type" at bounding box center [549, 274] width 0 height 0
click at [606, 342] on body "CRM Apps Reputation Forms CRM Email Social Content Ads Intelligence Files Brand…" at bounding box center [784, 374] width 1568 height 747
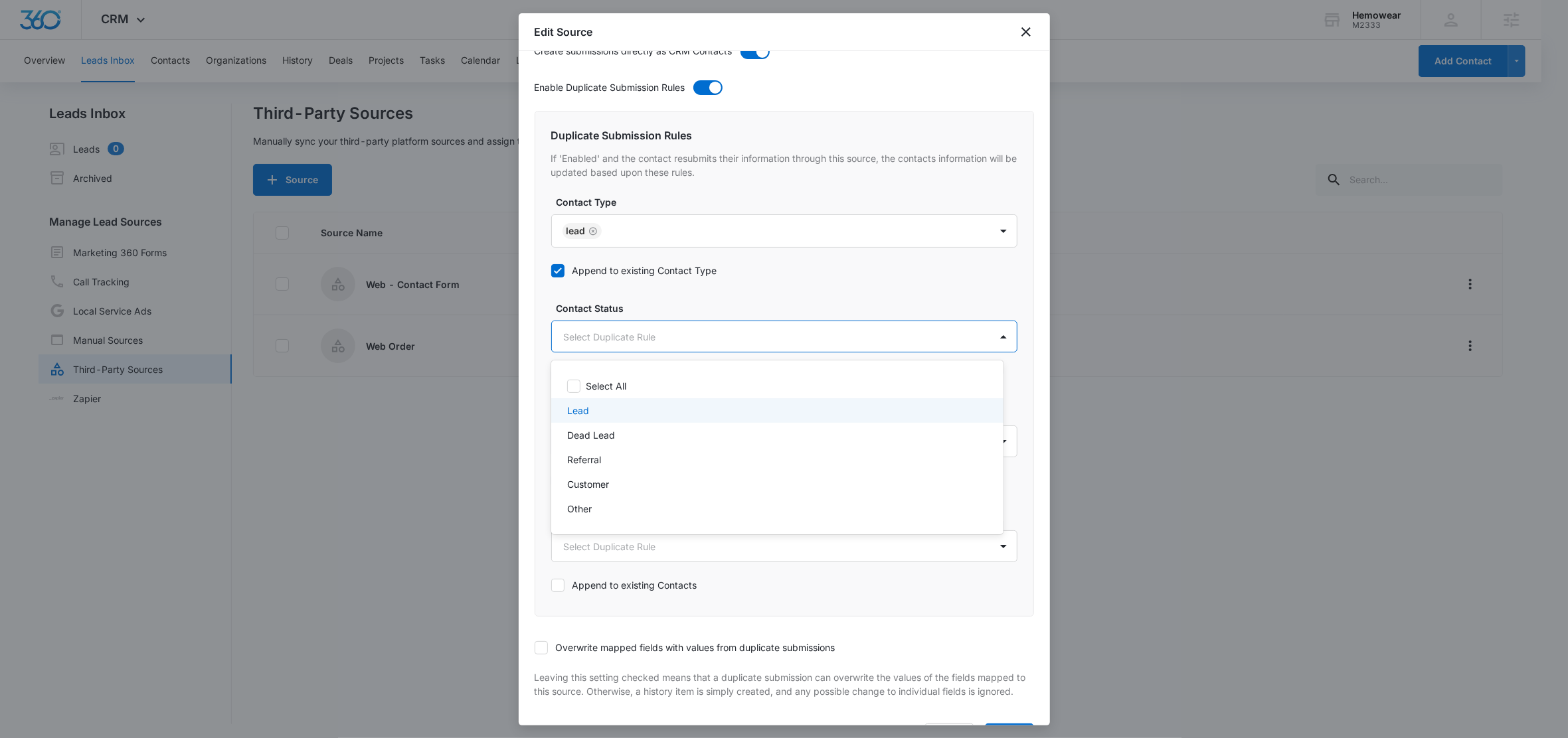
click at [594, 407] on div "Lead" at bounding box center [776, 410] width 418 height 14
click at [657, 309] on div at bounding box center [784, 369] width 1568 height 738
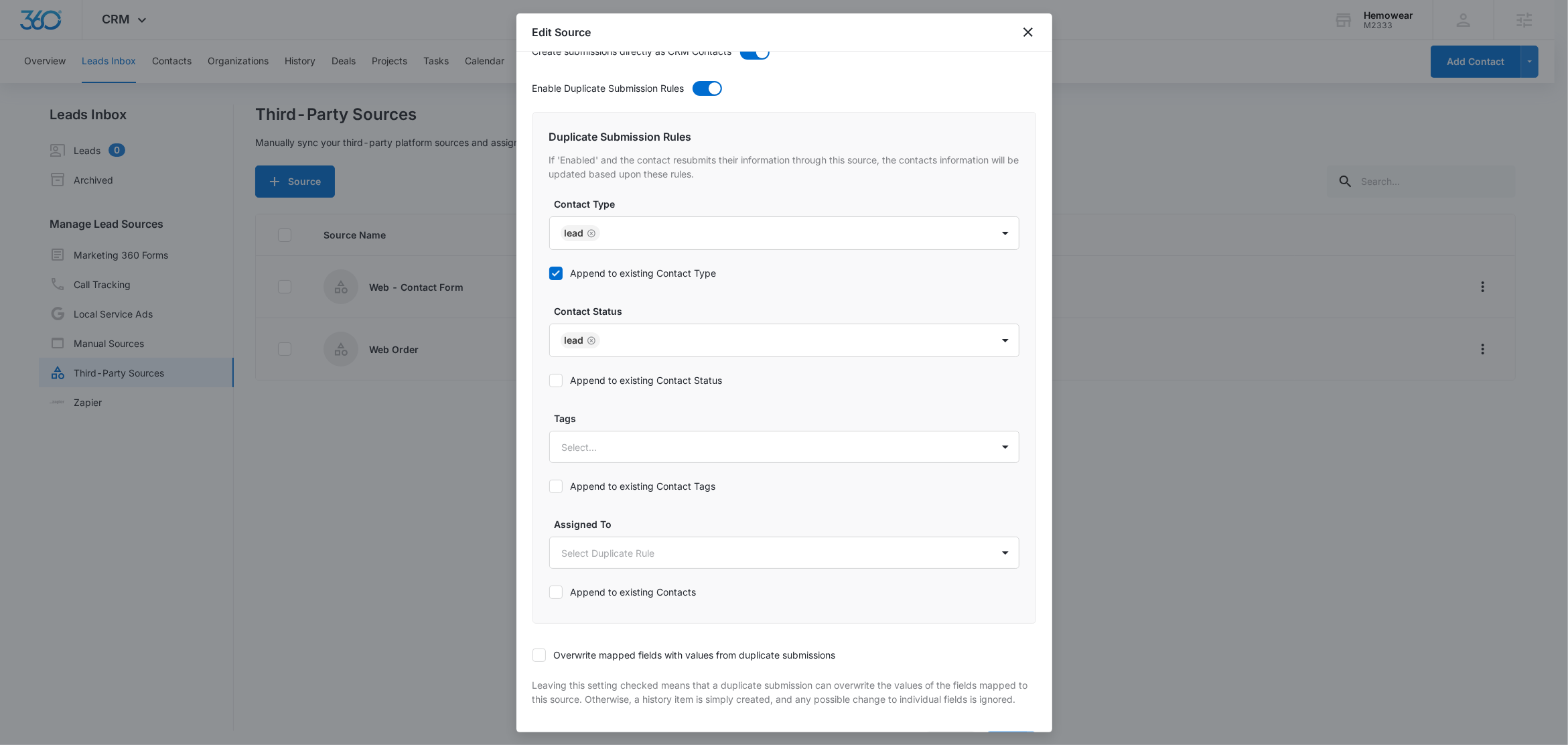
click at [632, 384] on label "Append to existing Contact Status" at bounding box center [636, 380] width 173 height 14
click at [549, 381] on input "Append to existing Contact Status" at bounding box center [549, 381] width 0 height 0
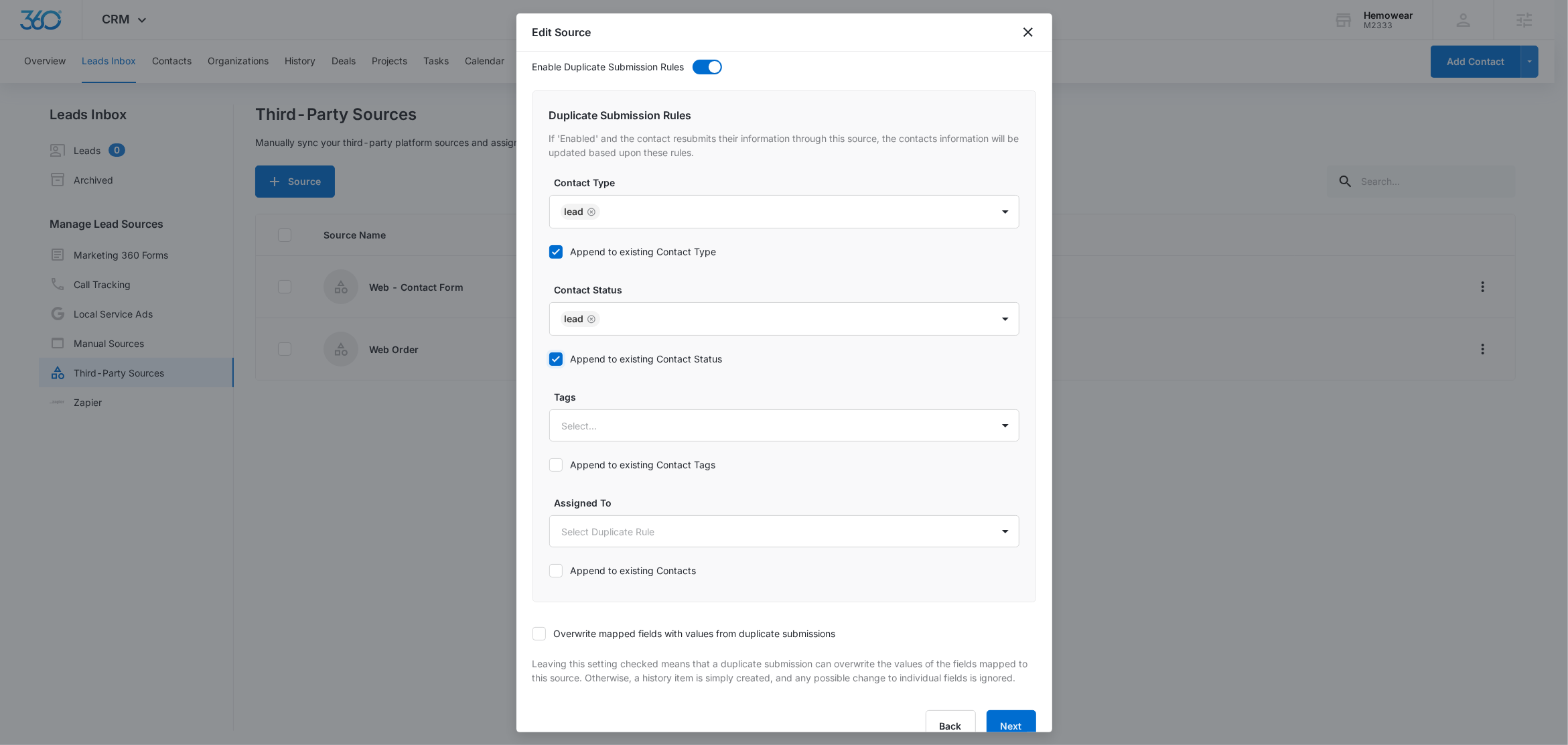
scroll to position [534, 0]
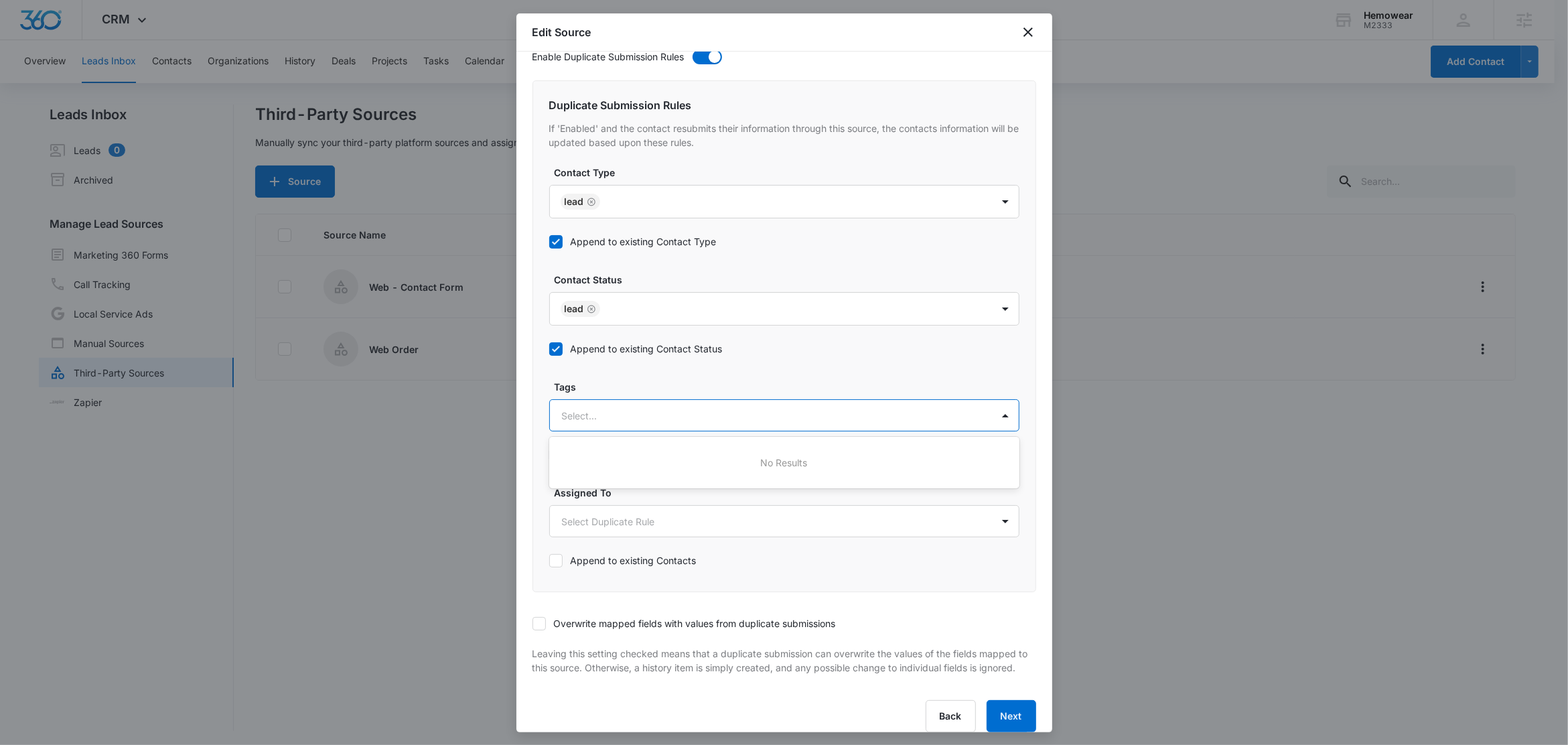
click at [615, 415] on div at bounding box center [767, 415] width 412 height 17
type input "c"
drag, startPoint x: 608, startPoint y: 466, endPoint x: 625, endPoint y: 448, distance: 24.8
click at [608, 466] on p "Contact Form" at bounding box center [594, 463] width 59 height 14
click at [633, 386] on label "Tags" at bounding box center [790, 387] width 470 height 14
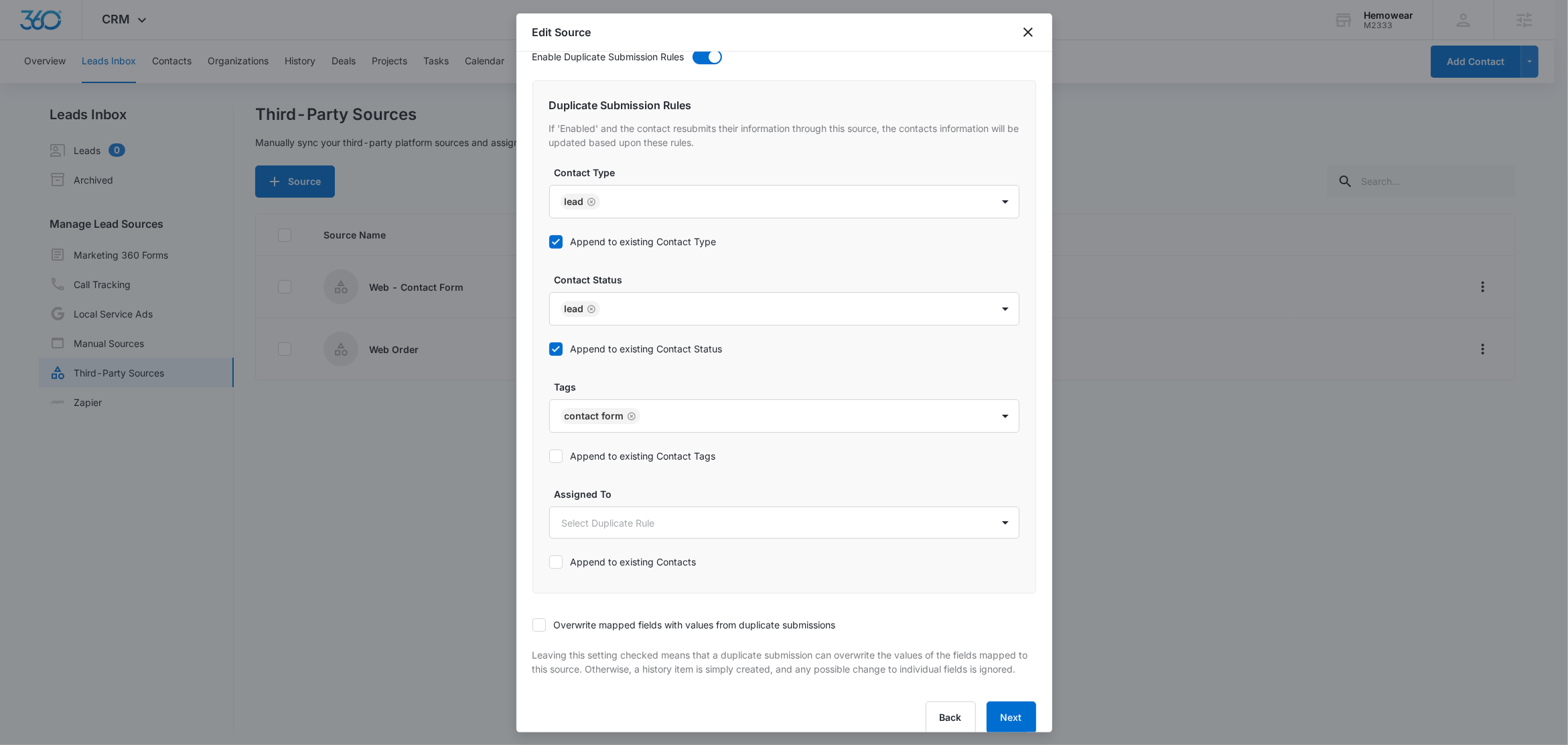
click at [628, 457] on label "Append to existing Contact Tags" at bounding box center [632, 456] width 167 height 14
click at [549, 457] on input "Append to existing Contact Tags" at bounding box center [549, 457] width 0 height 0
click at [545, 630] on icon at bounding box center [539, 625] width 12 height 12
click at [533, 625] on input "Overwrite mapped fields with values from duplicate submissions" at bounding box center [533, 625] width 0 height 0
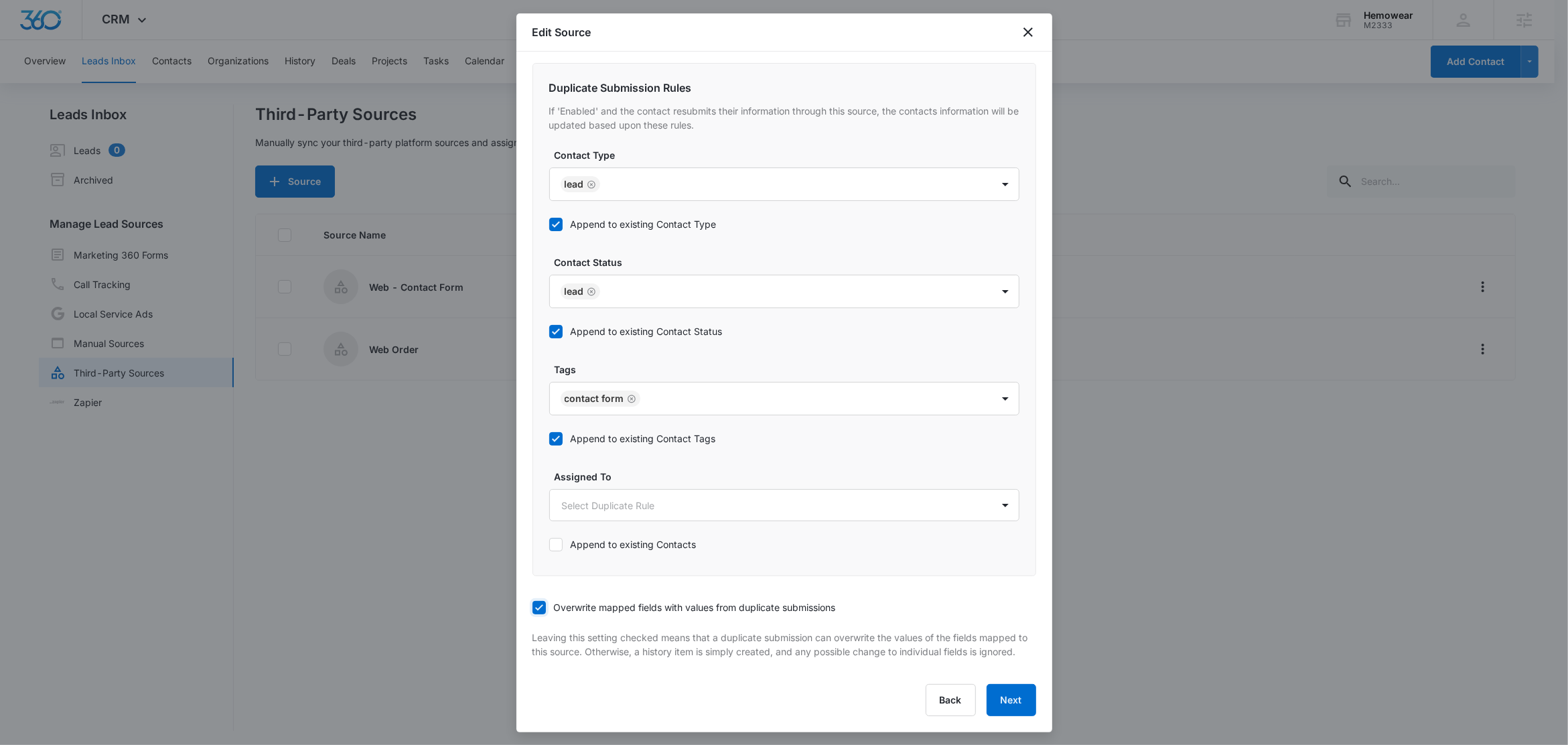
scroll to position [569, 0]
click at [1002, 704] on button "Next" at bounding box center [1011, 700] width 49 height 32
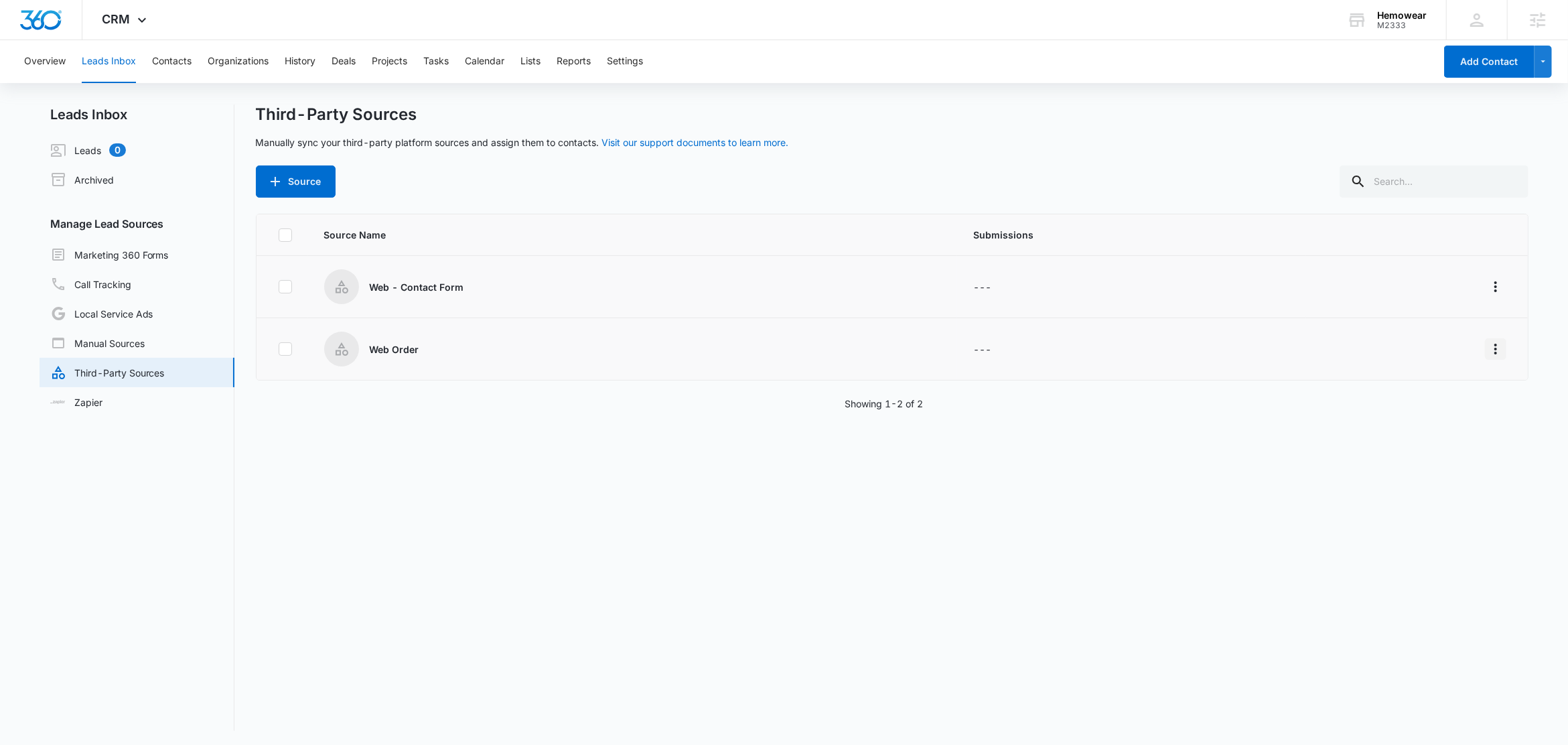
click at [1488, 348] on icon "Overflow Menu" at bounding box center [1496, 349] width 16 height 16
click at [1494, 349] on icon "Overflow Menu" at bounding box center [1496, 349] width 3 height 11
click at [1411, 407] on div "Edit" at bounding box center [1422, 407] width 76 height 9
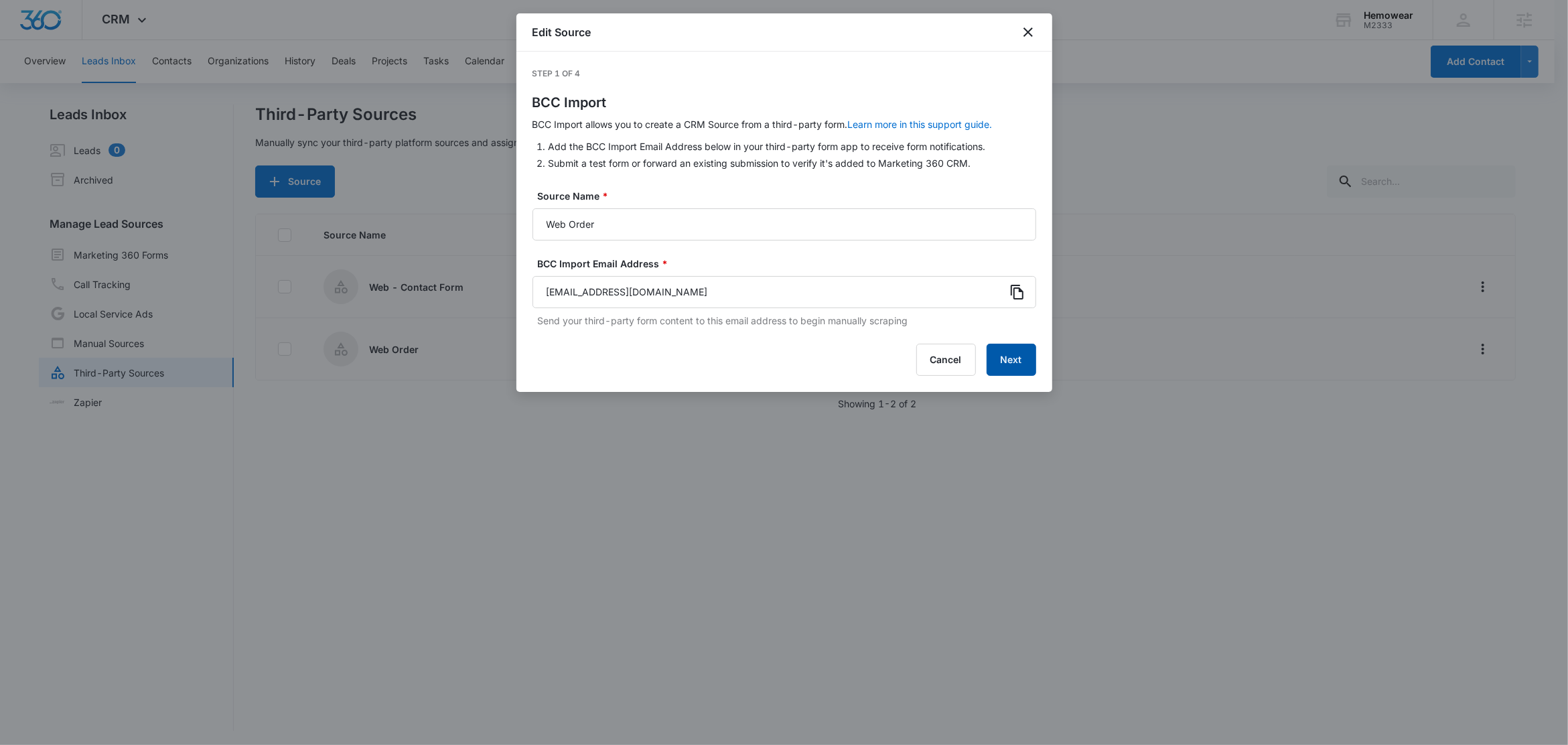
click at [1023, 360] on button "Next" at bounding box center [1011, 360] width 49 height 32
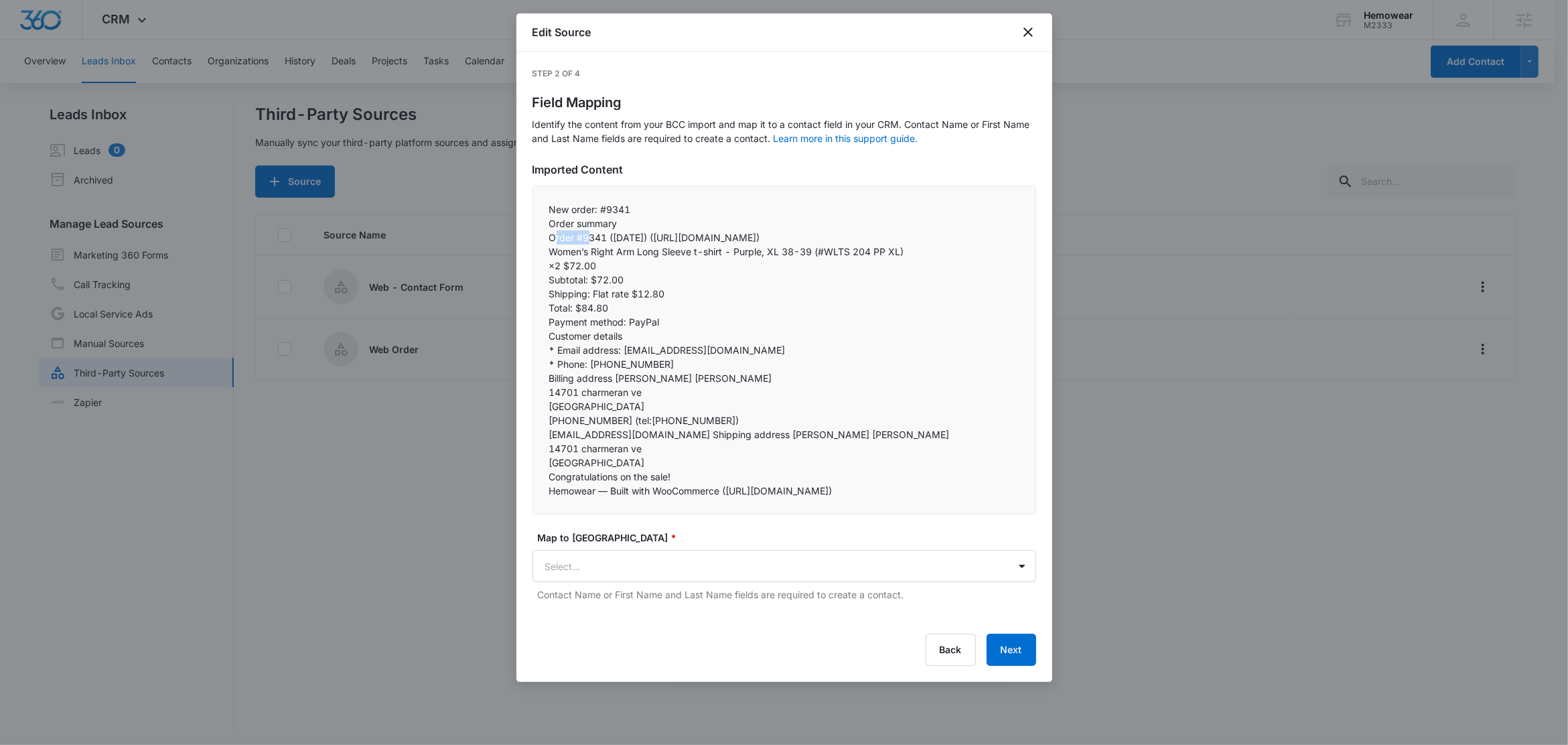
drag, startPoint x: 580, startPoint y: 238, endPoint x: 531, endPoint y: 238, distance: 49.0
click at [531, 238] on div "Step 2 of 4 Field Mapping Identify the content from your BCC import and map it …" at bounding box center [784, 367] width 536 height 631
copy p "Order #"
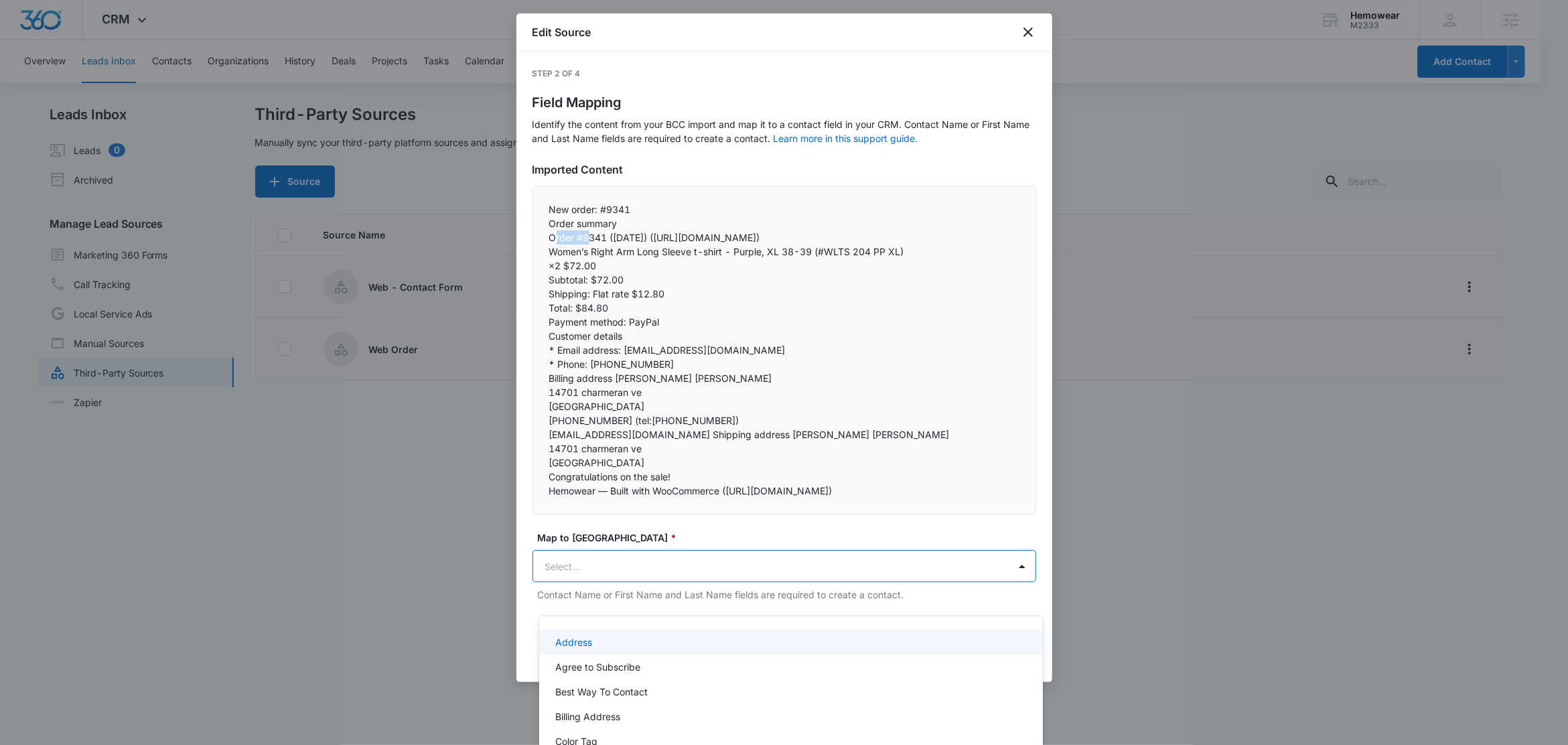
click at [625, 588] on body "CRM Apps Reputation Forms CRM Email Social Content Ads Intelligence Files Brand…" at bounding box center [784, 372] width 1568 height 745
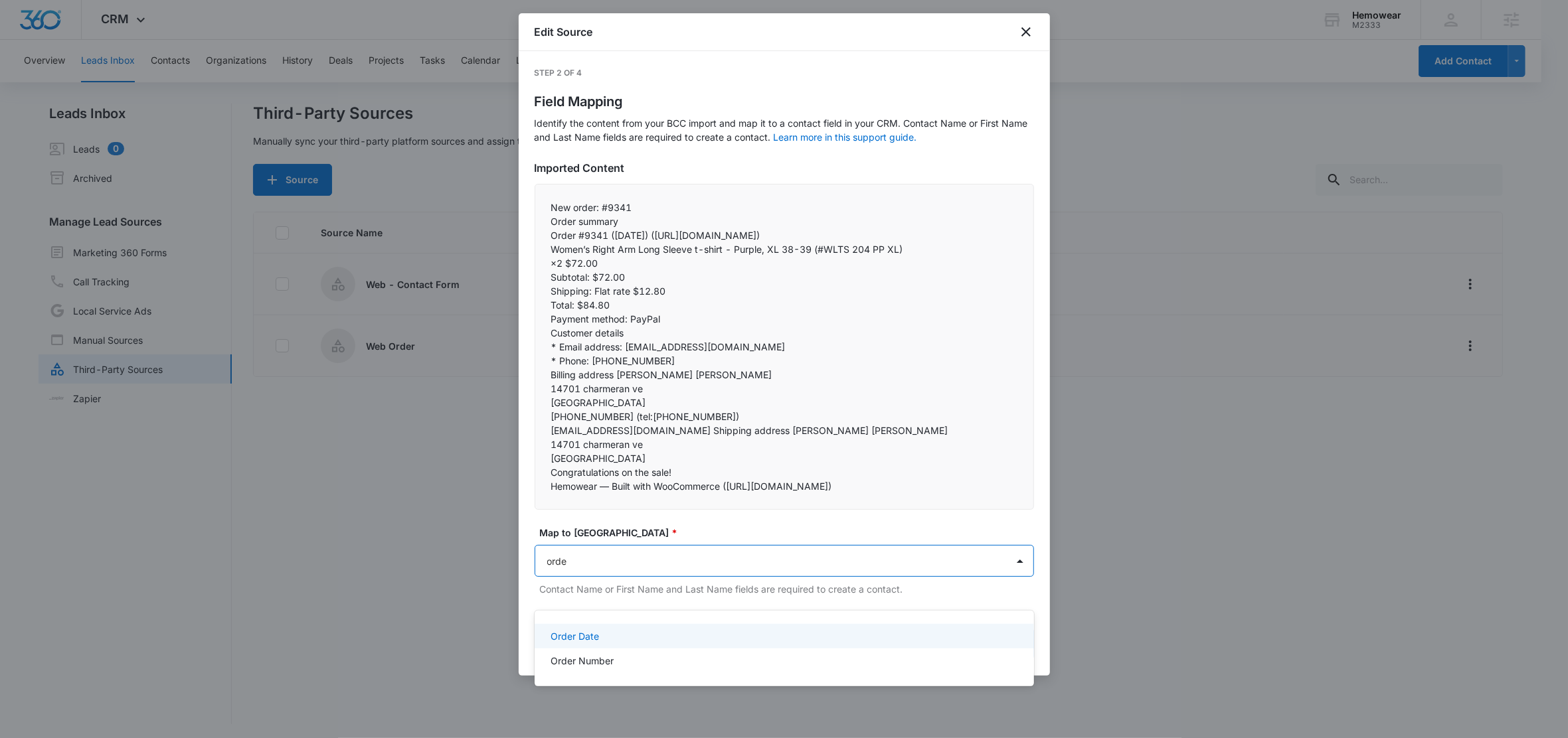
type input "order"
click at [586, 658] on p "Order Number" at bounding box center [582, 660] width 63 height 14
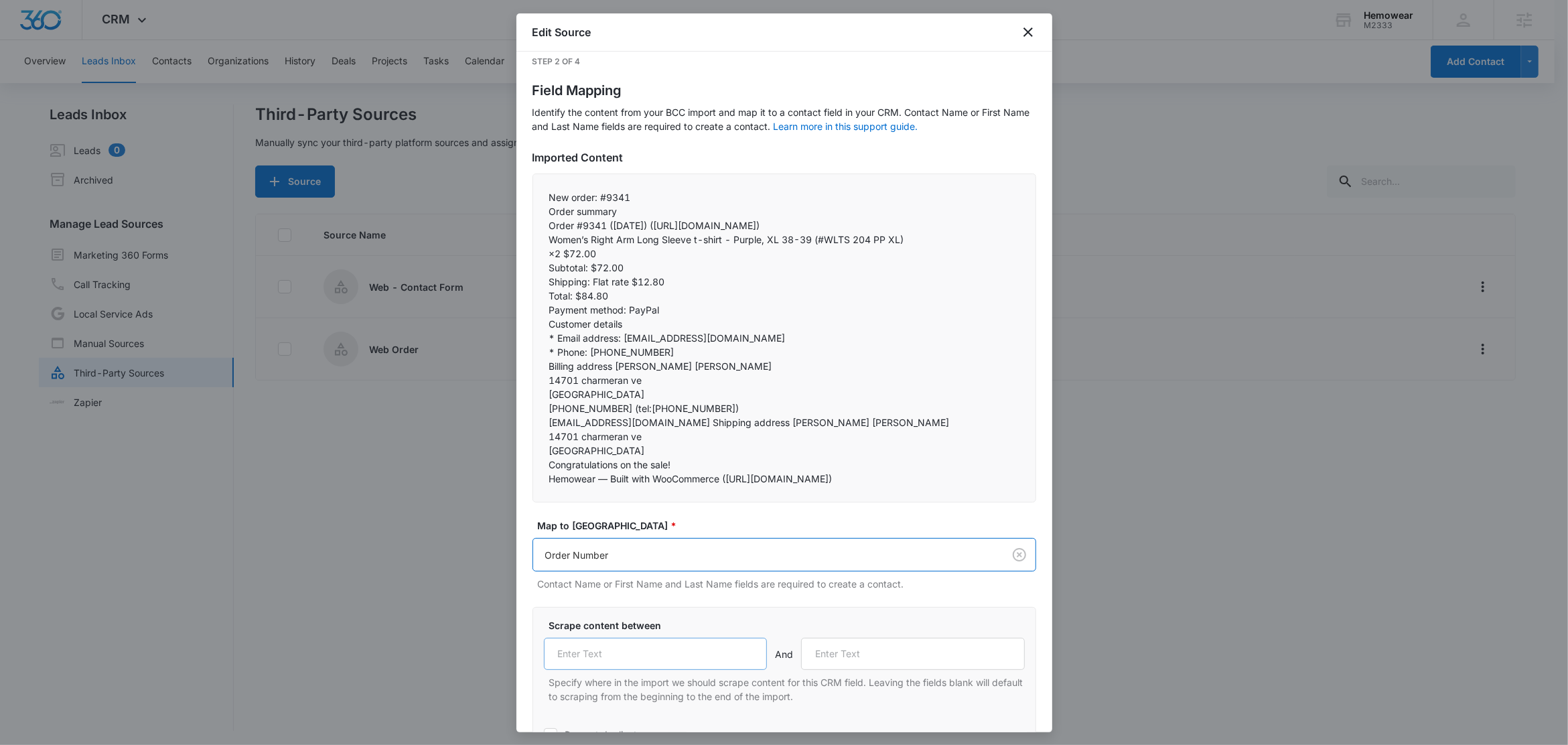
scroll to position [32, 0]
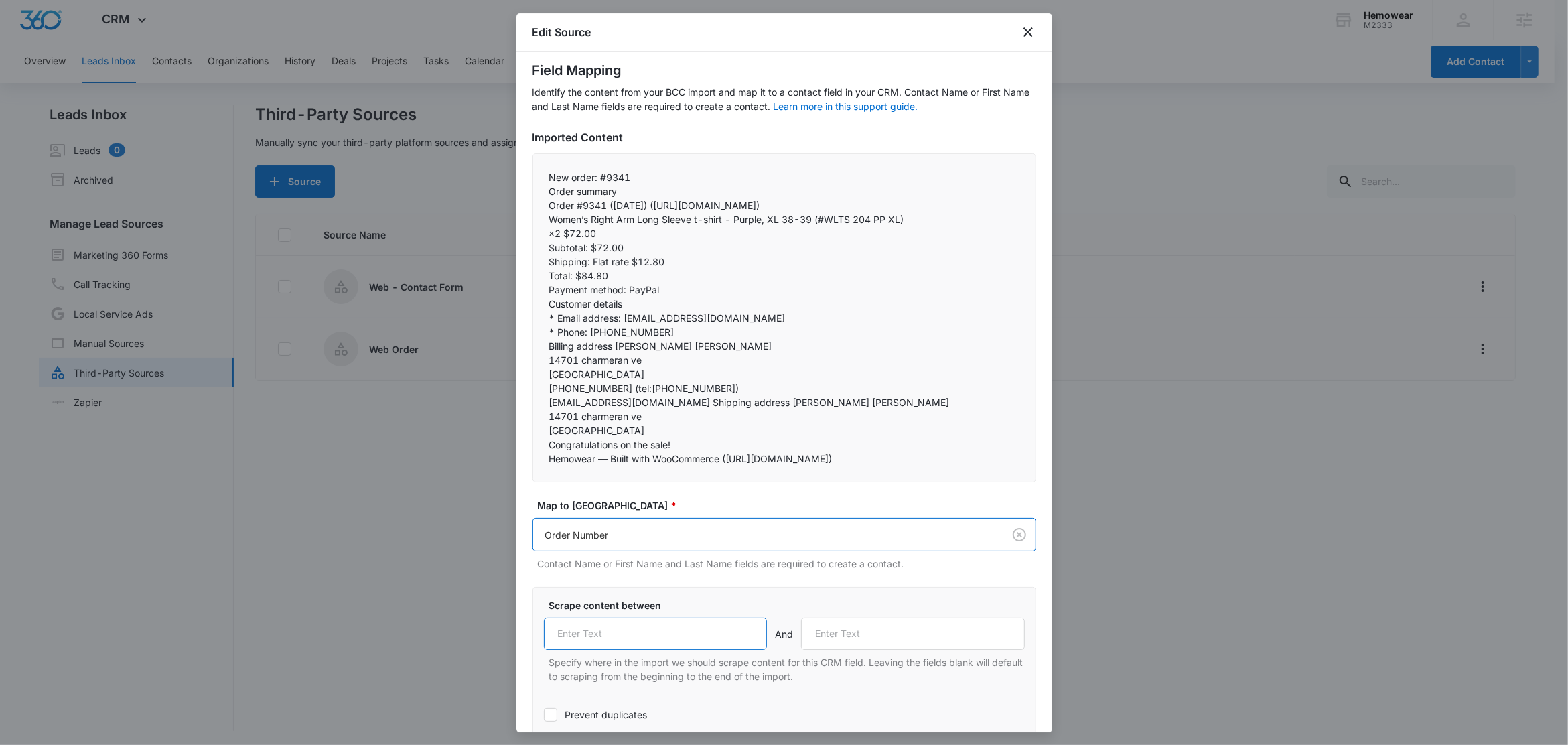
click at [662, 650] on input "text" at bounding box center [655, 634] width 223 height 32
paste input "Order #"
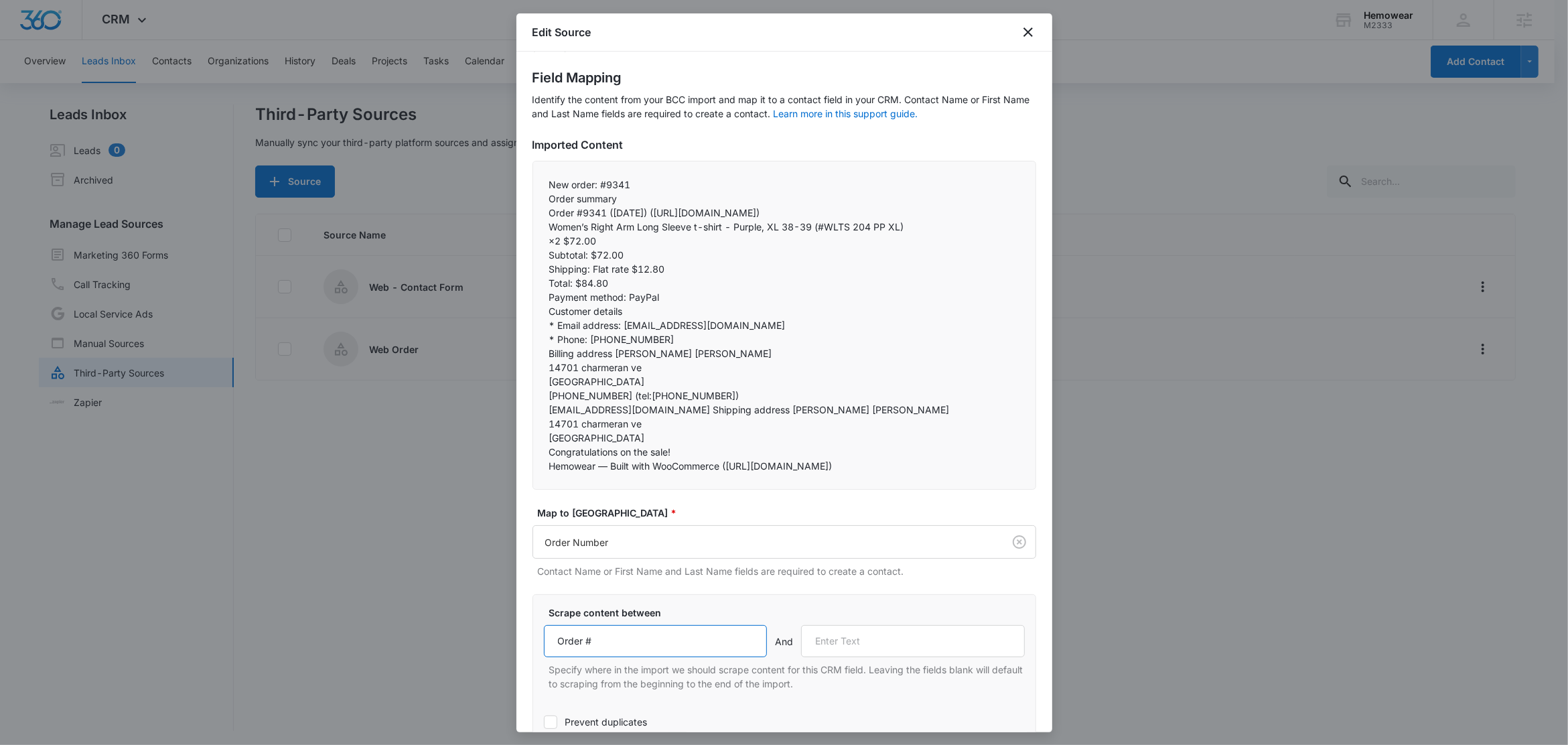
type input "Order #"
click at [611, 213] on p "Order #9341 (August 14, 2025) (https://email.cloud.secureclick.net/c/7381?id=57…" at bounding box center [784, 213] width 470 height 14
copy p "("
click at [871, 657] on input "text" at bounding box center [913, 642] width 223 height 32
paste input "("
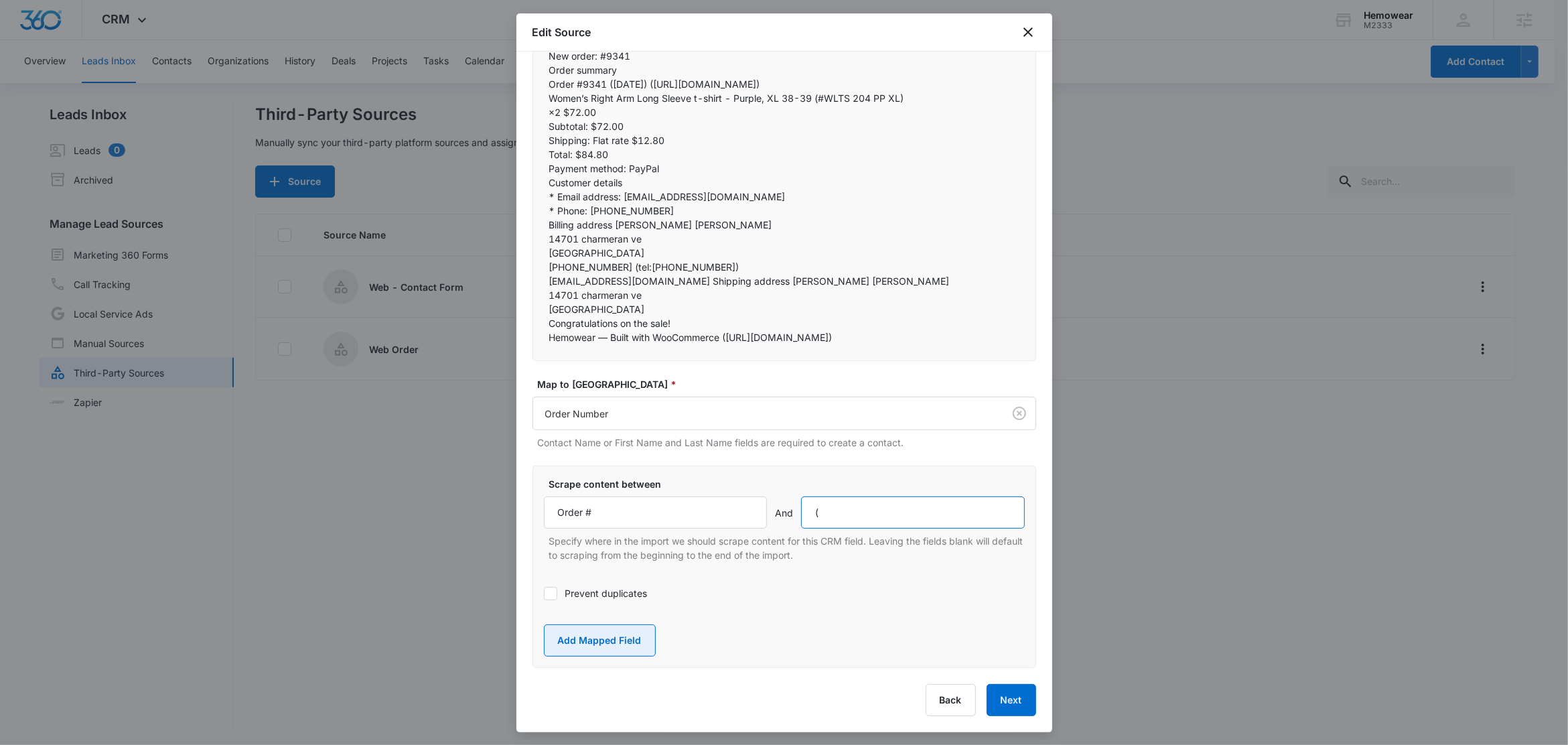
type input "("
click at [594, 657] on button "Add Mapped Field" at bounding box center [600, 641] width 112 height 32
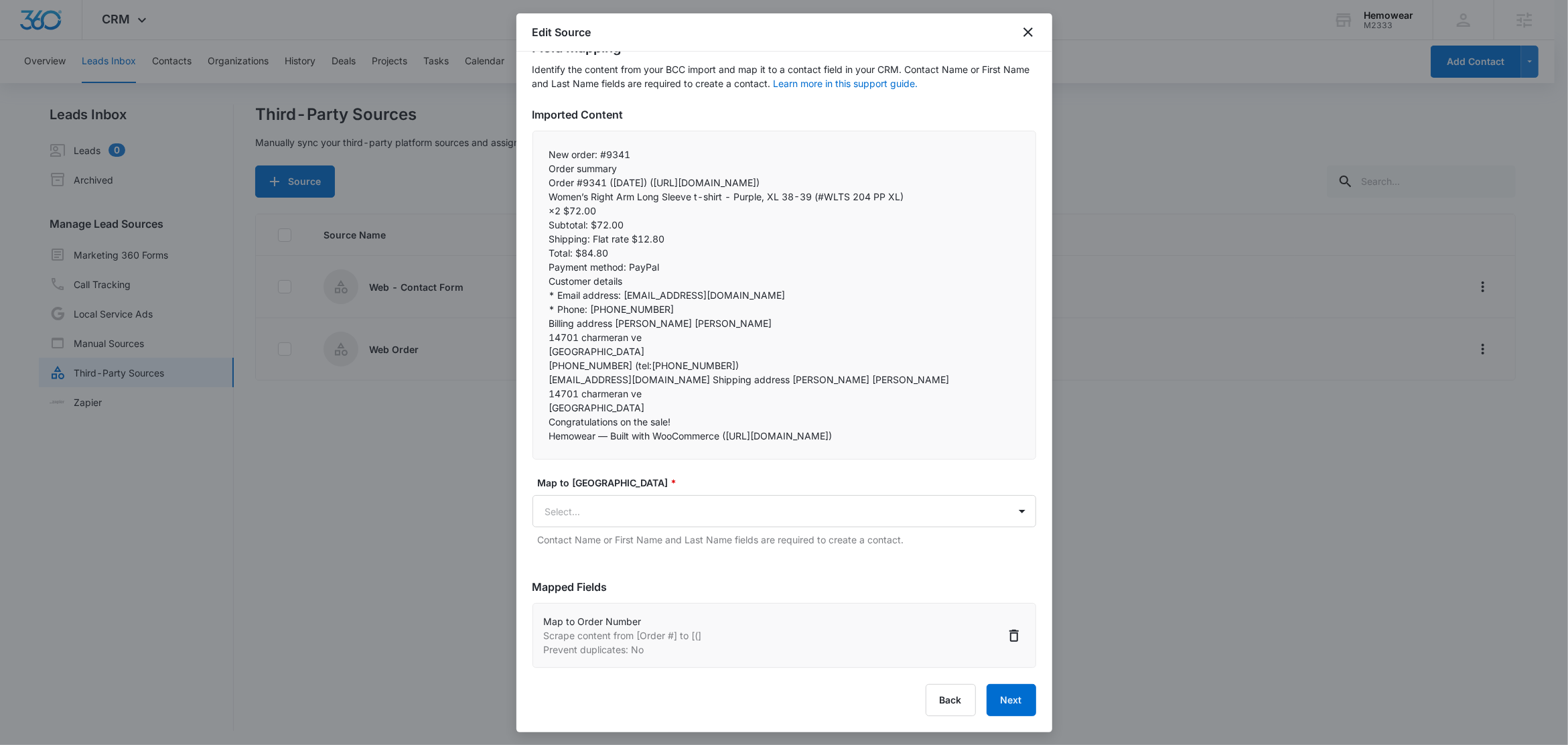
scroll to position [84, 0]
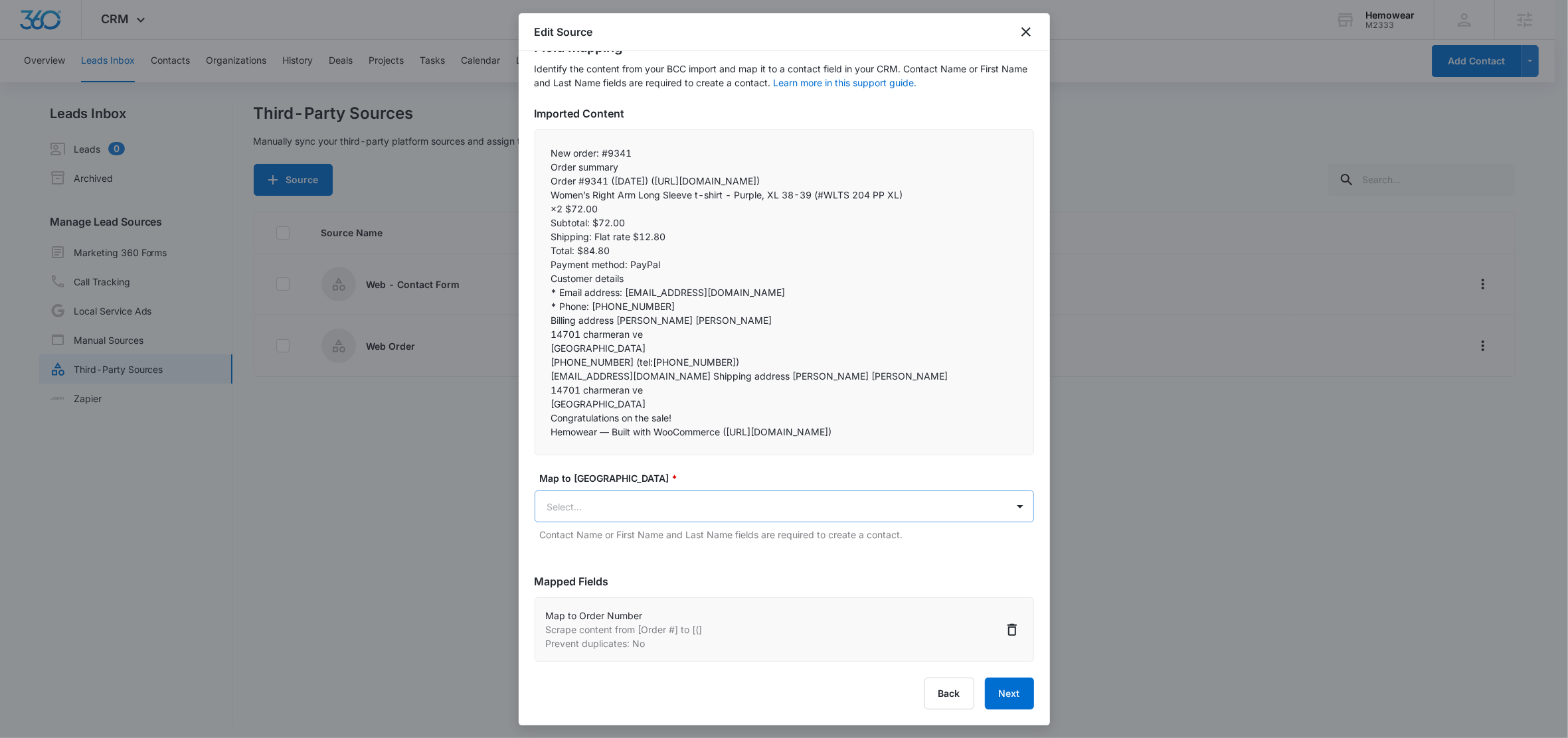
click at [601, 500] on body "CRM Apps Reputation Forms CRM Email Social Content Ads Intelligence Files Brand…" at bounding box center [784, 370] width 1568 height 740
type input "orde"
click at [584, 555] on p "Order Date" at bounding box center [575, 553] width 48 height 14
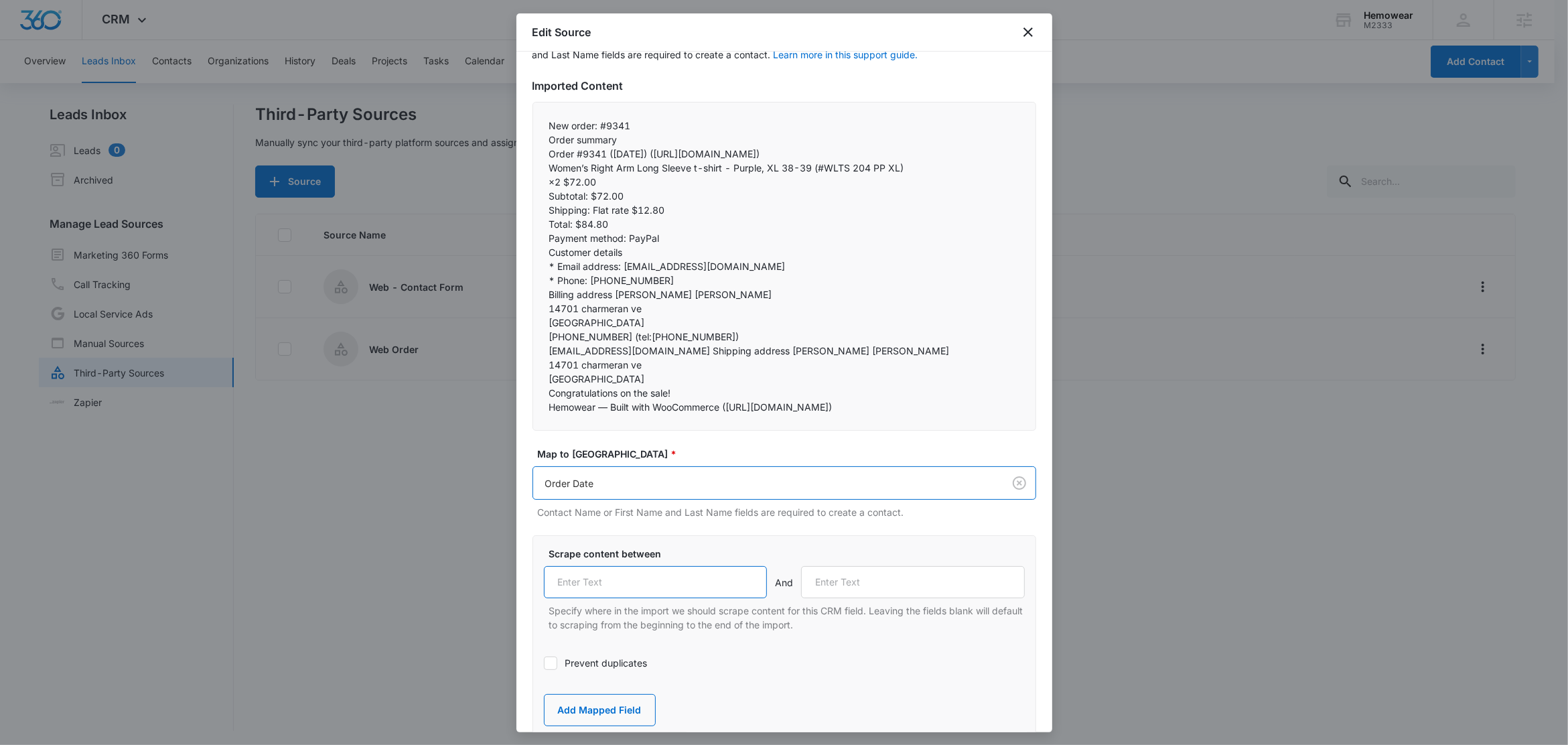
click at [643, 598] on input "text" at bounding box center [655, 582] width 223 height 32
paste input "("
type input "("
click at [691, 155] on p "Order #9341 (August 14, 2025) (https://email.cloud.secureclick.net/c/7381?id=57…" at bounding box center [784, 153] width 470 height 14
click at [688, 155] on p "Order #9341 (August 14, 2025) (https://email.cloud.secureclick.net/c/7381?id=57…" at bounding box center [784, 153] width 470 height 14
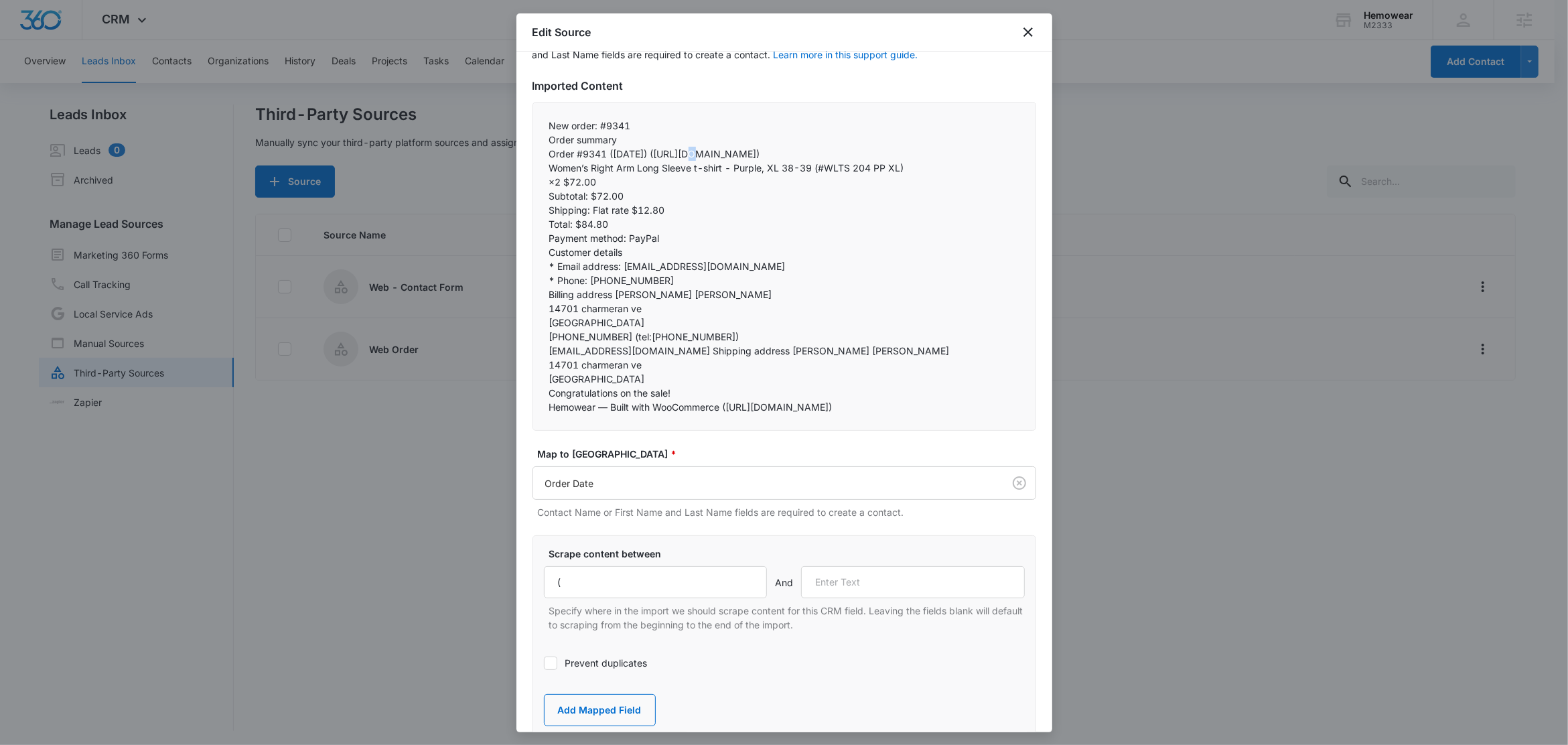
copy p ")"
drag, startPoint x: 700, startPoint y: 155, endPoint x: 690, endPoint y: 155, distance: 10.0
click at [690, 155] on p "Order #9341 (August 14, 2025) (https://email.cloud.secureclick.net/c/7381?id=57…" at bounding box center [784, 153] width 470 height 14
copy p ") ("
click at [844, 598] on input "text" at bounding box center [913, 582] width 223 height 32
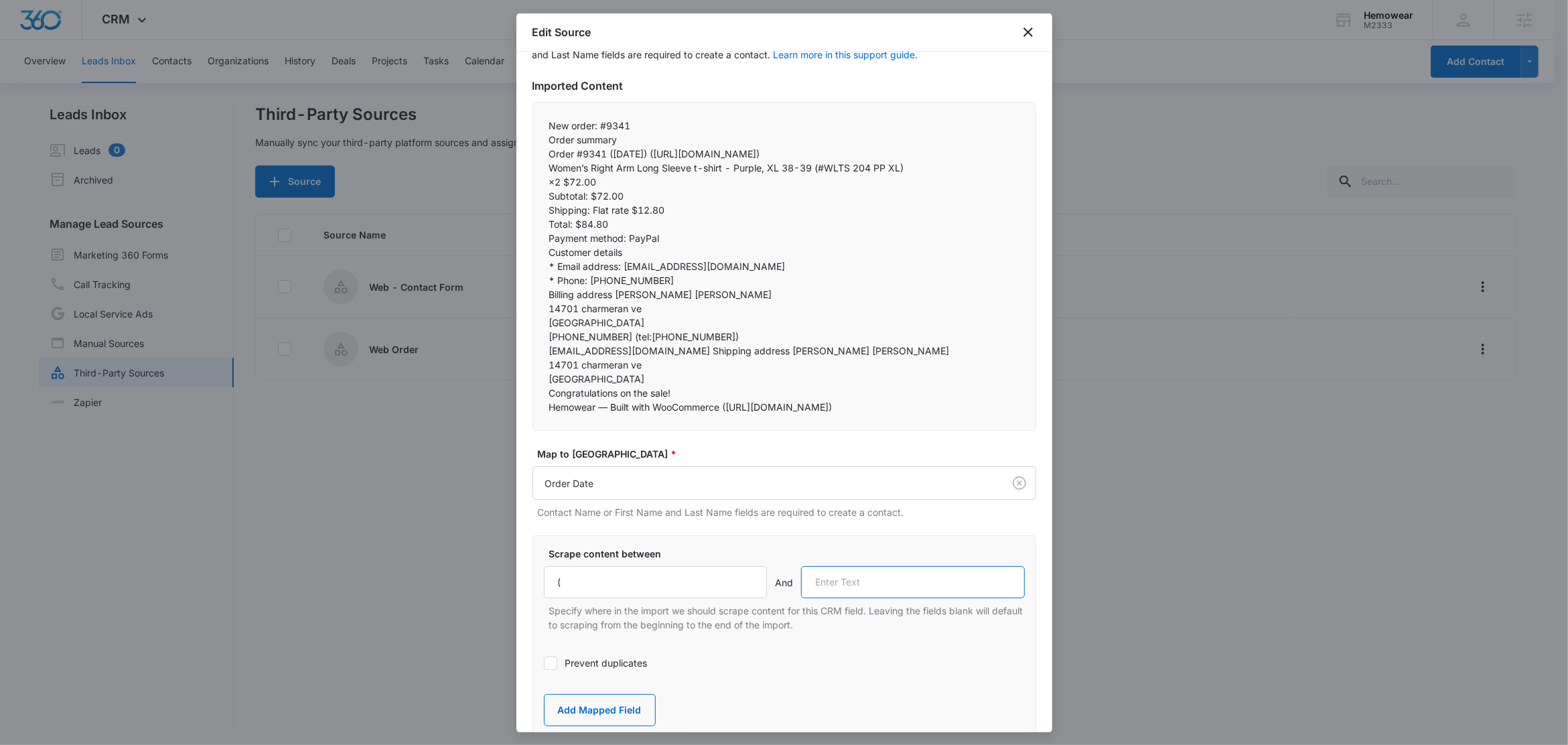
paste input ") ("
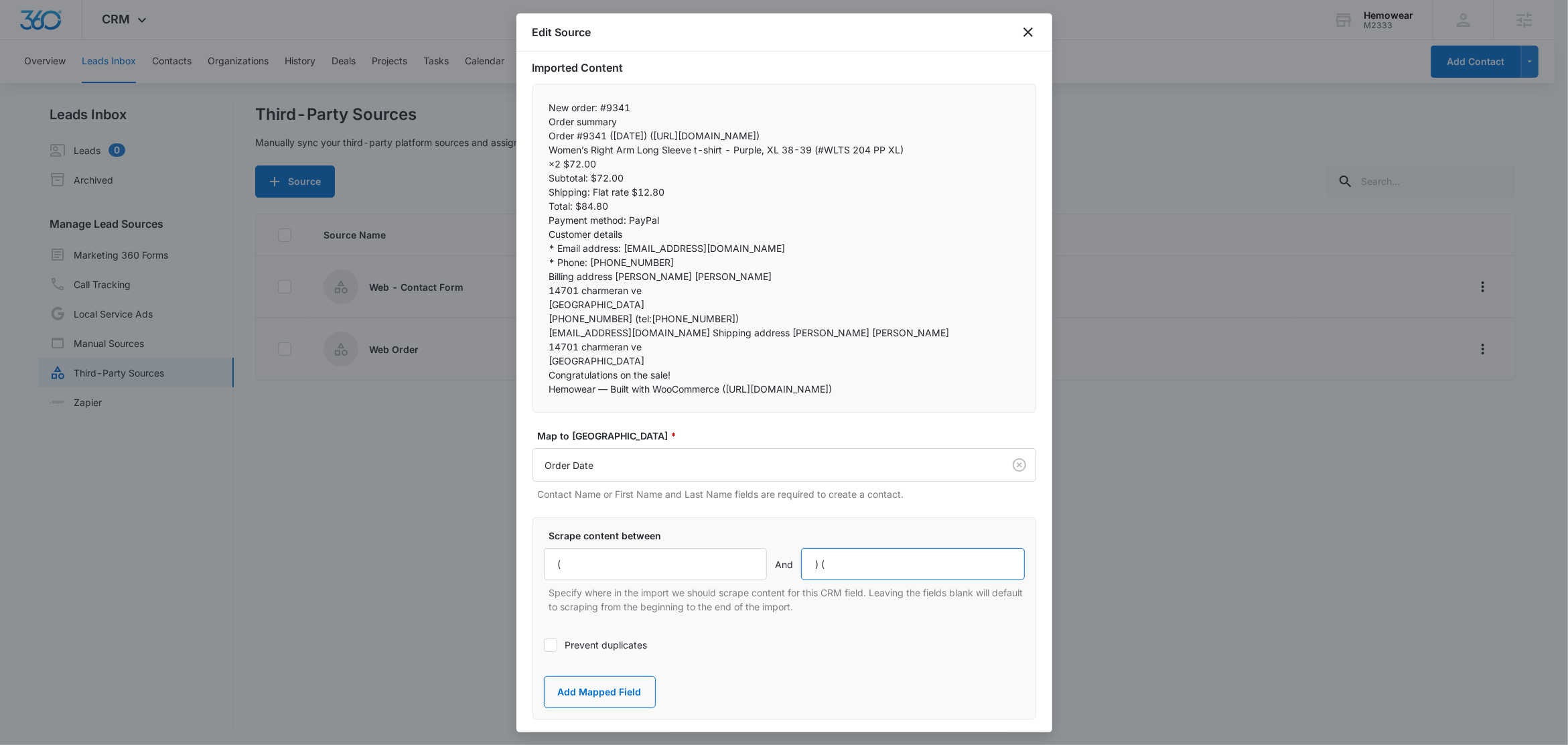
scroll to position [111, 0]
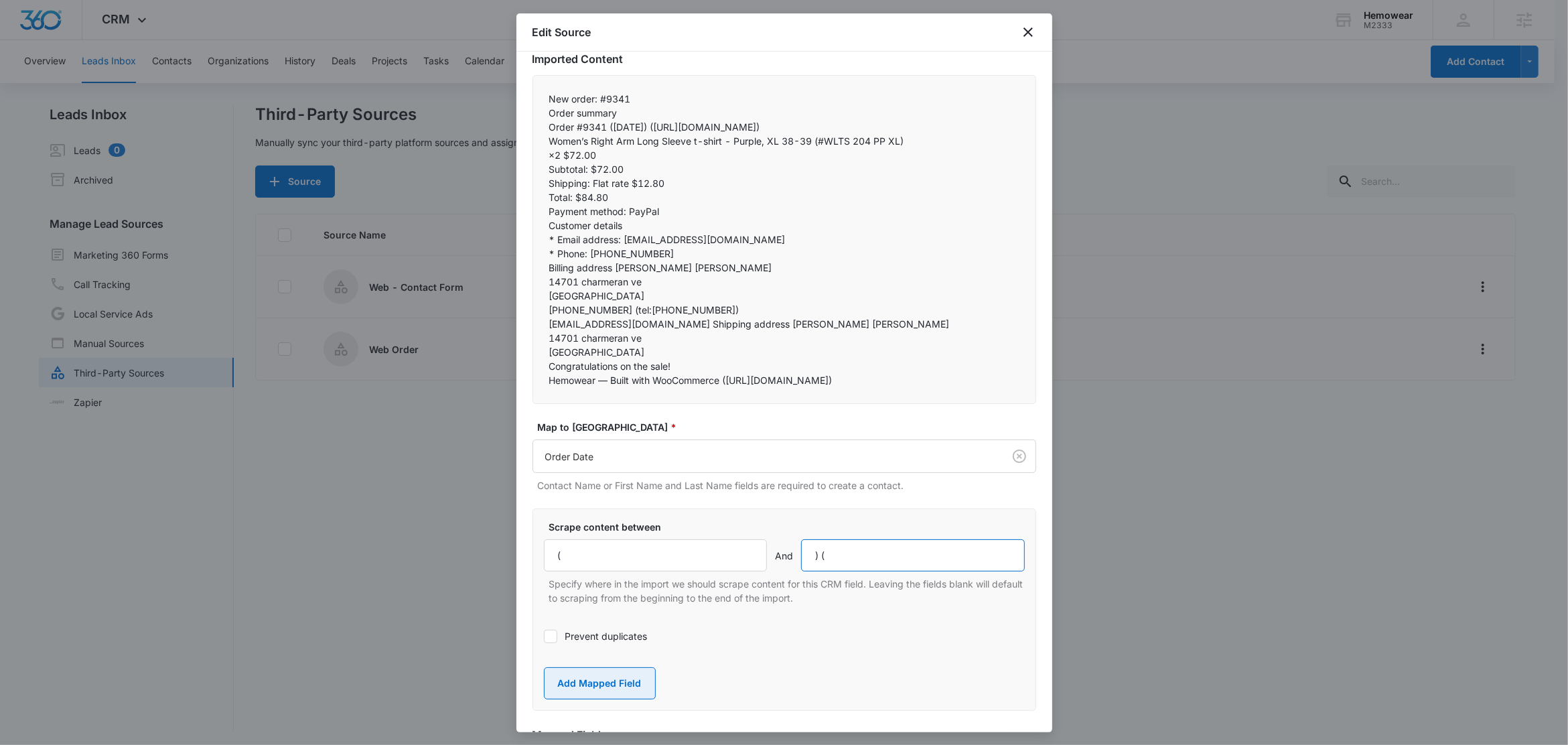
type input ") ("
click at [610, 700] on button "Add Mapped Field" at bounding box center [600, 684] width 112 height 32
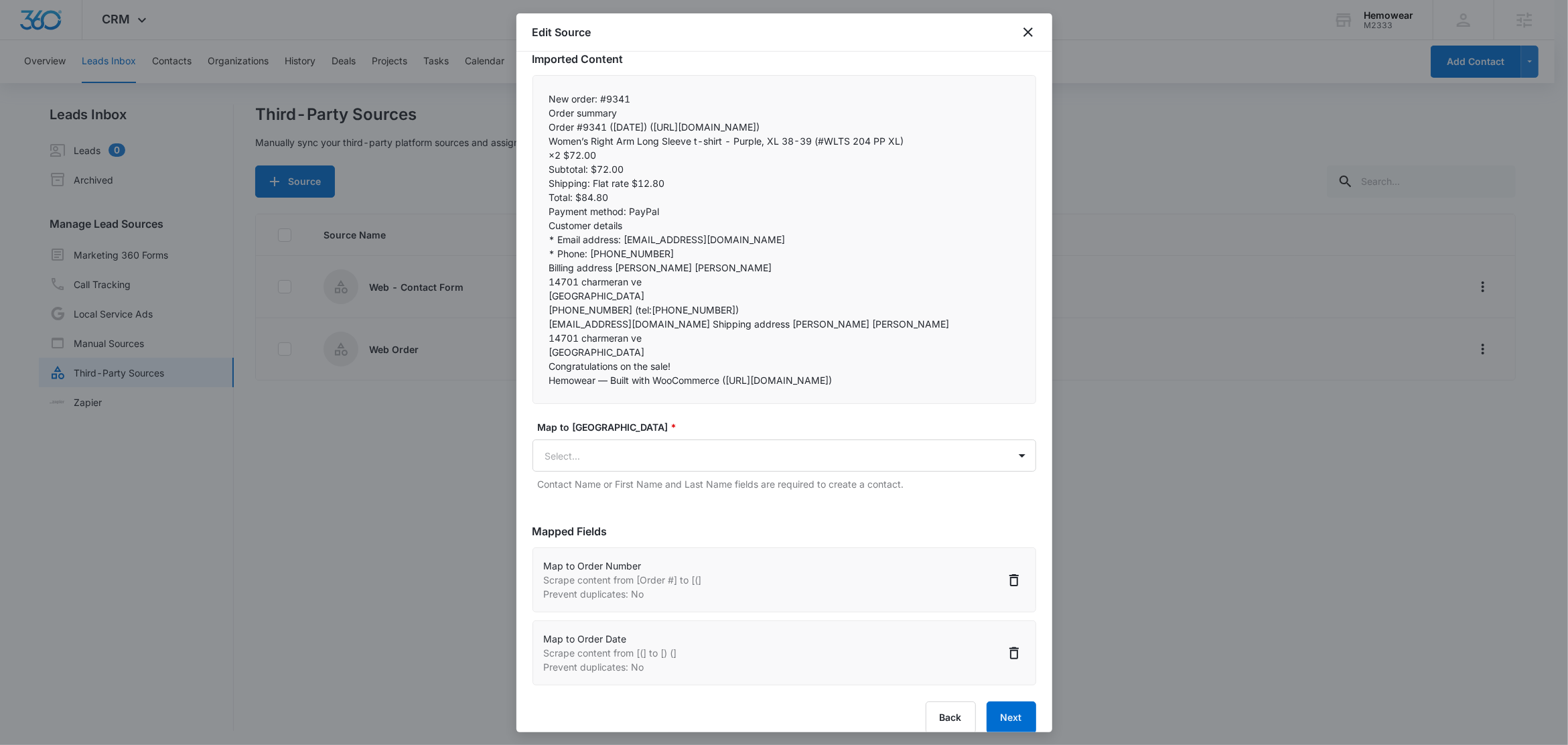
click at [843, 134] on p "Order #9341 (August 14, 2025) (https://email.cloud.secureclick.net/c/7381?id=57…" at bounding box center [784, 127] width 470 height 14
drag, startPoint x: 859, startPoint y: 138, endPoint x: 853, endPoint y: 138, distance: 6.0
click at [853, 134] on p "Order #9341 (August 14, 2025) (https://email.cloud.secureclick.net/c/7381?id=57…" at bounding box center [784, 127] width 470 height 14
click at [623, 134] on p "Order #9341 (August 14, 2025) (https://email.cloud.secureclick.net/c/7381?id=57…" at bounding box center [784, 127] width 470 height 14
drag, startPoint x: 586, startPoint y: 126, endPoint x: 541, endPoint y: 125, distance: 45.0
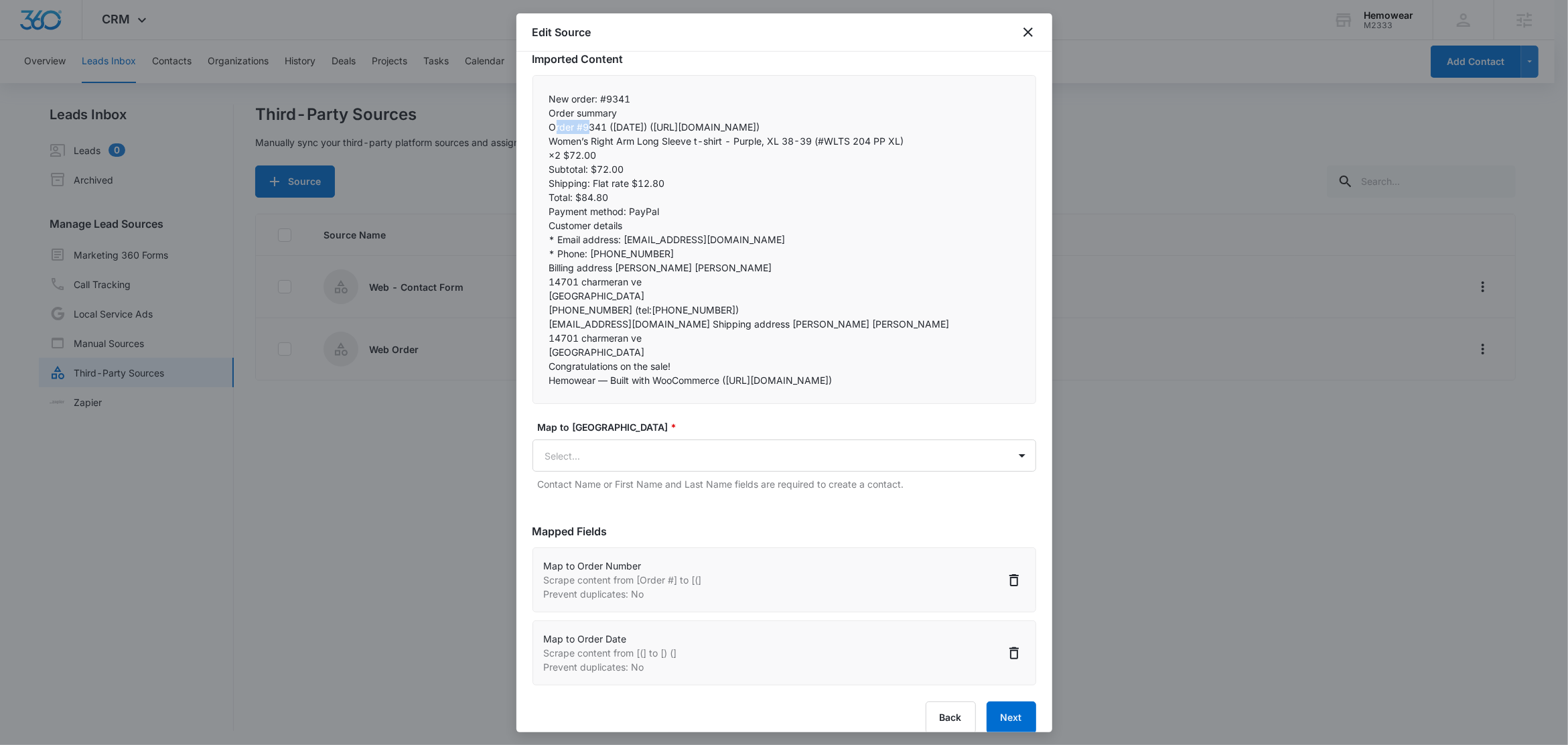
click at [541, 124] on div "New order: #9341 Order summary Order #9341 (August 14, 2025) (https://email.clo…" at bounding box center [784, 239] width 504 height 329
drag, startPoint x: 861, startPoint y: 142, endPoint x: 547, endPoint y: 133, distance: 314.1
click at [547, 133] on div "New order: #9341 Order summary Order #9341 (August 14, 2025) (https://email.clo…" at bounding box center [784, 239] width 504 height 329
click at [860, 134] on p "Order #9341 (August 14, 2025) (https://email.cloud.secureclick.net/c/7381?id=57…" at bounding box center [784, 127] width 470 height 14
click at [854, 134] on p "Order #9341 (August 14, 2025) (https://email.cloud.secureclick.net/c/7381?id=57…" at bounding box center [784, 127] width 470 height 14
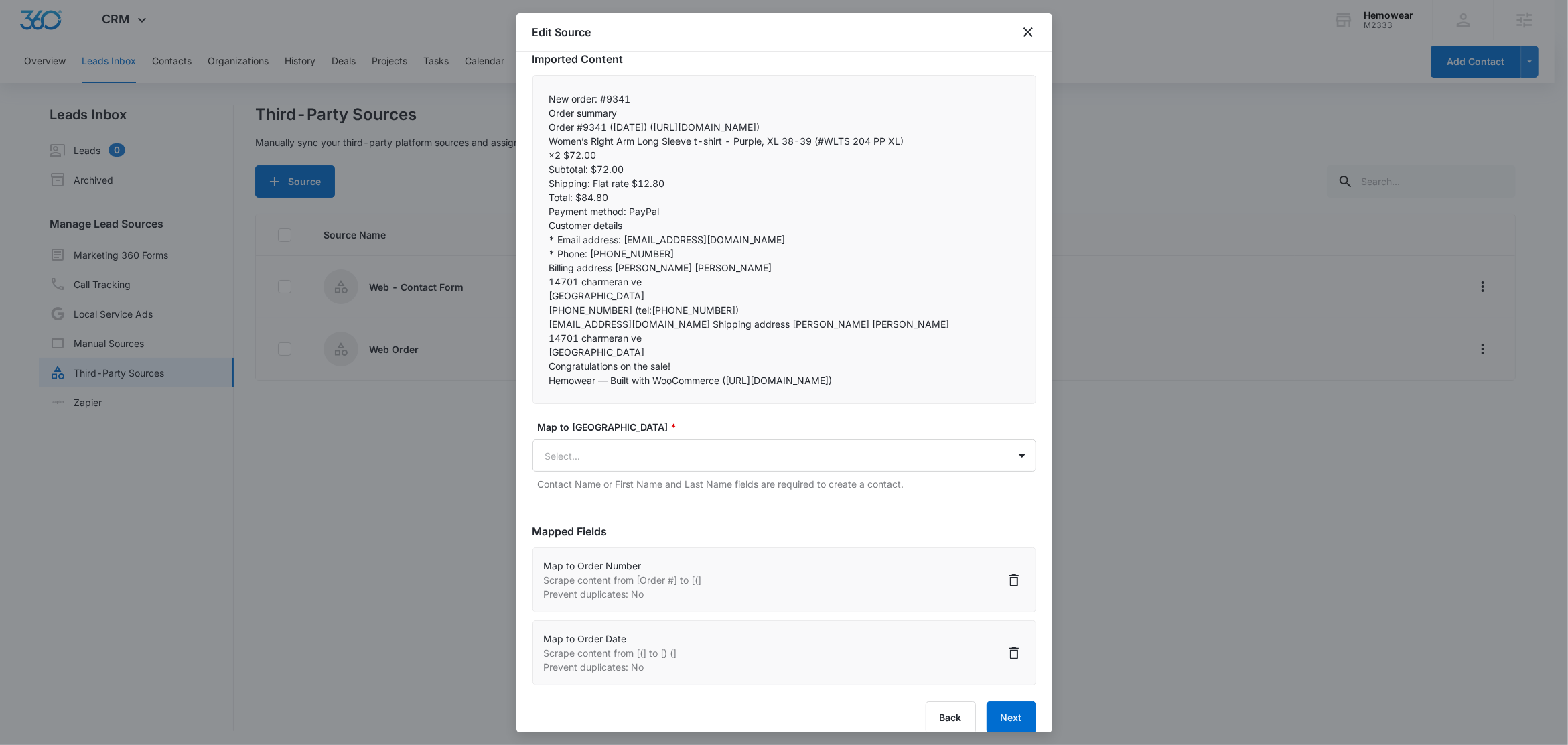
copy p ")"
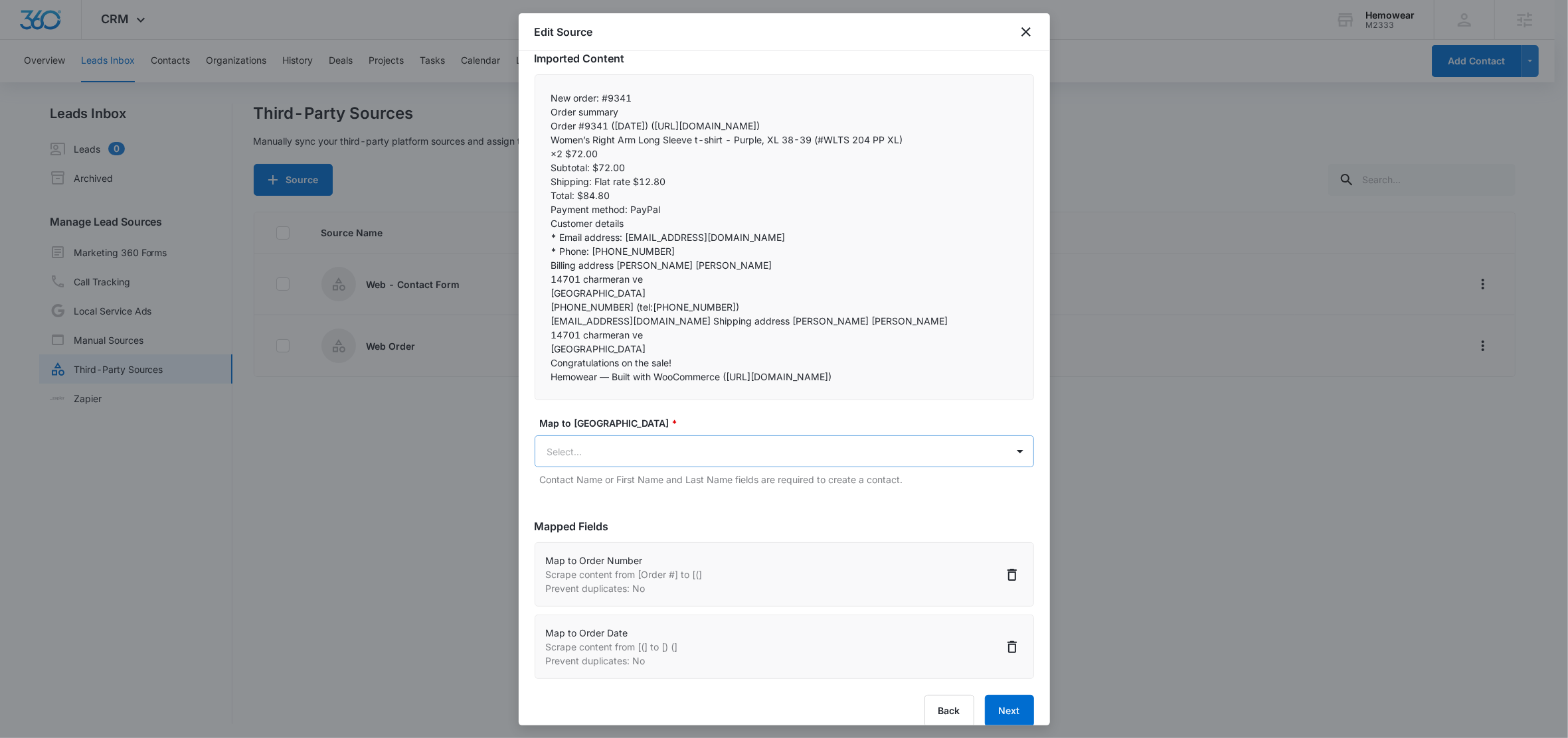
click at [605, 481] on body "CRM Apps Reputation Forms CRM Email Social Content Ads Intelligence Files Brand…" at bounding box center [784, 370] width 1568 height 740
type input "o"
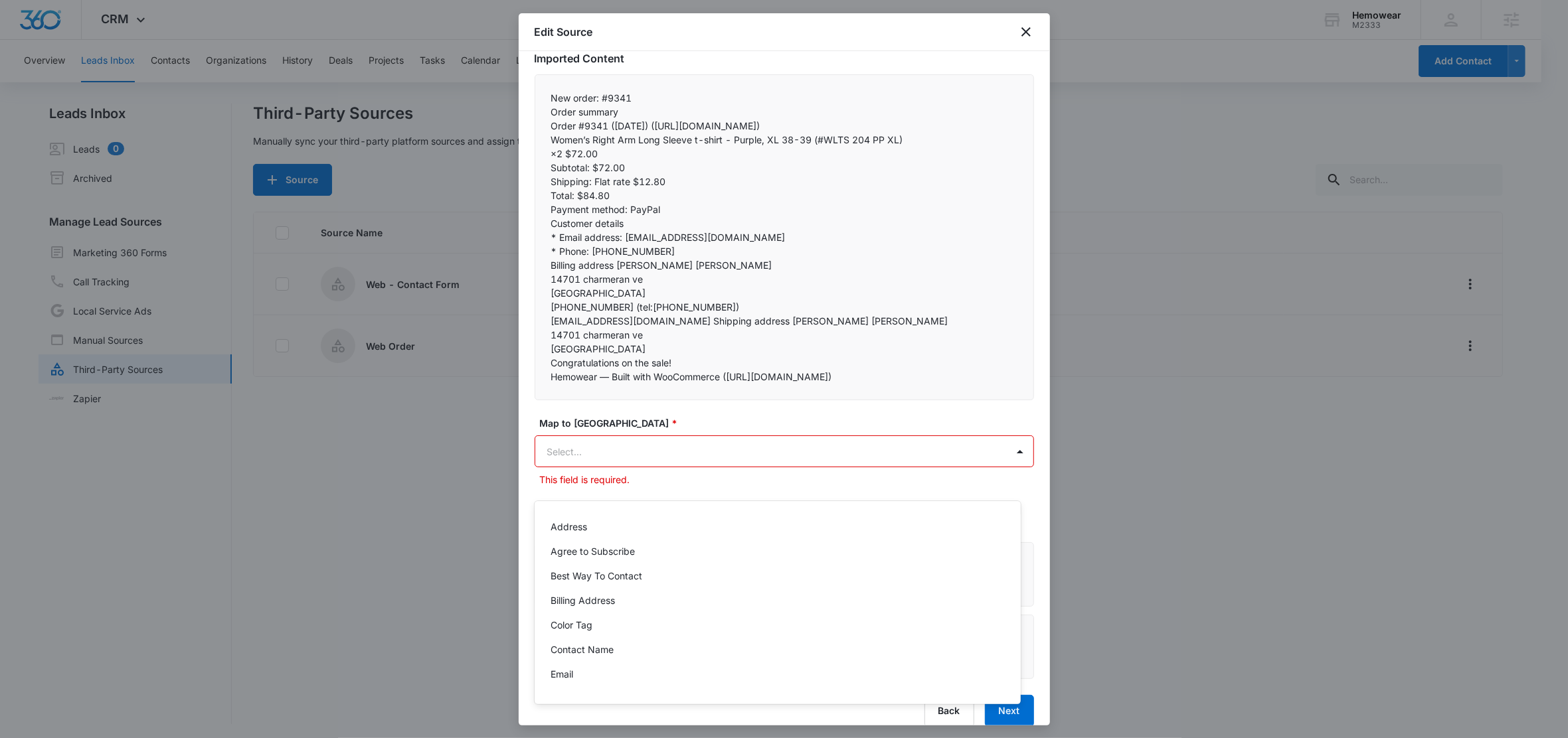
type input "p"
click at [602, 652] on p "Product, Quantity, Price" at bounding box center [603, 649] width 104 height 14
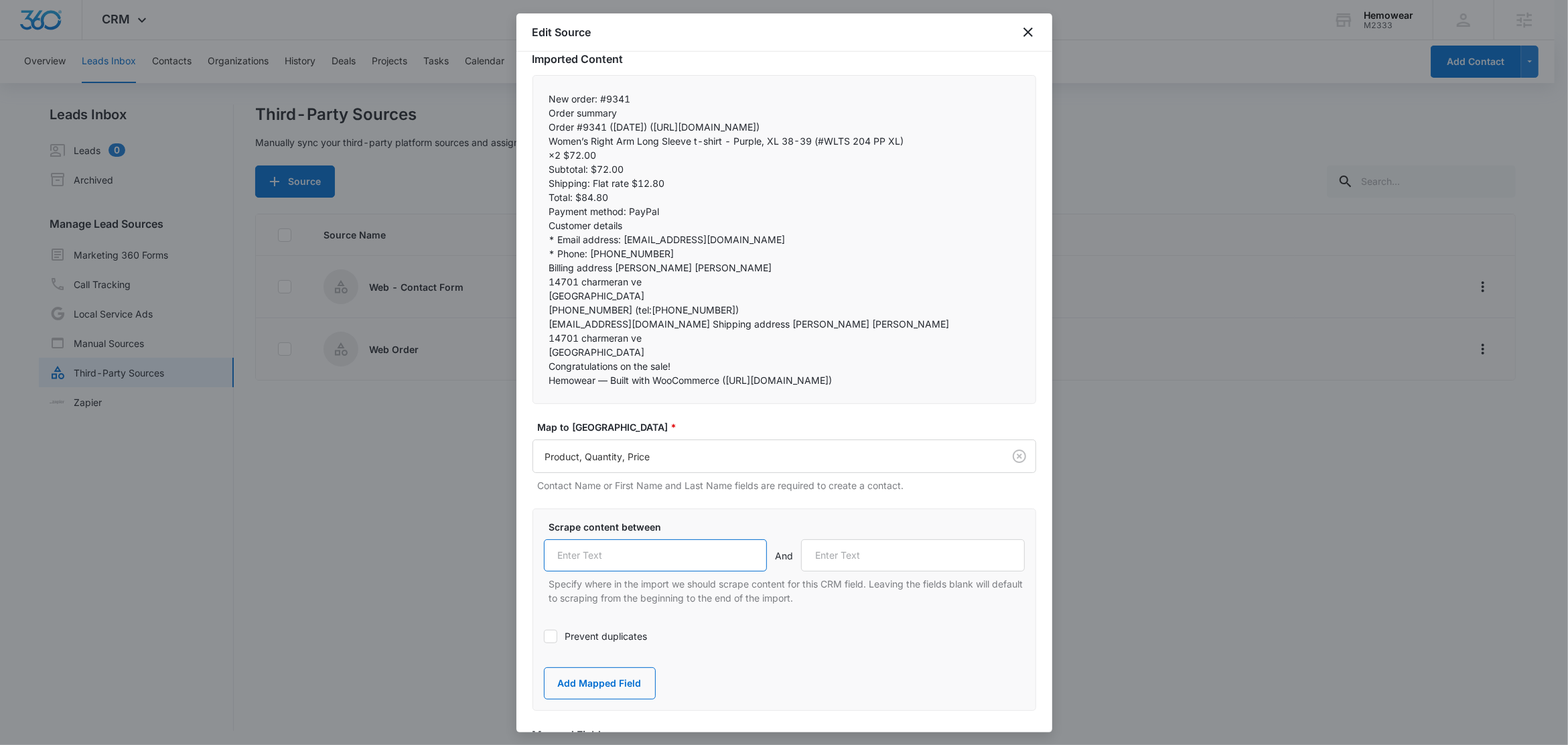
click at [620, 571] on input "text" at bounding box center [655, 556] width 223 height 32
paste input ")"
type input ")"
drag, startPoint x: 589, startPoint y: 182, endPoint x: 541, endPoint y: 185, distance: 48.1
click at [541, 185] on div "New order: #9341 Order summary Order #9341 (August 14, 2025) (https://email.clo…" at bounding box center [784, 239] width 504 height 329
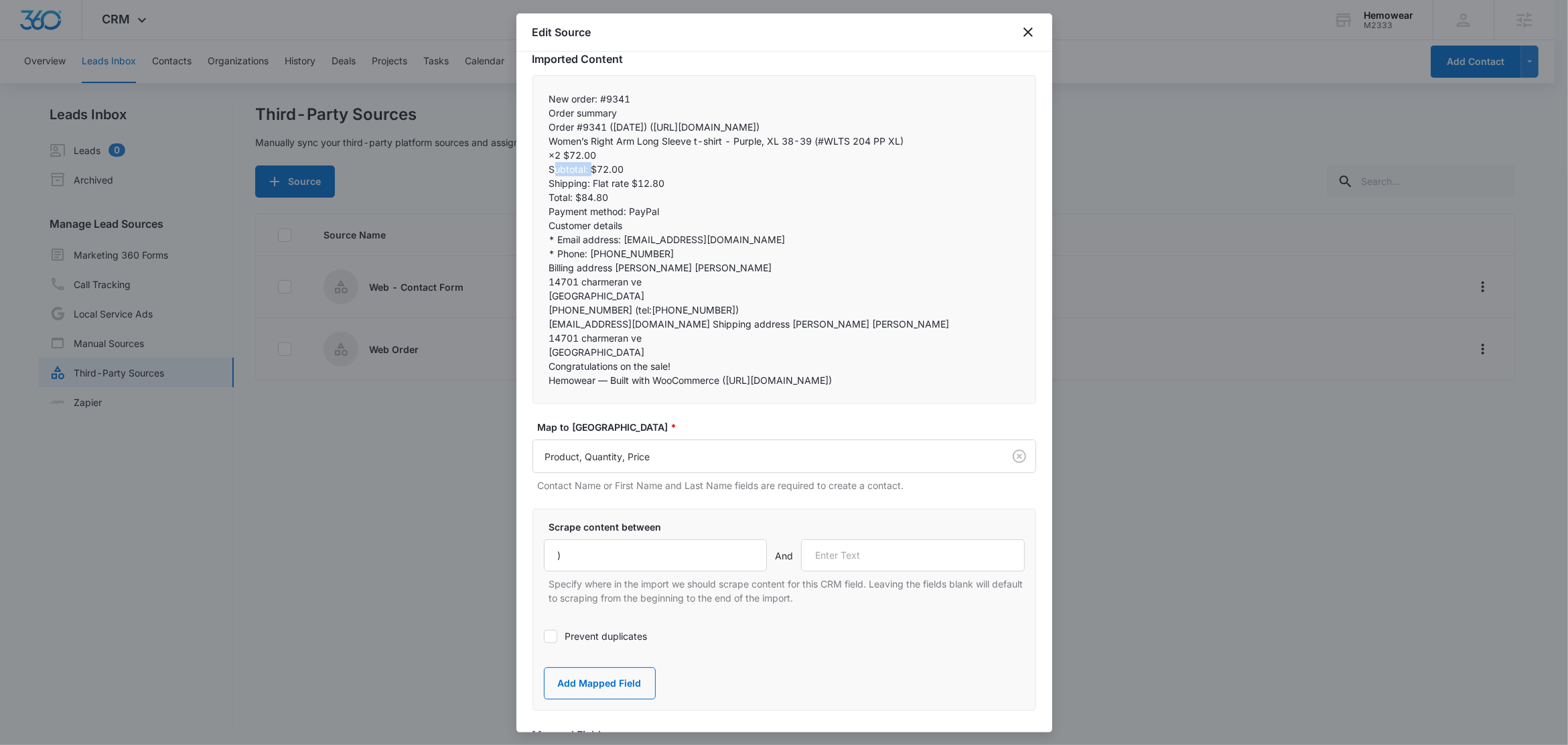
copy p "Subtotal:"
click at [867, 571] on input "text" at bounding box center [913, 556] width 223 height 32
paste input "Subtotal:"
type input "Subtotal:"
click at [620, 700] on button "Add Mapped Field" at bounding box center [600, 684] width 112 height 32
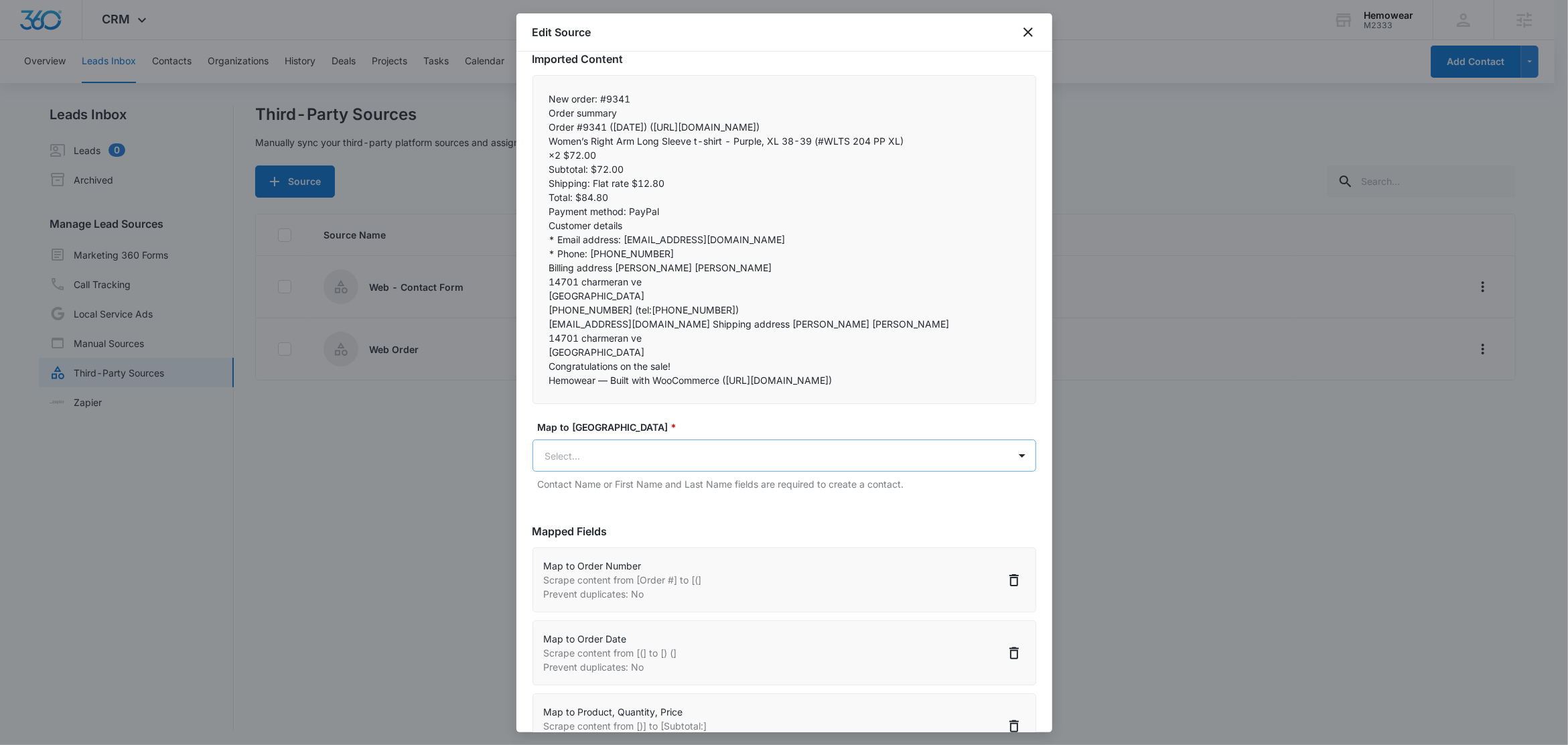
click at [667, 480] on body "CRM Apps Reputation Forms CRM Email Social Content Ads Intelligence Files Brand…" at bounding box center [784, 374] width 1568 height 747
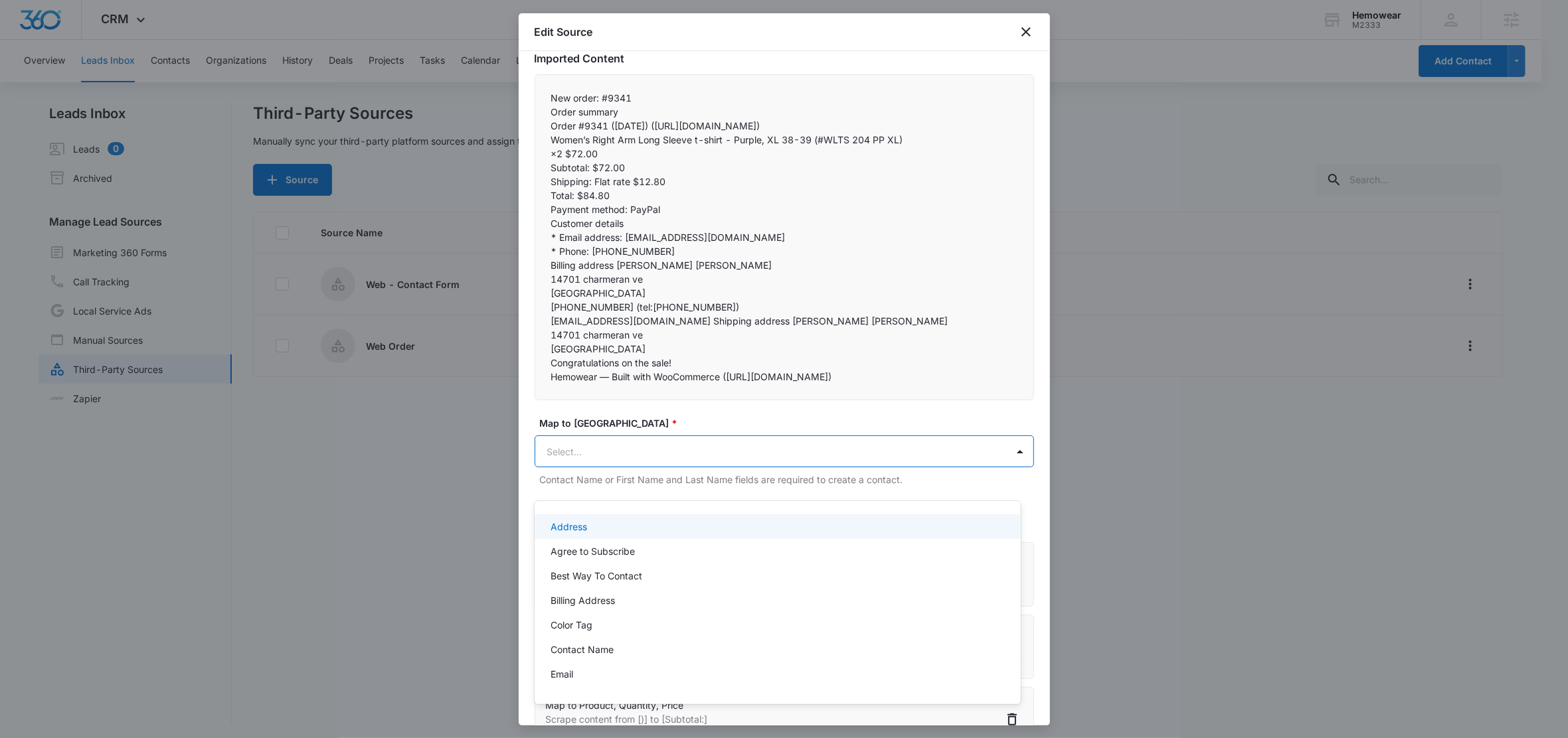
click at [578, 213] on div at bounding box center [784, 369] width 1568 height 738
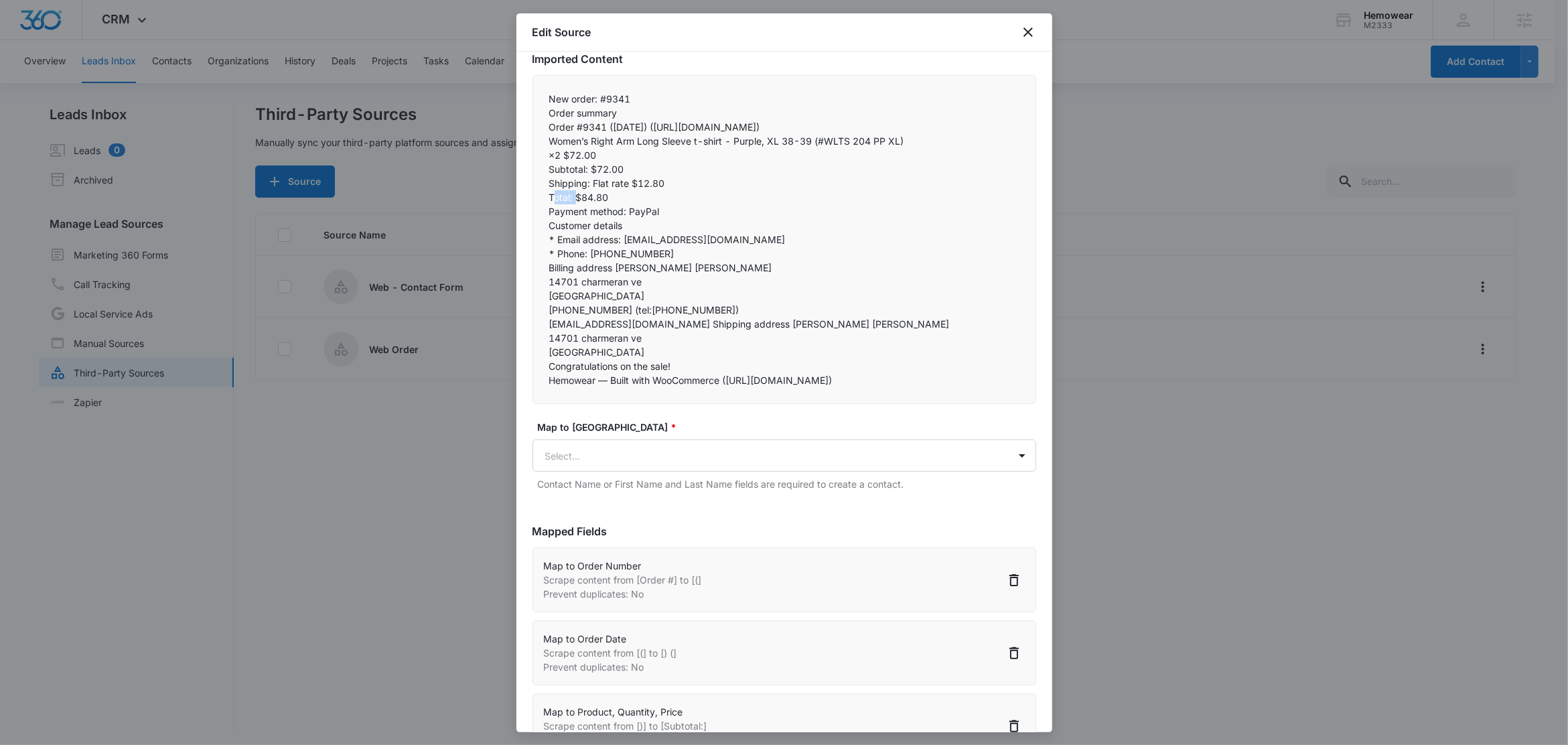
drag, startPoint x: 575, startPoint y: 212, endPoint x: 545, endPoint y: 213, distance: 30.0
click at [545, 213] on div "New order: #9341 Order summary Order #9341 (August 14, 2025) (https://email.clo…" at bounding box center [784, 239] width 504 height 329
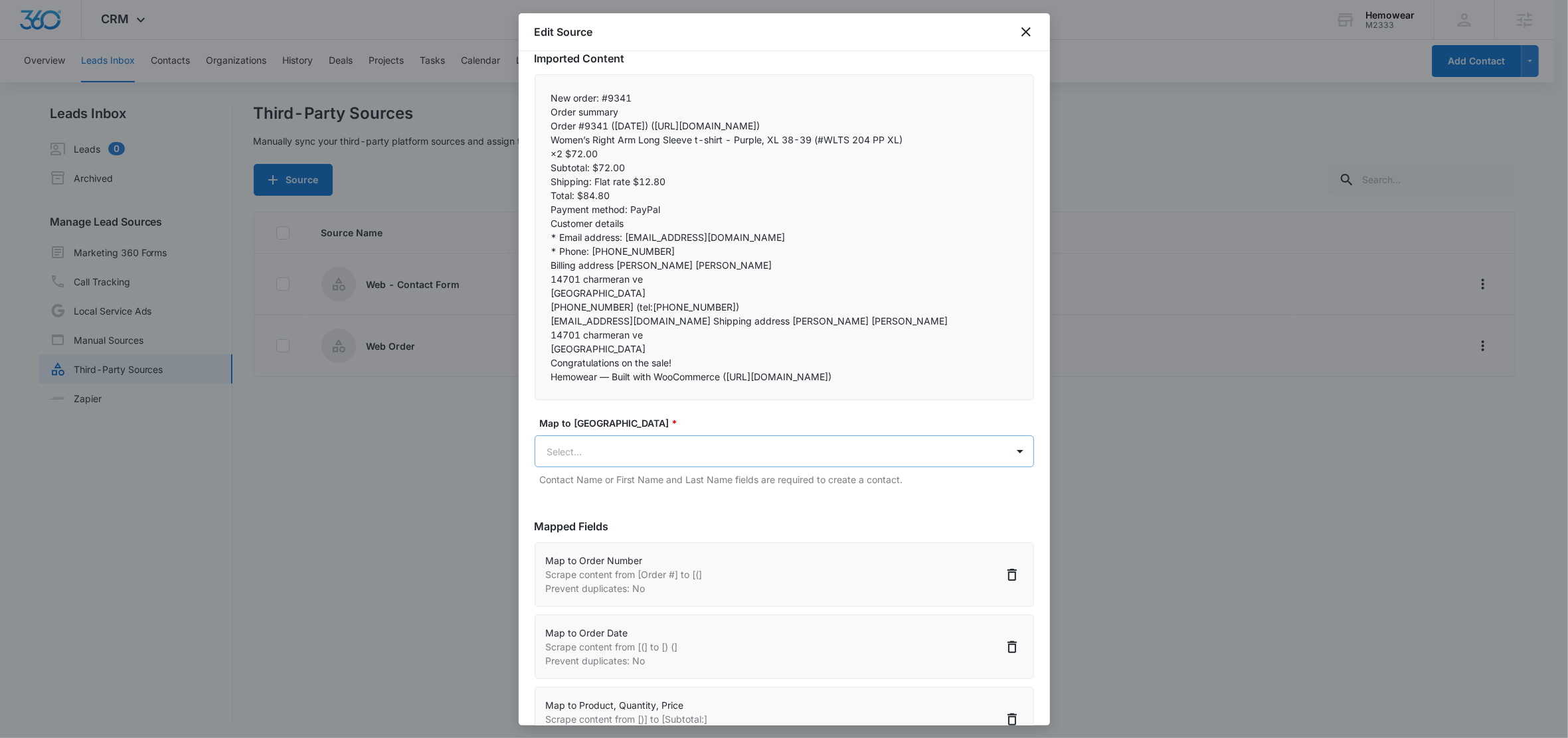
click at [574, 472] on body "CRM Apps Reputation Forms CRM Email Social Content Ads Intelligence Files Brand…" at bounding box center [784, 370] width 1568 height 740
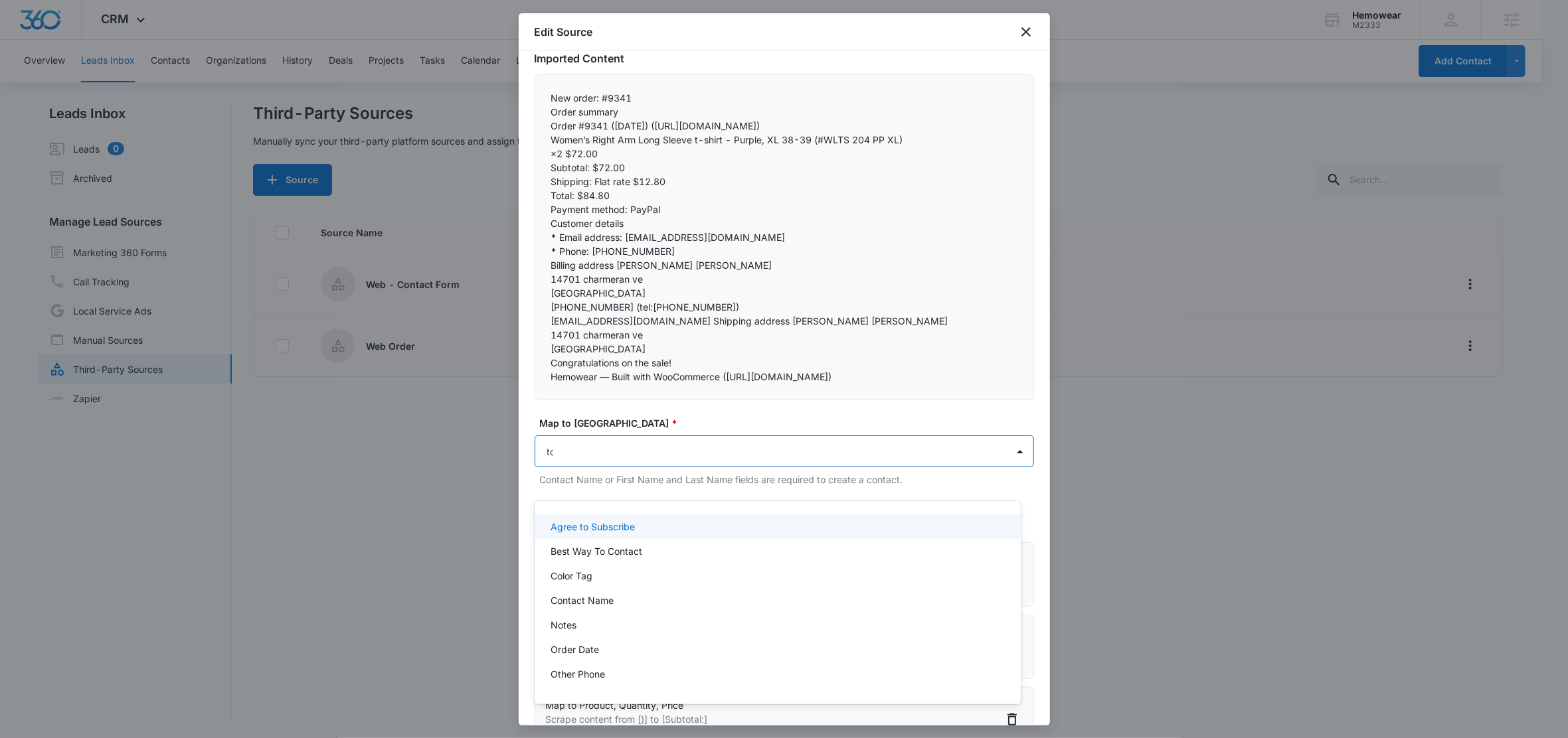
type input "tot"
click at [567, 523] on p "Total" at bounding box center [561, 527] width 21 height 14
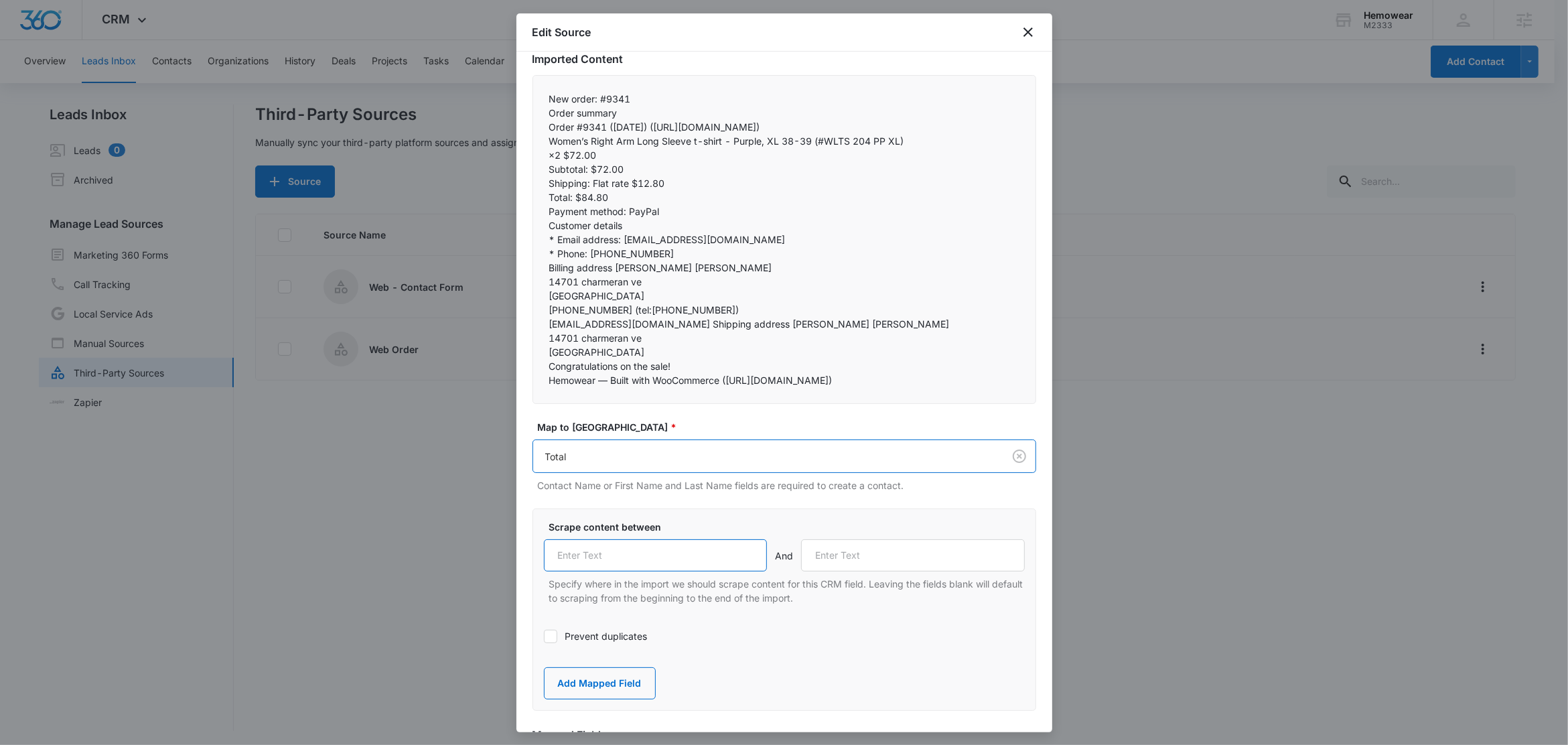
click at [617, 571] on input "text" at bounding box center [655, 556] width 223 height 32
paste input "Total:"
type input "Total:"
drag, startPoint x: 627, startPoint y: 226, endPoint x: 542, endPoint y: 228, distance: 85.0
click at [542, 228] on div "New order: #9341 Order summary Order #9341 (August 14, 2025) (https://email.clo…" at bounding box center [784, 239] width 504 height 329
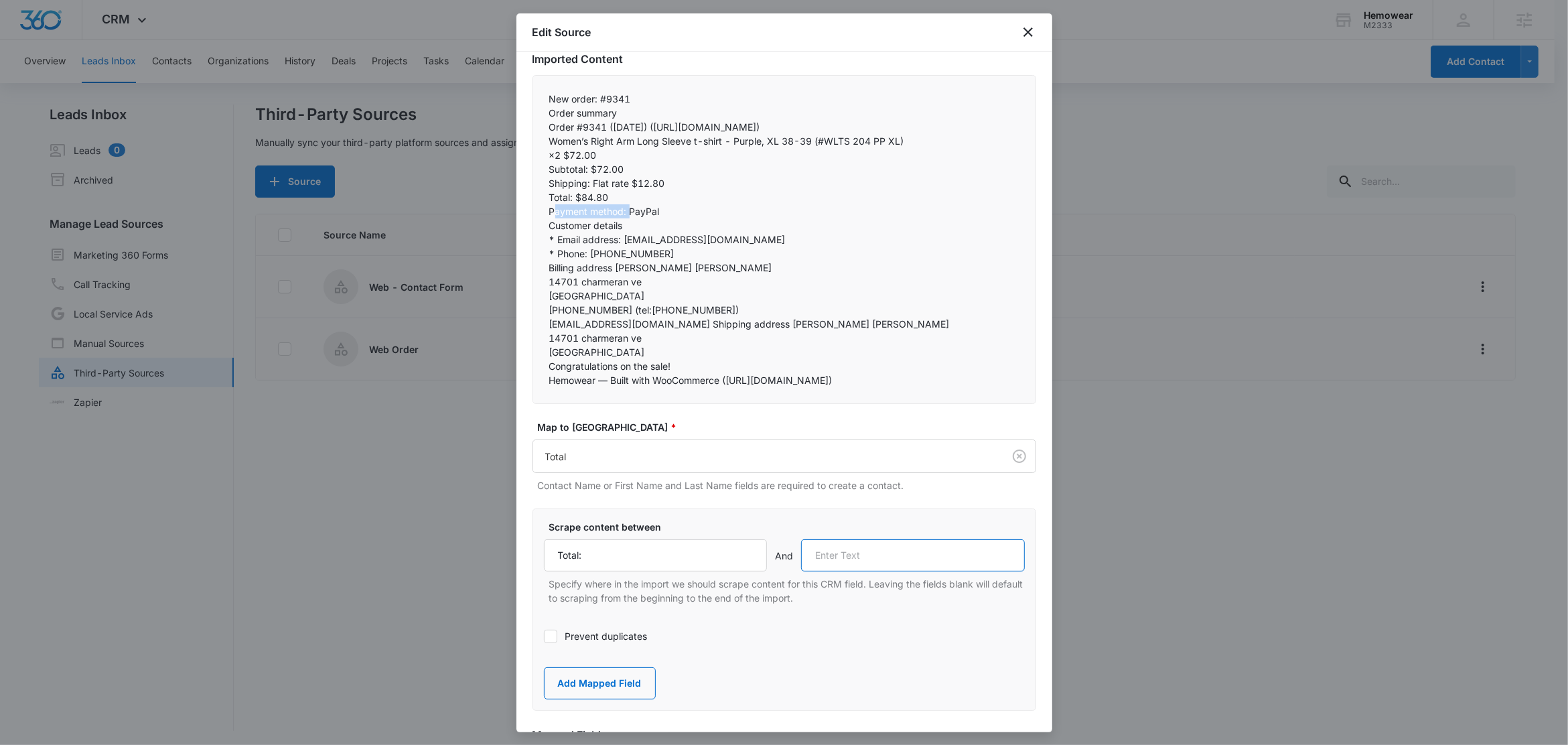
click at [847, 571] on input "text" at bounding box center [913, 556] width 223 height 32
paste input "Payment method:"
type input "Payment method:"
click at [592, 700] on button "Add Mapped Field" at bounding box center [600, 684] width 112 height 32
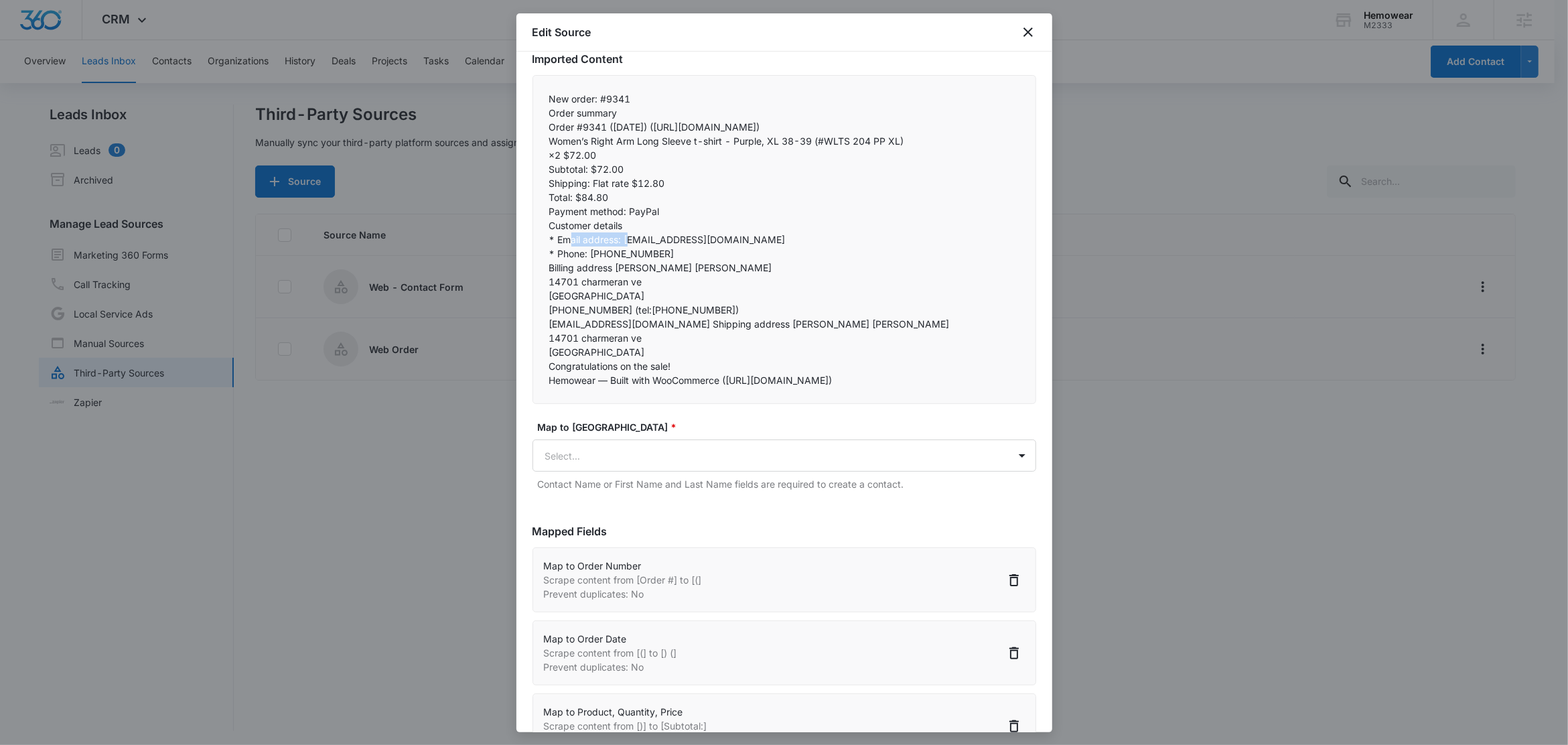
drag, startPoint x: 623, startPoint y: 254, endPoint x: 560, endPoint y: 253, distance: 63.0
click at [560, 247] on p "* Email address: aa131013@att.net" at bounding box center [784, 239] width 470 height 14
click at [598, 482] on body "CRM Apps Reputation Forms CRM Email Social Content Ads Intelligence Files Brand…" at bounding box center [784, 374] width 1568 height 747
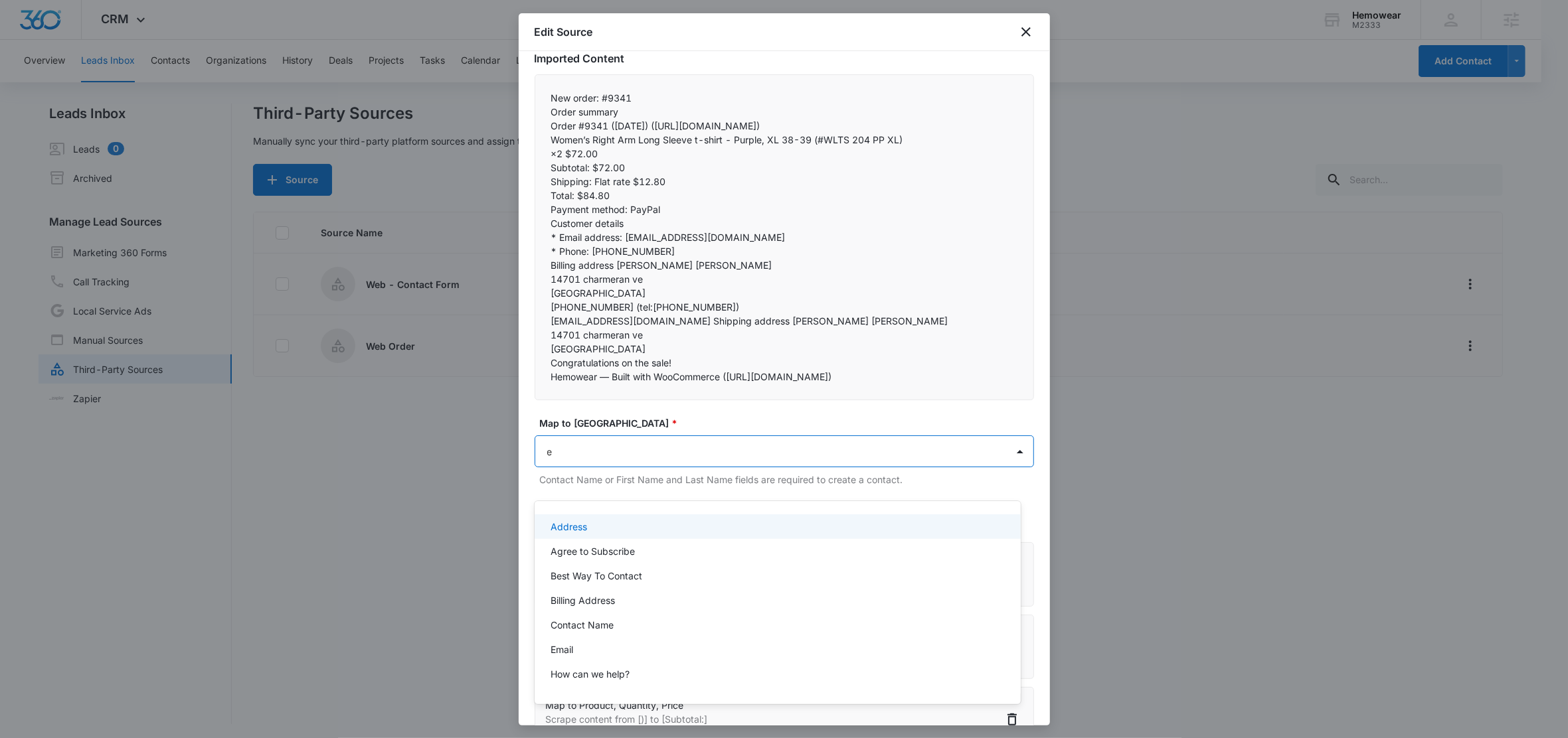
type input "em"
click at [585, 527] on div "Email" at bounding box center [776, 527] width 452 height 14
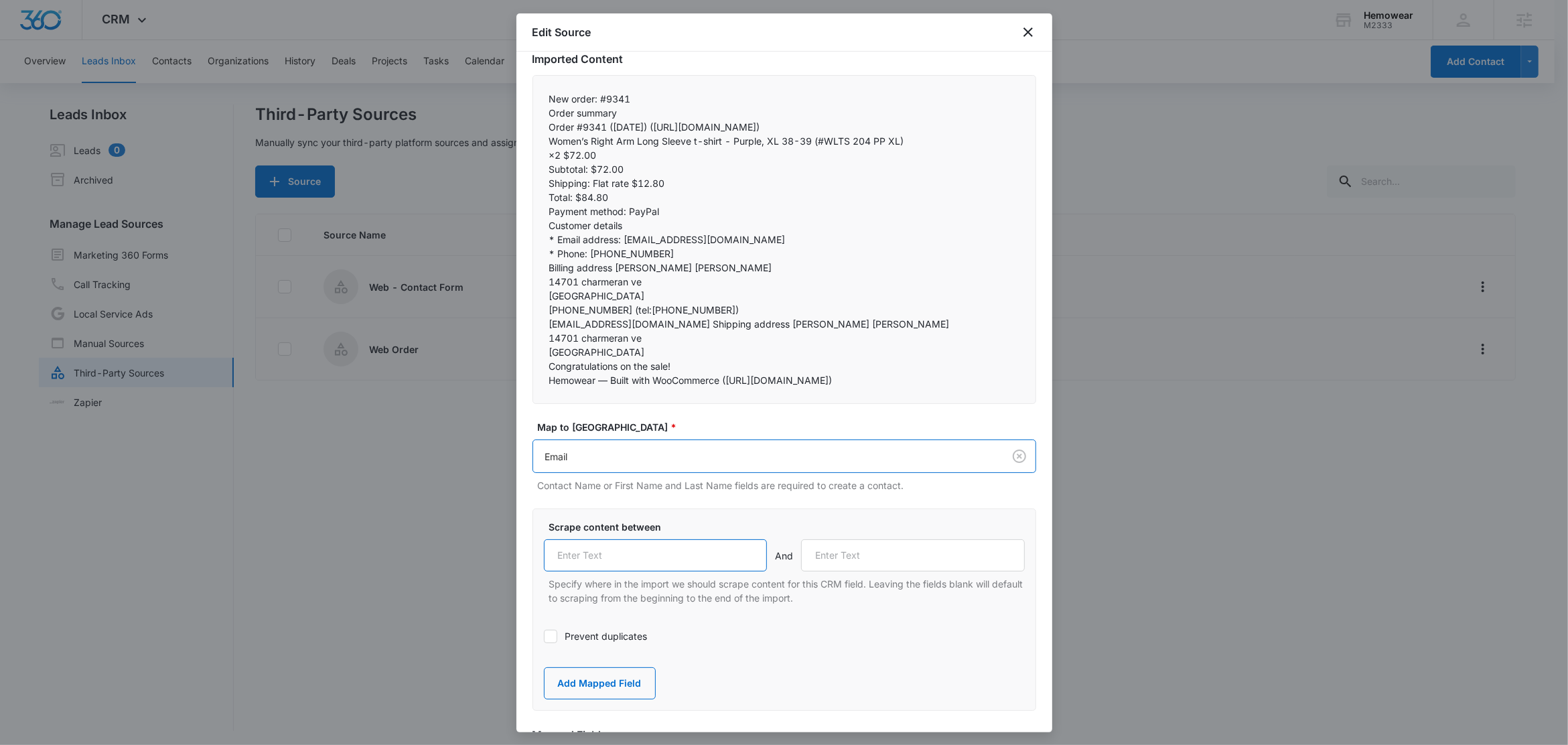
click at [610, 571] on input "text" at bounding box center [655, 556] width 223 height 32
paste input "Email address:"
type input "Email address:"
click at [583, 644] on label "Prevent duplicates" at bounding box center [784, 636] width 481 height 14
click at [544, 637] on input "Prevent duplicates" at bounding box center [544, 637] width 0 height 0
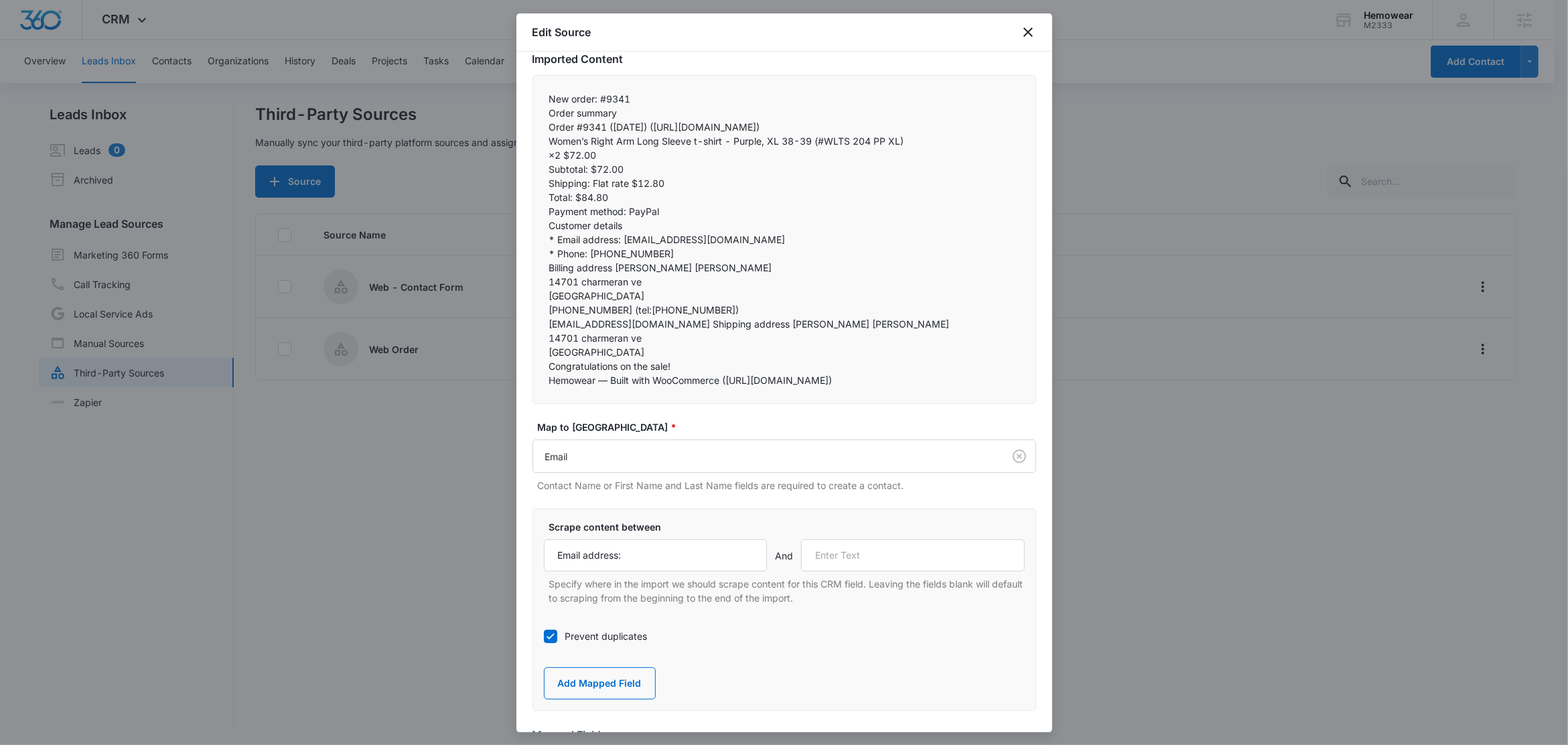
drag, startPoint x: 556, startPoint y: 268, endPoint x: 547, endPoint y: 268, distance: 9.0
click at [547, 268] on div "New order: #9341 Order summary Order #9341 (August 14, 2025) (https://email.clo…" at bounding box center [784, 239] width 504 height 329
click at [819, 571] on input "text" at bounding box center [913, 556] width 223 height 32
paste input "*"
type input "*"
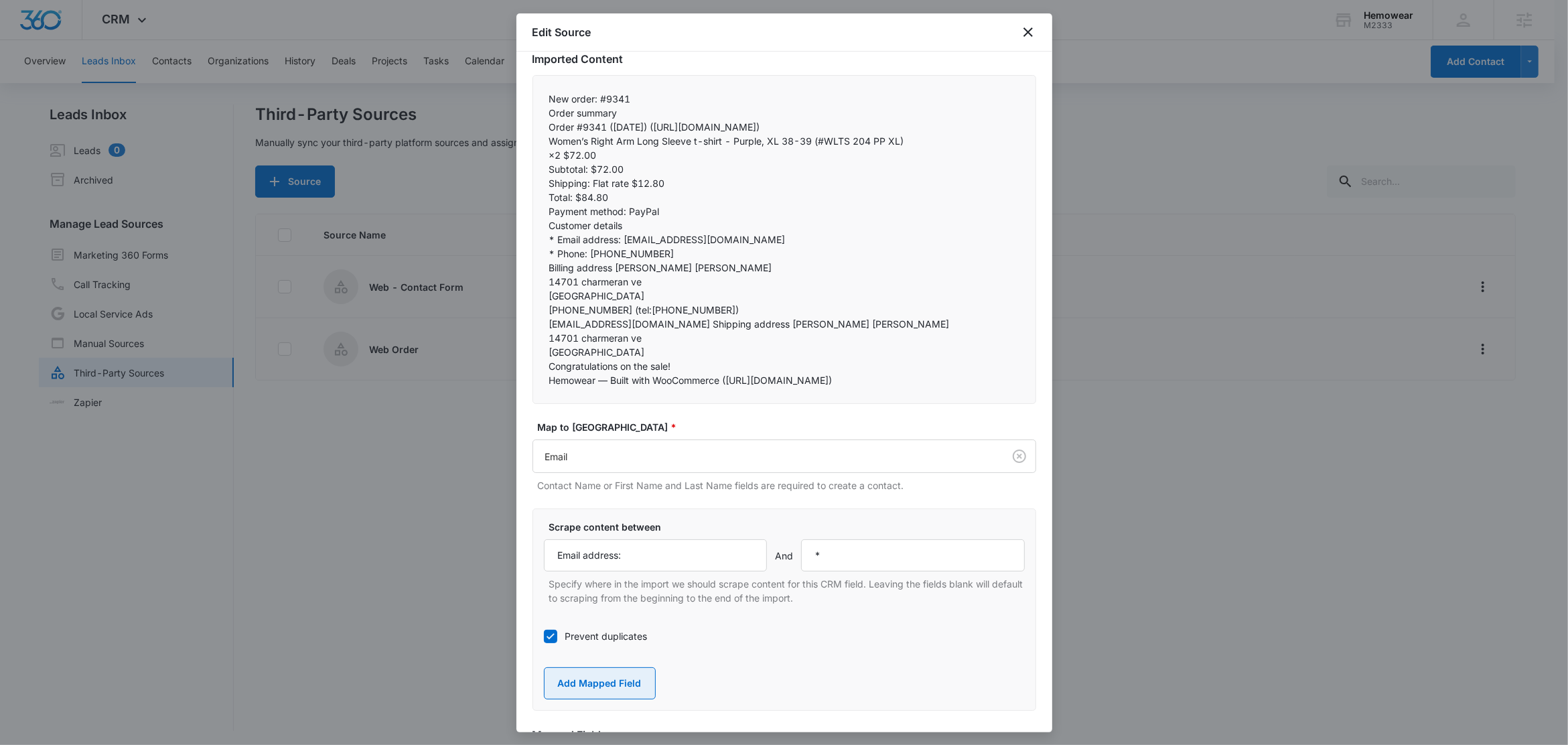
click at [593, 700] on button "Add Mapped Field" at bounding box center [600, 684] width 112 height 32
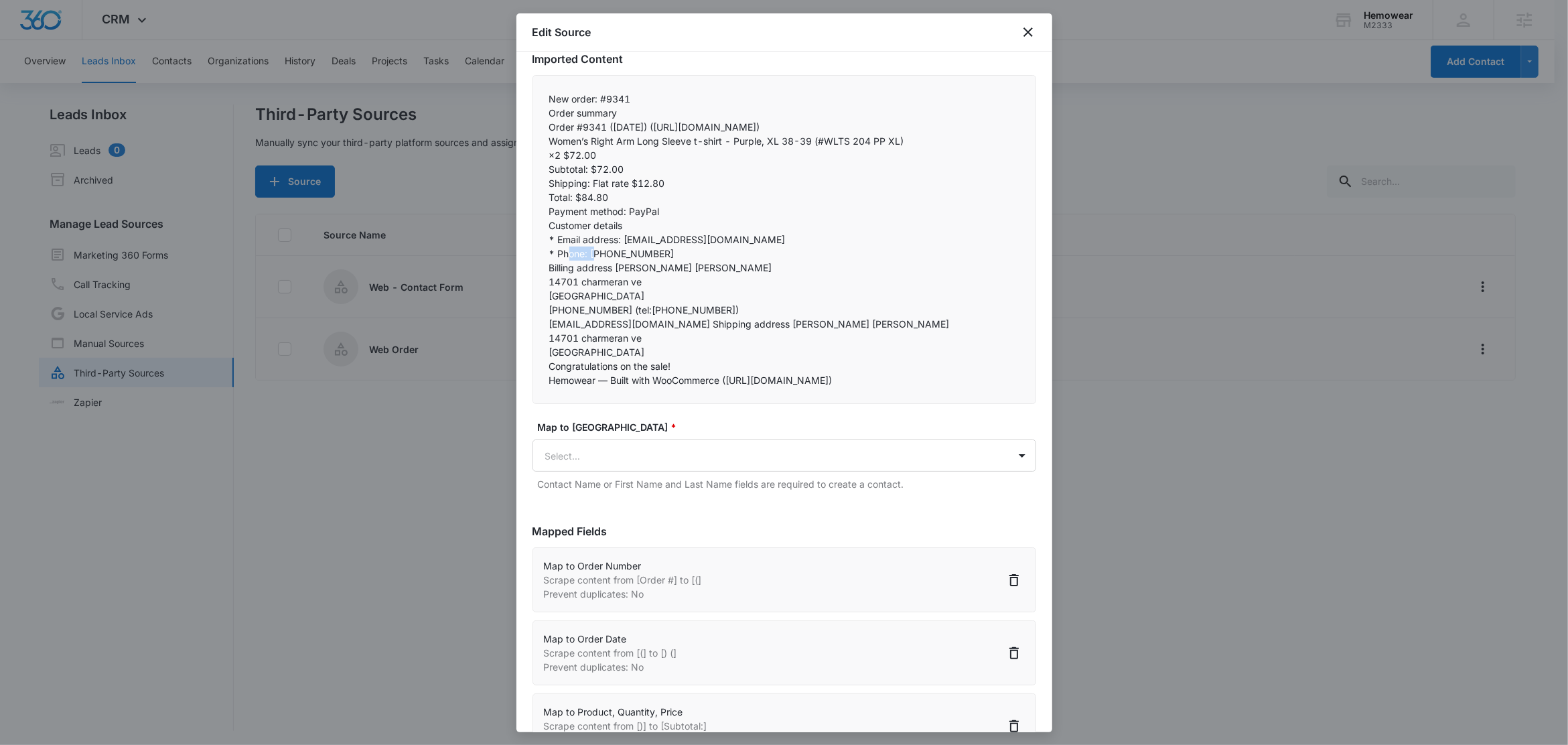
drag, startPoint x: 589, startPoint y: 267, endPoint x: 560, endPoint y: 269, distance: 29.1
click at [560, 261] on p "* Phone: 4083771082" at bounding box center [784, 253] width 470 height 14
click at [620, 488] on body "CRM Apps Reputation Forms CRM Email Social Content Ads Intelligence Files Brand…" at bounding box center [784, 374] width 1568 height 747
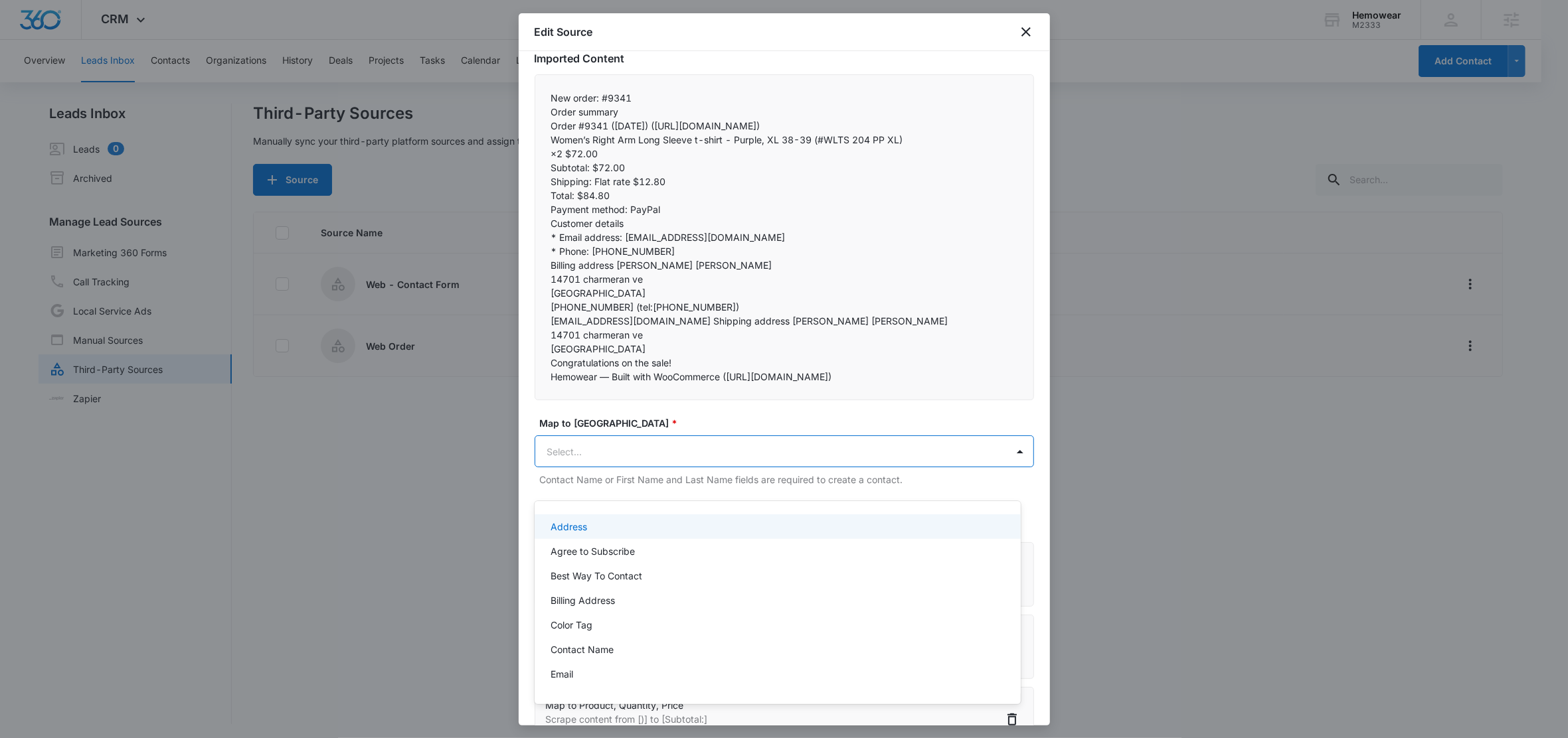
paste input "Phone:"
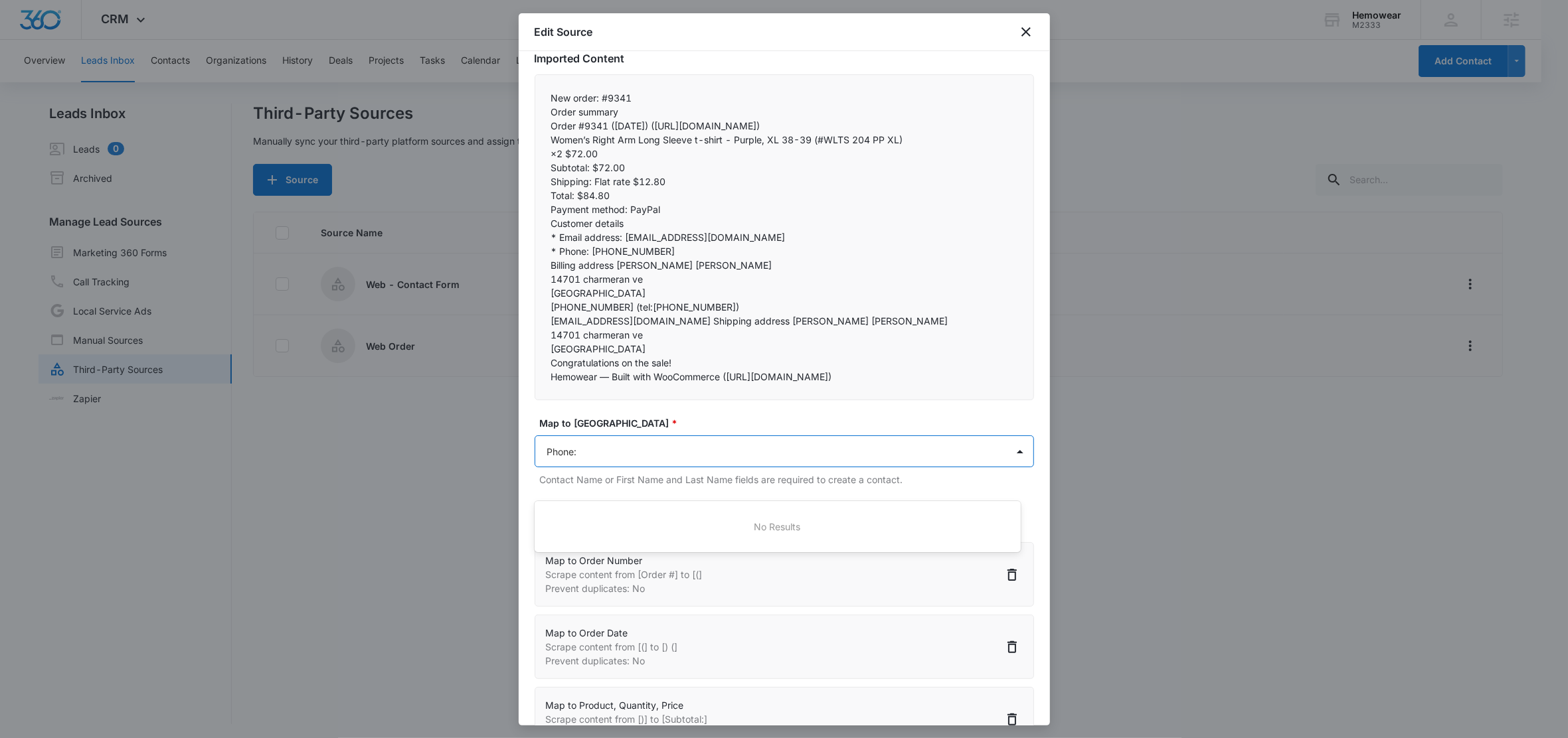
type input "Phone"
click at [593, 547] on div "Phone" at bounding box center [776, 551] width 452 height 14
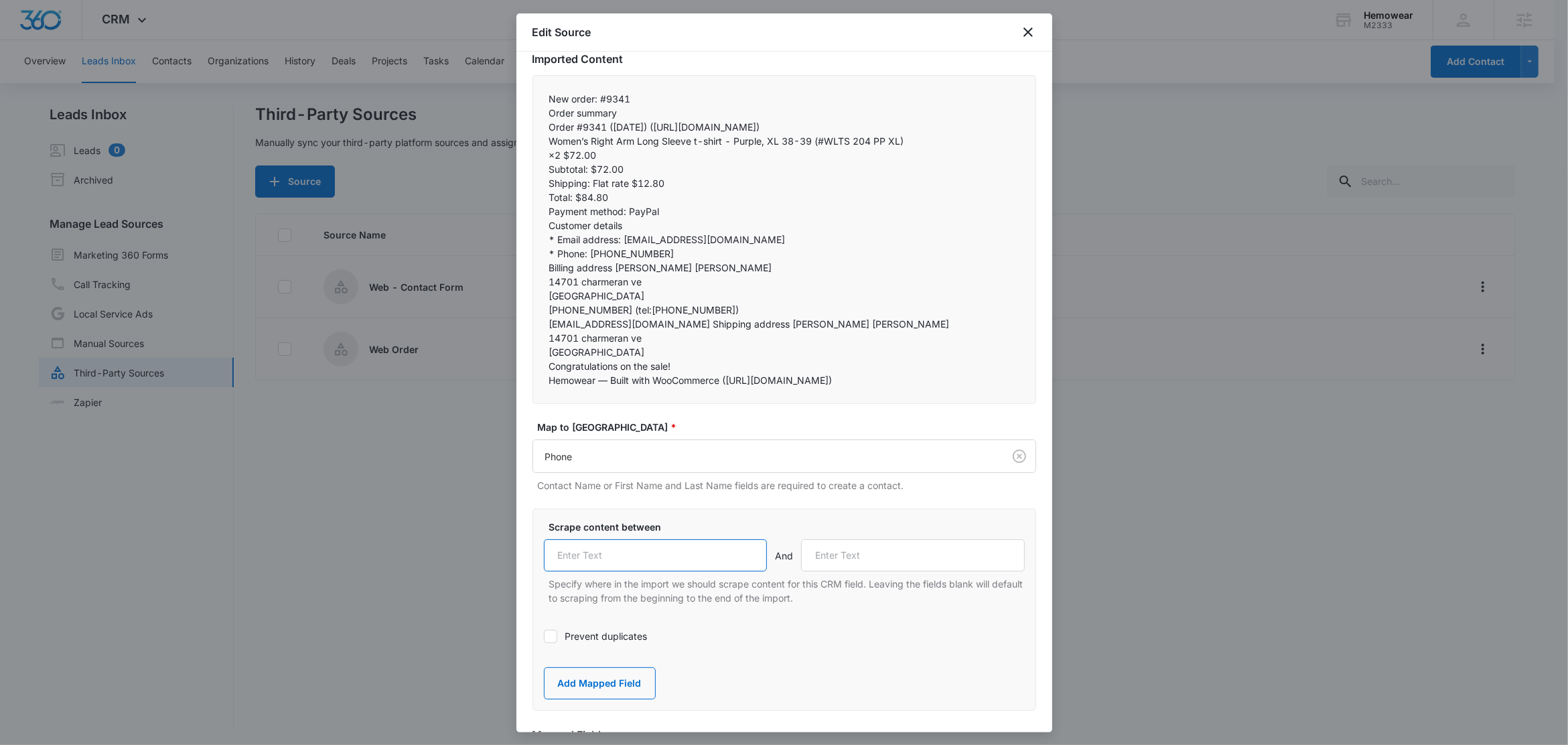
click at [610, 571] on input "text" at bounding box center [655, 556] width 223 height 32
paste input "Phone:"
type input "Phone:"
drag, startPoint x: 614, startPoint y: 283, endPoint x: 534, endPoint y: 280, distance: 80.1
click at [534, 280] on div "New order: #9341 Order summary Order #9341 (August 14, 2025) (https://email.clo…" at bounding box center [784, 239] width 504 height 329
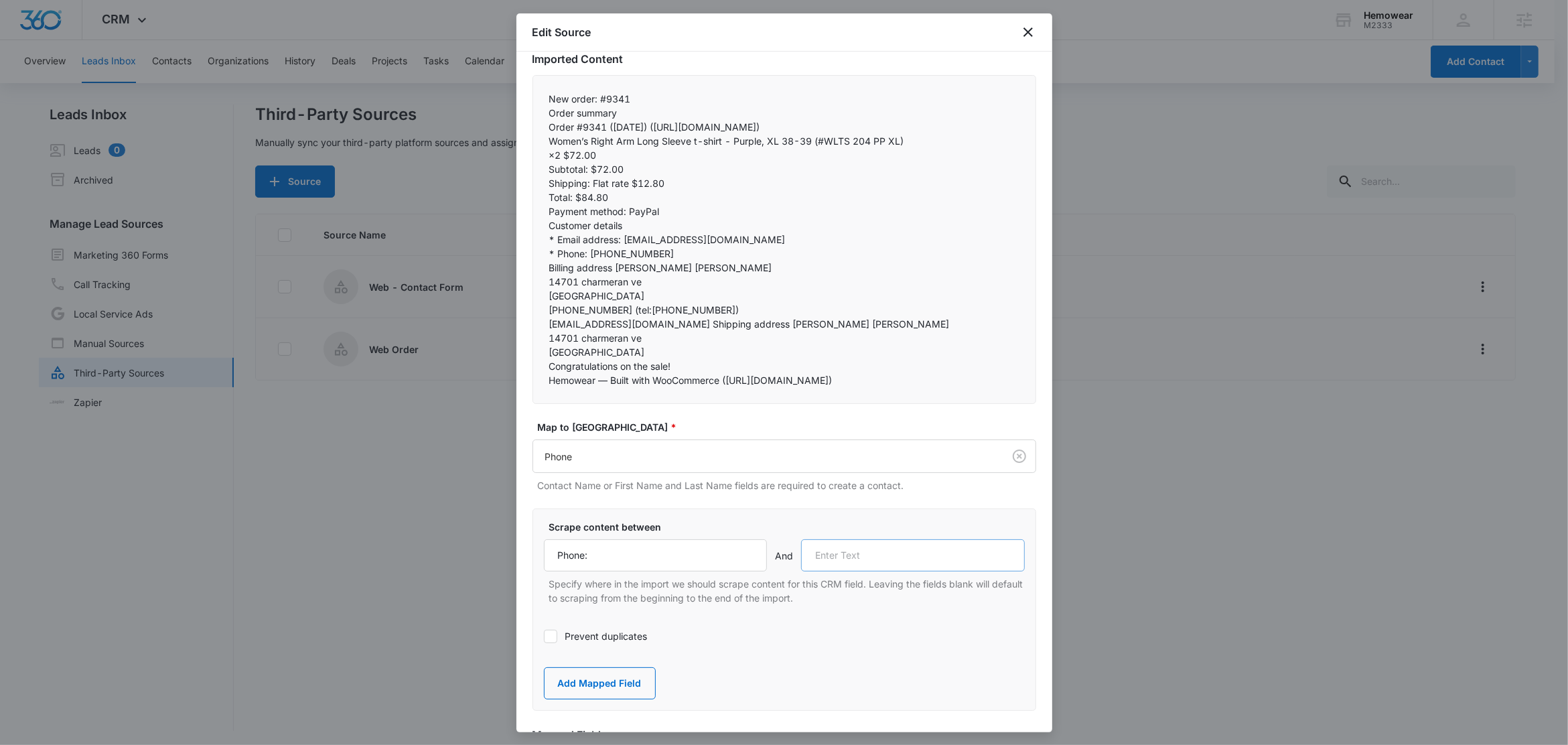
drag, startPoint x: 846, startPoint y: 559, endPoint x: 853, endPoint y: 580, distance: 22.1
click at [846, 534] on label "Scrape content between" at bounding box center [790, 527] width 481 height 14
click at [853, 571] on input "text" at bounding box center [913, 556] width 223 height 32
paste input "Billing address"
type input "Billing address"
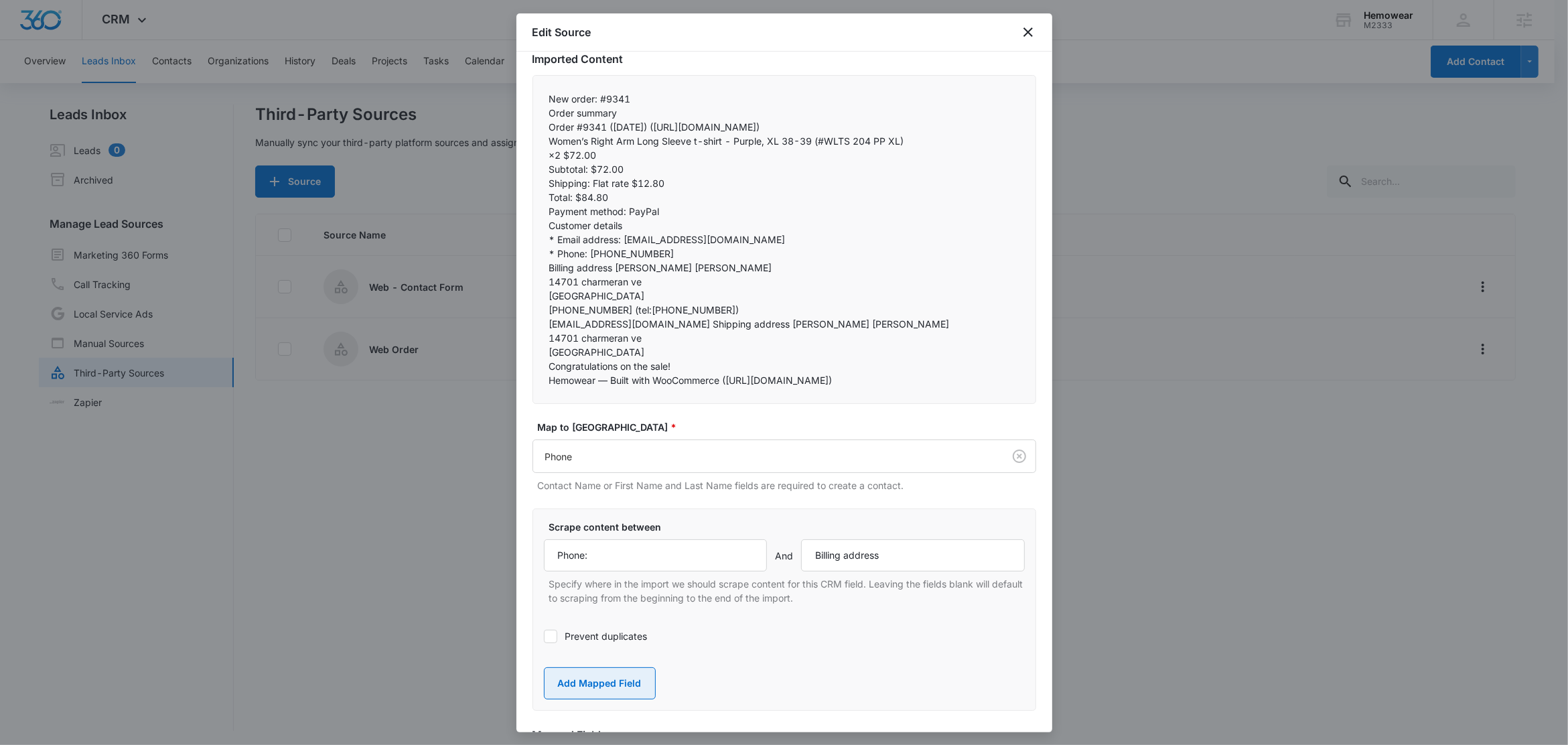
click at [608, 700] on button "Add Mapped Field" at bounding box center [600, 684] width 112 height 32
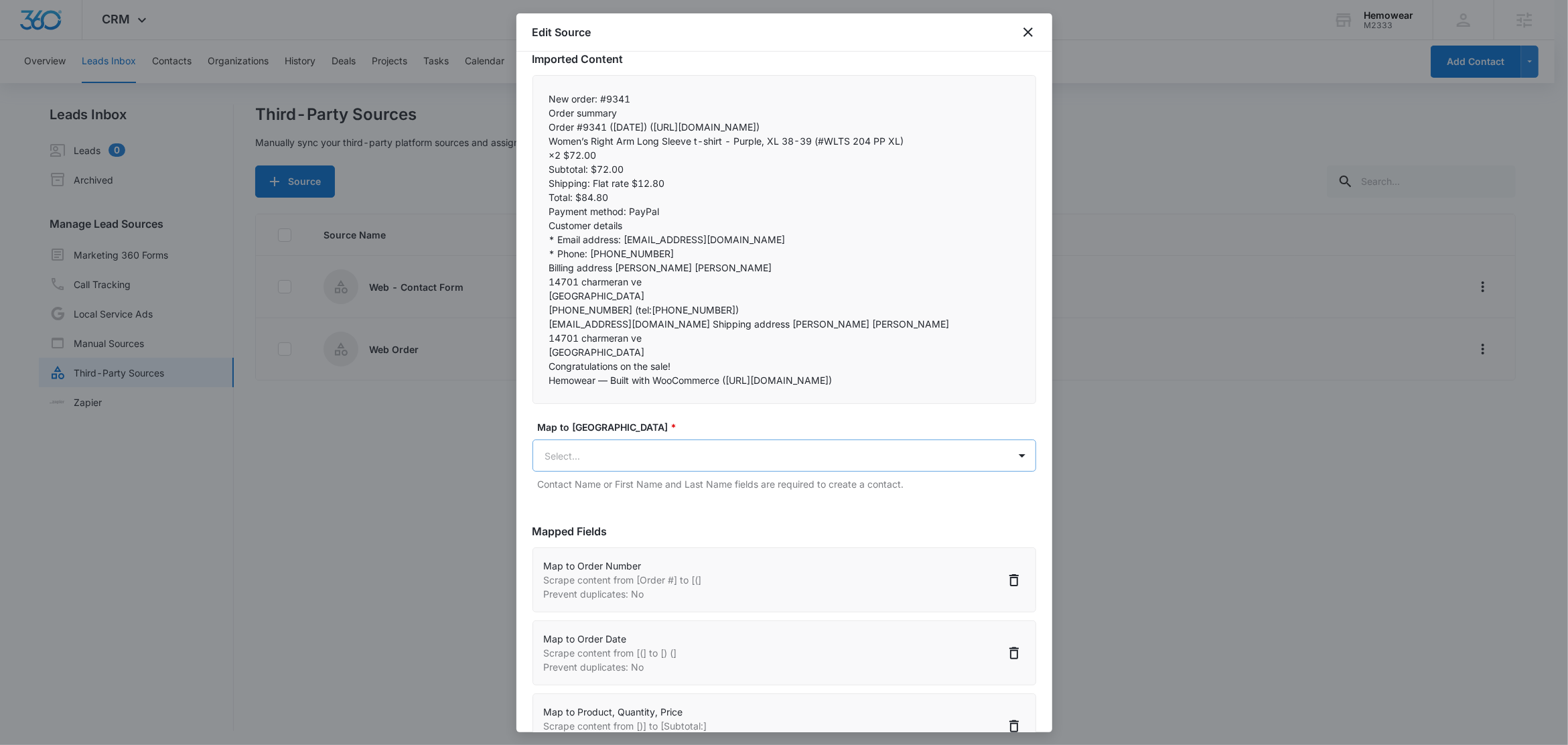
click at [617, 493] on body "CRM Apps Reputation Forms CRM Email Social Content Ads Intelligence Files Brand…" at bounding box center [784, 374] width 1568 height 747
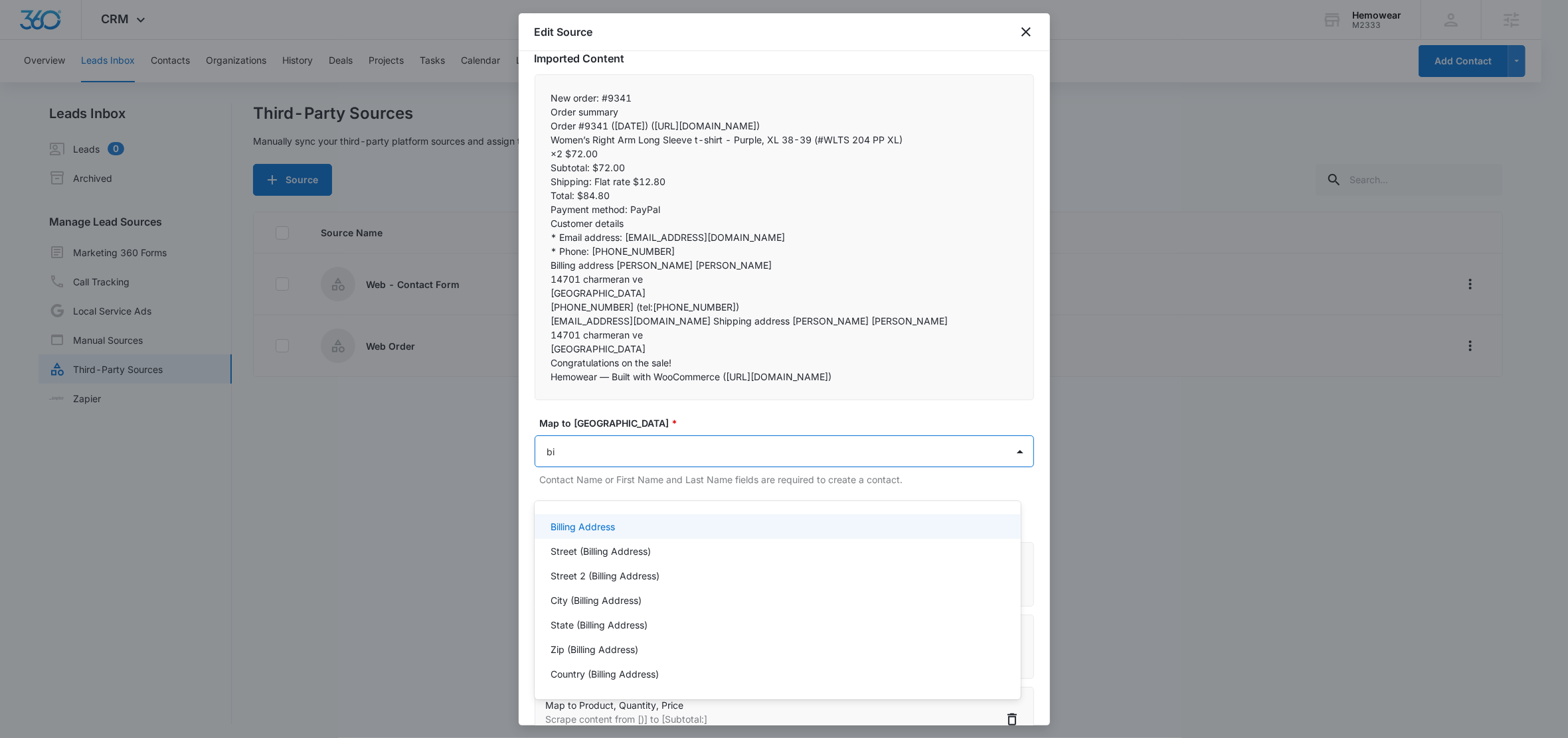
type input "bil"
click at [584, 545] on p "Street (Billing Address)" at bounding box center [601, 551] width 100 height 14
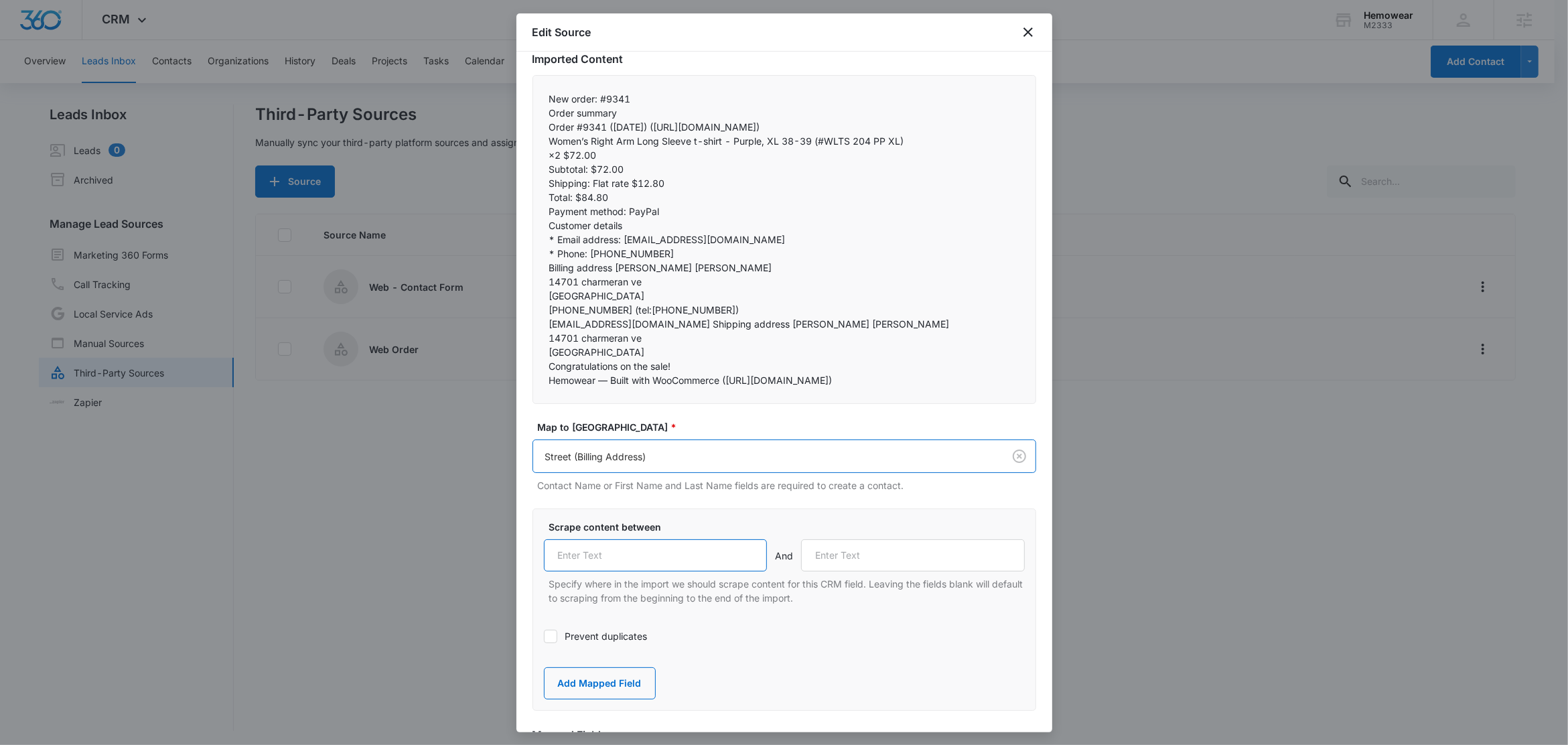
click at [628, 571] on input "text" at bounding box center [655, 556] width 223 height 32
paste input "Billing address"
type input "Billing address"
drag, startPoint x: 711, startPoint y: 339, endPoint x: 636, endPoint y: 338, distance: 75.0
click at [636, 331] on p "aa131013@att.net Shipping address Fahy Whitaker" at bounding box center [784, 324] width 470 height 14
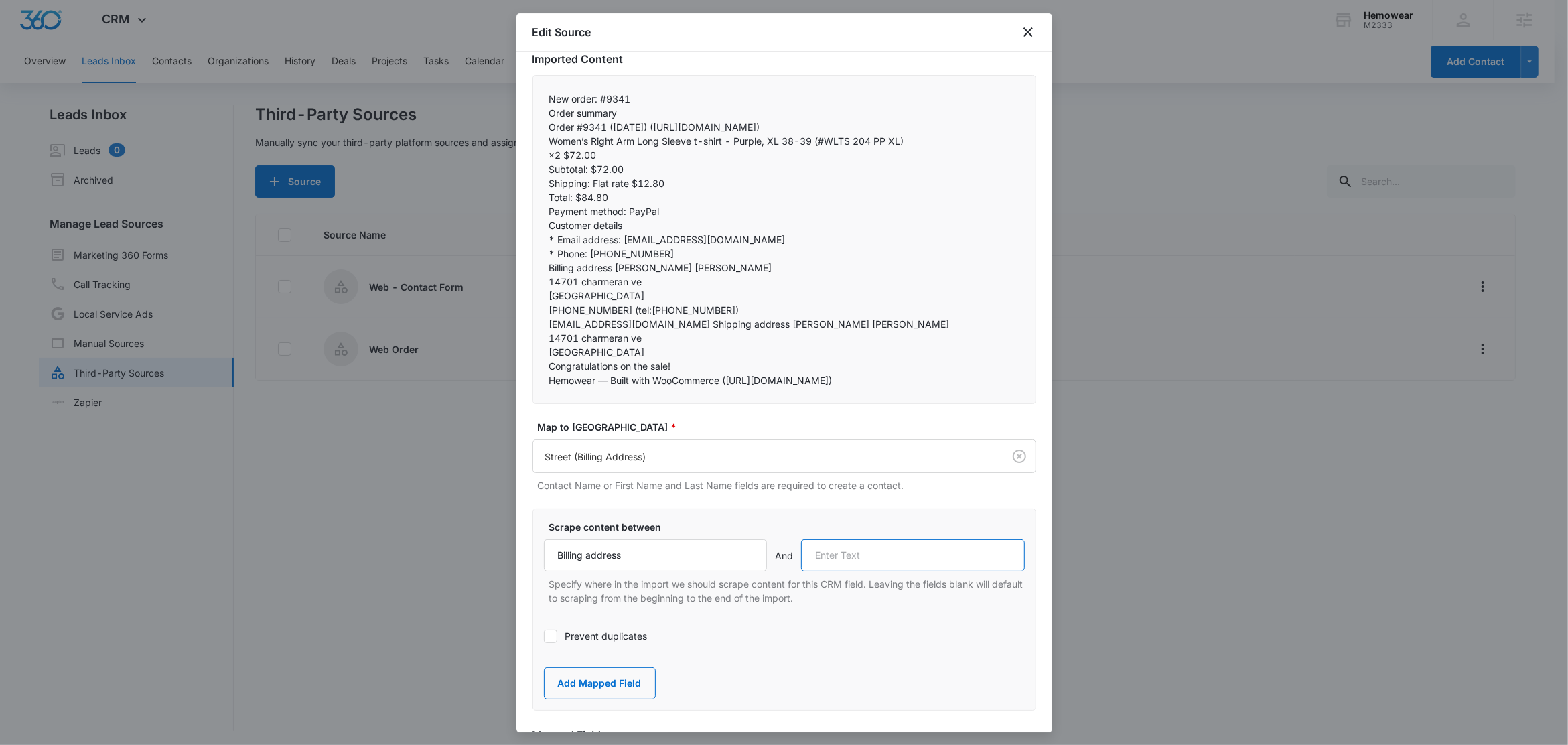
click at [853, 571] on input "text" at bounding box center [913, 556] width 223 height 32
paste input "Shipping address"
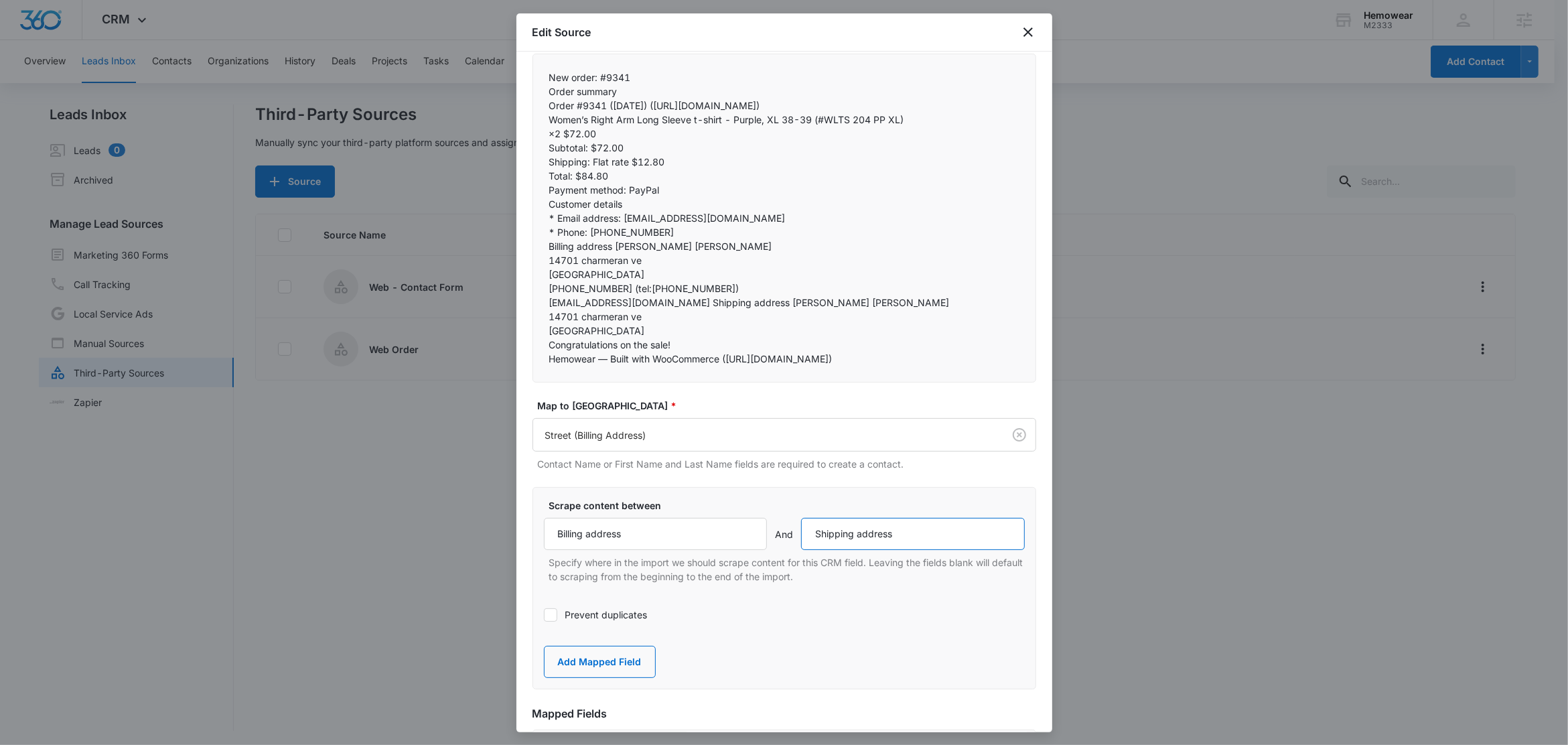
scroll to position [143, 0]
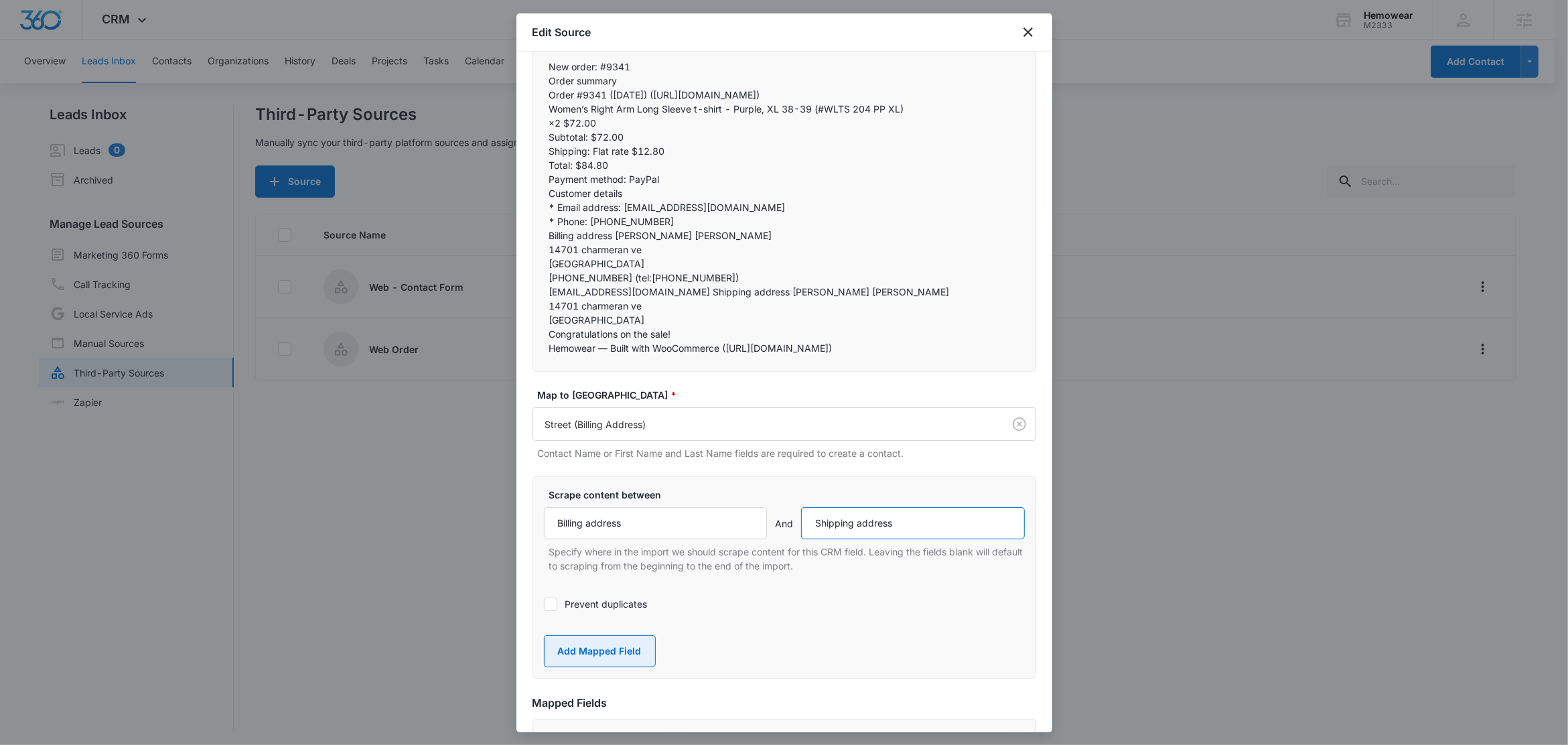
type input "Shipping address"
click at [605, 667] on button "Add Mapped Field" at bounding box center [600, 652] width 112 height 32
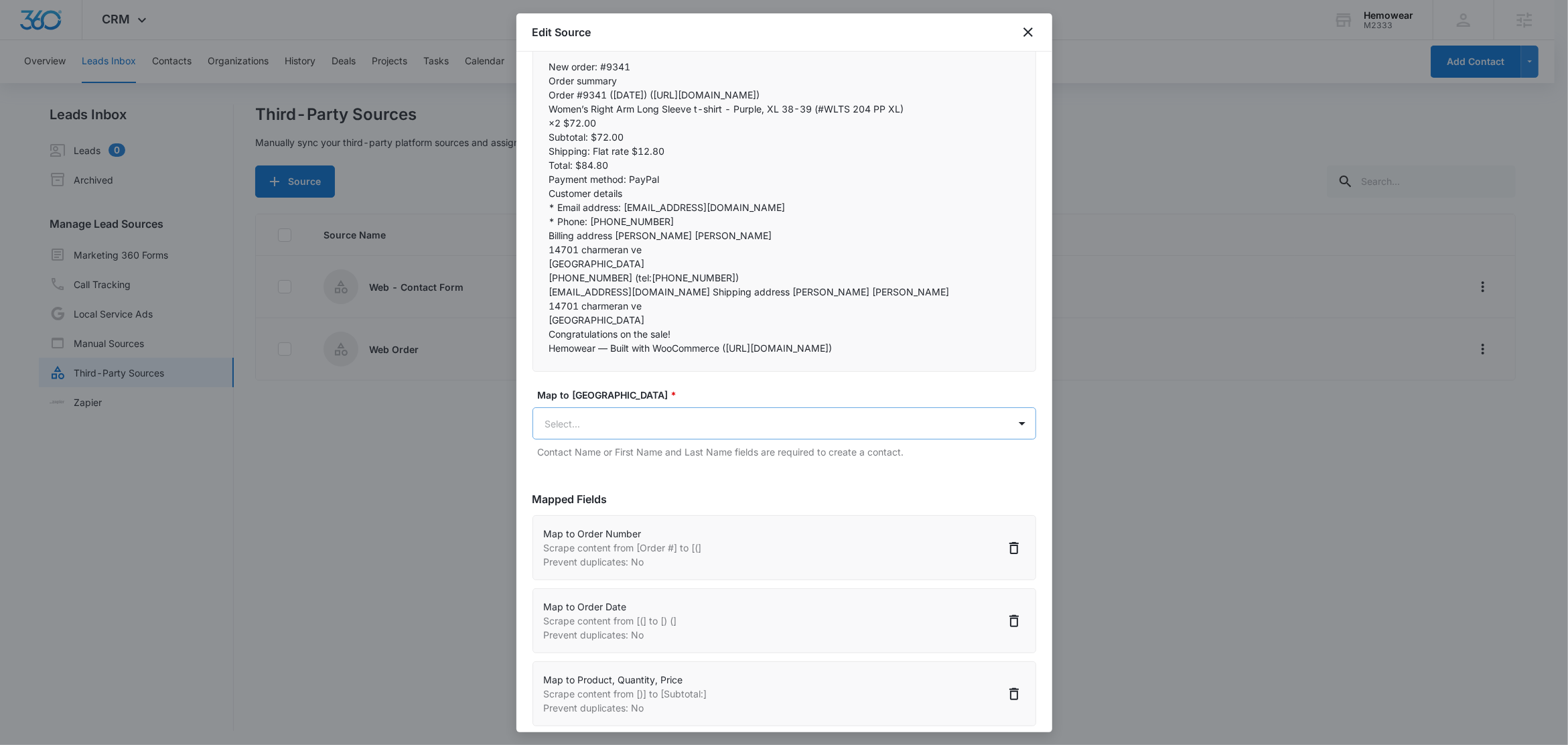
click at [618, 457] on body "CRM Apps Reputation Forms CRM Email Social Content Ads Intelligence Files Brand…" at bounding box center [784, 374] width 1568 height 747
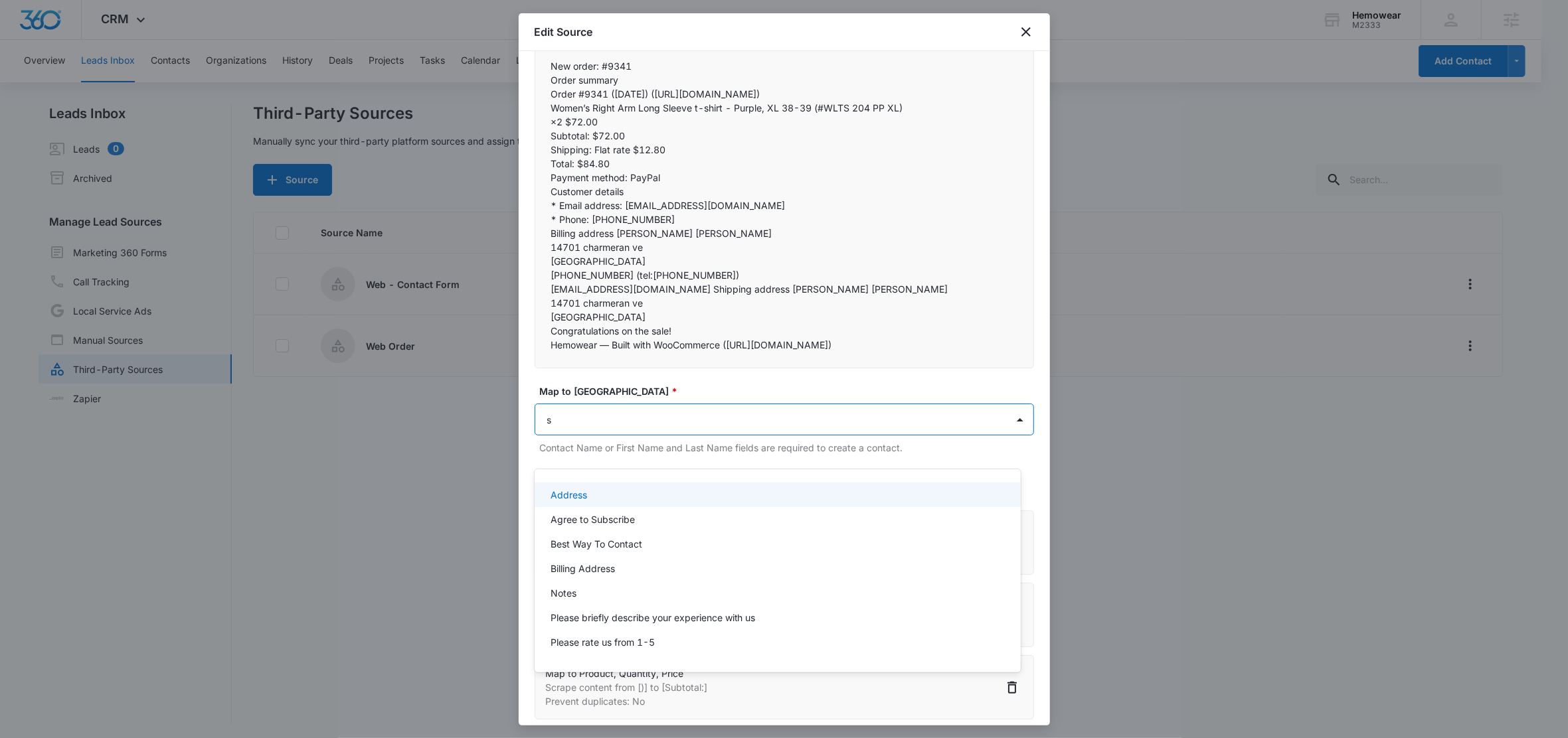
type input "sh"
click at [602, 524] on p "Street (Shipping Address)" at bounding box center [608, 519] width 114 height 14
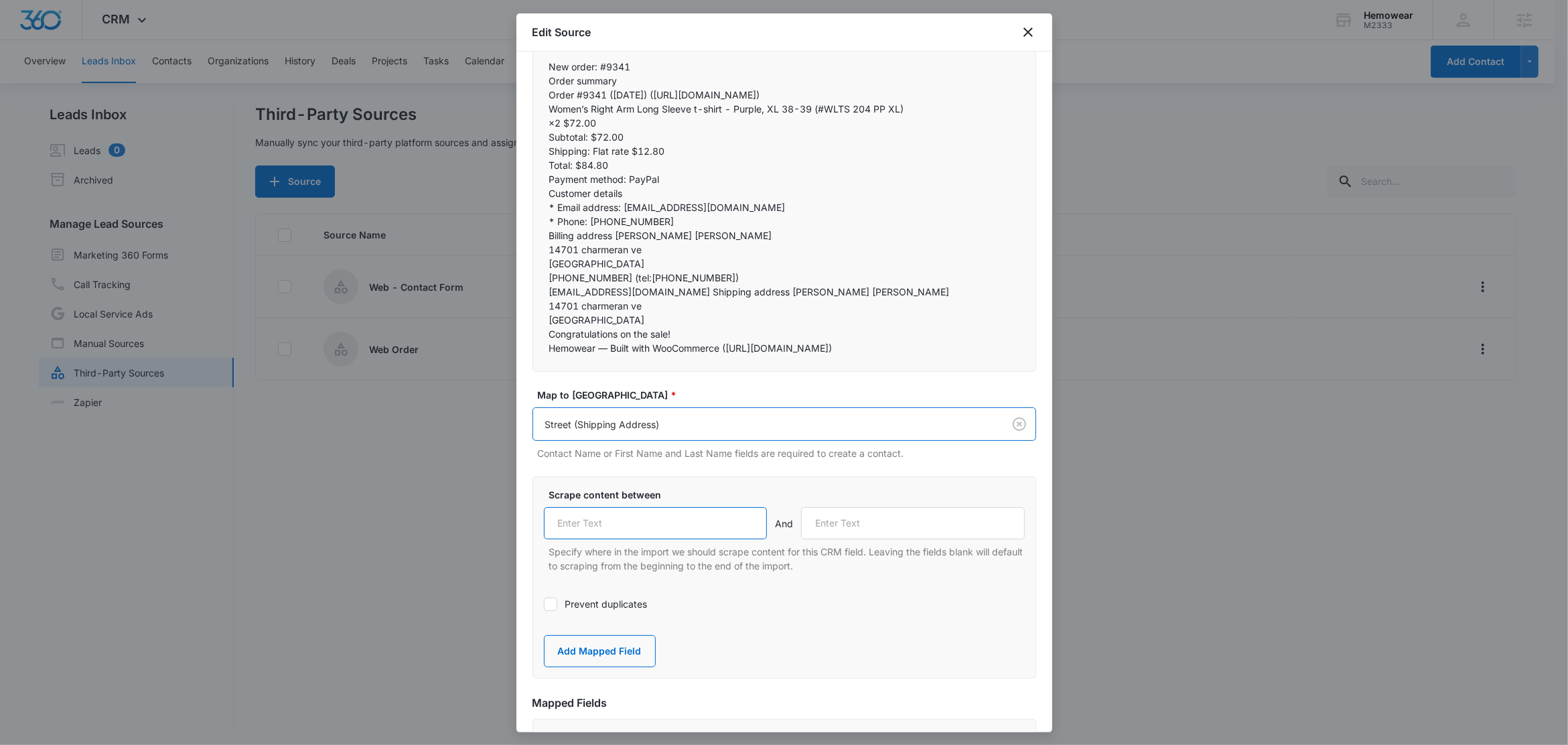
click at [641, 540] on input "text" at bounding box center [655, 523] width 223 height 32
click at [639, 540] on input "text" at bounding box center [655, 523] width 223 height 32
paste input "Shipping address"
type input "Shipping address"
drag, startPoint x: 665, startPoint y: 349, endPoint x: 539, endPoint y: 352, distance: 126.0
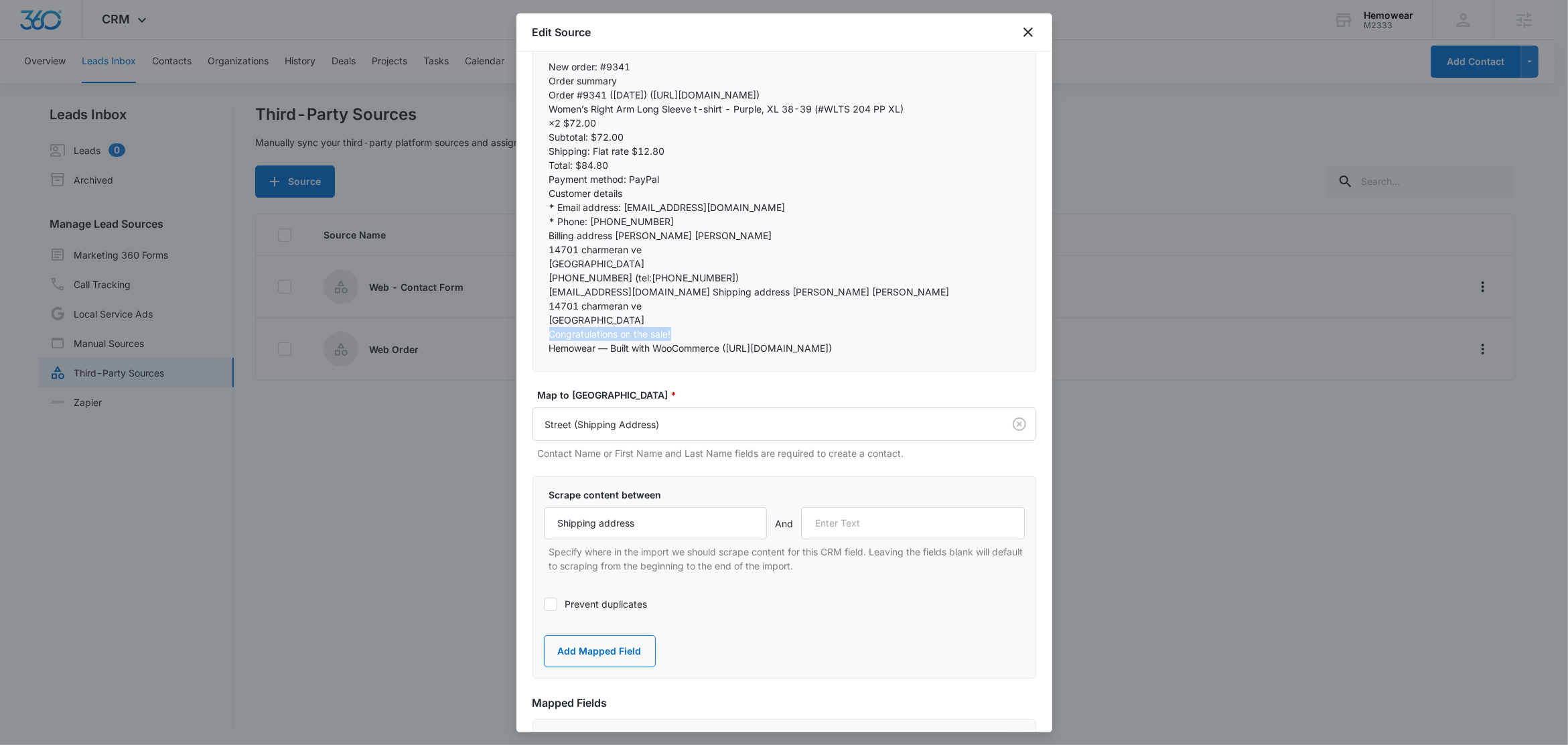
click at [539, 352] on div "New order: #9341 Order summary Order #9341 (August 14, 2025) (https://email.clo…" at bounding box center [784, 207] width 504 height 329
click at [894, 540] on input "text" at bounding box center [913, 523] width 223 height 32
paste input "Congratulations on the sale!"
type input "Congratulations on the sale!"
click at [623, 667] on button "Add Mapped Field" at bounding box center [600, 652] width 112 height 32
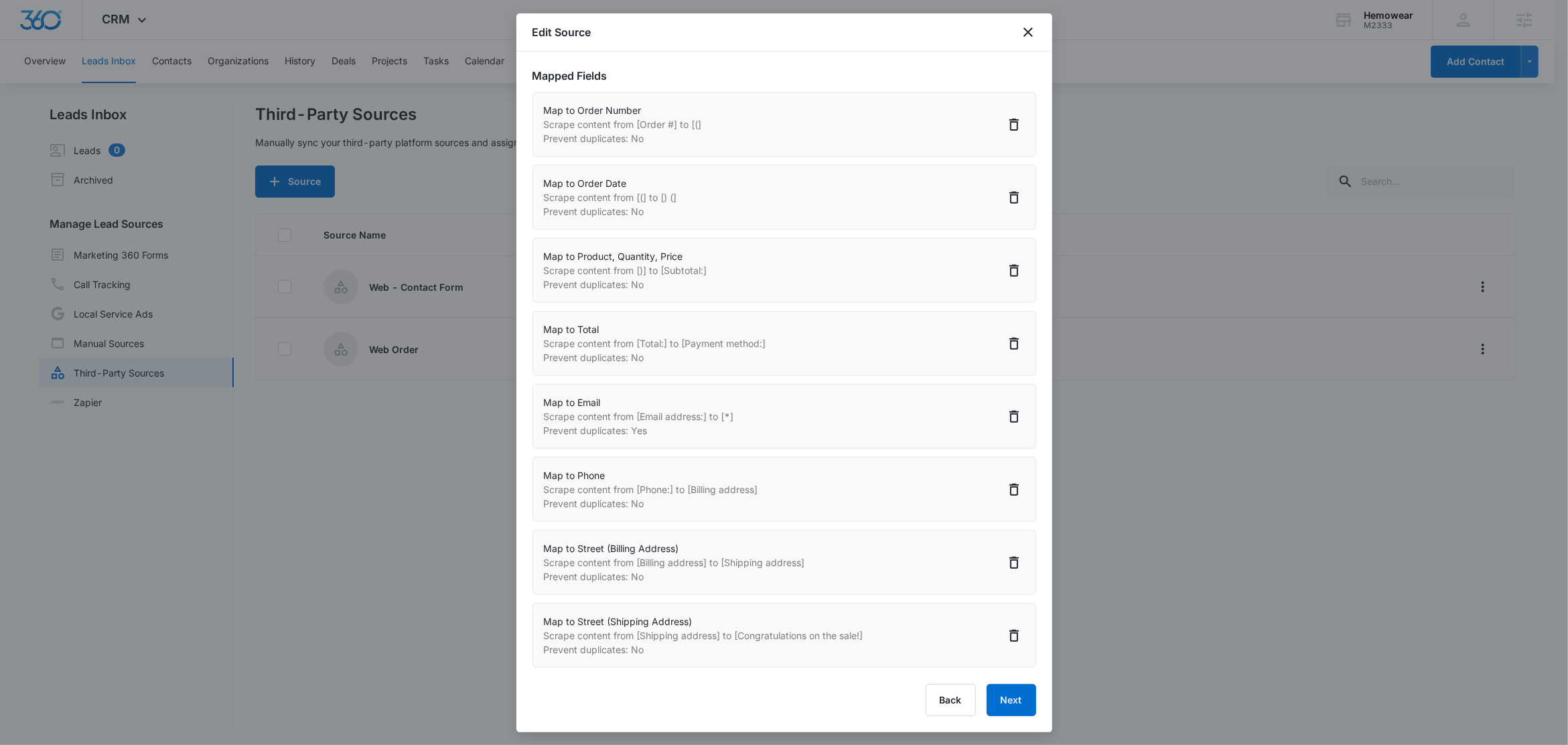
scroll to position [1, 0]
click at [992, 706] on button "Next" at bounding box center [1011, 700] width 49 height 32
select select "364"
select select "365"
select select "367"
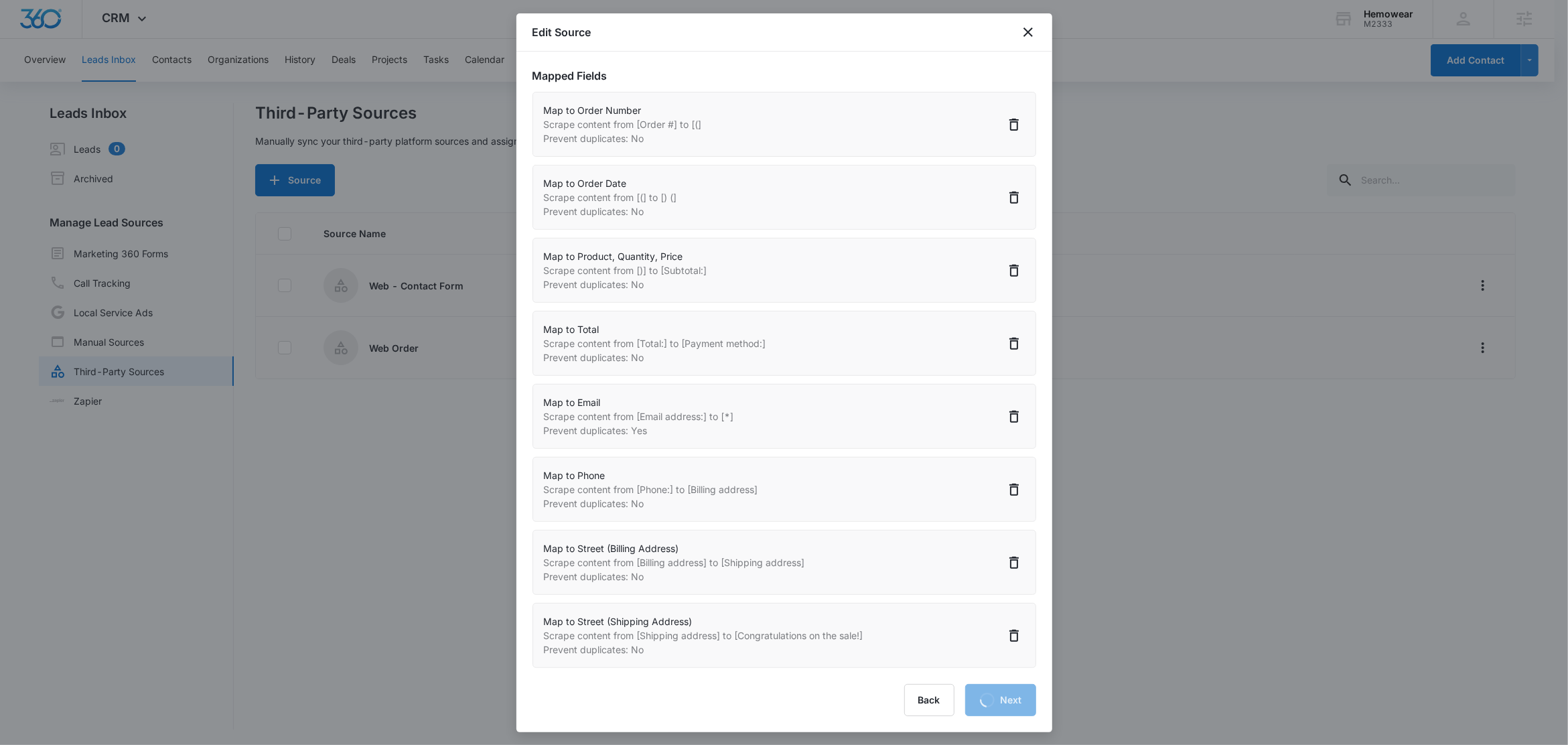
select select "366"
select select "185"
select select "184"
select select "376"
select select "369"
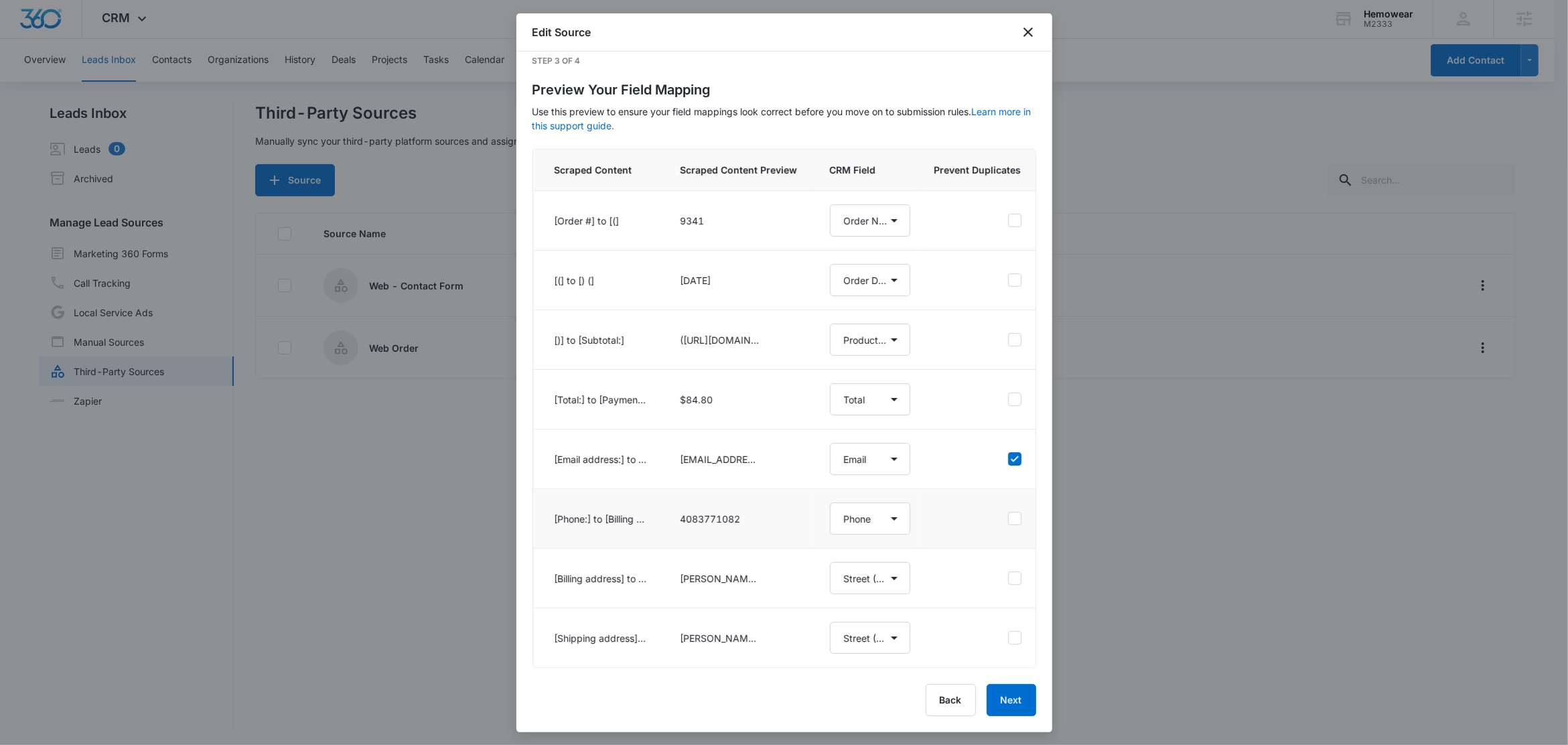
scroll to position [0, 0]
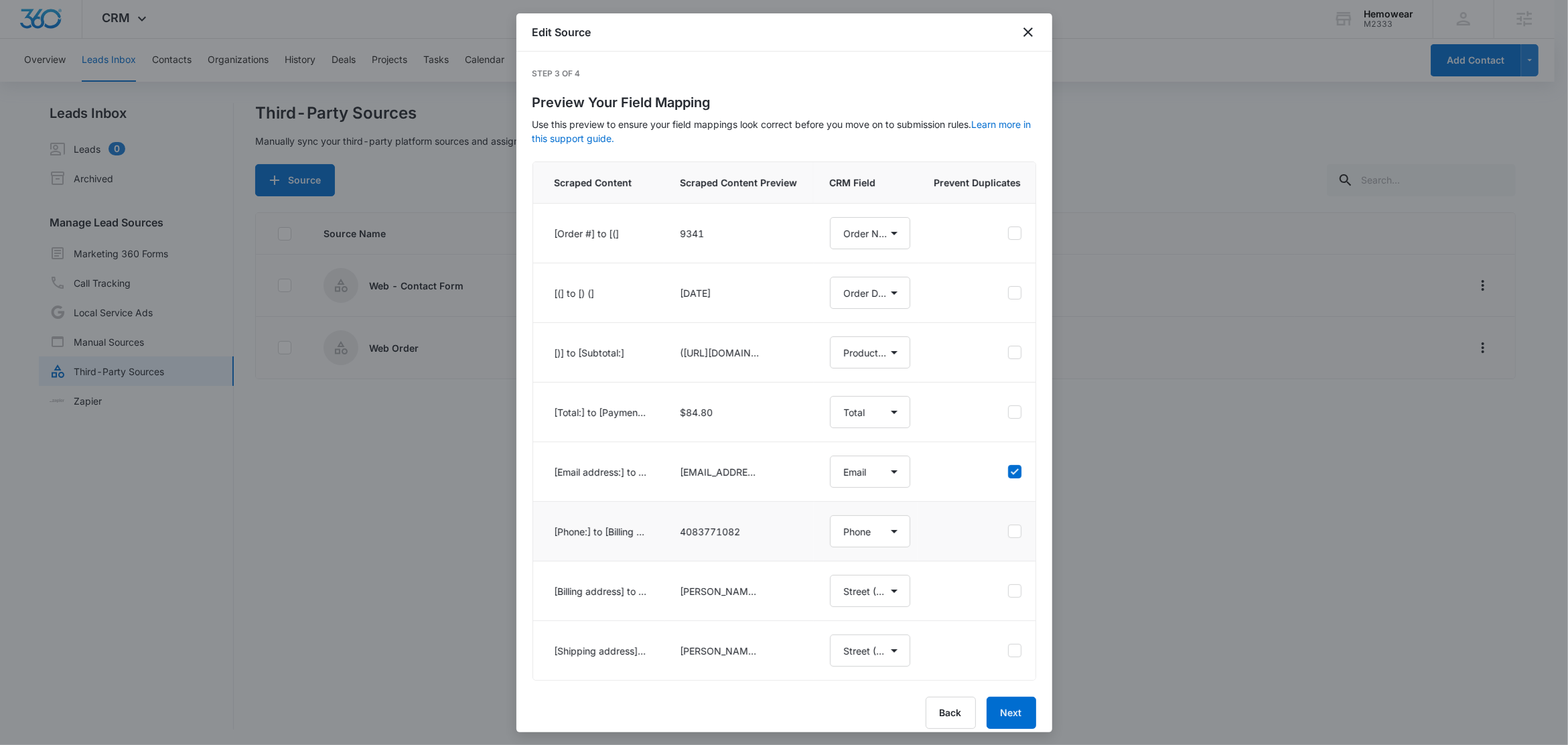
select select "364"
select select "365"
select select "367"
select select "366"
select select "185"
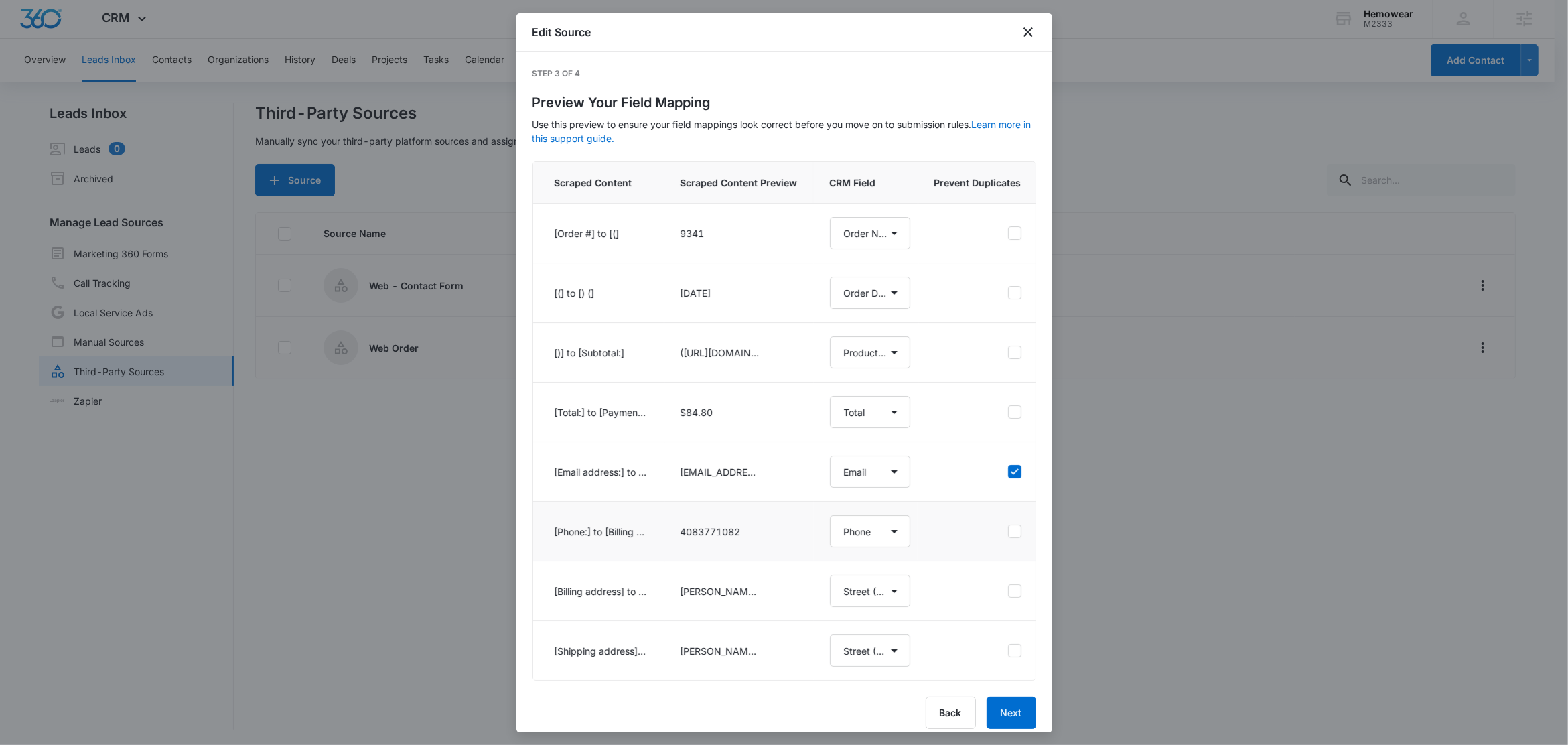
select select "184"
select select "376"
select select "369"
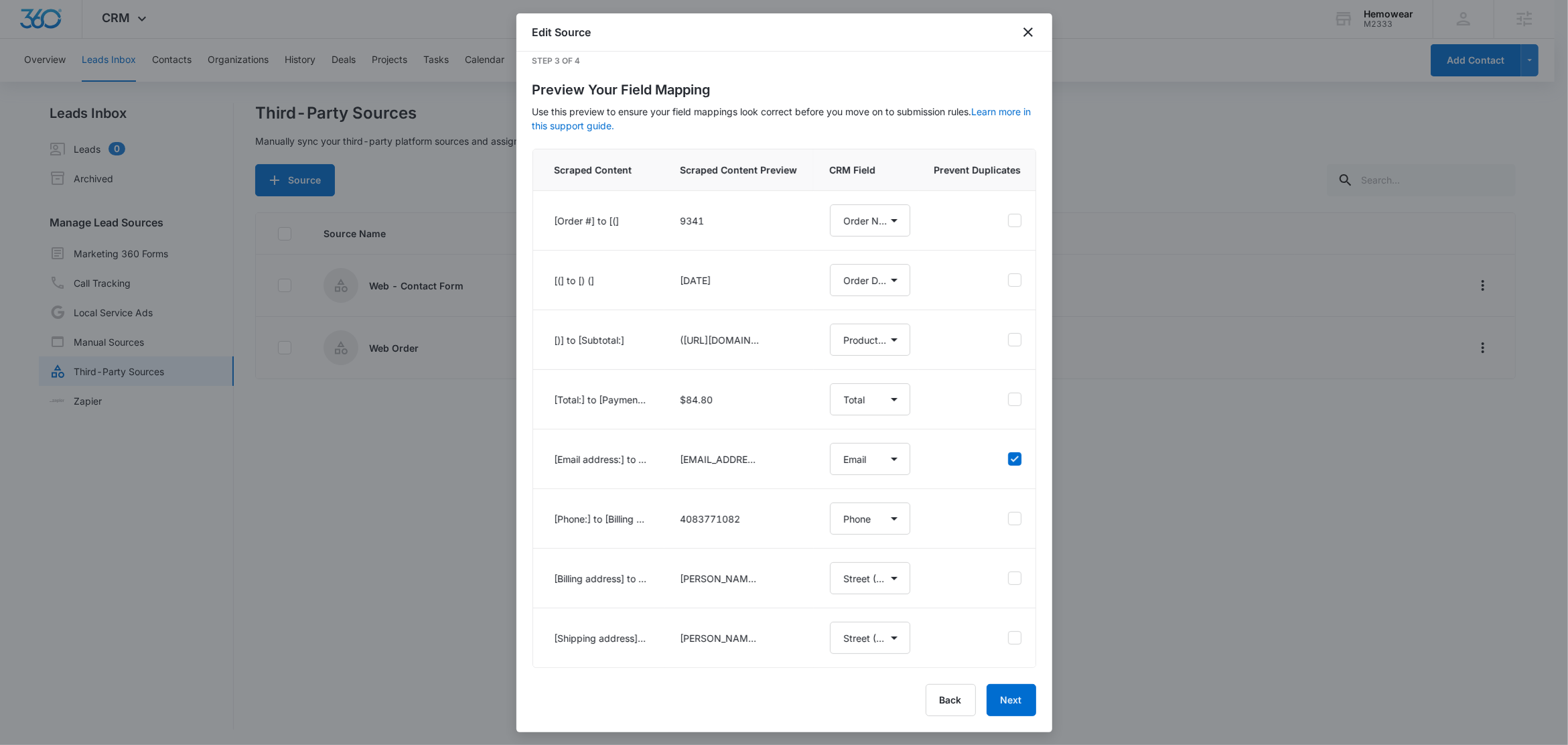
scroll to position [28, 0]
click at [931, 699] on button "Back" at bounding box center [950, 700] width 50 height 32
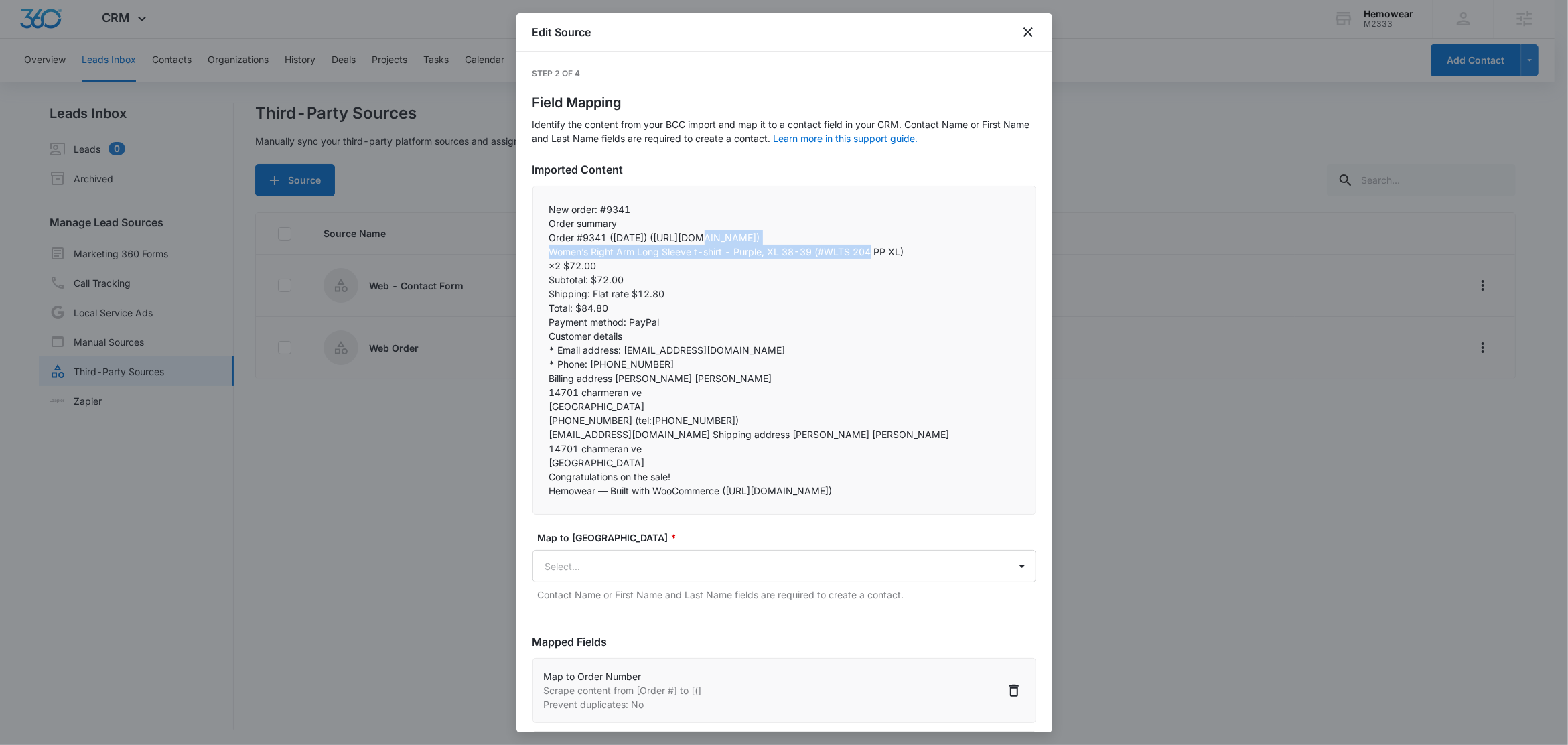
drag, startPoint x: 695, startPoint y: 236, endPoint x: 859, endPoint y: 263, distance: 166.2
click at [859, 263] on div "New order: #9341 Order summary Order #9341 (August 14, 2025) (https://email.clo…" at bounding box center [784, 350] width 504 height 329
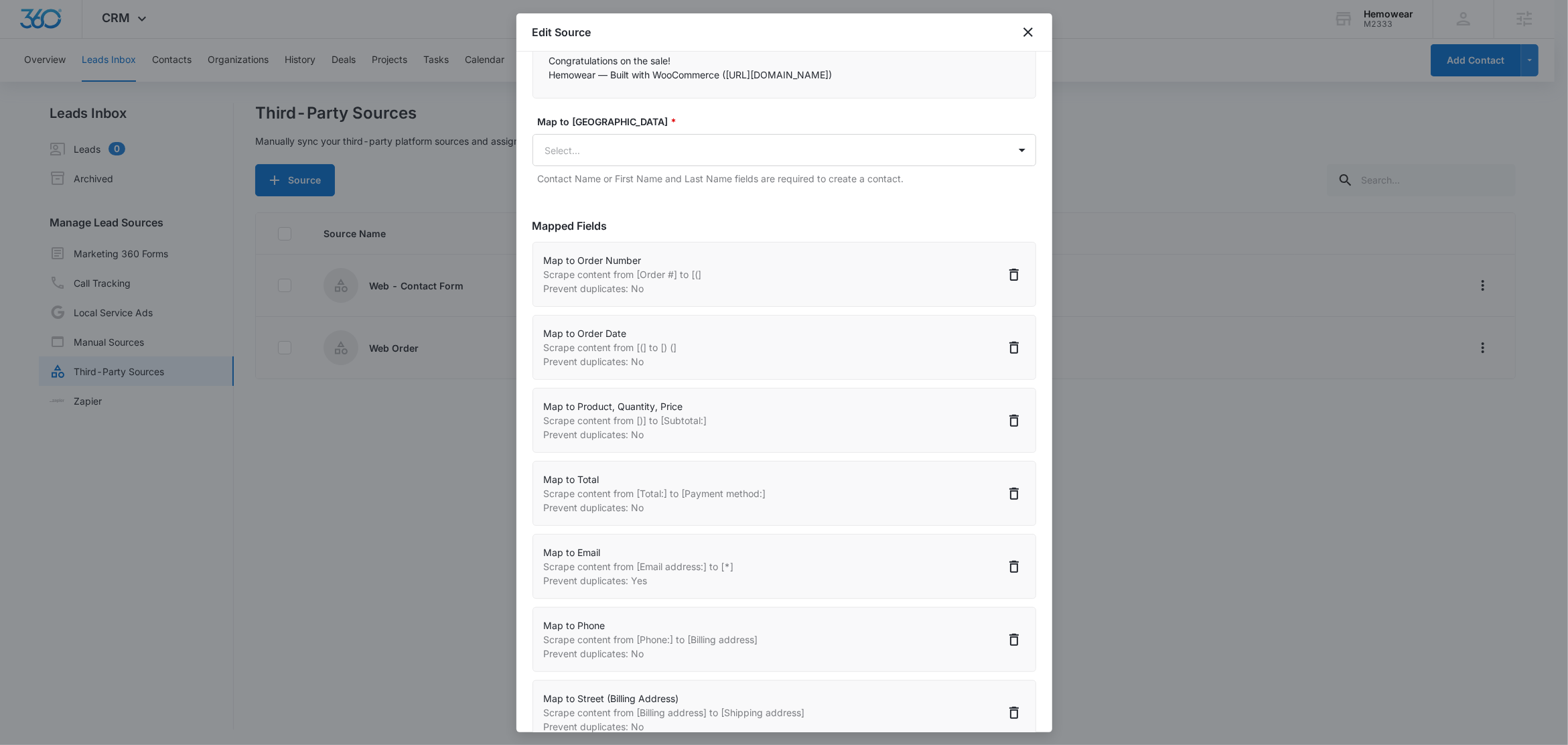
scroll to position [598, 0]
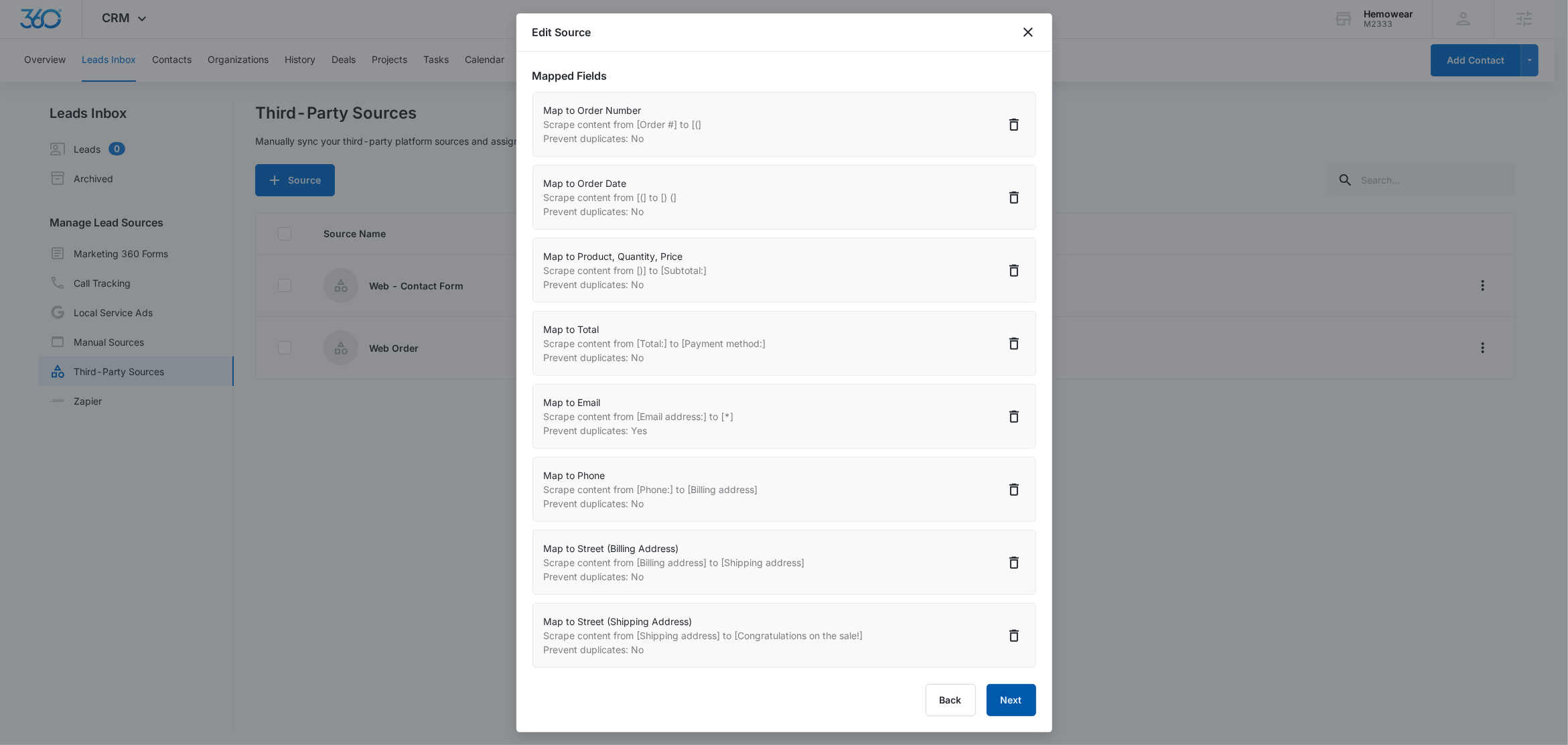
click at [1000, 711] on button "Next" at bounding box center [1011, 700] width 49 height 32
select select "364"
select select "365"
select select "367"
select select "366"
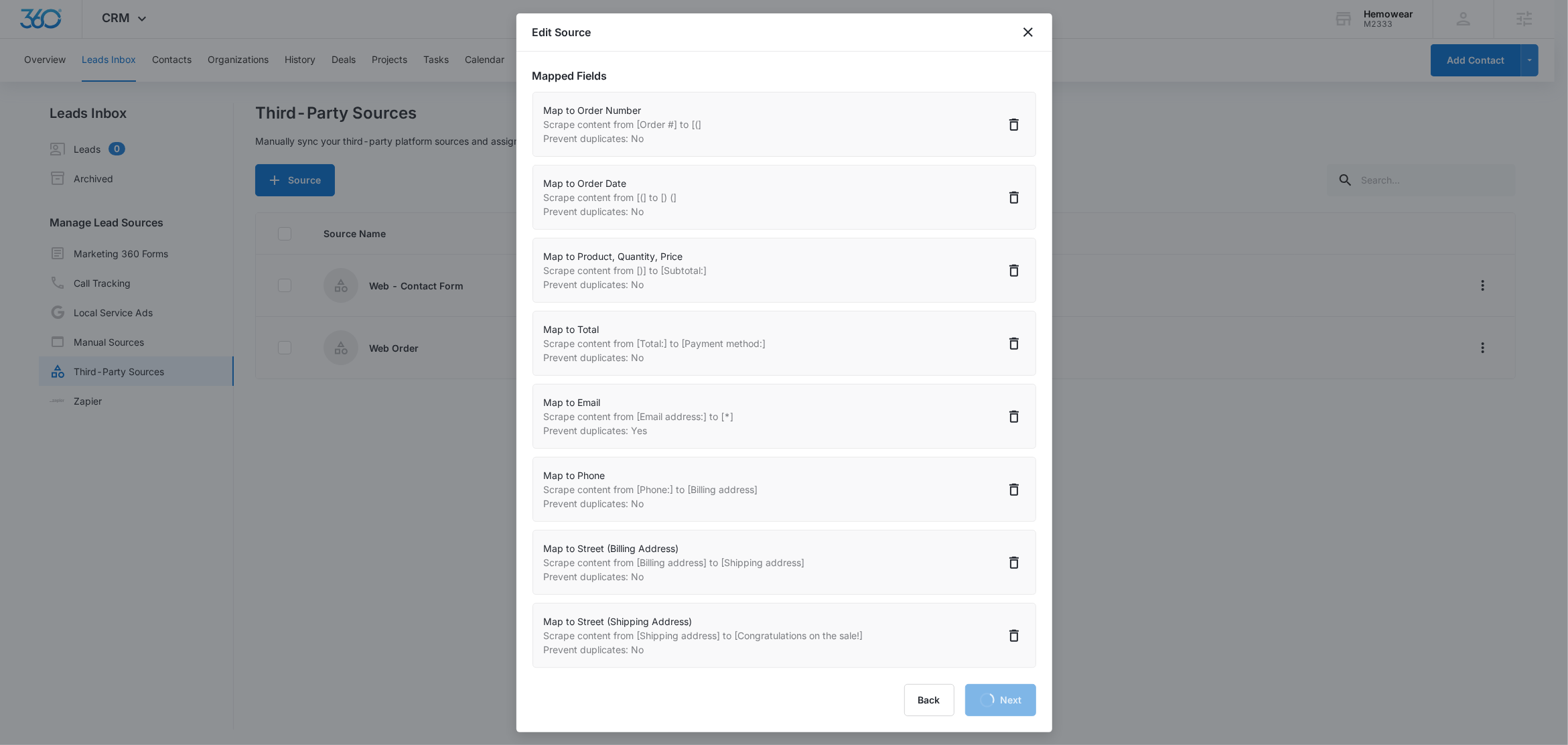
select select "185"
select select "184"
select select "376"
select select "369"
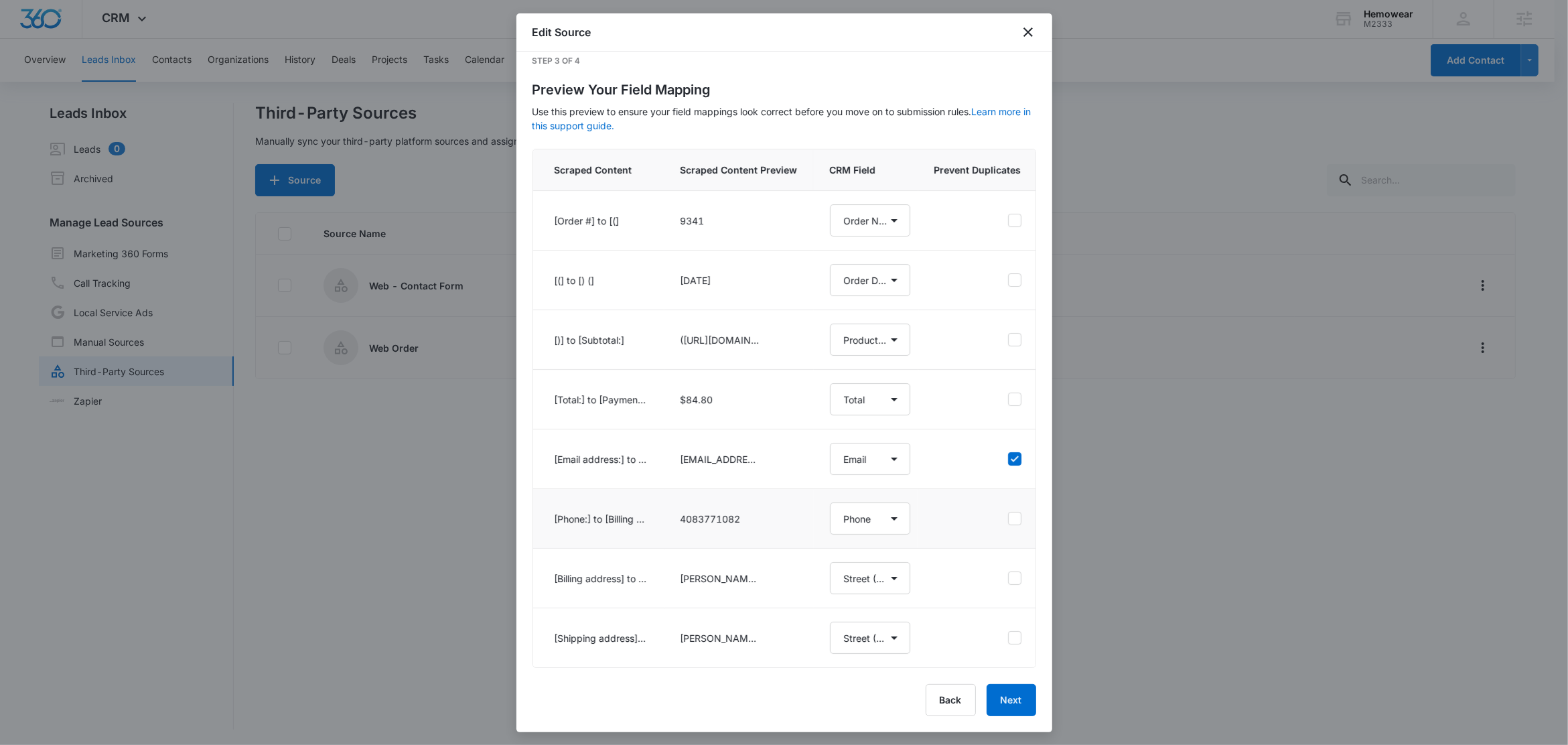
scroll to position [28, 0]
click at [995, 693] on button "Next" at bounding box center [1011, 700] width 49 height 32
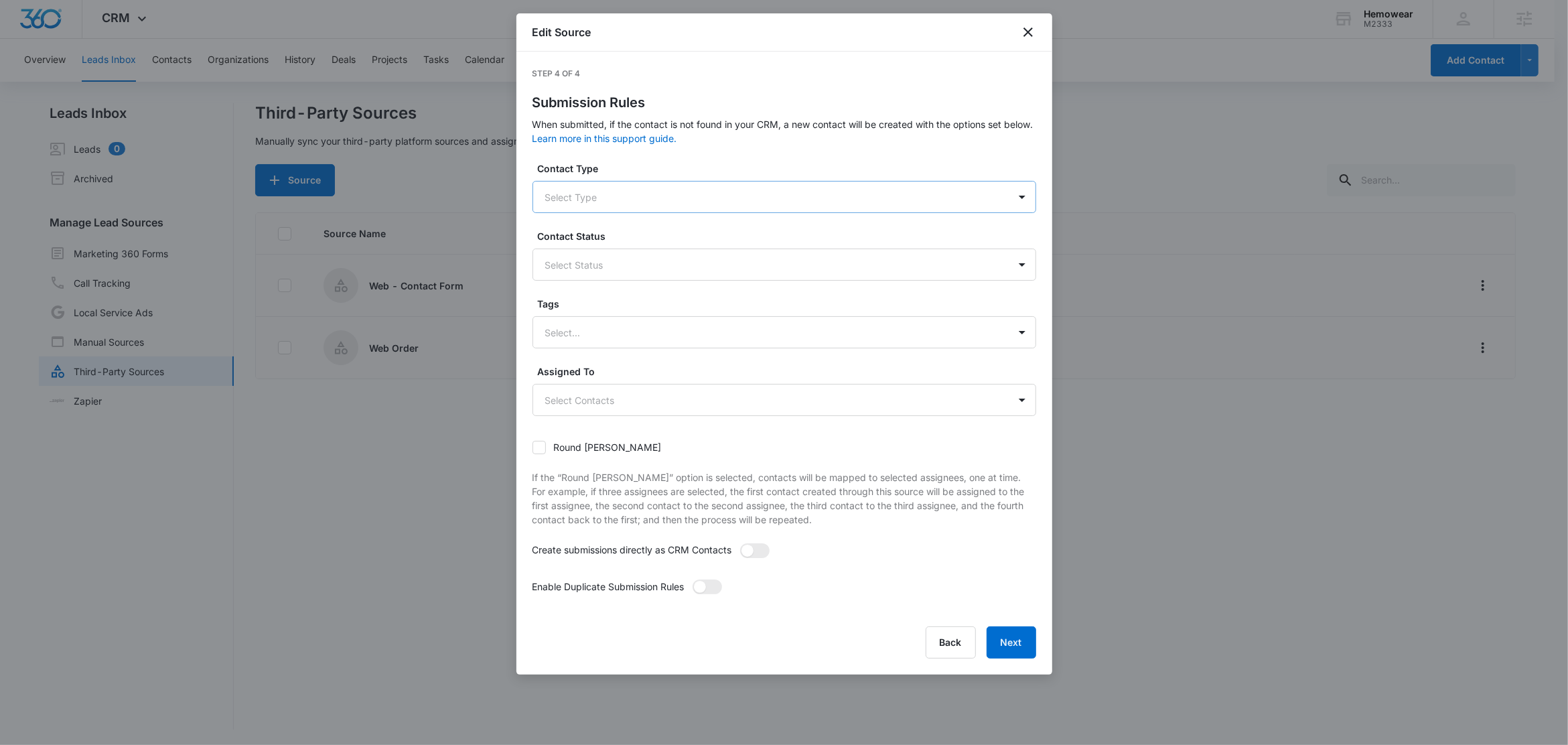
click at [626, 189] on div at bounding box center [768, 197] width 446 height 17
click at [582, 269] on p "Customer" at bounding box center [570, 269] width 43 height 14
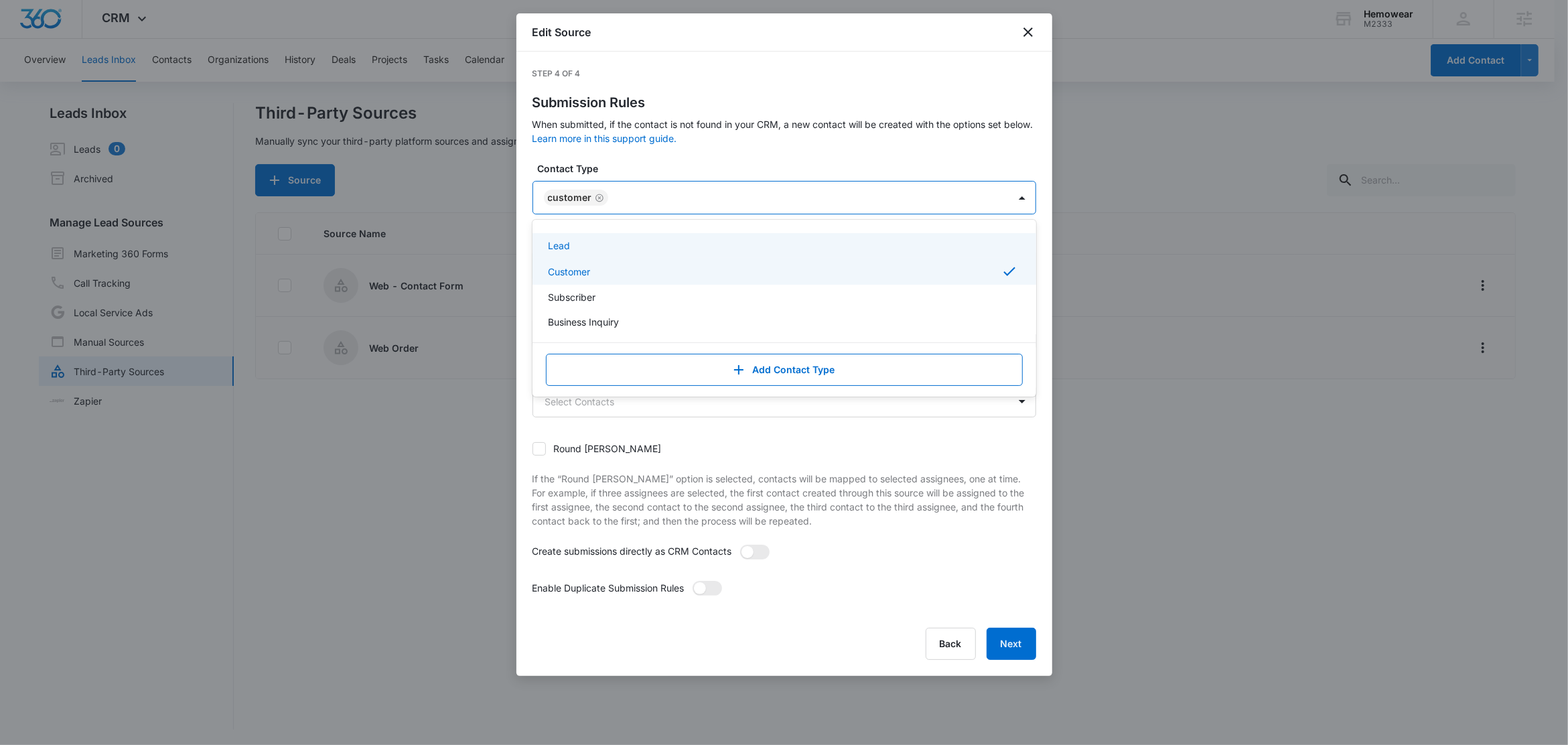
click at [646, 158] on div "Step 4 of 4 Submission Rules When submitted, if the contact is not found in you…" at bounding box center [784, 363] width 504 height 592
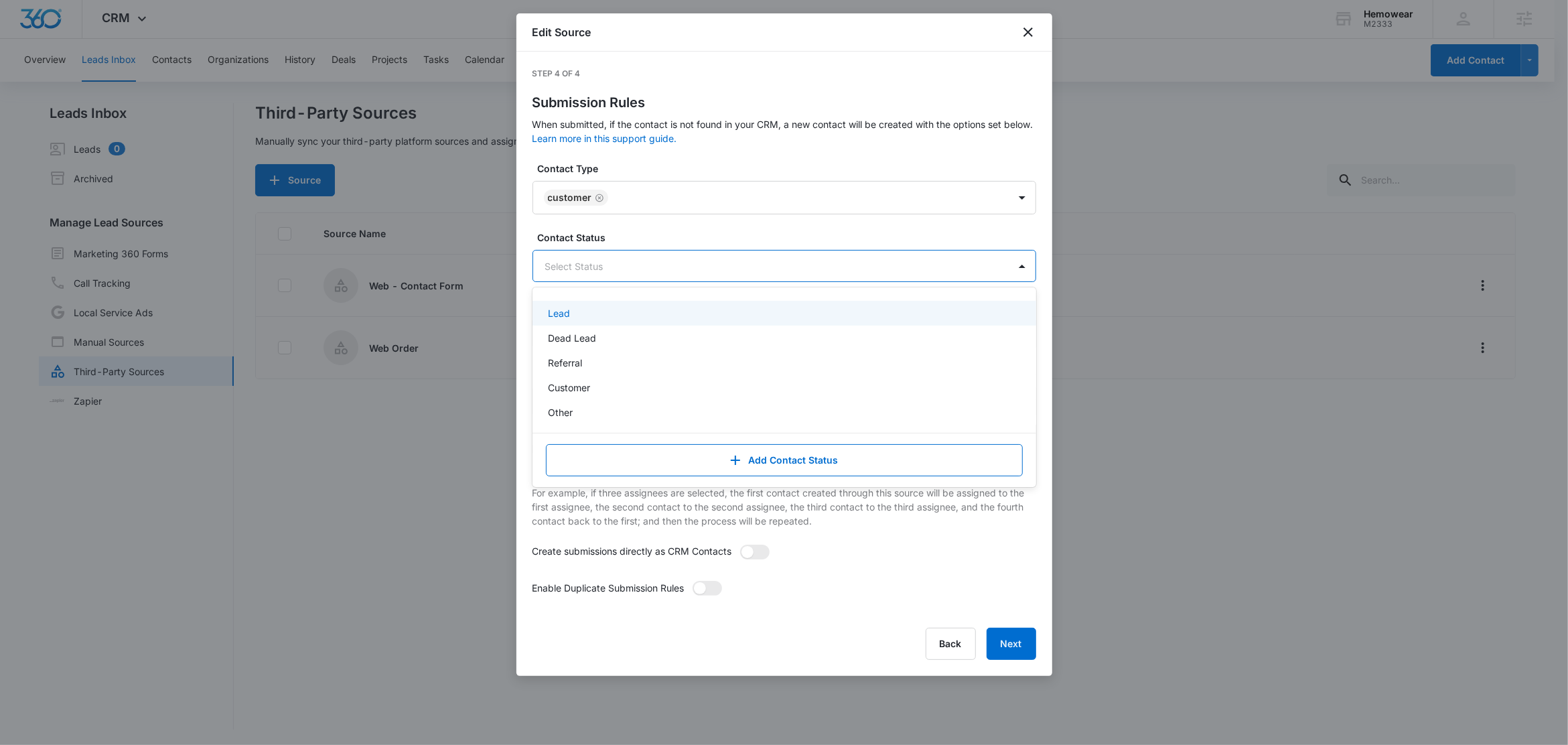
click at [594, 255] on div "Select Status" at bounding box center [771, 266] width 475 height 30
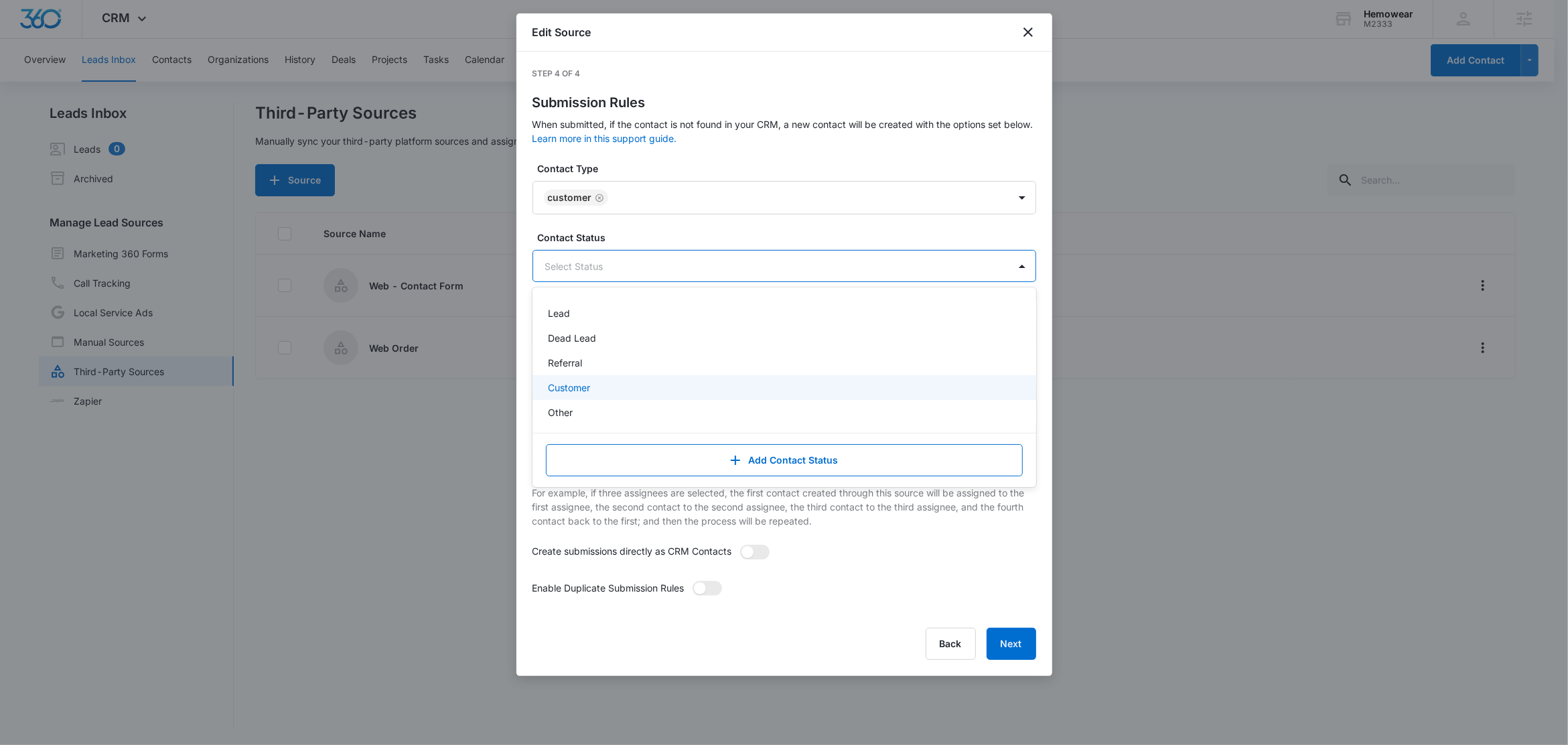
click at [572, 385] on p "Customer" at bounding box center [570, 388] width 43 height 14
click at [637, 243] on label "Contact Status" at bounding box center [790, 237] width 504 height 14
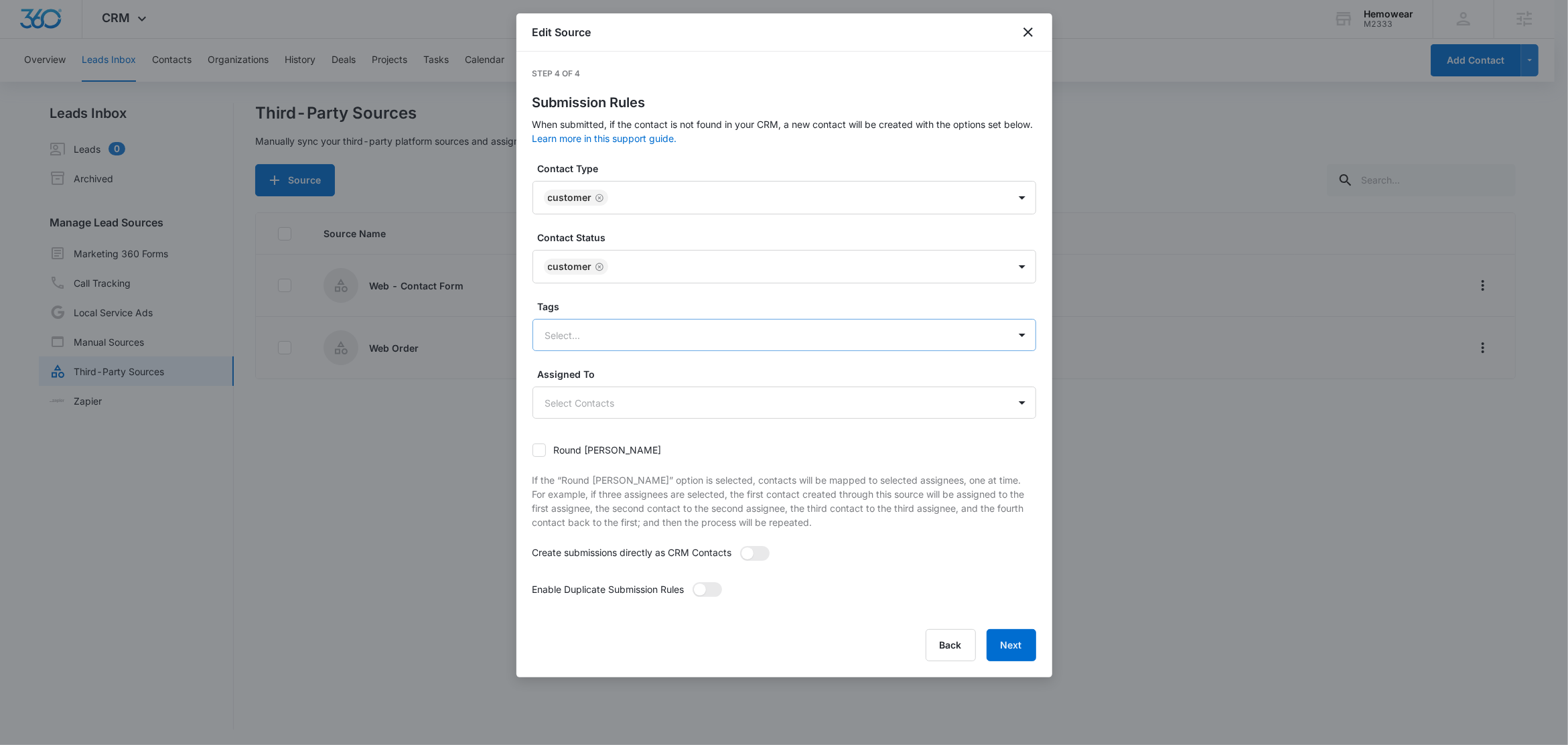
click at [569, 324] on div "Select..." at bounding box center [771, 335] width 475 height 30
type input "we"
click at [585, 379] on p "Web Order" at bounding box center [572, 382] width 48 height 14
drag, startPoint x: 603, startPoint y: 313, endPoint x: 622, endPoint y: 318, distance: 19.6
click at [603, 313] on div "Tags Web Order" at bounding box center [784, 326] width 504 height 53
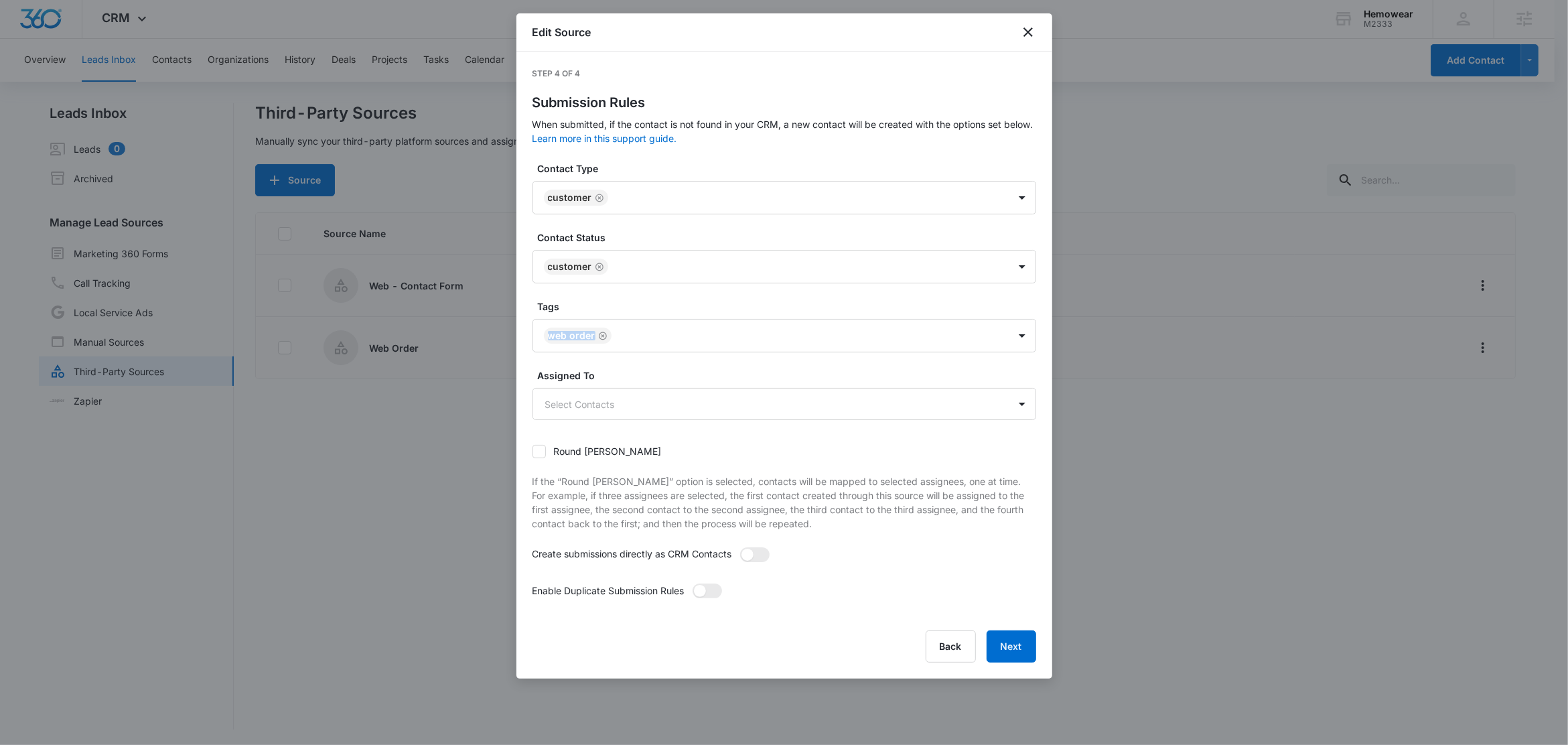
click at [603, 302] on label "Tags" at bounding box center [790, 307] width 504 height 14
click at [758, 553] on span at bounding box center [755, 555] width 30 height 15
click at [749, 553] on input "checkbox" at bounding box center [744, 552] width 9 height 9
checkbox input "true"
click at [715, 595] on span at bounding box center [707, 591] width 30 height 15
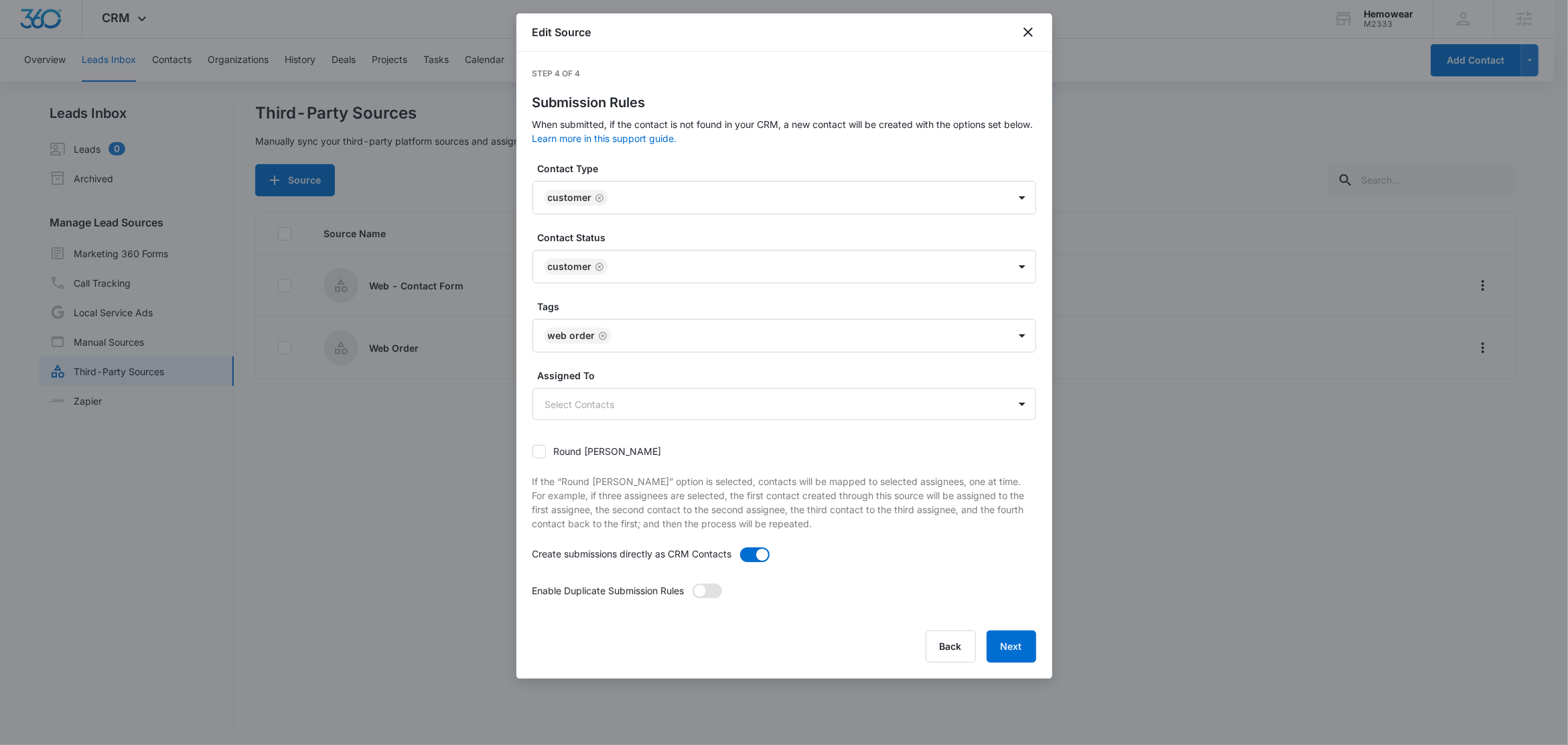
click at [701, 592] on input "checkbox" at bounding box center [697, 588] width 9 height 9
checkbox input "true"
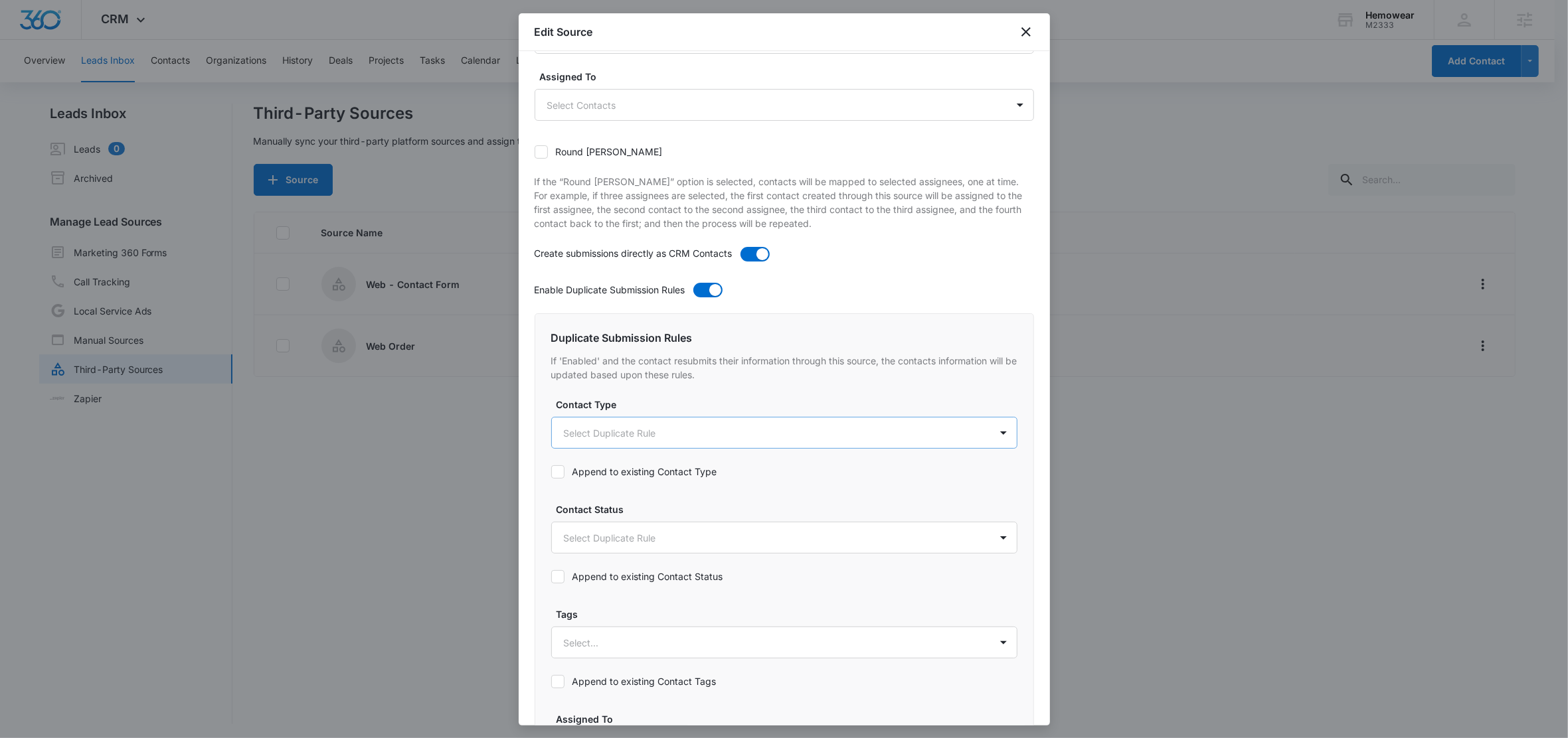
click at [628, 448] on body "CRM Apps Reputation Forms CRM Email Social Content Ads Intelligence Files Brand…" at bounding box center [784, 370] width 1568 height 740
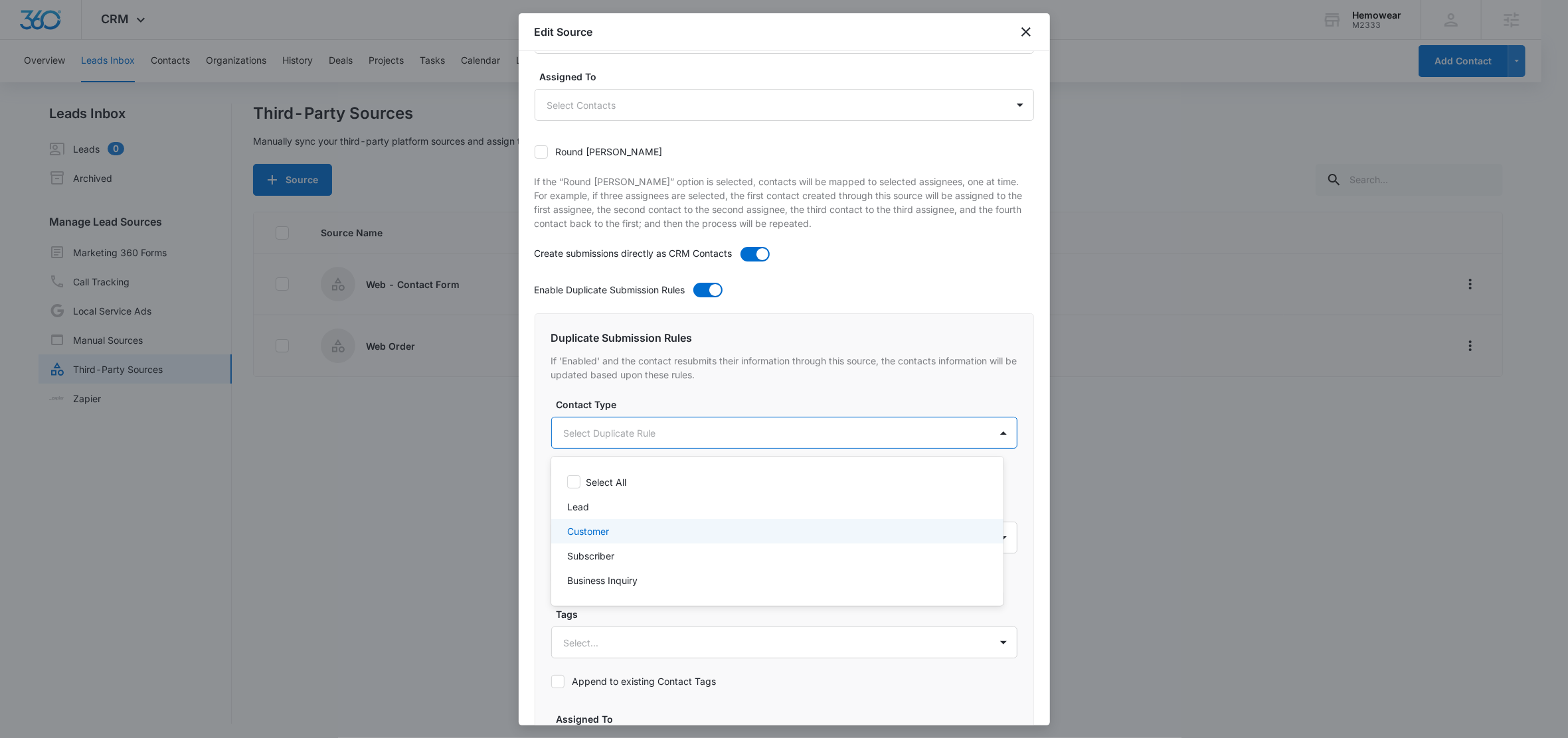
click at [587, 525] on p "Customer" at bounding box center [588, 531] width 42 height 14
click at [632, 396] on div at bounding box center [784, 369] width 1568 height 738
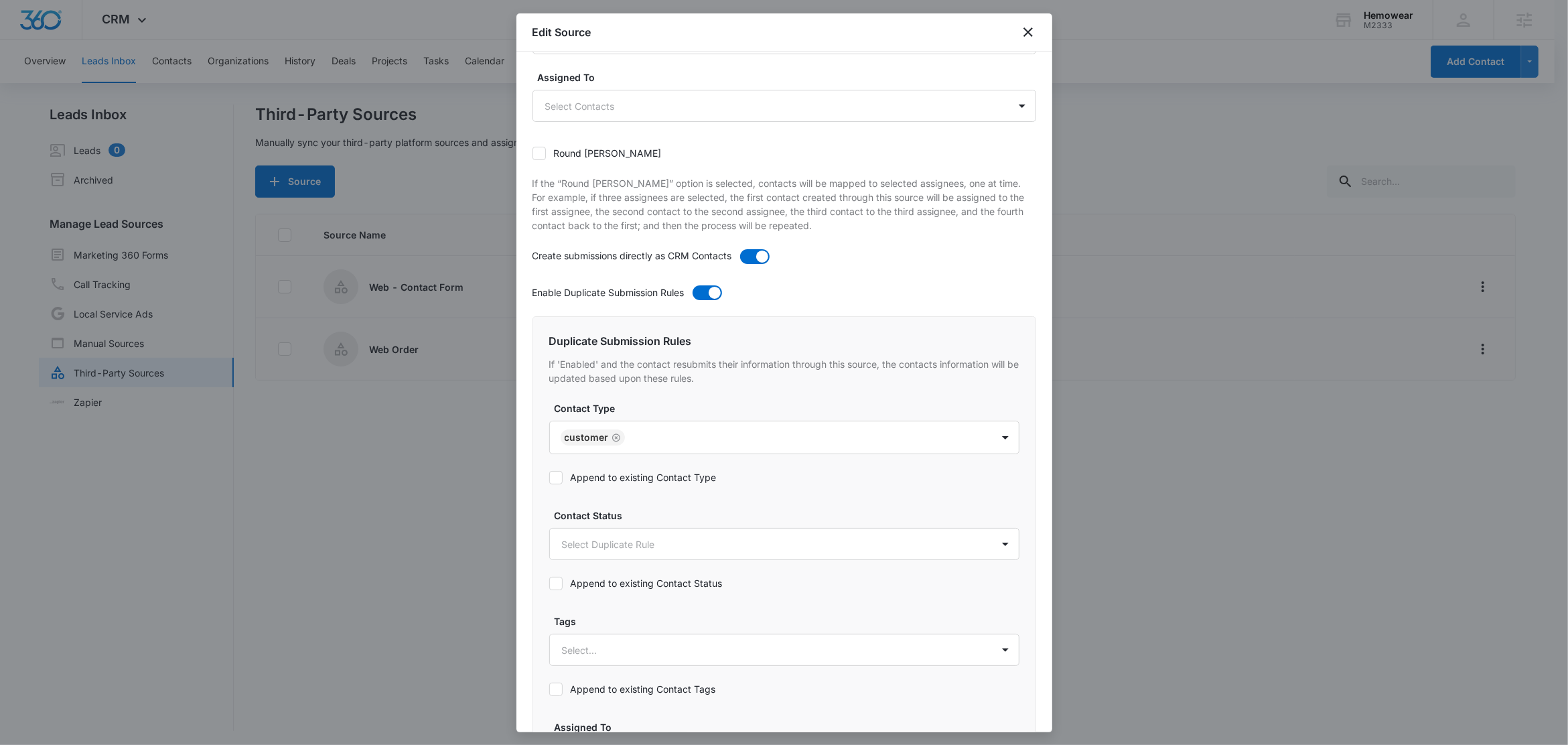
click at [622, 488] on div "Append to existing Contact Type" at bounding box center [633, 478] width 167 height 30
click at [679, 469] on div "Append to existing Contact Type" at bounding box center [633, 478] width 167 height 30
click at [675, 478] on label "Append to existing Contact Type" at bounding box center [633, 478] width 167 height 14
click at [549, 478] on input "Append to existing Contact Type" at bounding box center [549, 478] width 0 height 0
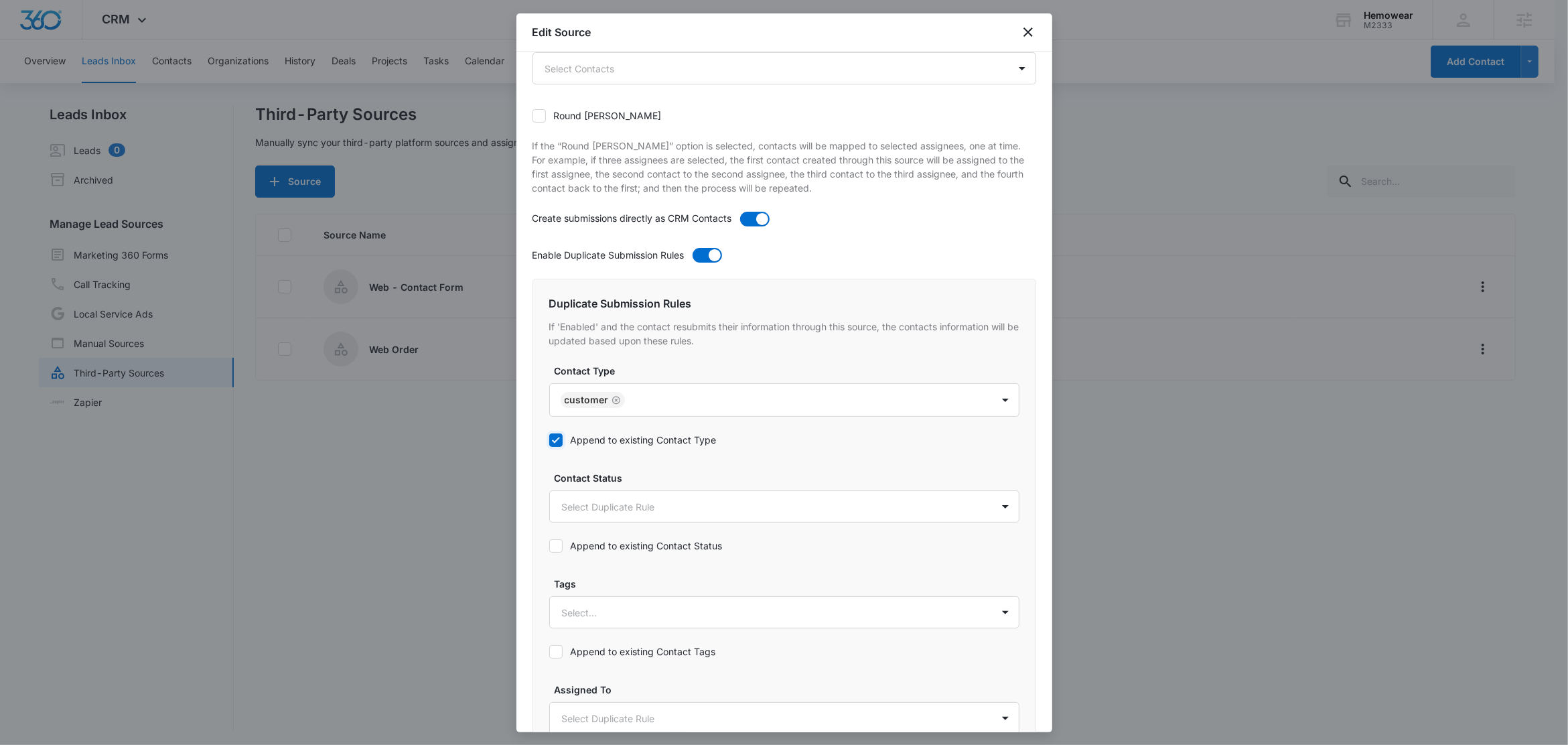
scroll to position [444, 0]
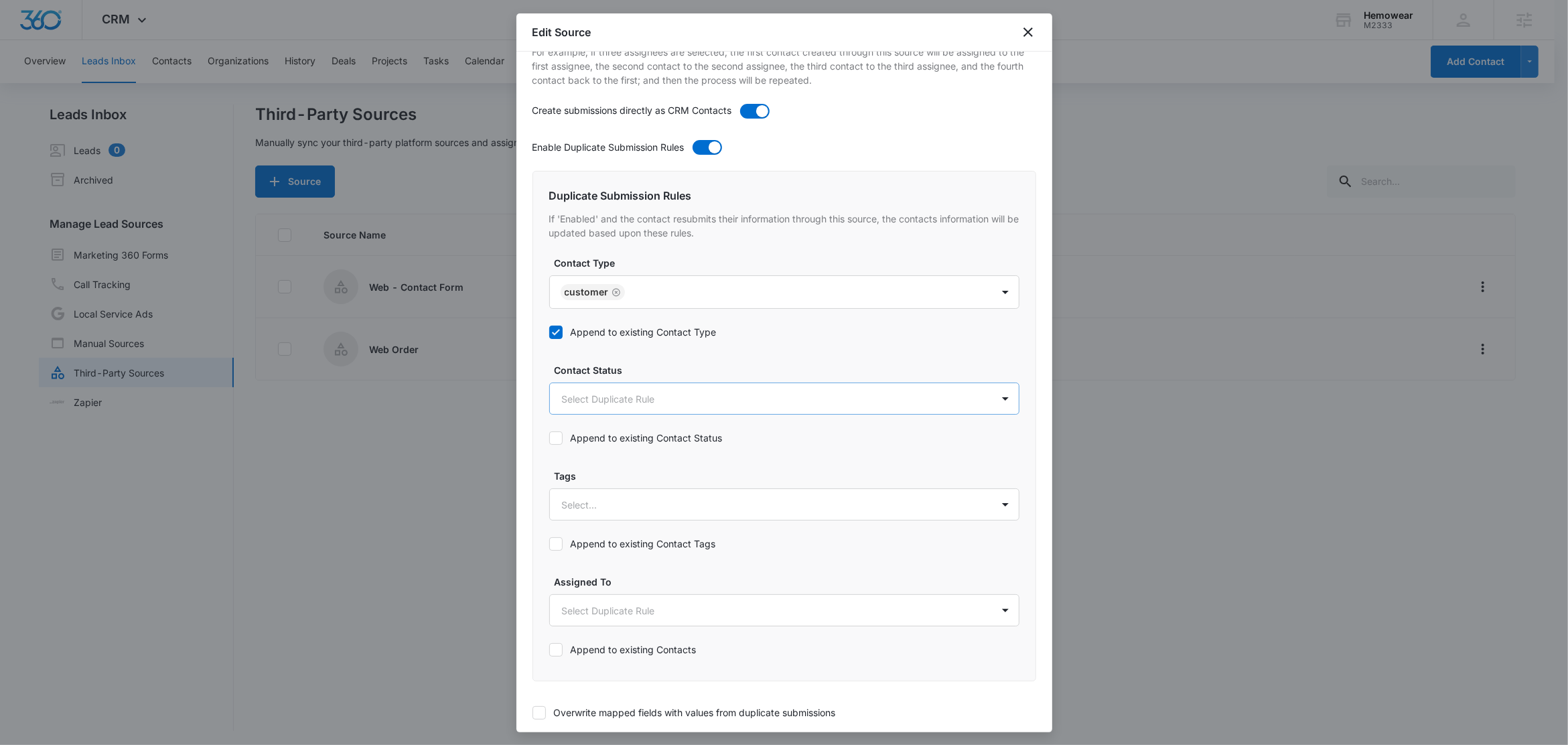
click at [626, 394] on body "CRM Apps Reputation Forms CRM Email Social Content Ads Intelligence Files Brand…" at bounding box center [784, 374] width 1568 height 747
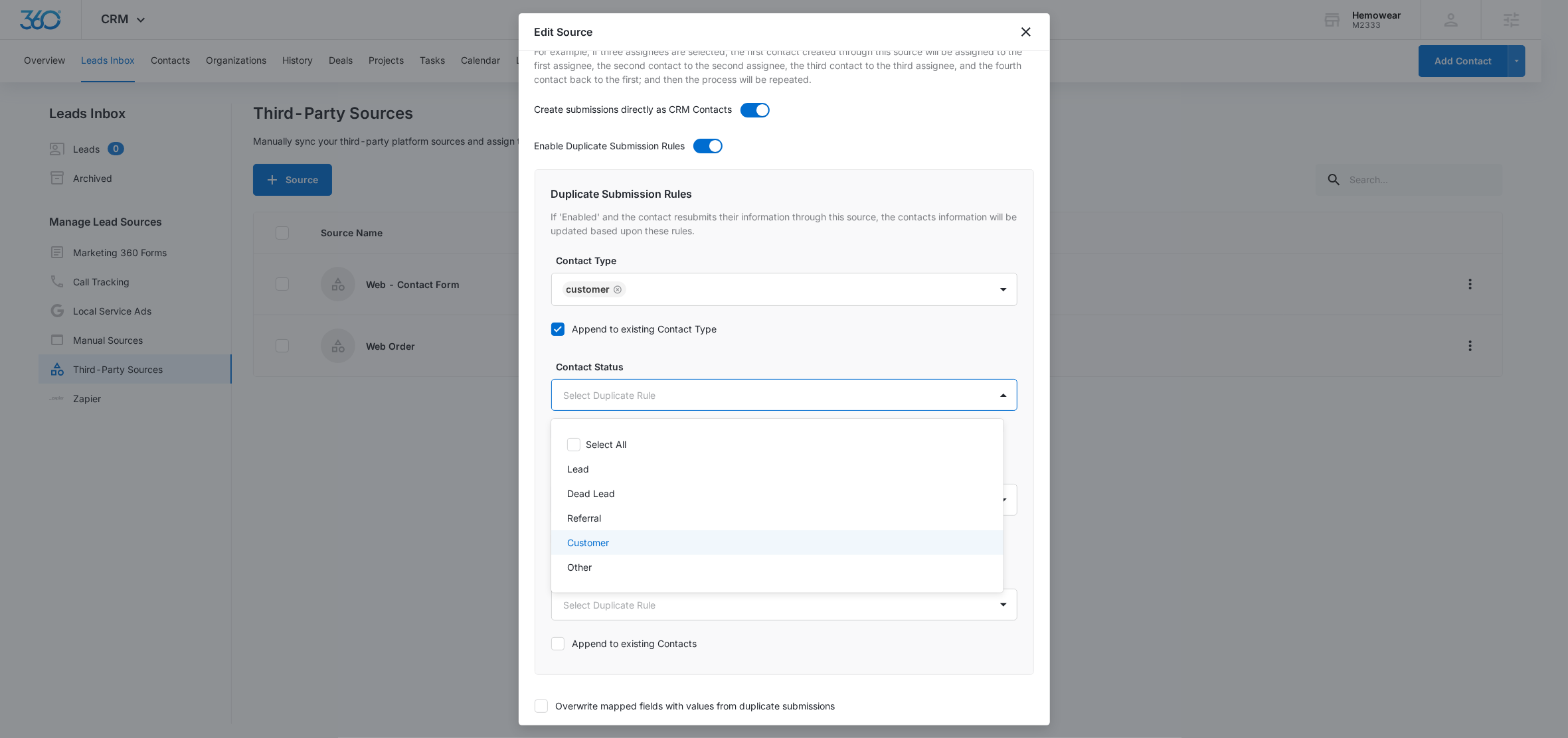
click at [588, 540] on p "Customer" at bounding box center [588, 543] width 42 height 14
click at [634, 359] on div at bounding box center [784, 369] width 1568 height 738
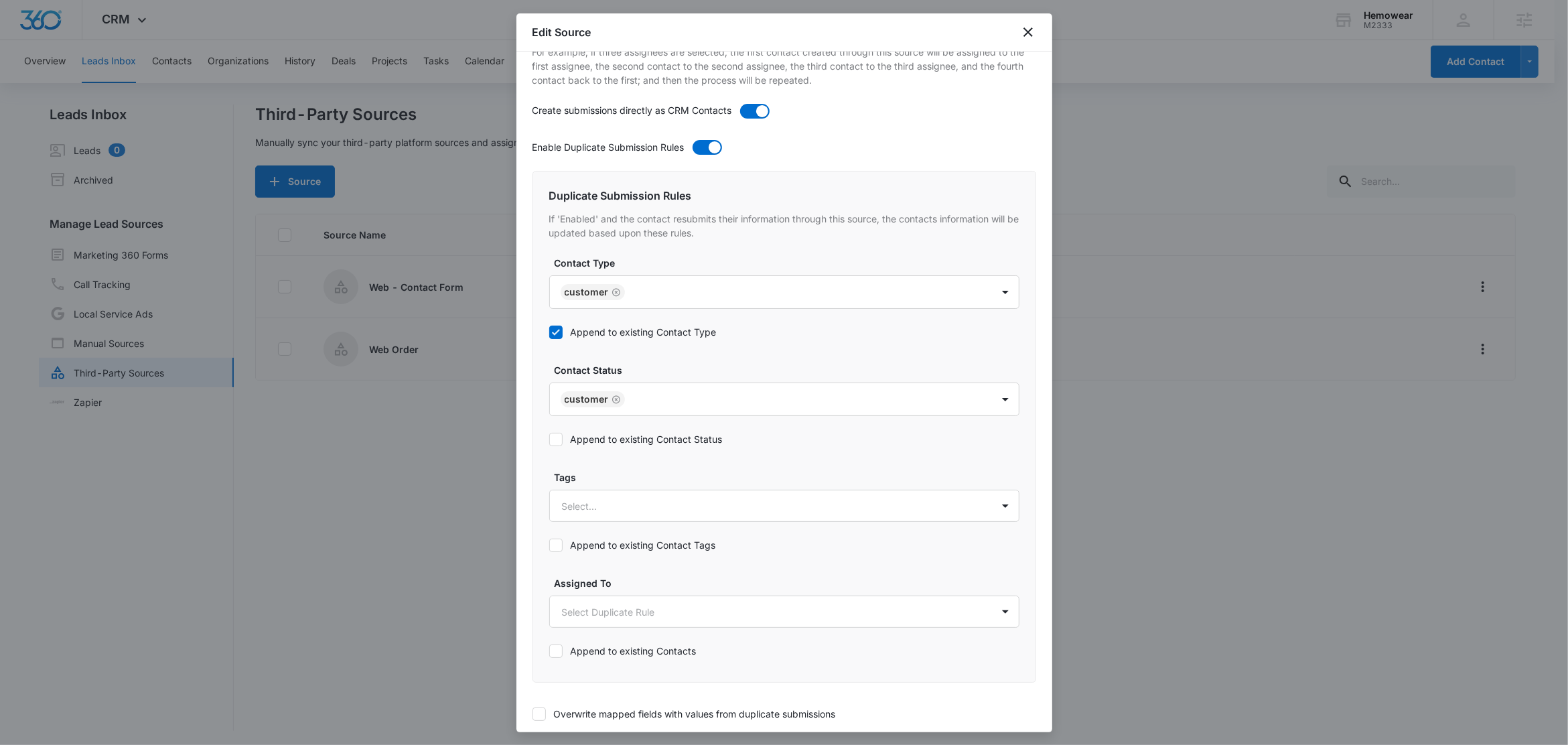
click at [618, 442] on label "Append to existing Contact Status" at bounding box center [636, 439] width 173 height 14
click at [549, 440] on input "Append to existing Contact Status" at bounding box center [549, 440] width 0 height 0
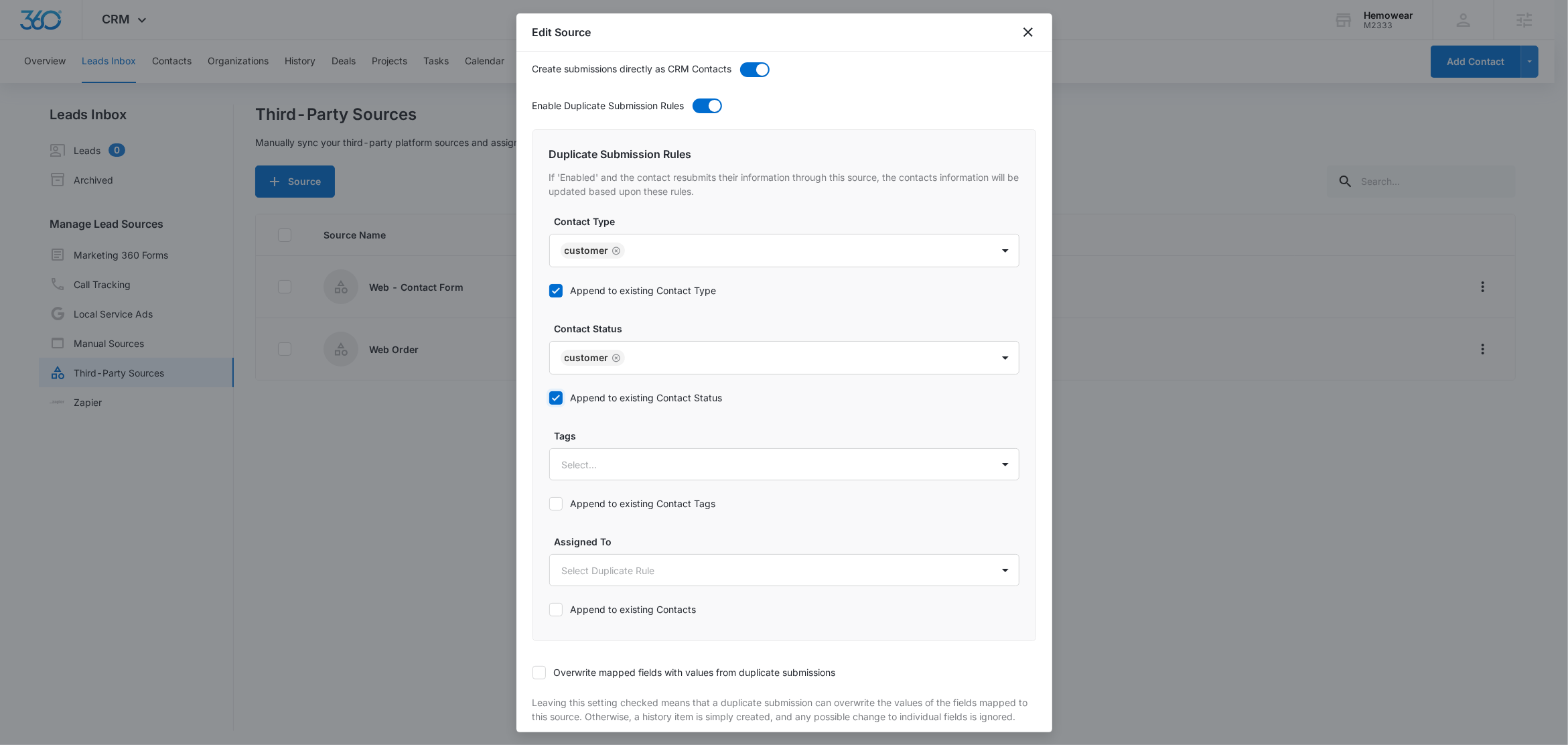
scroll to position [568, 0]
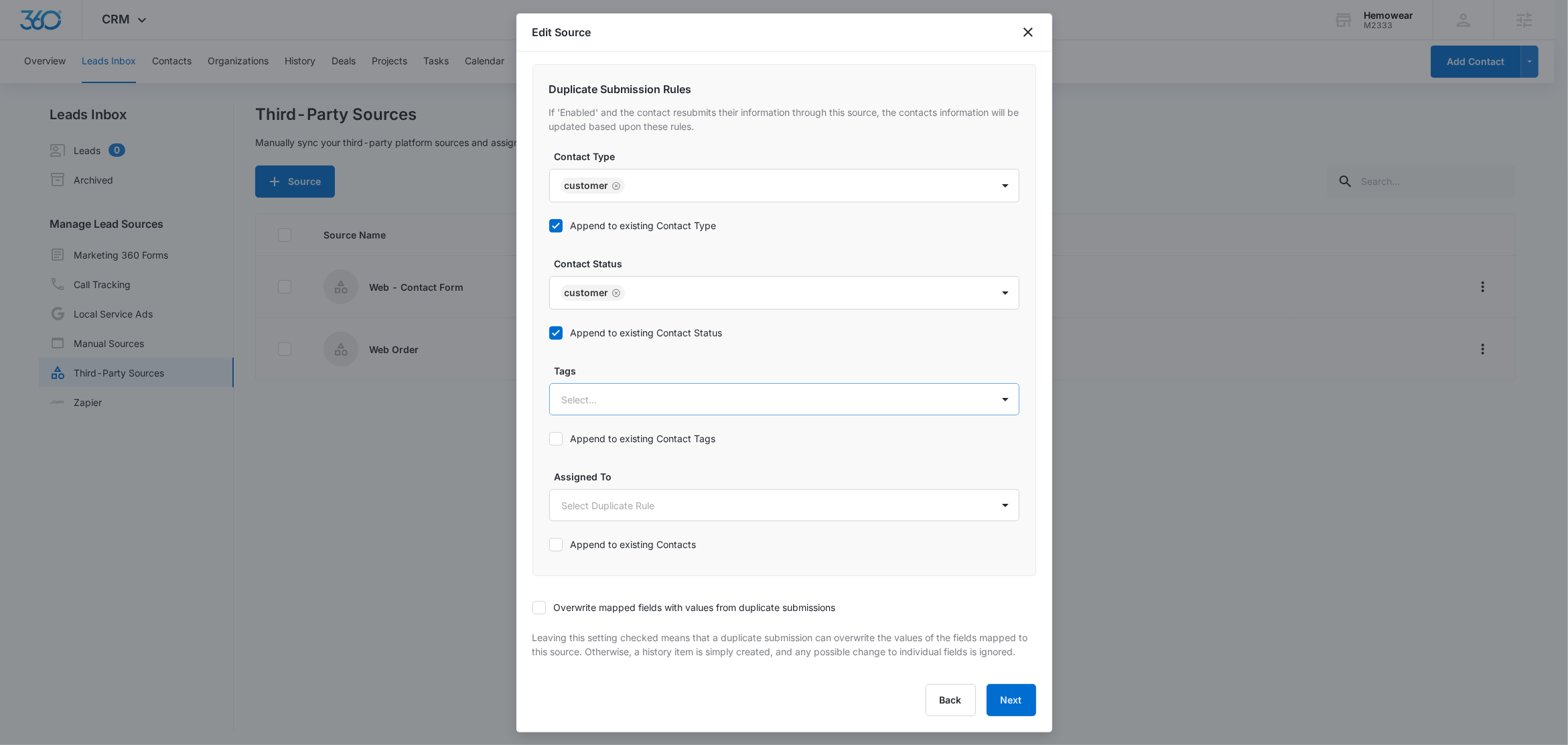
click at [625, 391] on div at bounding box center [767, 399] width 412 height 17
type input "e"
type input "w"
click at [601, 440] on p "Web Order" at bounding box center [589, 446] width 48 height 14
click at [633, 363] on label "Tags" at bounding box center [790, 369] width 470 height 14
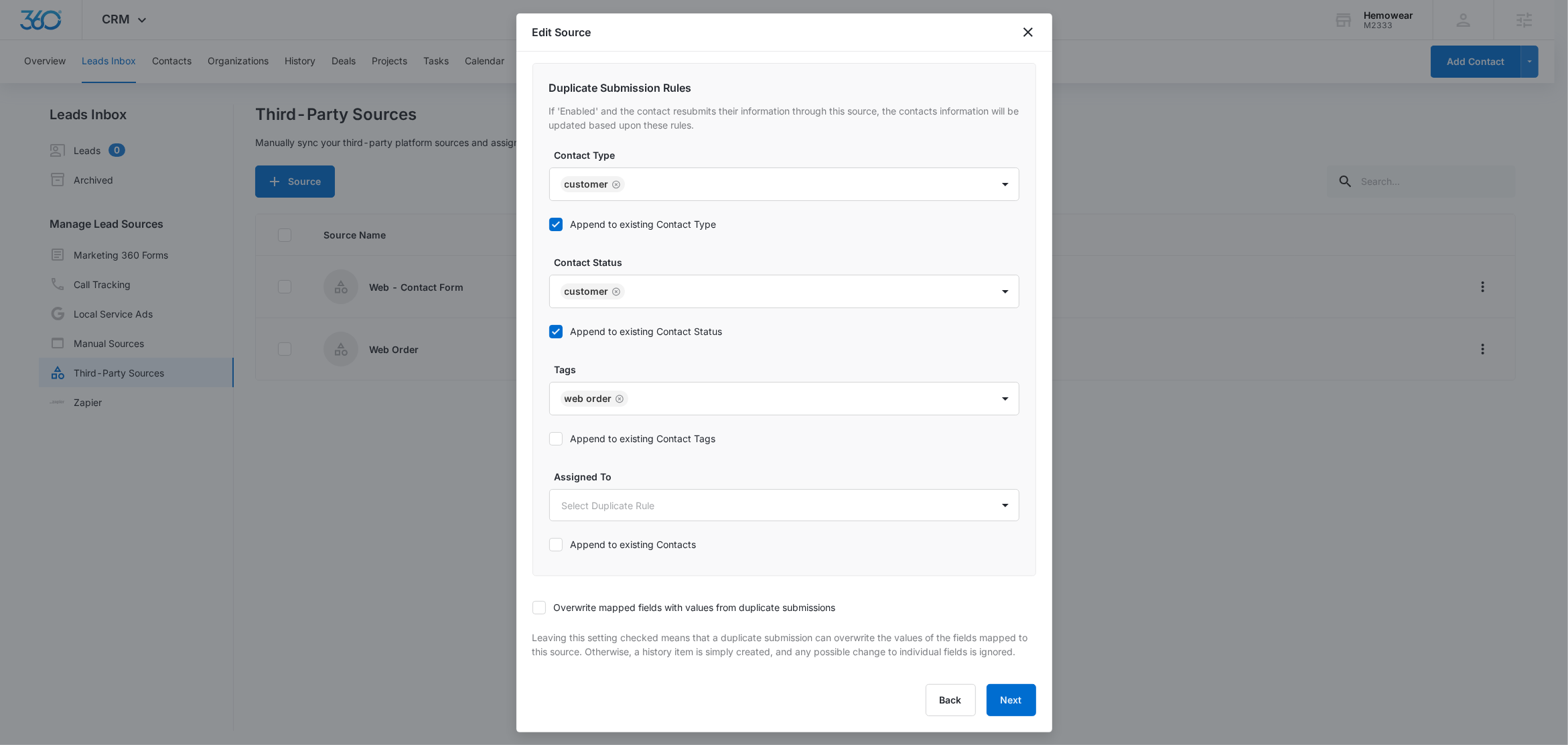
click at [596, 433] on div "Append to existing Contact Tags" at bounding box center [632, 438] width 167 height 30
click at [664, 432] on label "Append to existing Contact Tags" at bounding box center [632, 438] width 167 height 14
click at [549, 439] on input "Append to existing Contact Tags" at bounding box center [549, 439] width 0 height 0
click at [537, 602] on icon at bounding box center [539, 608] width 12 height 12
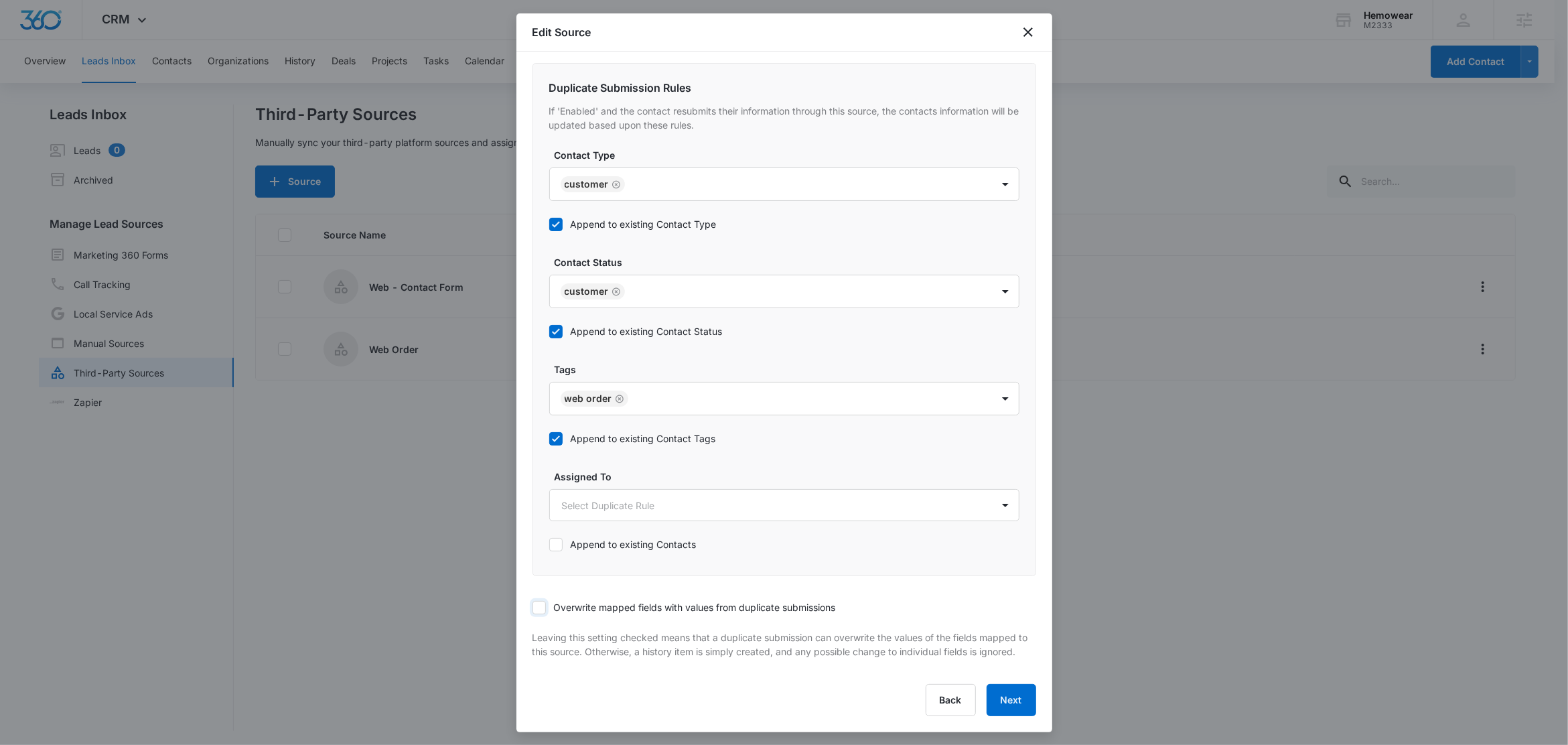
click at [533, 608] on input "Overwrite mapped fields with values from duplicate submissions" at bounding box center [533, 608] width 0 height 0
click at [996, 702] on button "Next" at bounding box center [1011, 700] width 49 height 32
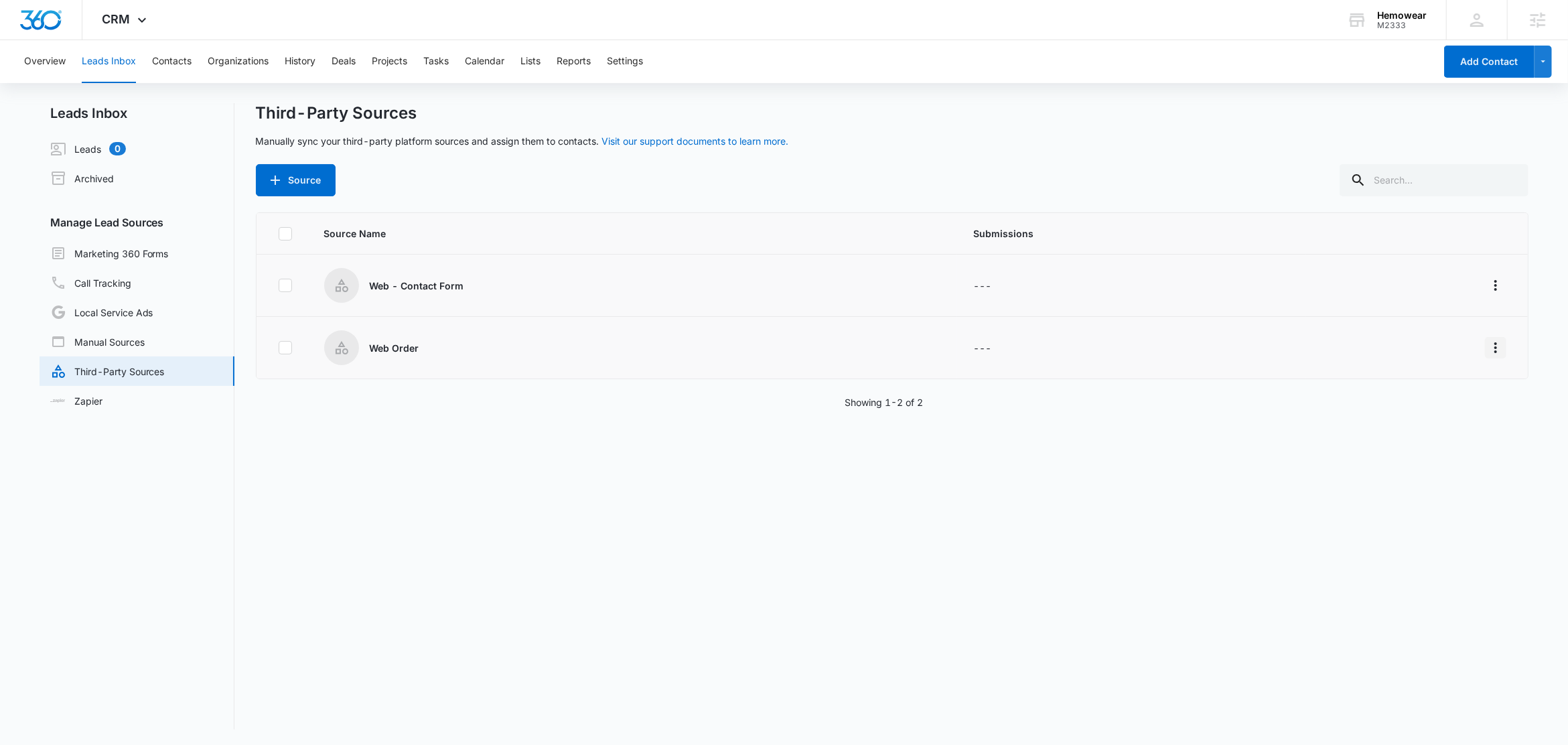
click at [1488, 353] on icon "Overflow Menu" at bounding box center [1496, 348] width 16 height 16
click at [1435, 401] on div "Edit" at bounding box center [1422, 405] width 76 height 9
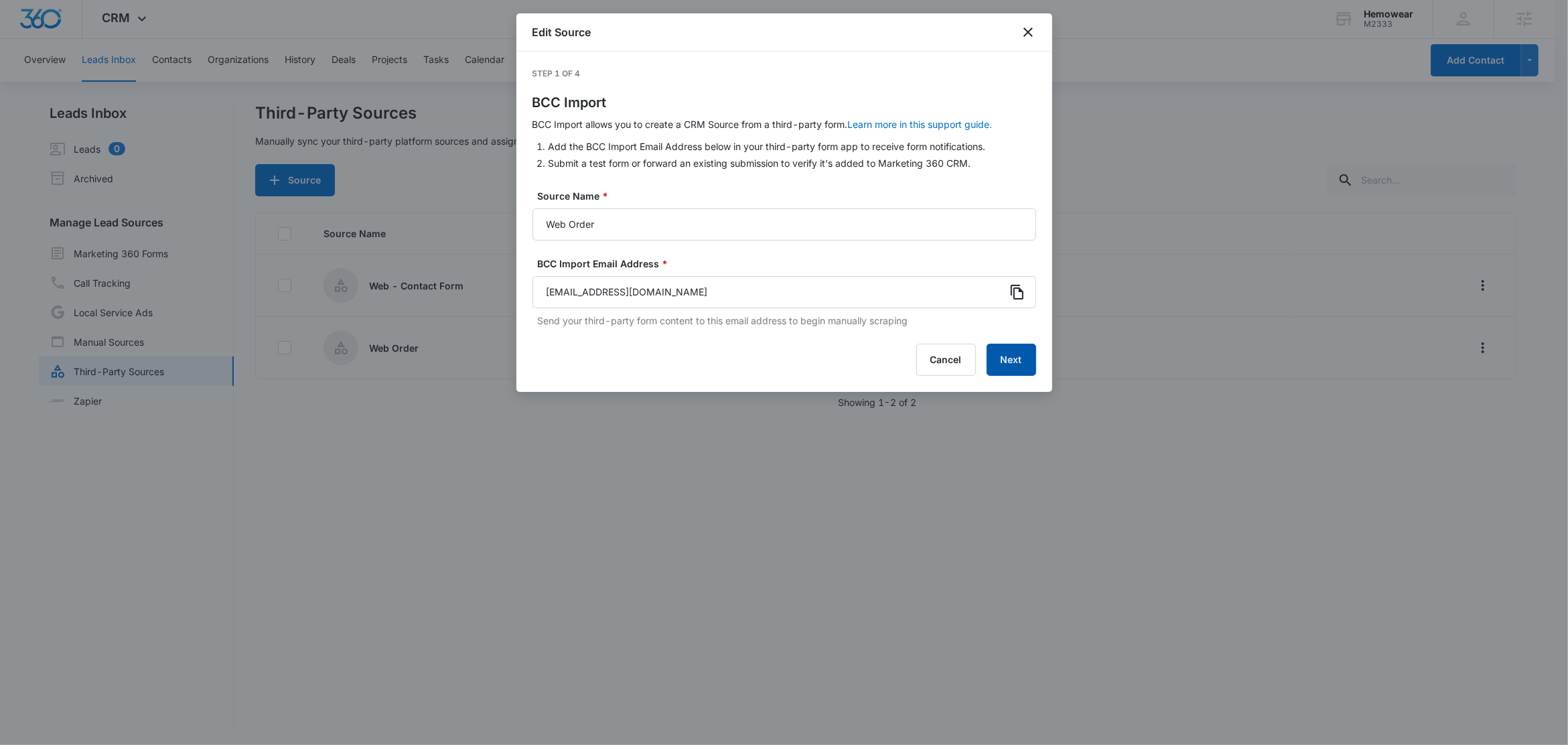
click at [1022, 373] on button "Next" at bounding box center [1011, 360] width 49 height 32
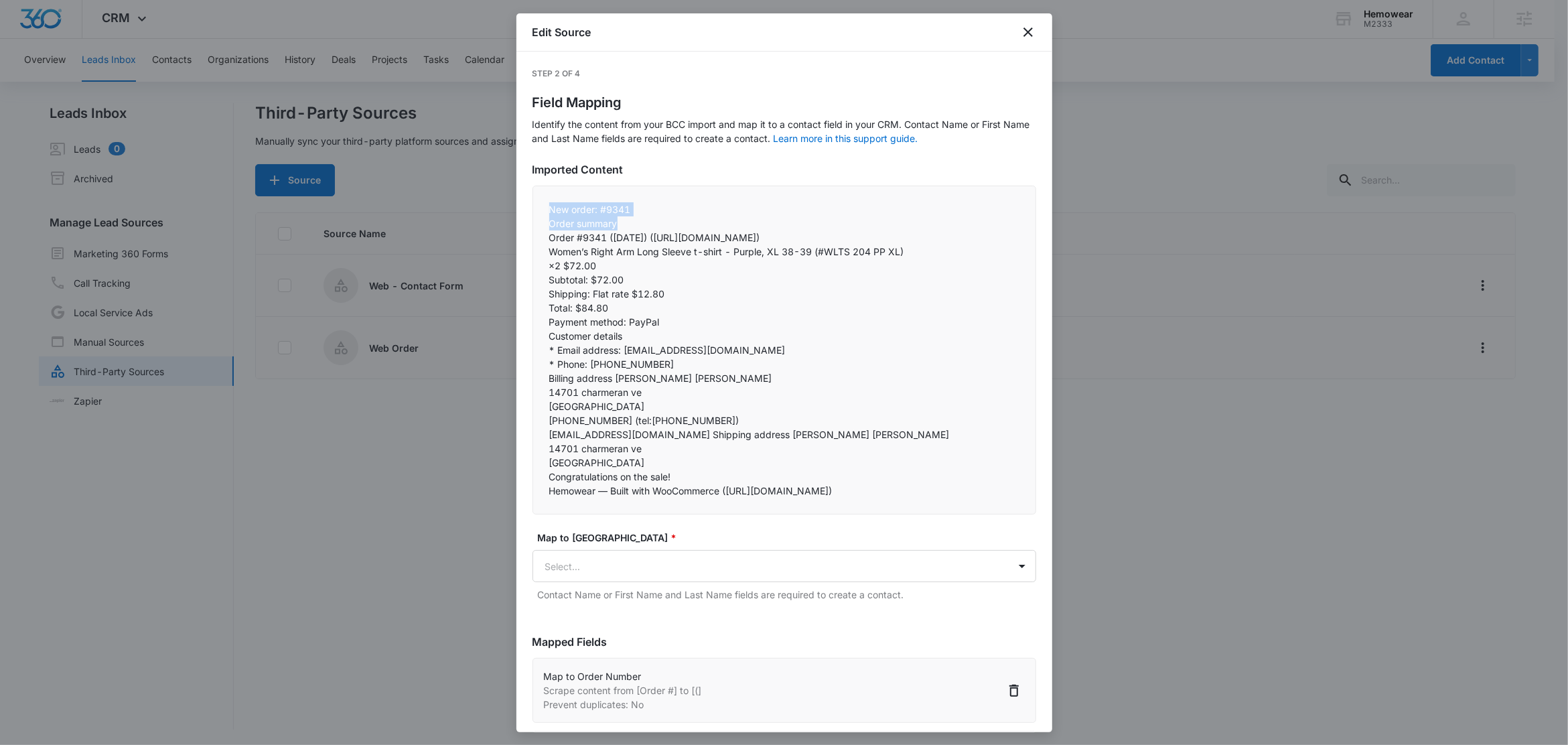
drag, startPoint x: 555, startPoint y: 203, endPoint x: 626, endPoint y: 225, distance: 74.3
click at [626, 225] on div "New order: #9341 Order summary Order #9341 (August 14, 2025) (https://email.clo…" at bounding box center [784, 350] width 504 height 329
click at [762, 442] on p "aa131013@att.net Shipping address Fahy Whitaker" at bounding box center [784, 434] width 470 height 14
drag, startPoint x: 546, startPoint y: 453, endPoint x: 770, endPoint y: 453, distance: 224.0
click at [755, 453] on div "New order: #9341 Order summary Order #9341 (August 14, 2025) (https://email.clo…" at bounding box center [784, 350] width 504 height 329
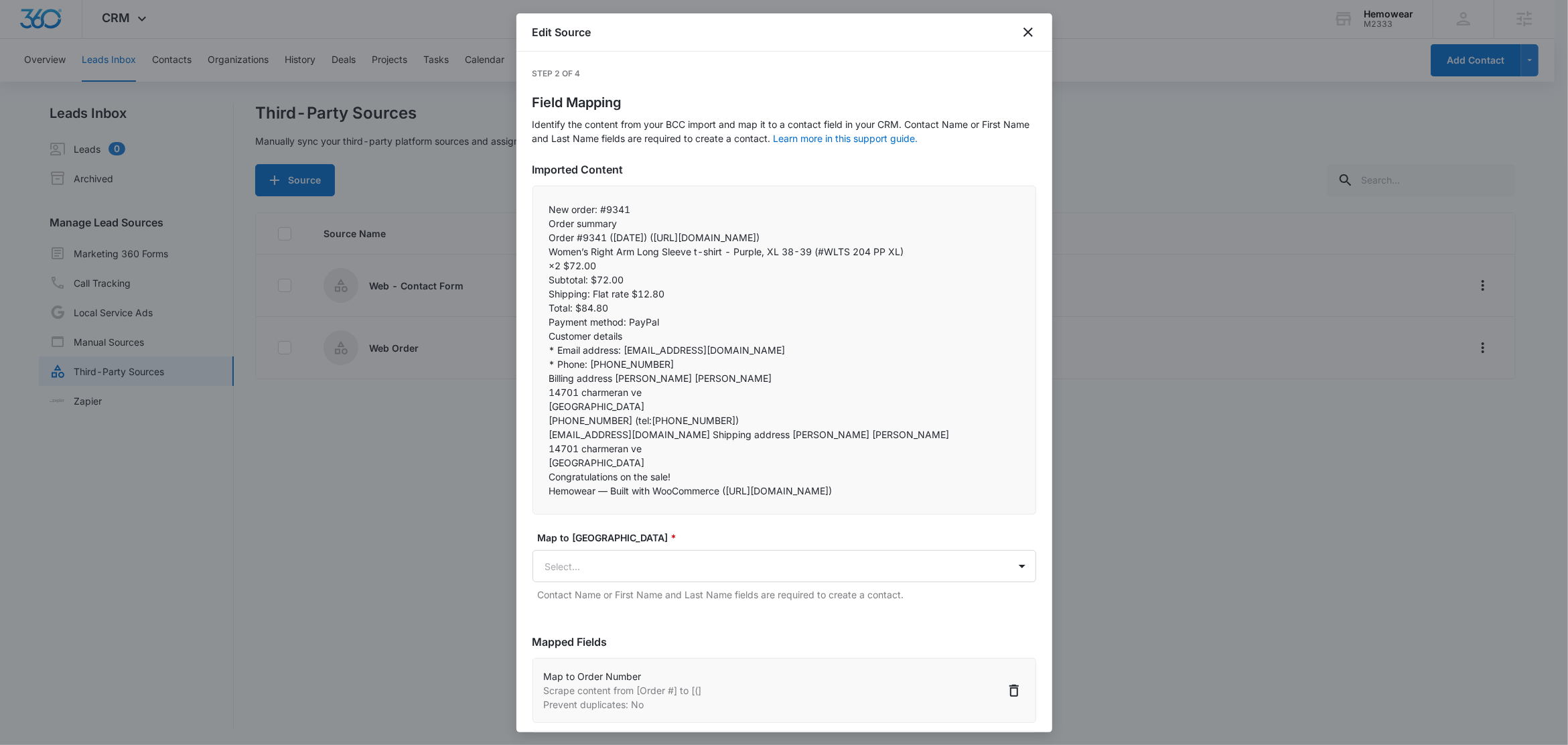
click at [784, 442] on p "aa131013@att.net Shipping address Fahy Whitaker" at bounding box center [784, 434] width 470 height 14
drag, startPoint x: 781, startPoint y: 448, endPoint x: 715, endPoint y: 449, distance: 66.0
click at [715, 442] on p "aa131013@att.net Shipping address Fahy Whitaker" at bounding box center [784, 434] width 470 height 14
click at [685, 456] on p "14701 charmeran ve" at bounding box center [784, 448] width 470 height 14
click at [1021, 32] on icon "close" at bounding box center [1028, 32] width 16 height 16
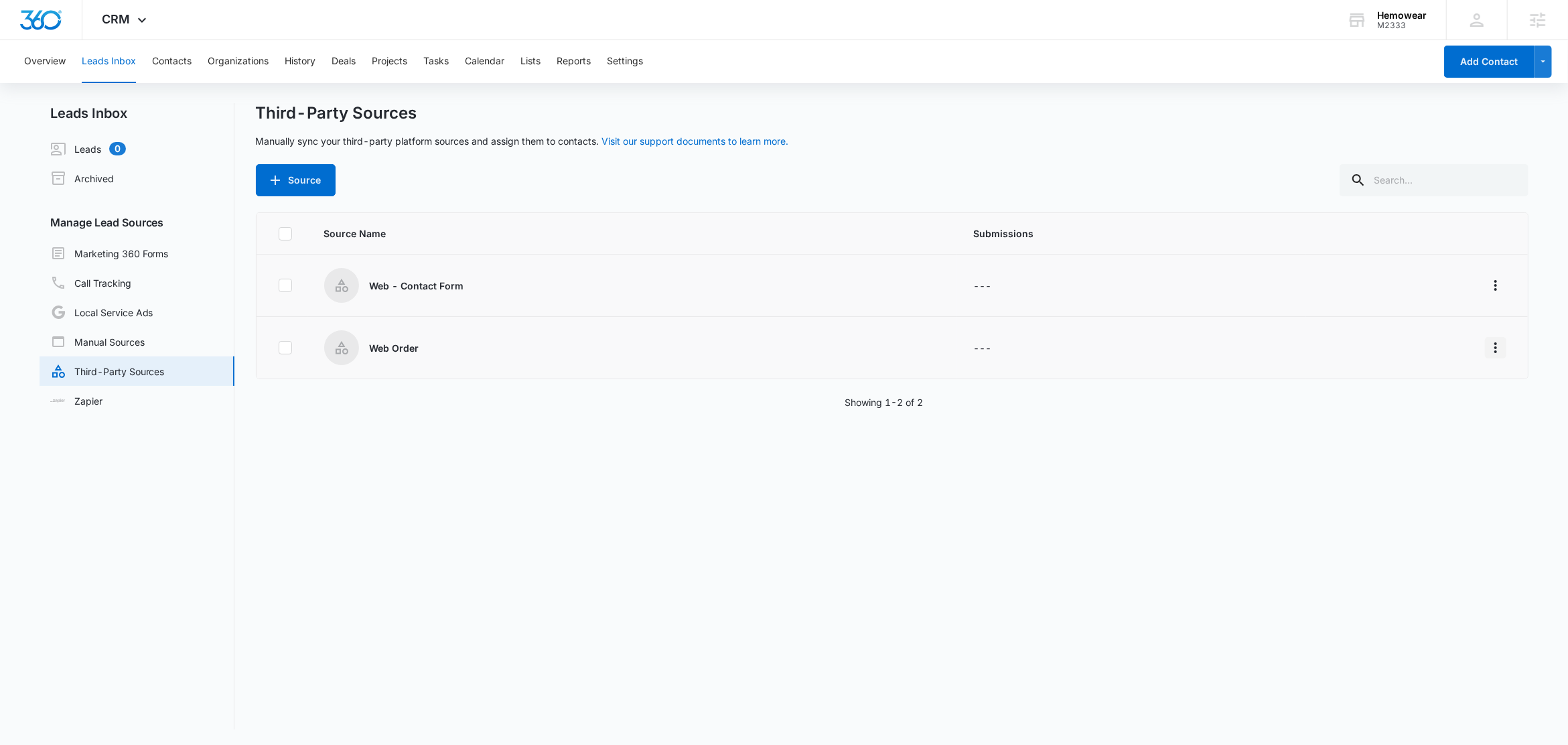
click at [1494, 350] on icon "Overflow Menu" at bounding box center [1496, 348] width 3 height 11
click at [1432, 399] on button "Edit" at bounding box center [1430, 405] width 124 height 20
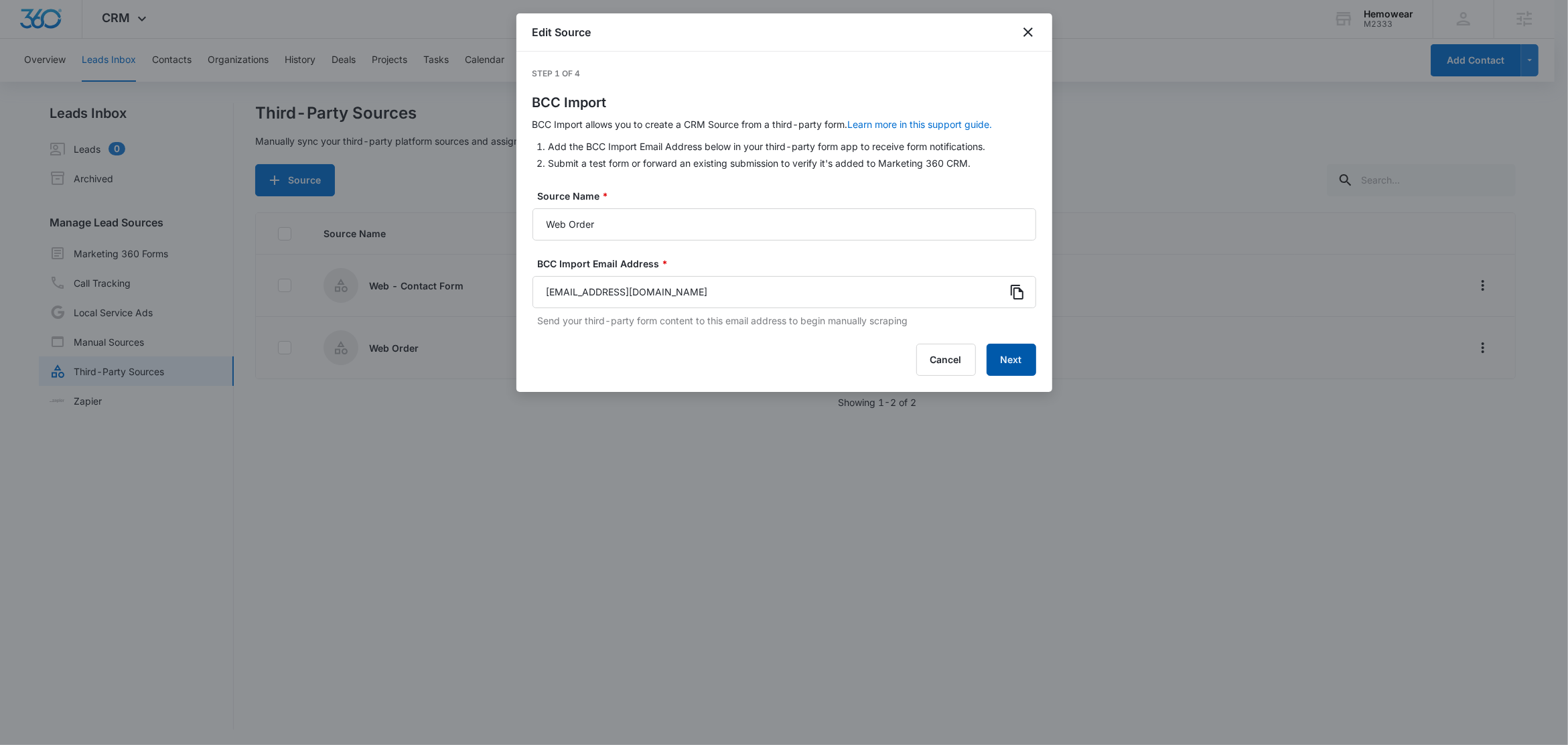
click at [1020, 357] on button "Next" at bounding box center [1011, 360] width 49 height 32
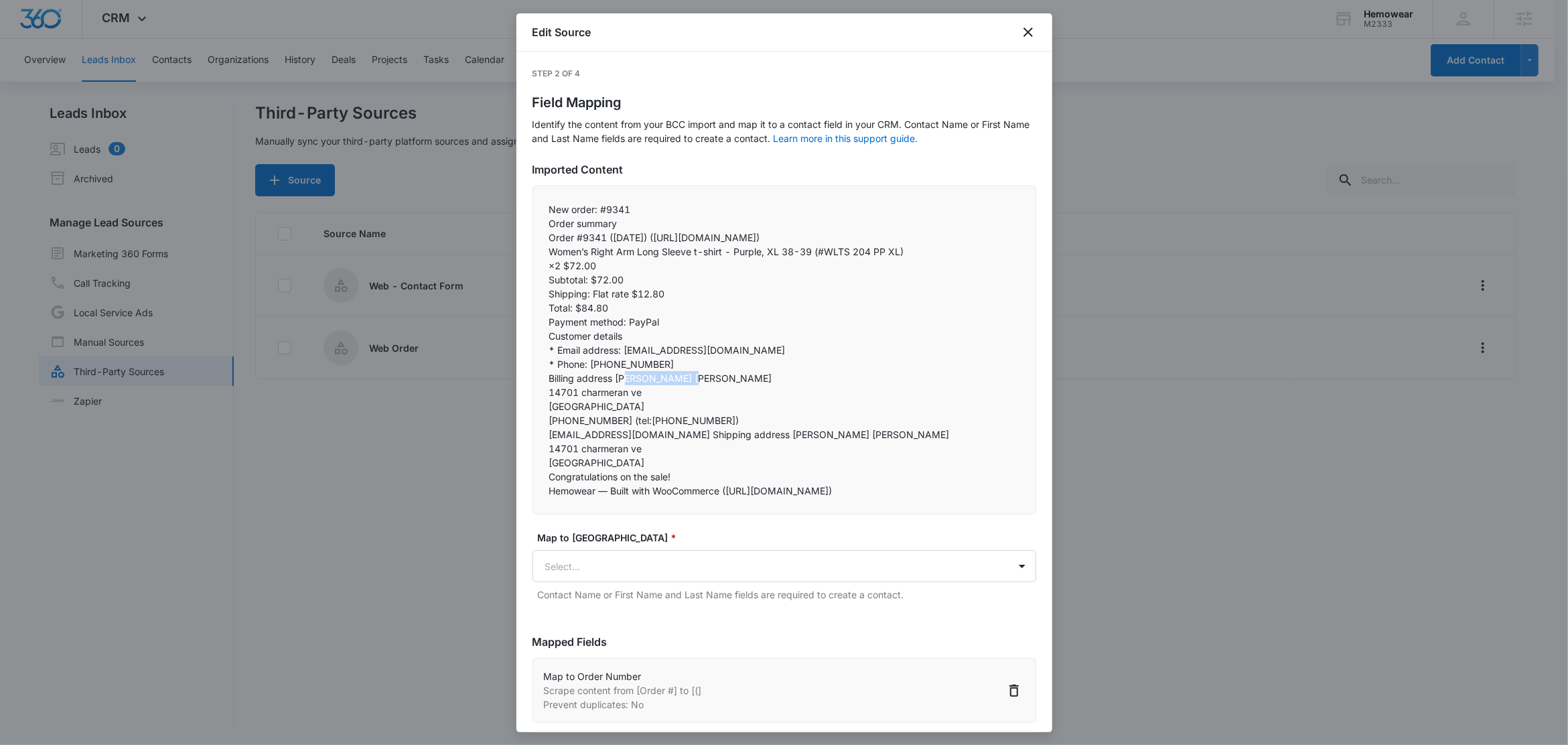
drag, startPoint x: 679, startPoint y: 394, endPoint x: 617, endPoint y: 394, distance: 62.0
click at [617, 386] on p "Billing address Fahy Whitaker" at bounding box center [784, 378] width 470 height 14
drag, startPoint x: 678, startPoint y: 450, endPoint x: 591, endPoint y: 446, distance: 87.1
click at [591, 442] on p "aa131013@att.net Shipping address Fahy Whitaker" at bounding box center [784, 434] width 470 height 14
drag, startPoint x: 559, startPoint y: 470, endPoint x: 622, endPoint y: 467, distance: 63.1
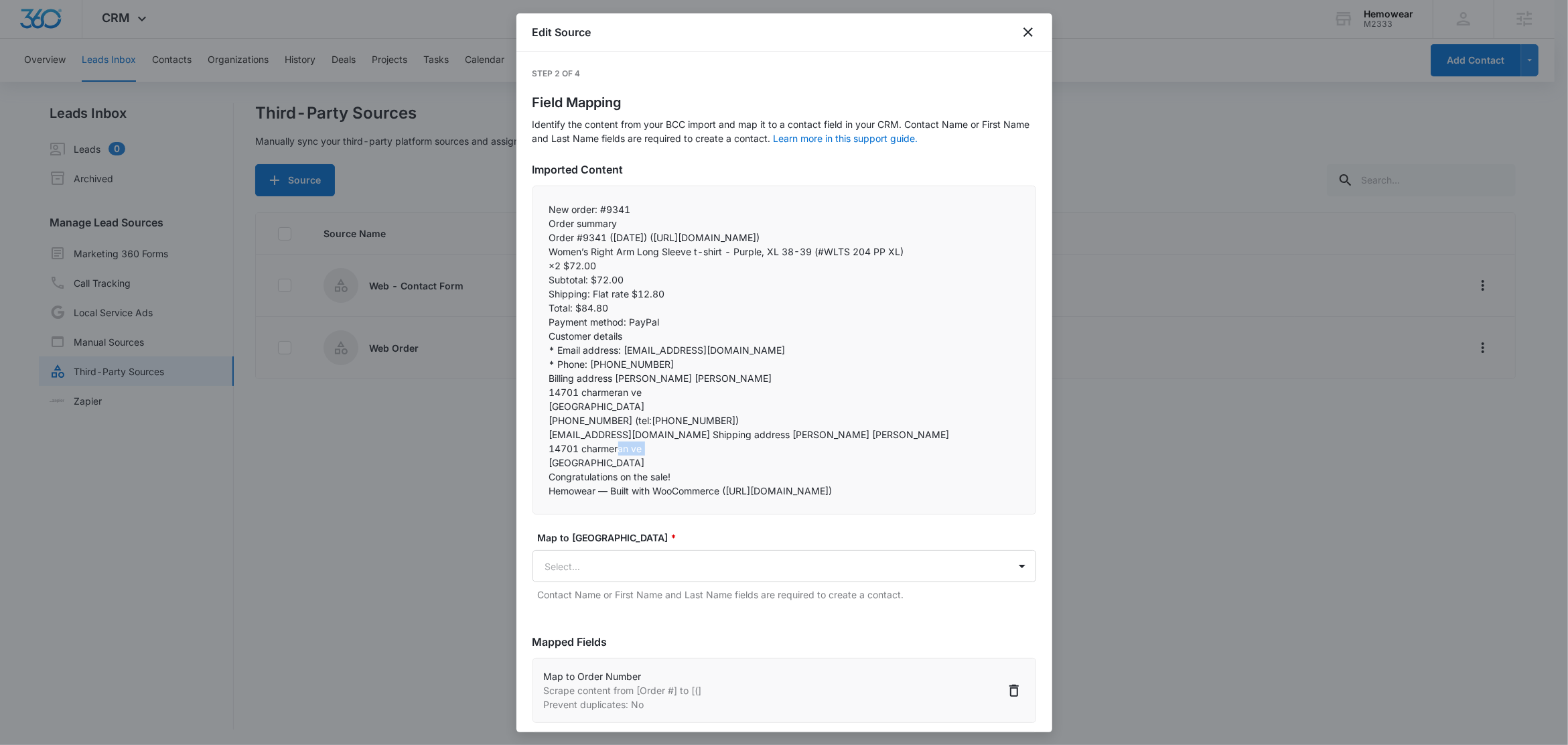
click at [621, 466] on div "New order: #9341 Order summary Order #9341 (August 14, 2025) (https://email.clo…" at bounding box center [784, 350] width 504 height 329
drag, startPoint x: 566, startPoint y: 495, endPoint x: 641, endPoint y: 497, distance: 75.0
click at [641, 497] on div "New order: #9341 Order summary Order #9341 (August 14, 2025) (https://email.clo…" at bounding box center [784, 350] width 504 height 329
drag, startPoint x: 541, startPoint y: 501, endPoint x: 927, endPoint y: 519, distance: 386.4
click at [927, 515] on div "New order: #9341 Order summary Order #9341 (August 14, 2025) (https://email.clo…" at bounding box center [784, 350] width 504 height 329
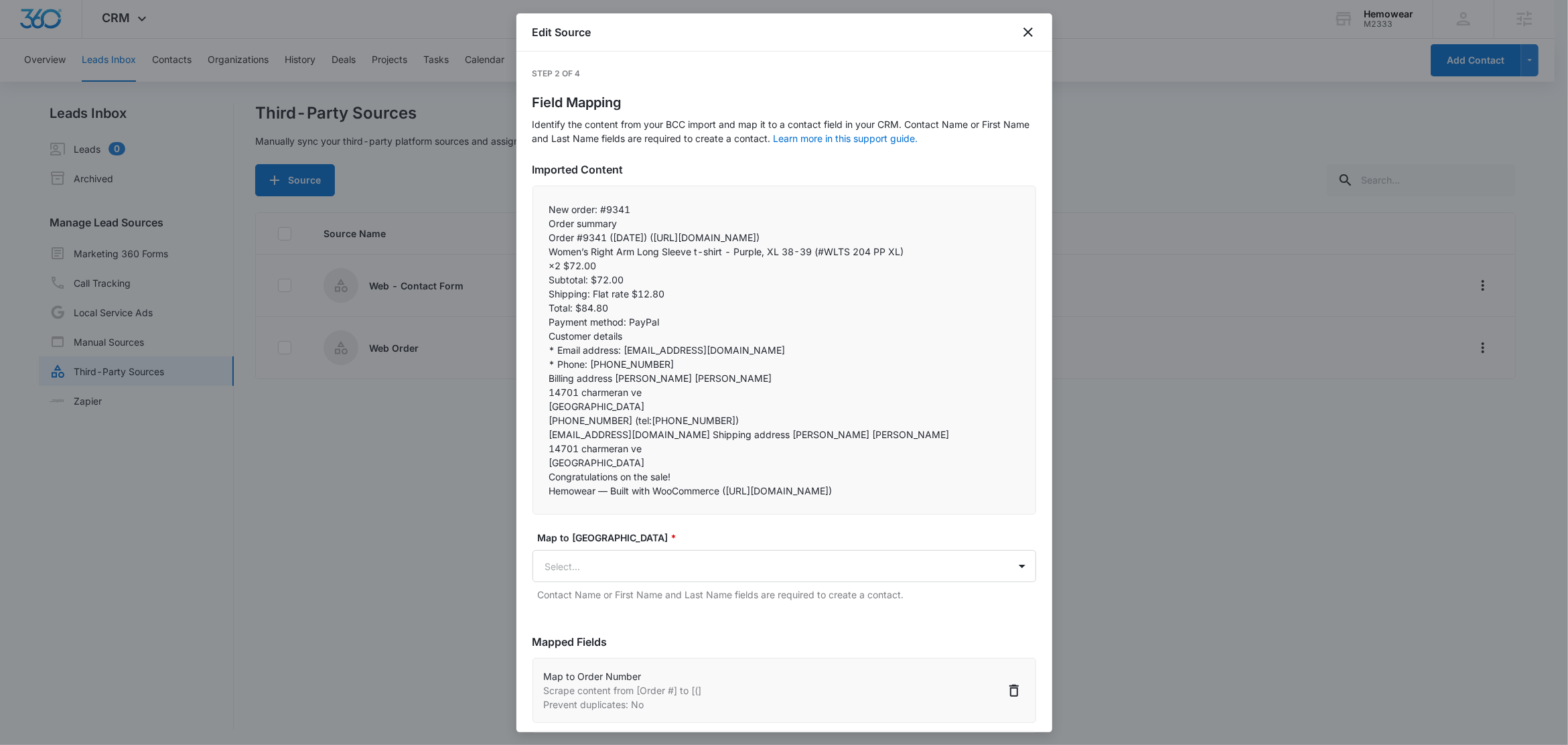
click at [792, 470] on p "San jose, CA 95124" at bounding box center [784, 463] width 470 height 14
click at [1029, 35] on icon "close" at bounding box center [1028, 32] width 16 height 16
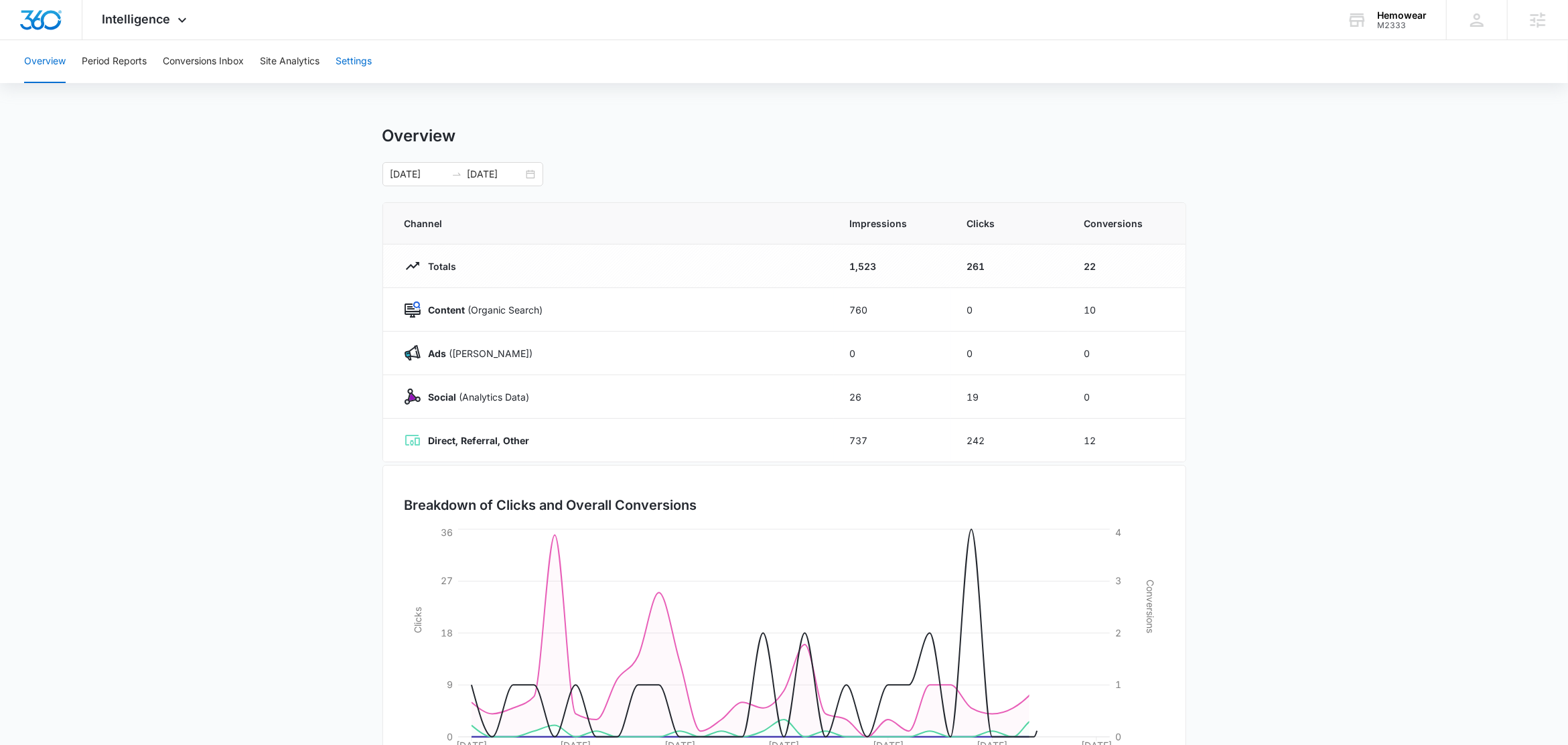
click at [356, 57] on button "Settings" at bounding box center [354, 62] width 36 height 43
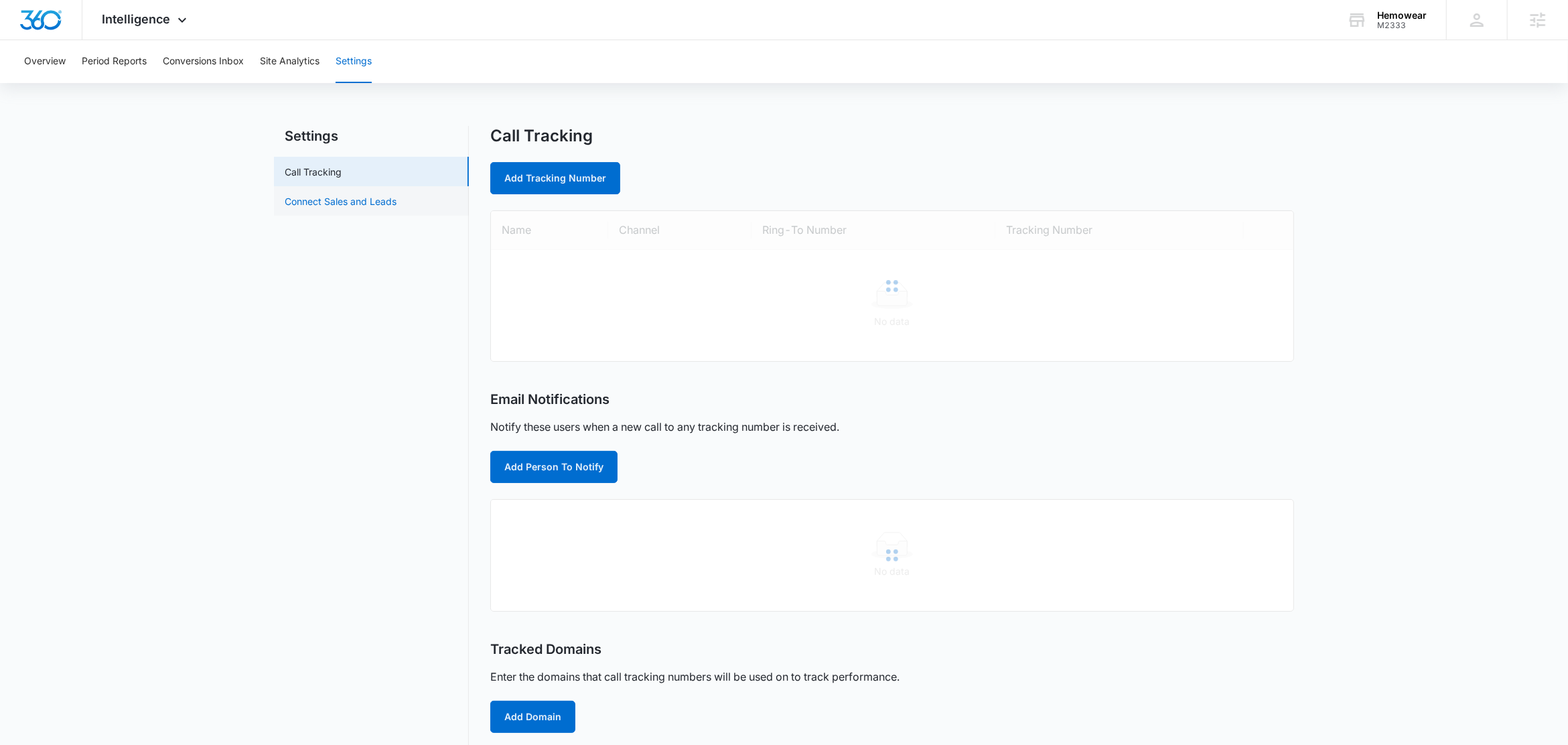
click at [396, 205] on link "Connect Sales and Leads" at bounding box center [341, 201] width 112 height 14
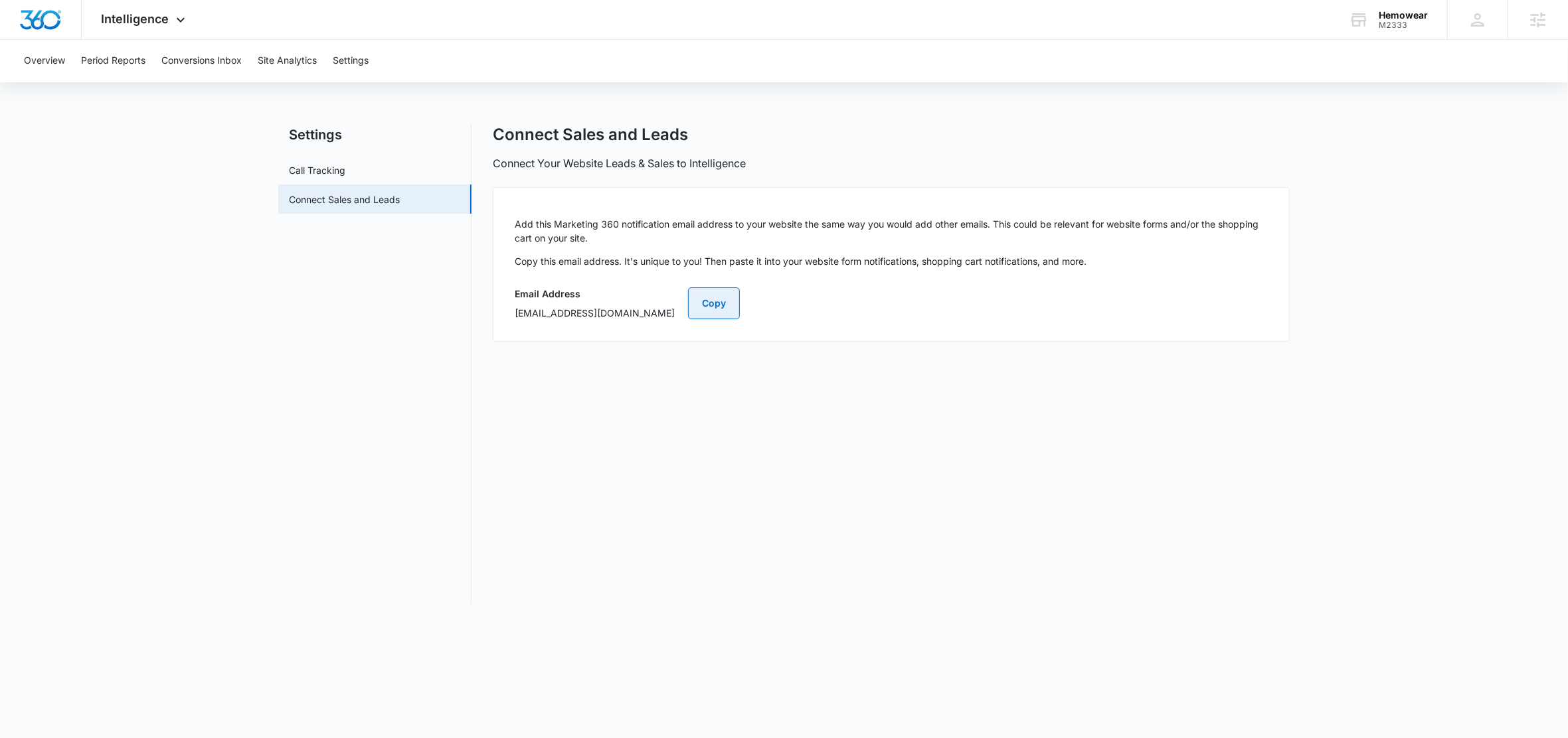
click at [739, 306] on button "Copy" at bounding box center [713, 304] width 52 height 32
click at [191, 59] on button "Conversions Inbox" at bounding box center [201, 62] width 80 height 43
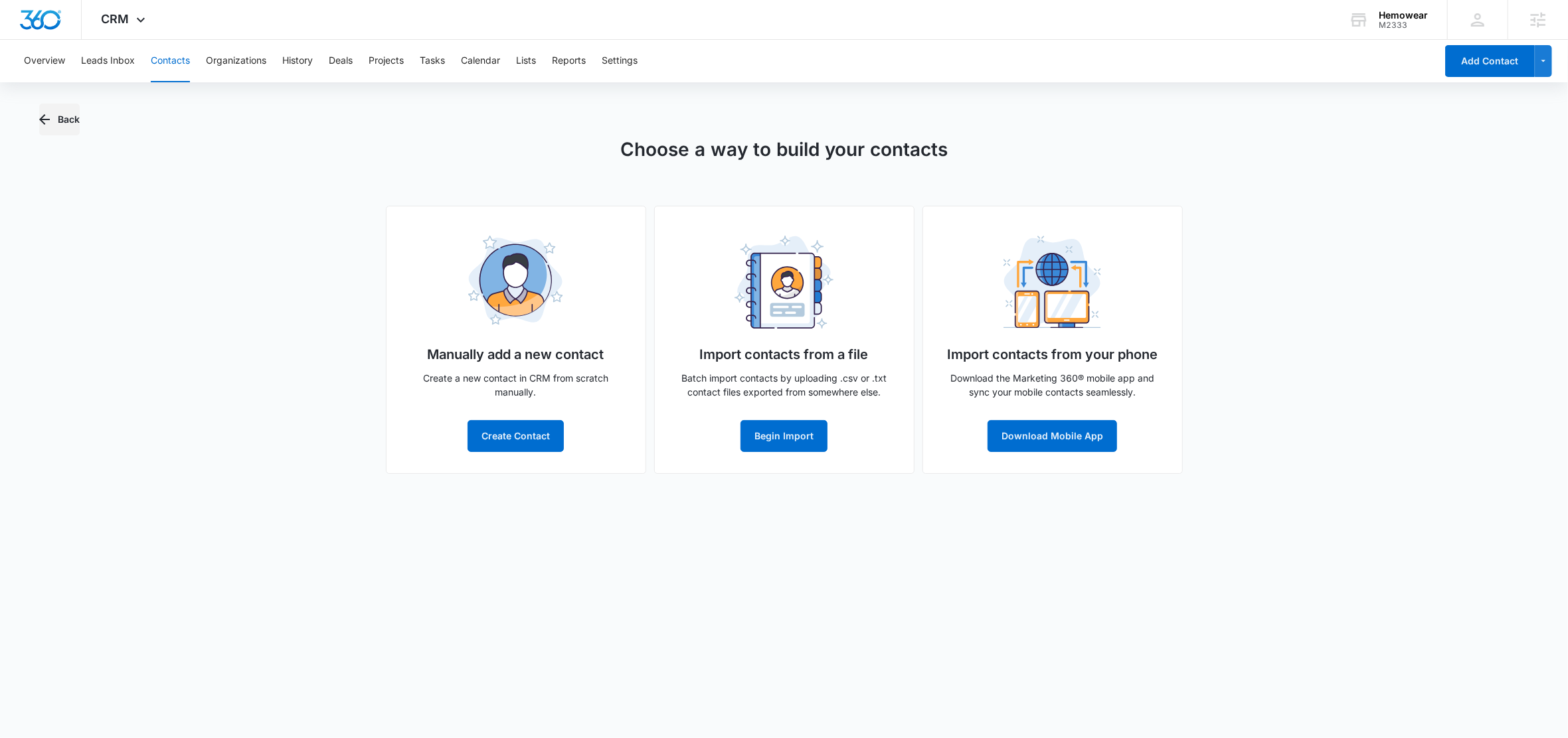
click at [62, 122] on button "Back" at bounding box center [60, 120] width 41 height 32
click at [52, 114] on icon "button" at bounding box center [45, 120] width 16 height 16
click at [64, 119] on button "Back" at bounding box center [60, 120] width 41 height 32
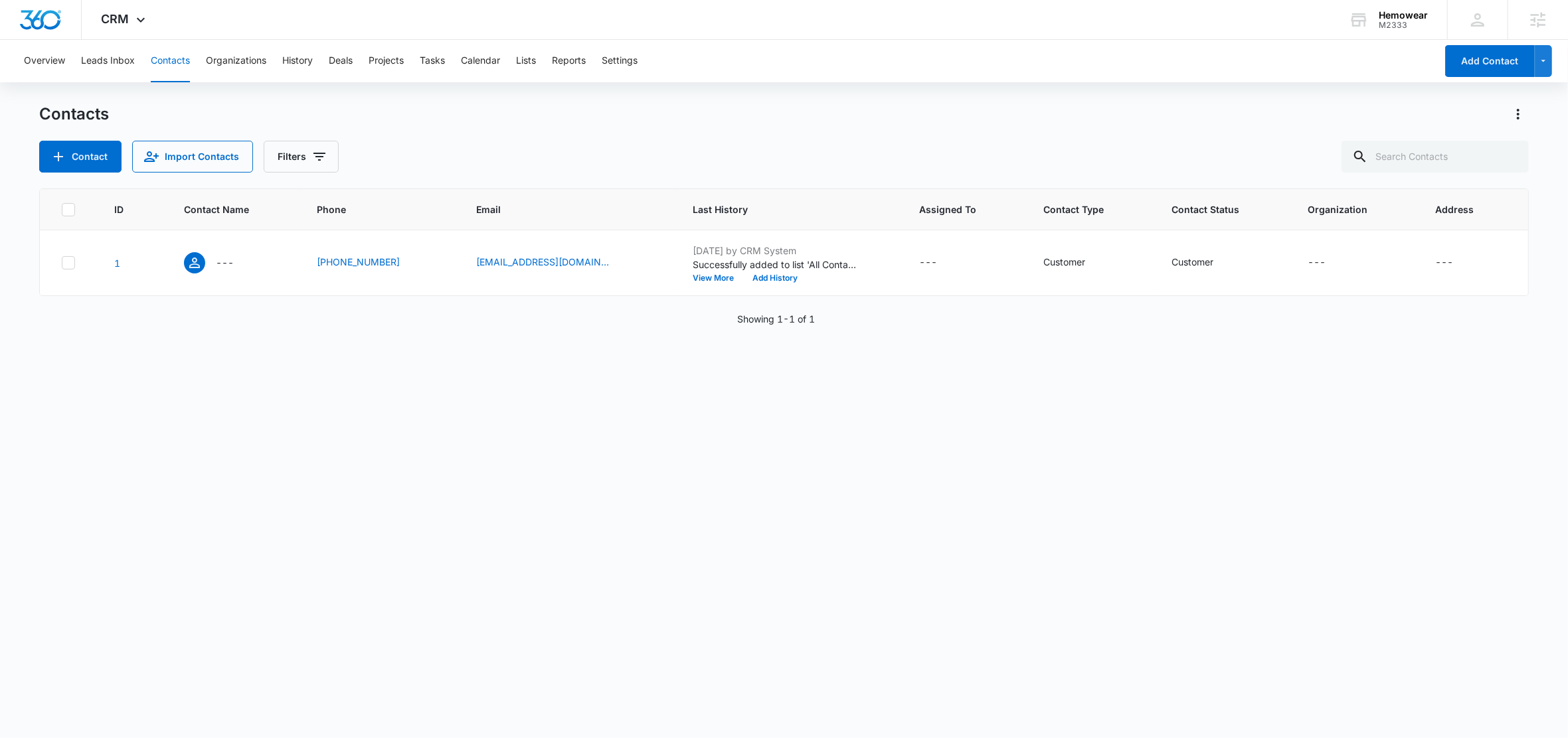
click at [175, 363] on div "ID Contact Name Phone Email Last History Assigned To Contact Type Contact Statu…" at bounding box center [784, 455] width 1490 height 533
